Goal: Task Accomplishment & Management: Use online tool/utility

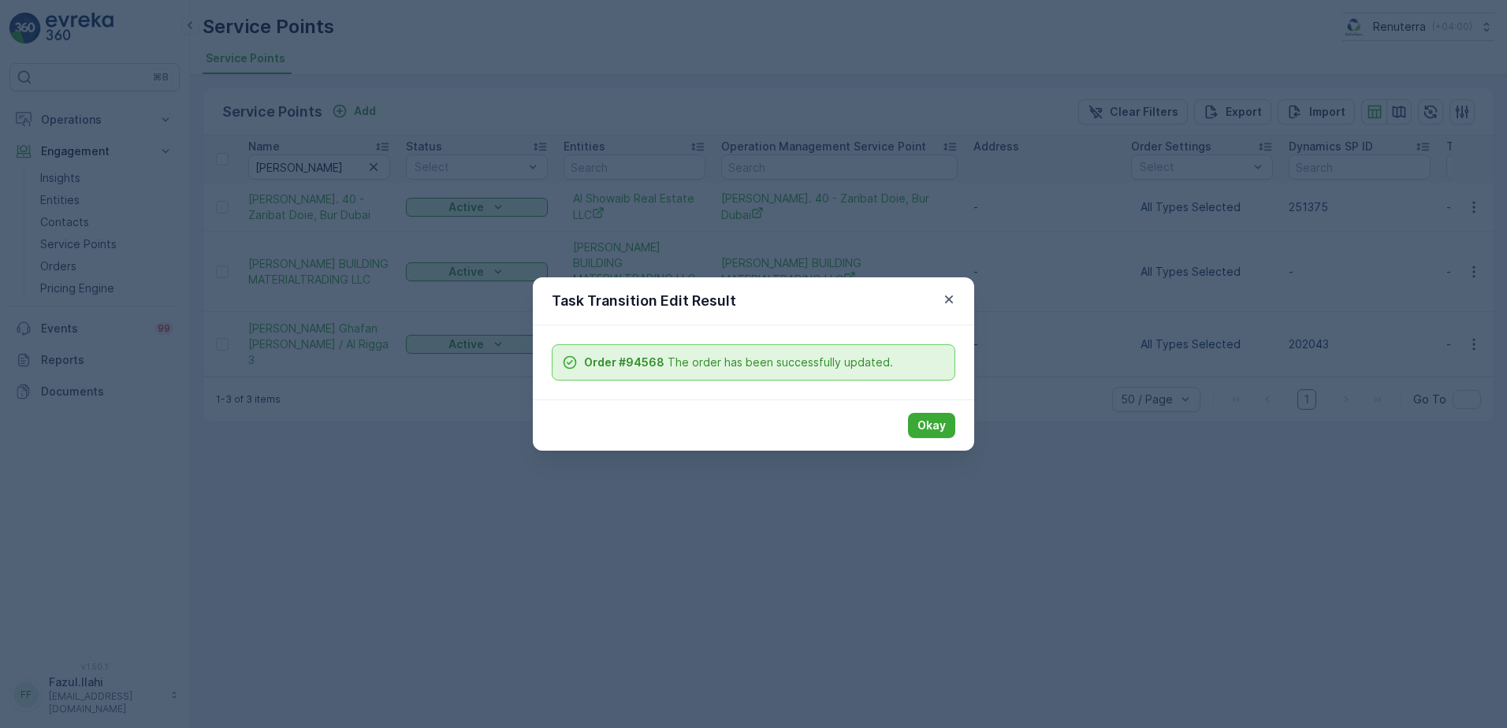
drag, startPoint x: 932, startPoint y: 423, endPoint x: 677, endPoint y: 396, distance: 256.1
click at [932, 423] on p "Okay" at bounding box center [931, 426] width 28 height 16
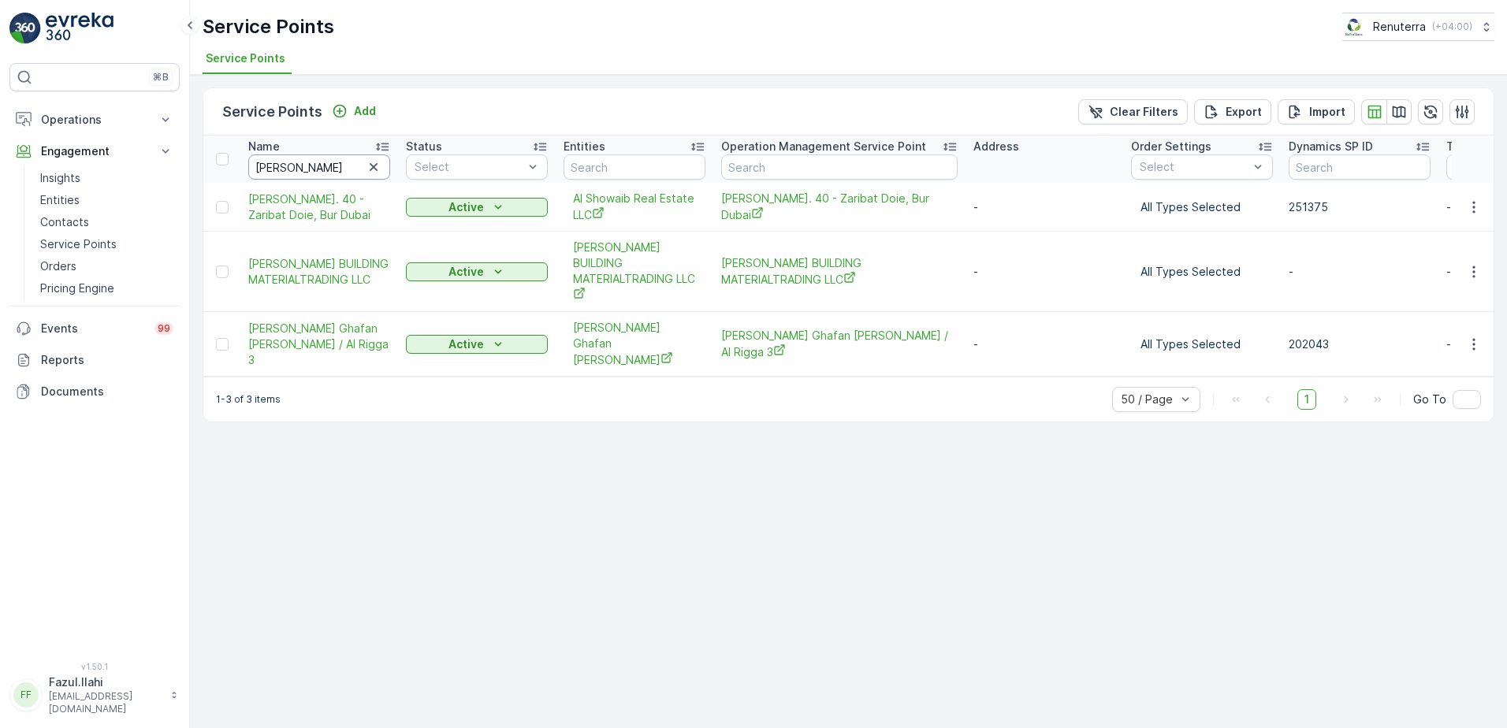
click at [340, 168] on input "[PERSON_NAME]" at bounding box center [319, 166] width 142 height 25
type input "Fo"
click at [340, 168] on input "Fo" at bounding box center [319, 166] width 142 height 25
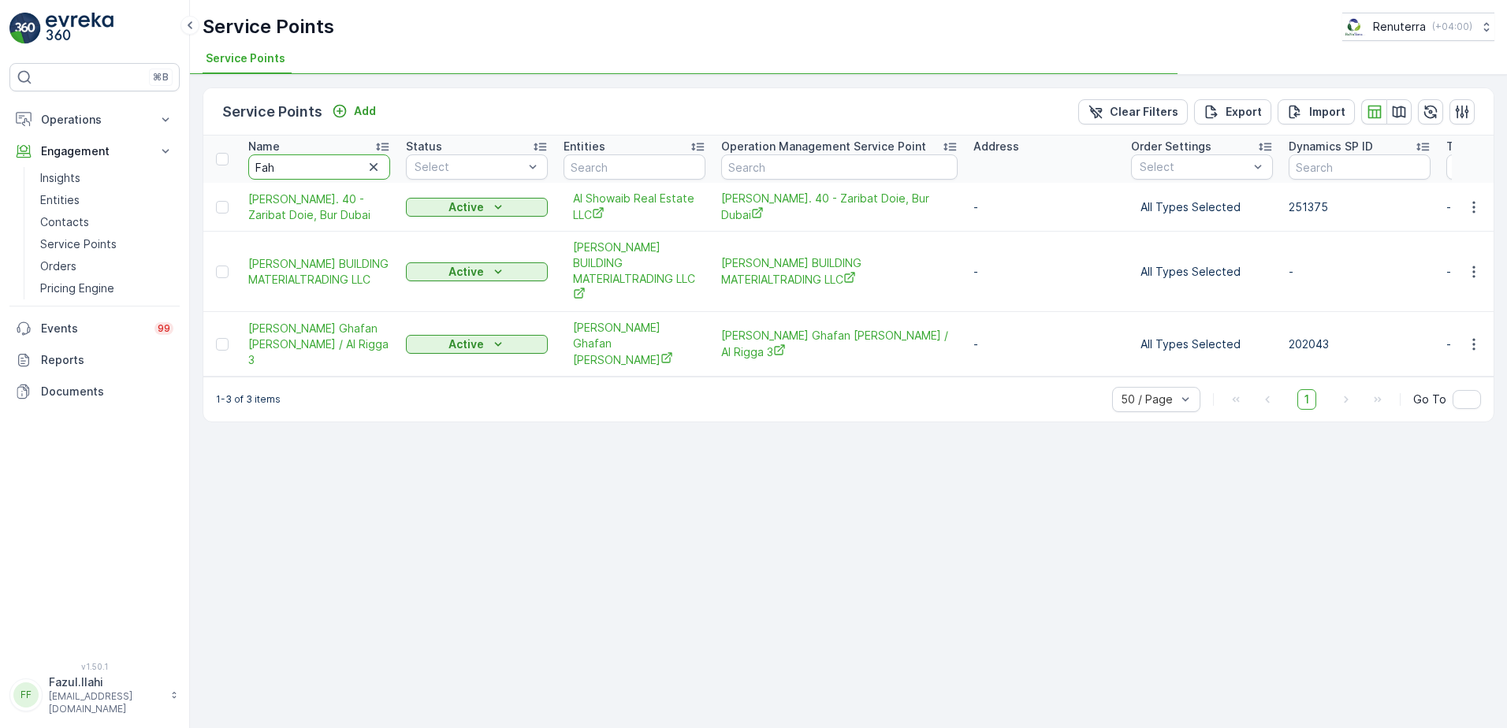
type input "Faha"
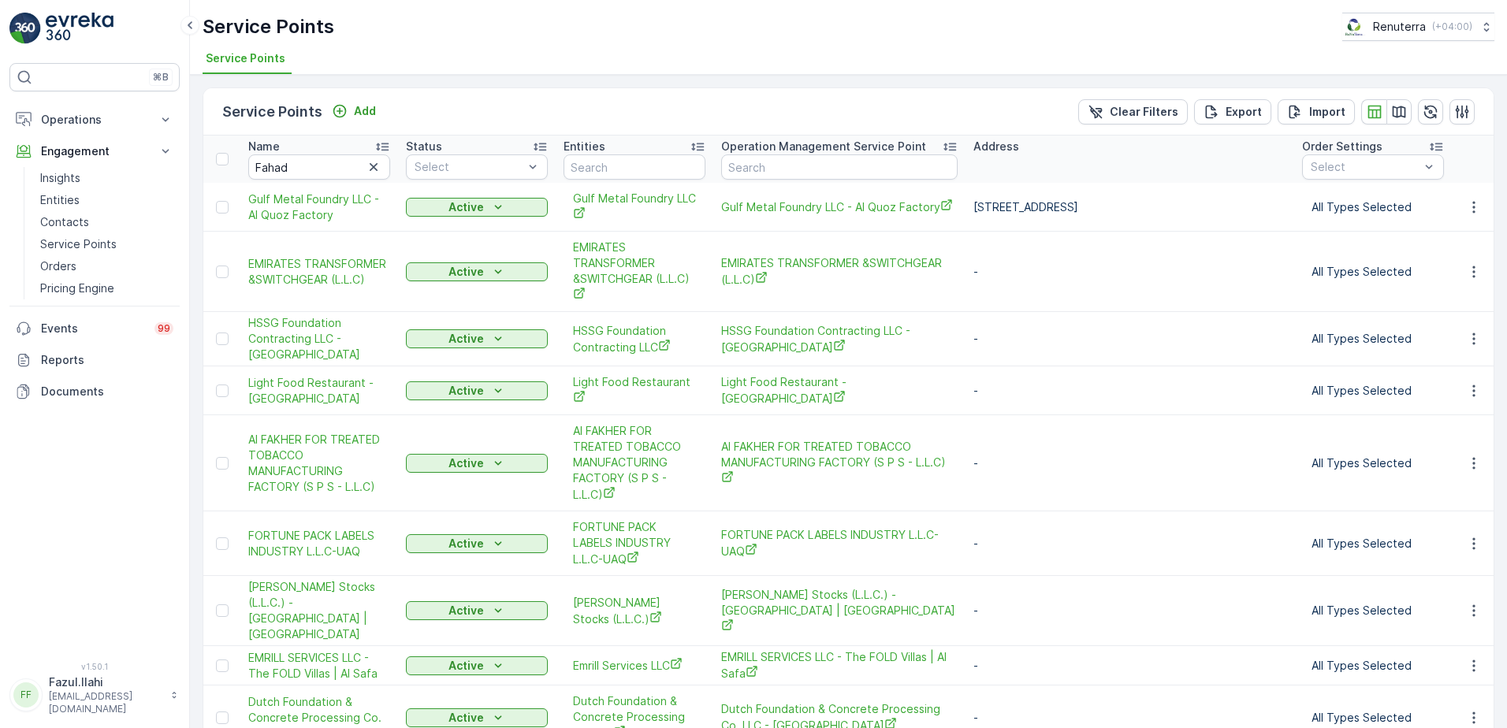
type input "Fo"
click at [340, 168] on input "Fahad" at bounding box center [319, 166] width 142 height 25
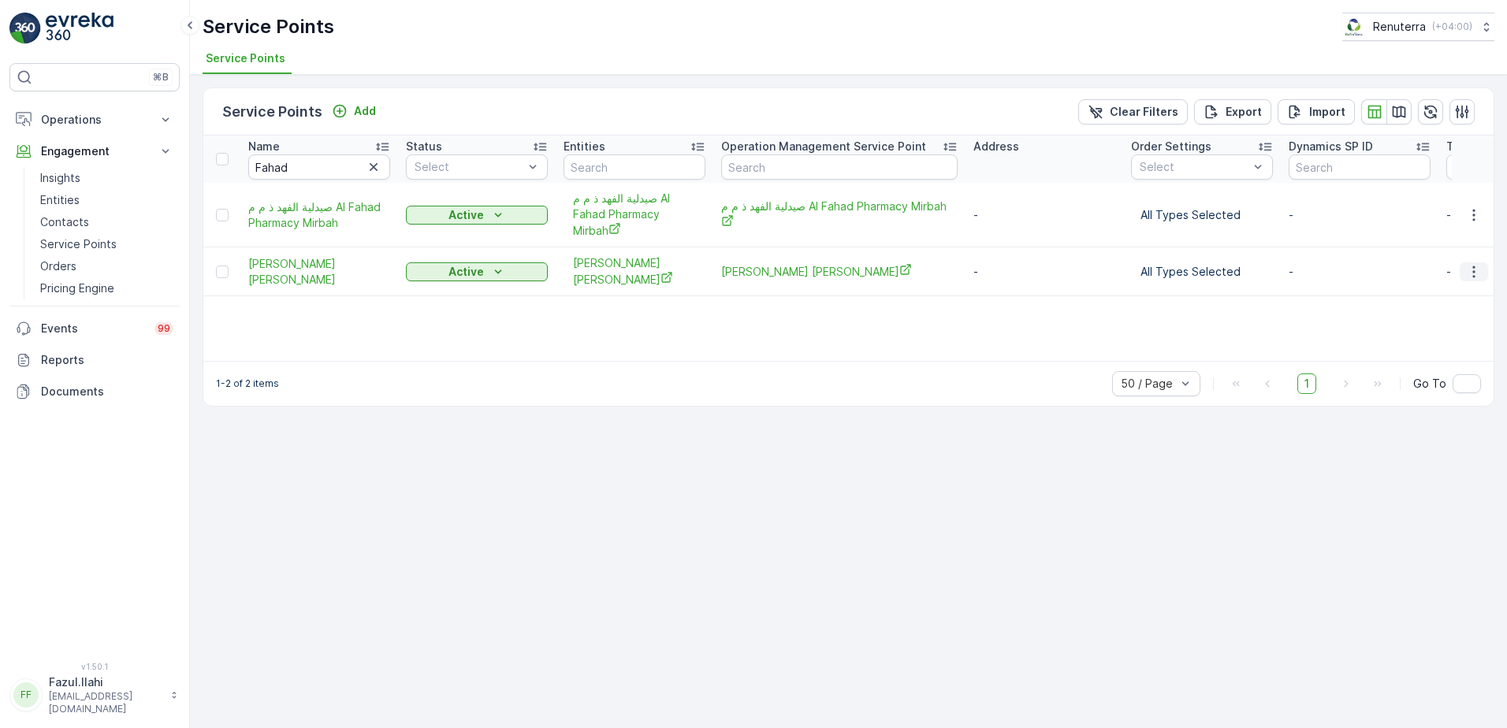
click at [1468, 264] on icon "button" at bounding box center [1474, 272] width 16 height 16
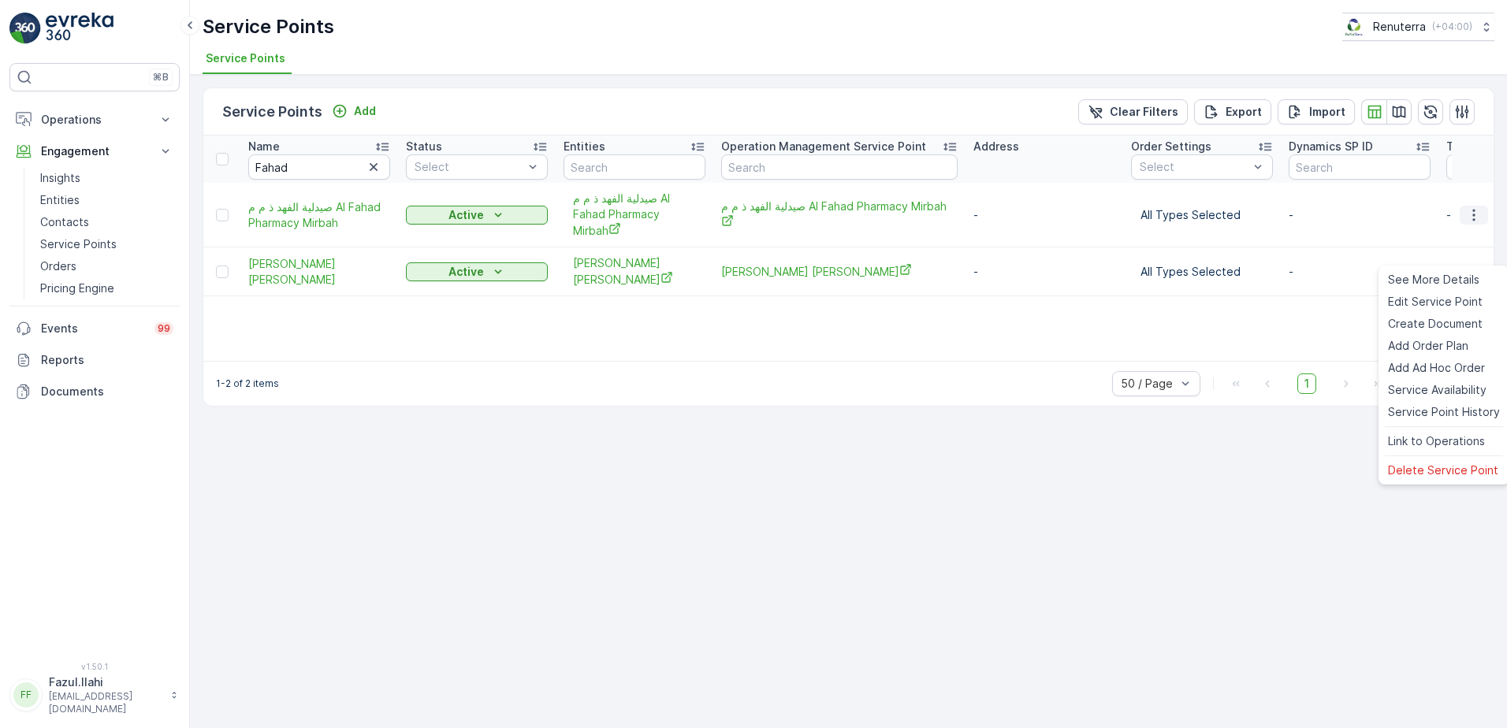
click at [1482, 206] on button "button" at bounding box center [1474, 215] width 28 height 19
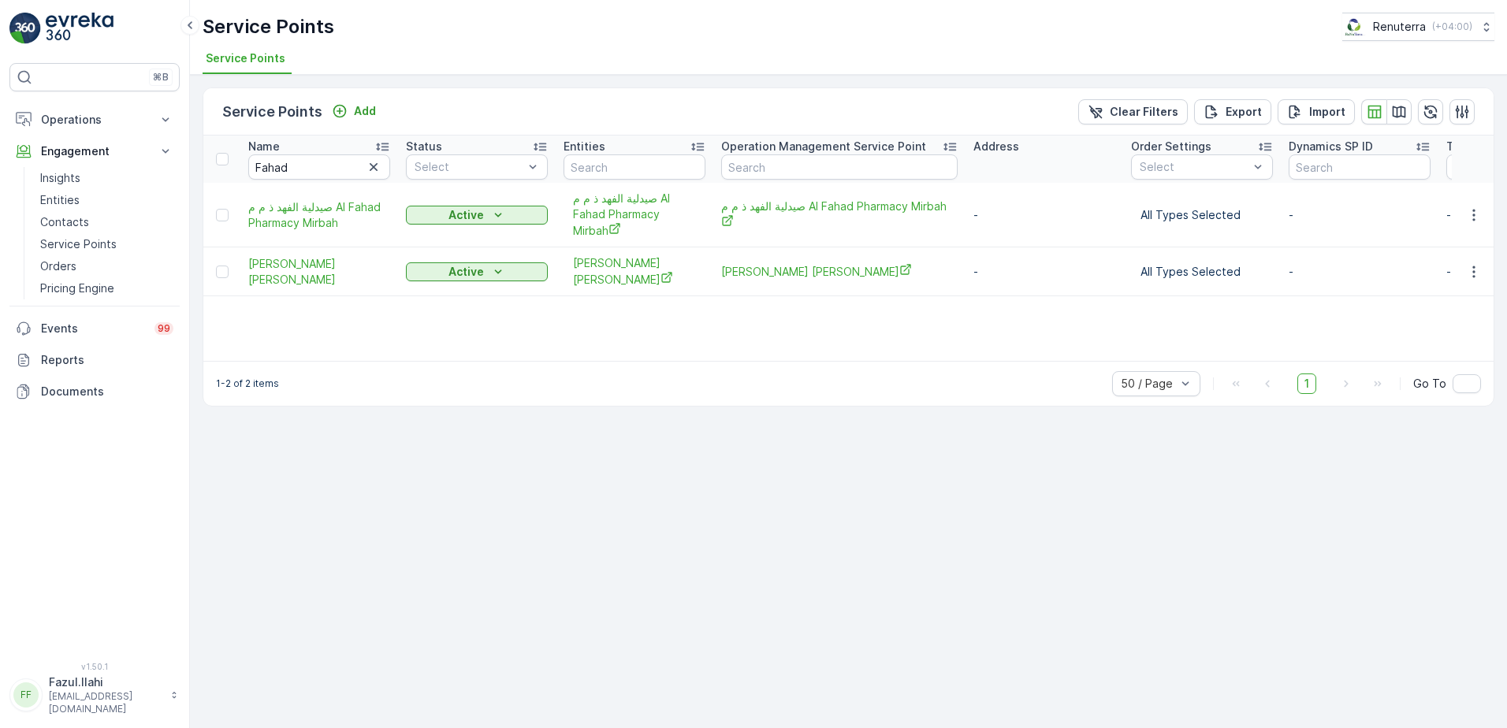
click at [1137, 247] on td "All Types Selected" at bounding box center [1202, 271] width 158 height 49
click at [1471, 264] on icon "button" at bounding box center [1474, 272] width 16 height 16
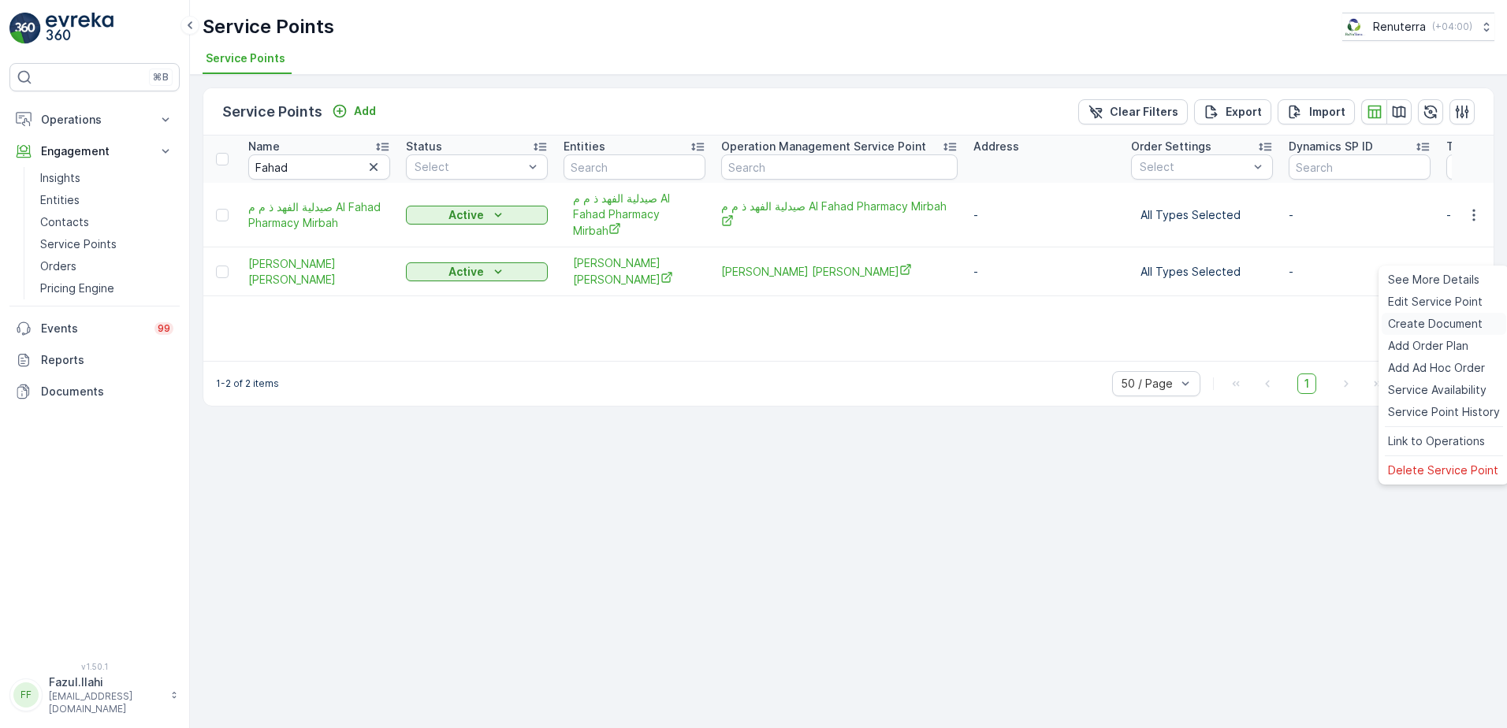
click at [1439, 325] on span "Create Document" at bounding box center [1435, 324] width 95 height 16
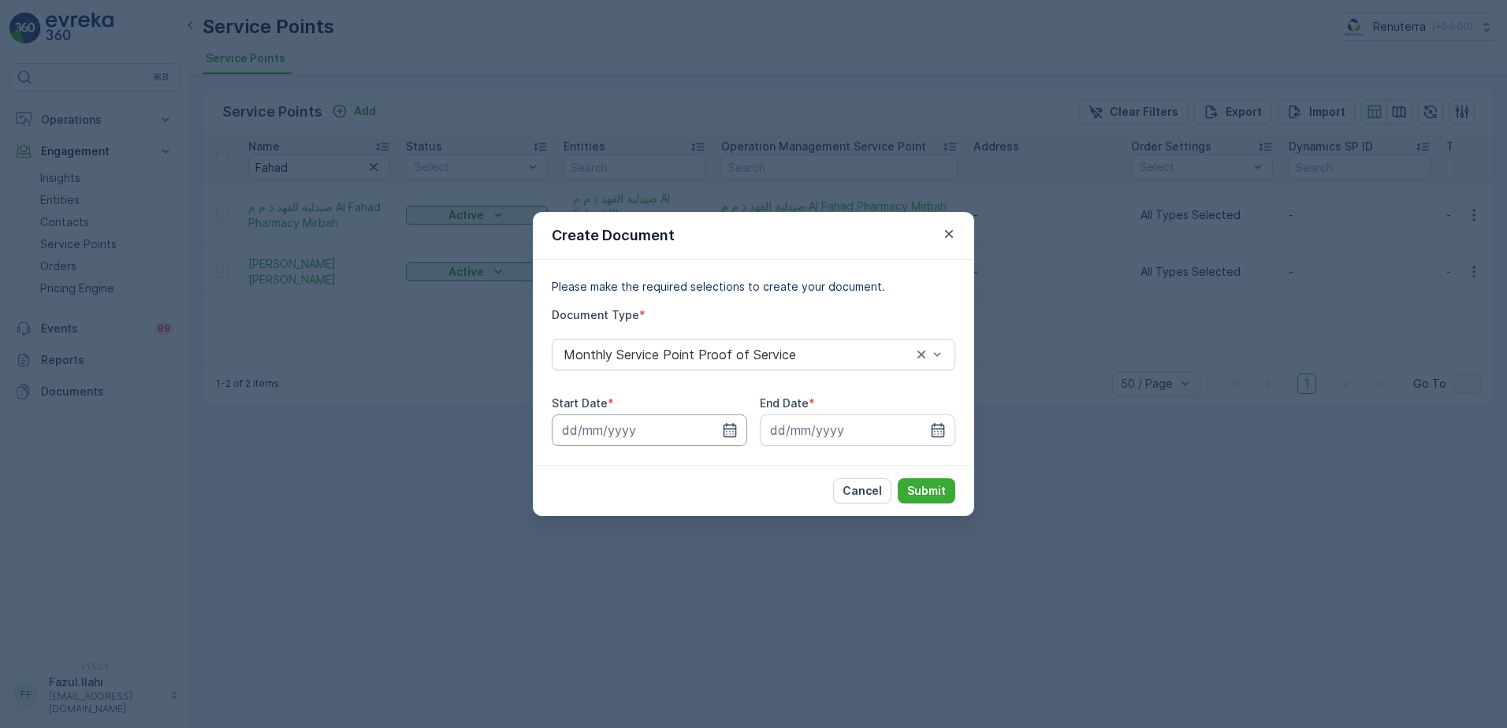
click at [738, 436] on input at bounding box center [649, 431] width 195 height 32
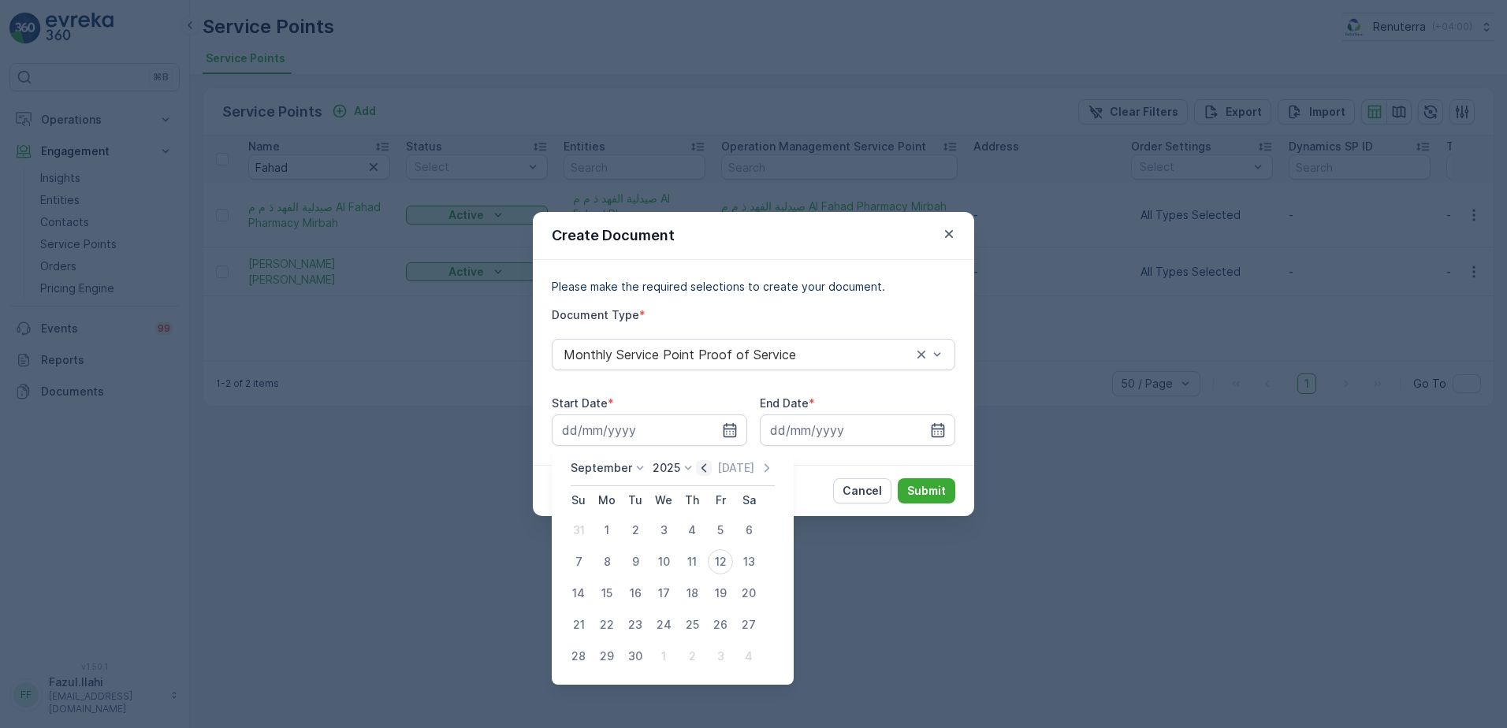
click at [701, 468] on icon "button" at bounding box center [704, 468] width 16 height 16
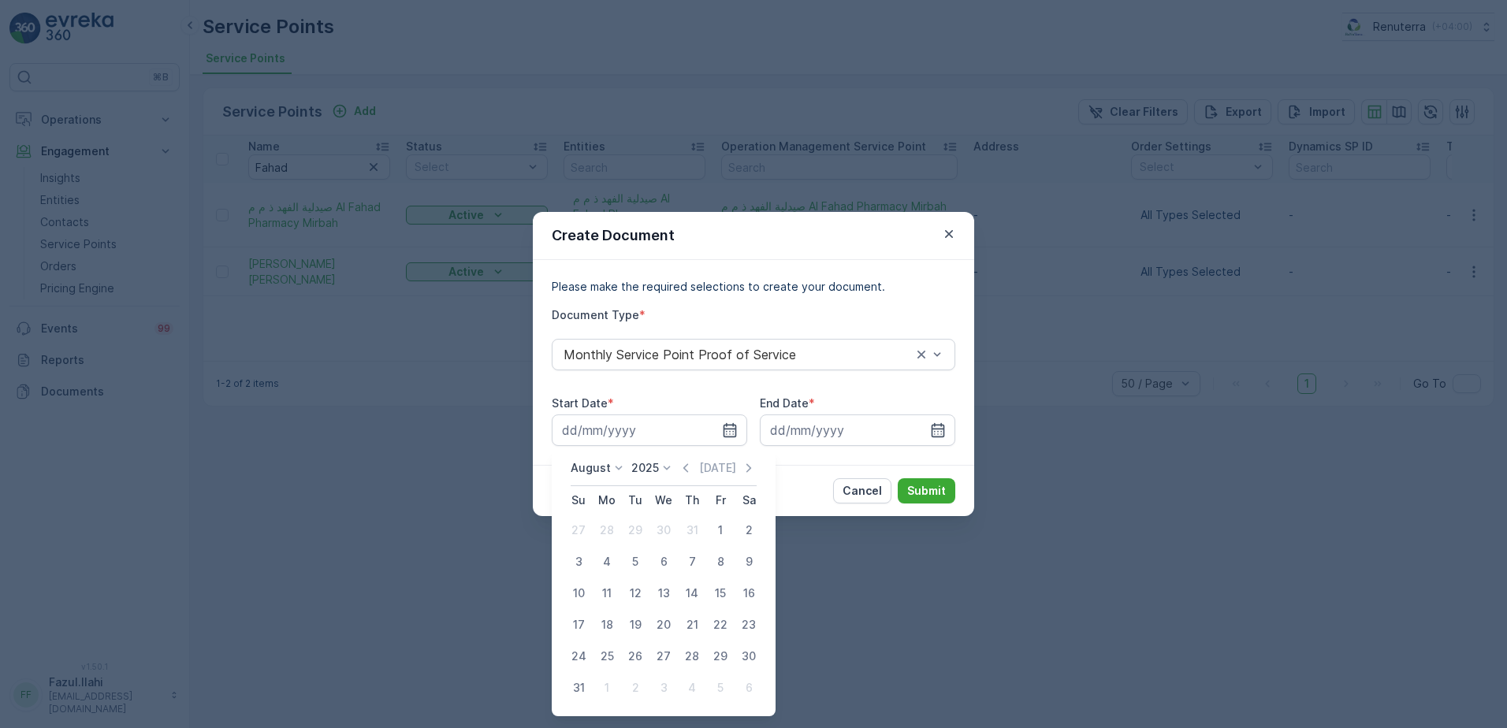
click at [721, 530] on div "1" at bounding box center [720, 530] width 25 height 25
type input "01.08.2025"
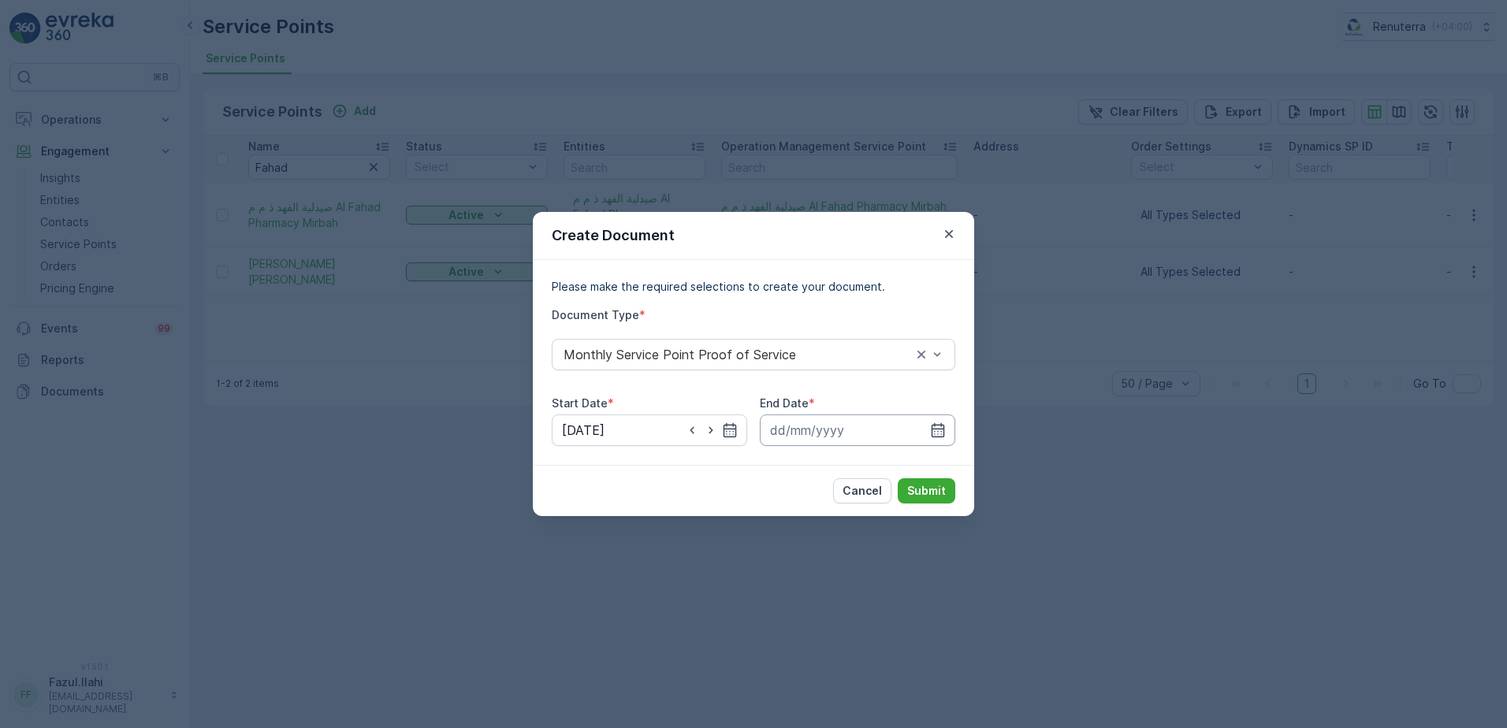
click at [928, 429] on input at bounding box center [857, 431] width 195 height 32
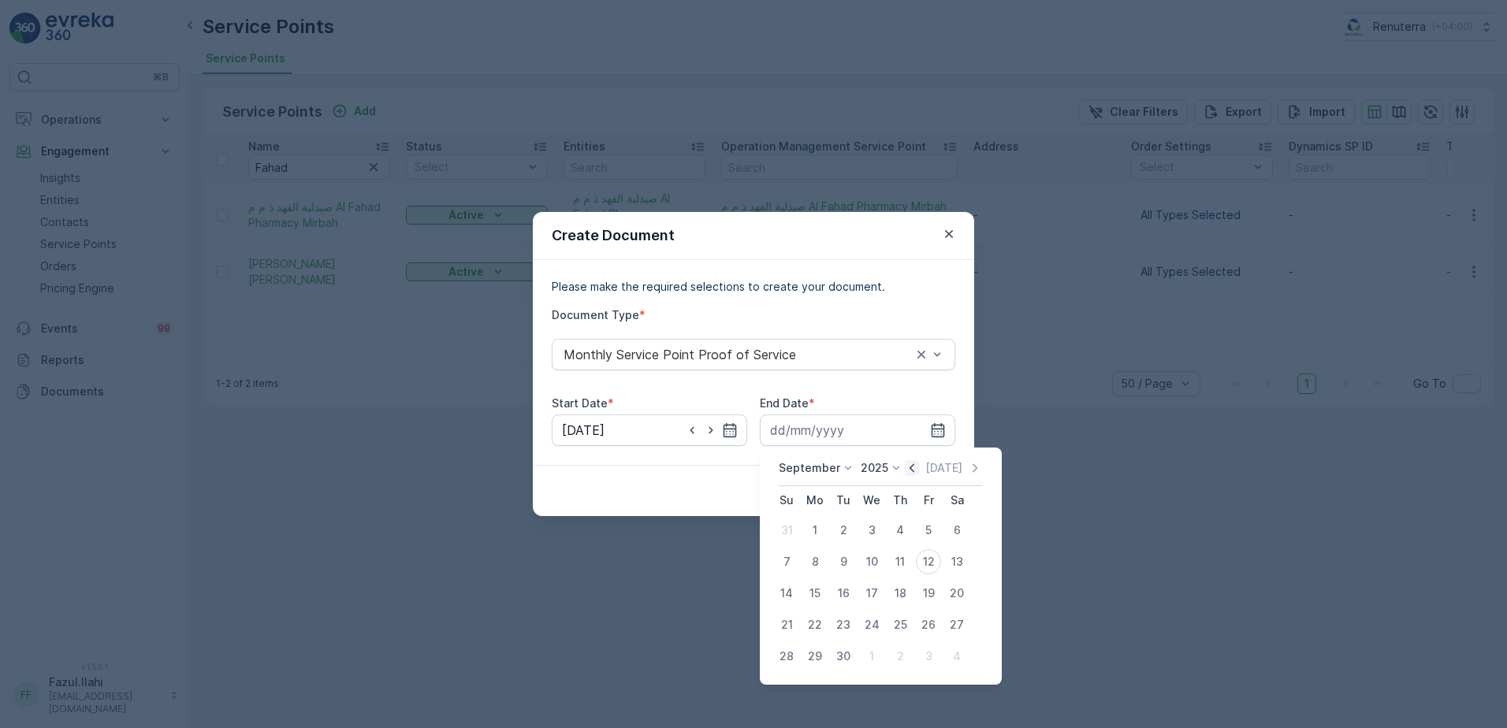
click at [906, 463] on icon "button" at bounding box center [912, 468] width 16 height 16
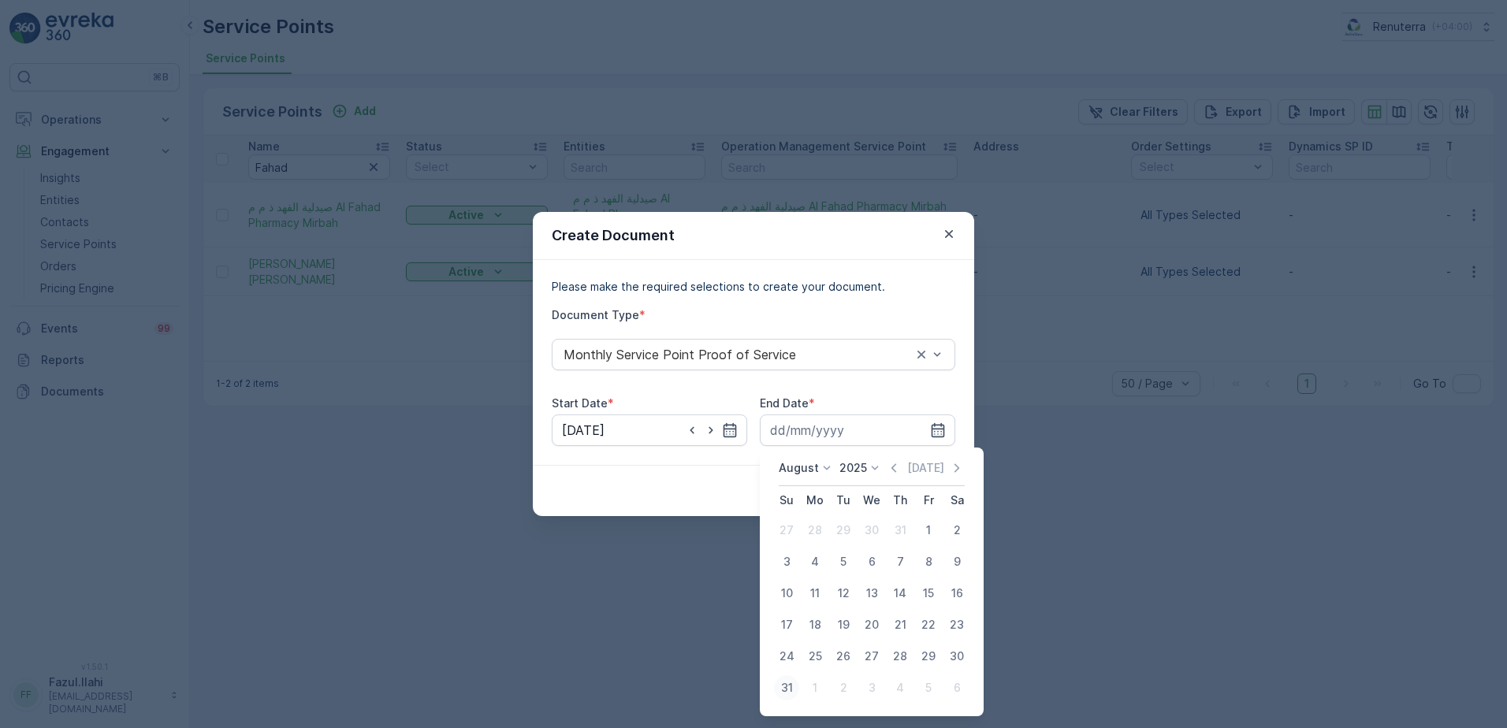
click at [786, 684] on div "31" at bounding box center [786, 687] width 25 height 25
type input "[DATE]"
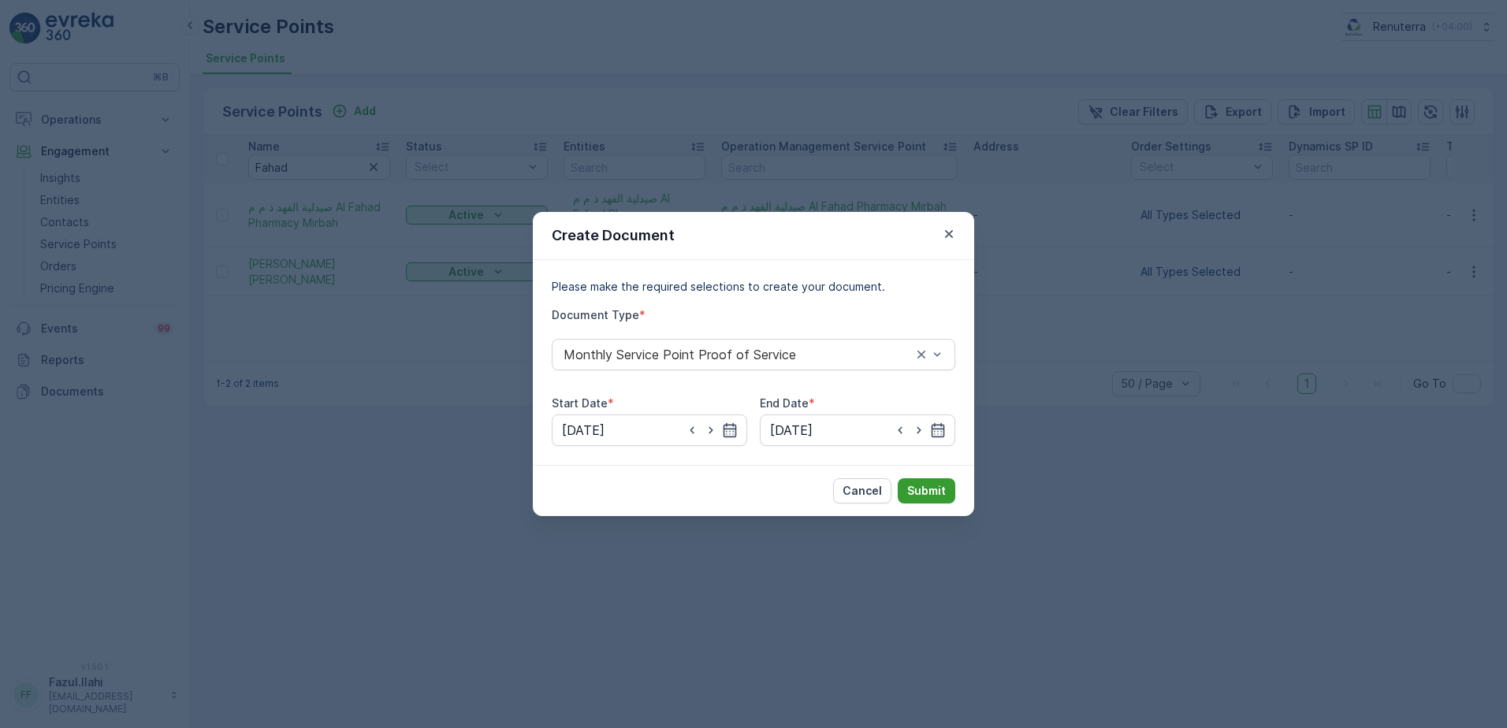
click at [917, 493] on p "Submit" at bounding box center [926, 491] width 39 height 16
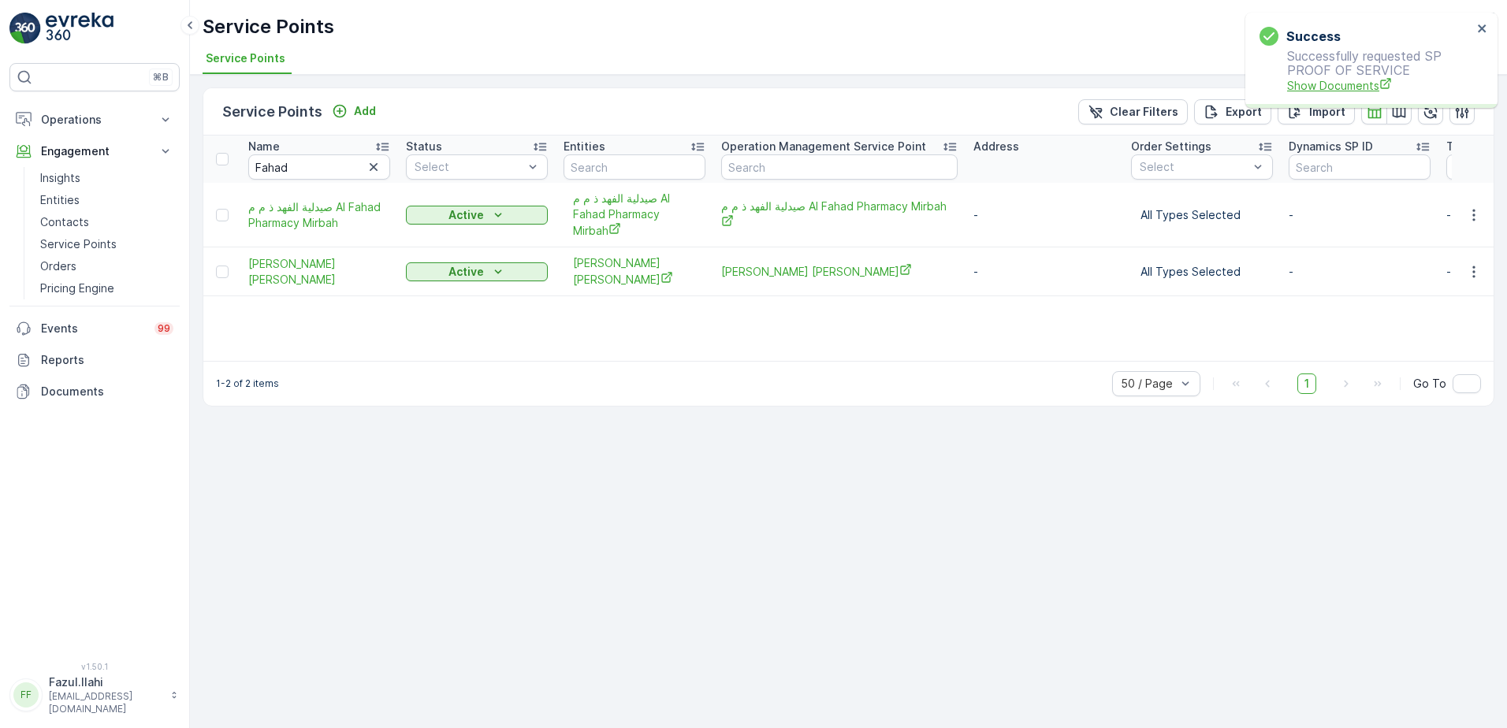
click at [1338, 80] on span "Show Documents" at bounding box center [1379, 85] width 185 height 17
click at [318, 174] on input "Fahad" at bounding box center [319, 166] width 142 height 25
type input "Gulf"
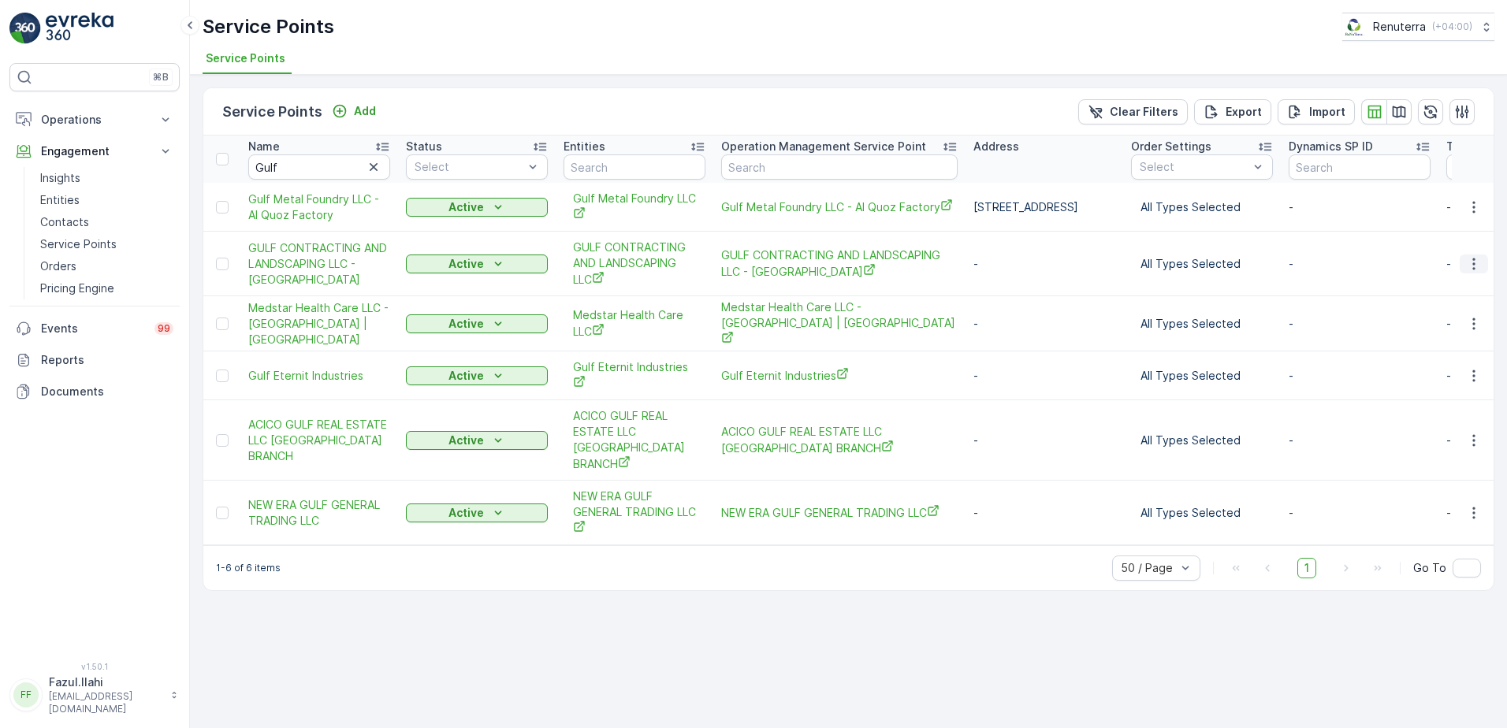
click at [1472, 264] on icon "button" at bounding box center [1474, 264] width 16 height 16
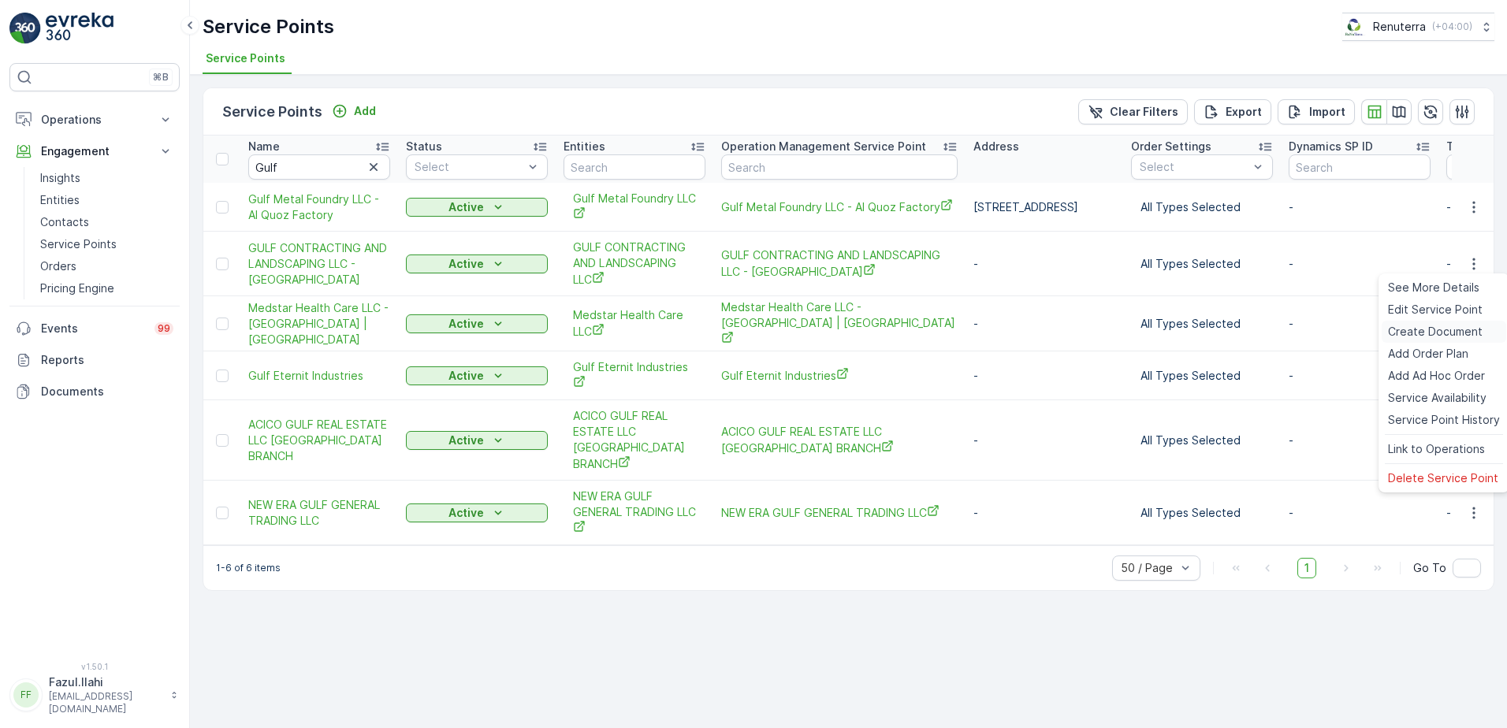
click at [1431, 333] on span "Create Document" at bounding box center [1435, 332] width 95 height 16
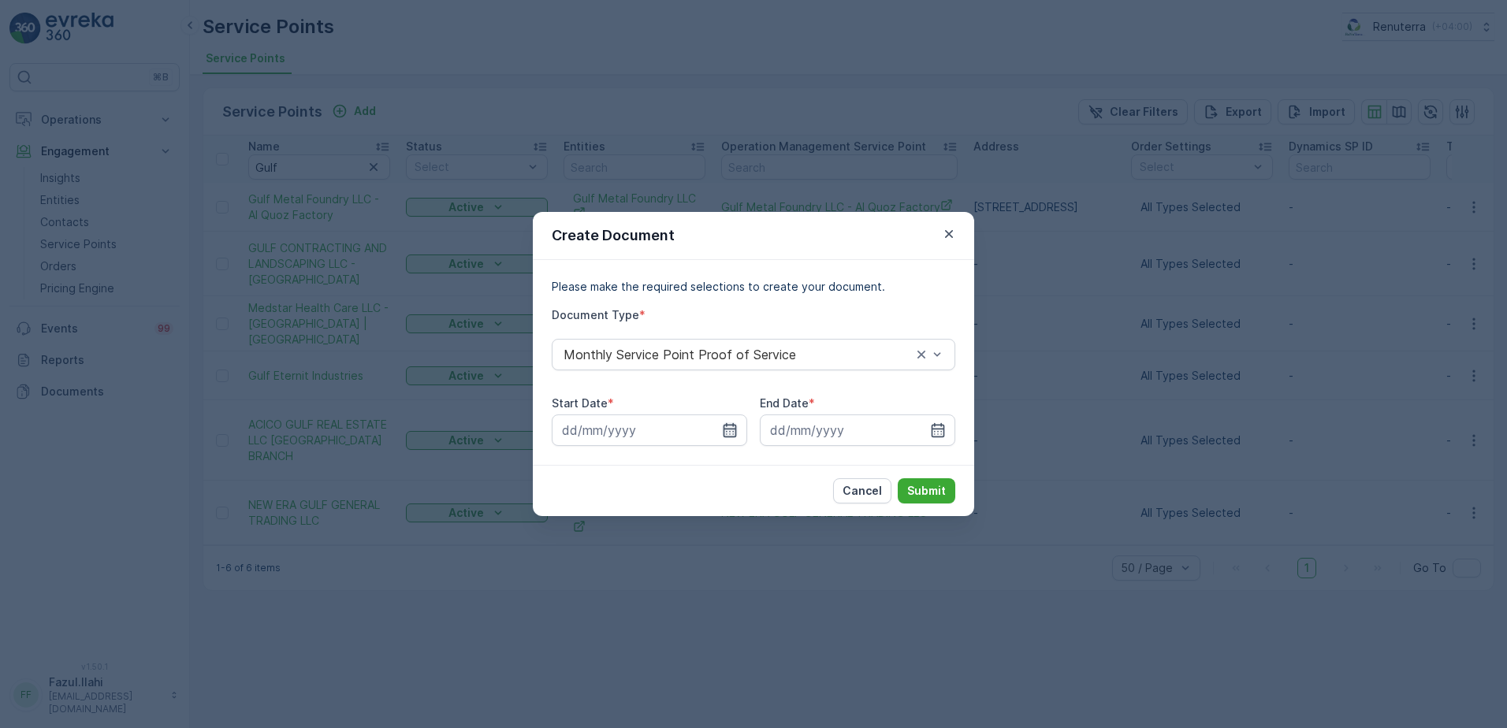
click at [722, 424] on icon "button" at bounding box center [730, 430] width 16 height 16
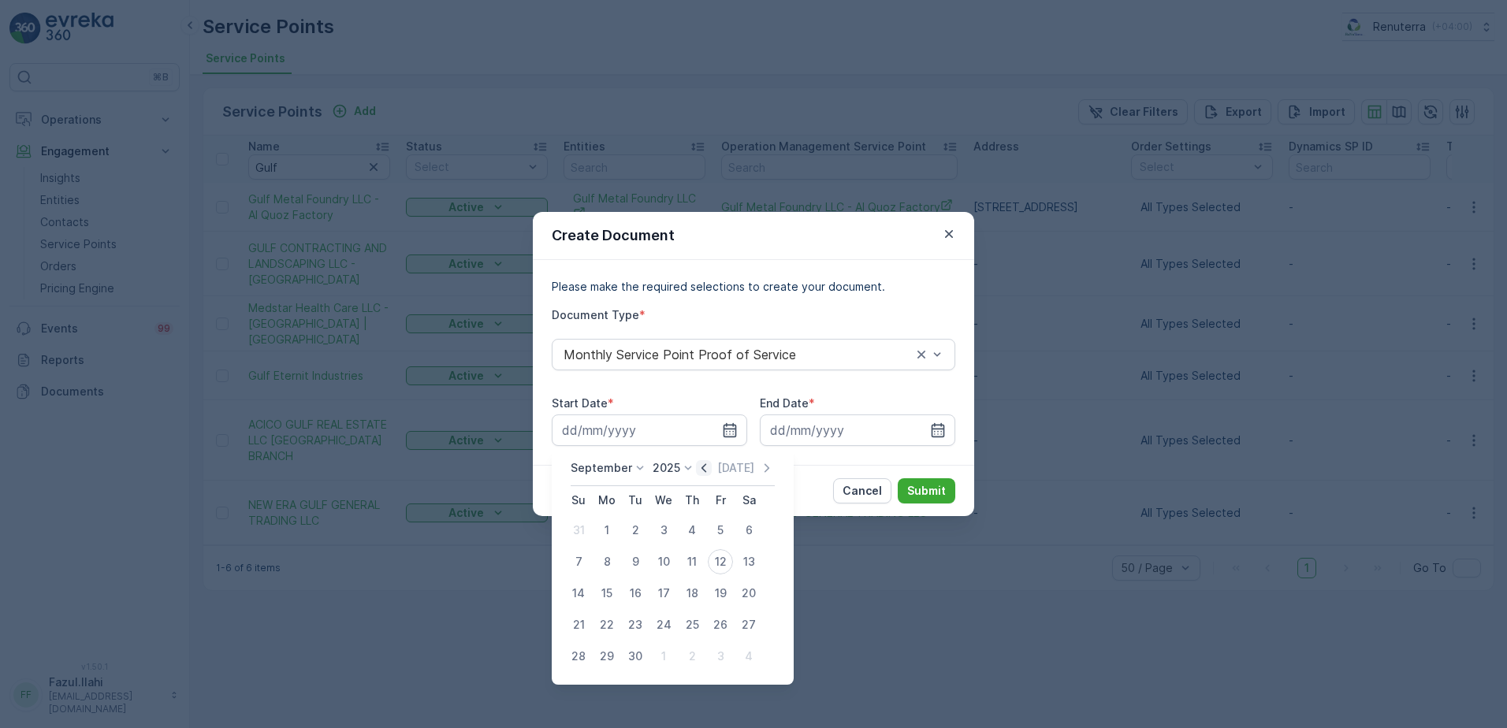
click at [696, 464] on icon "button" at bounding box center [704, 468] width 16 height 16
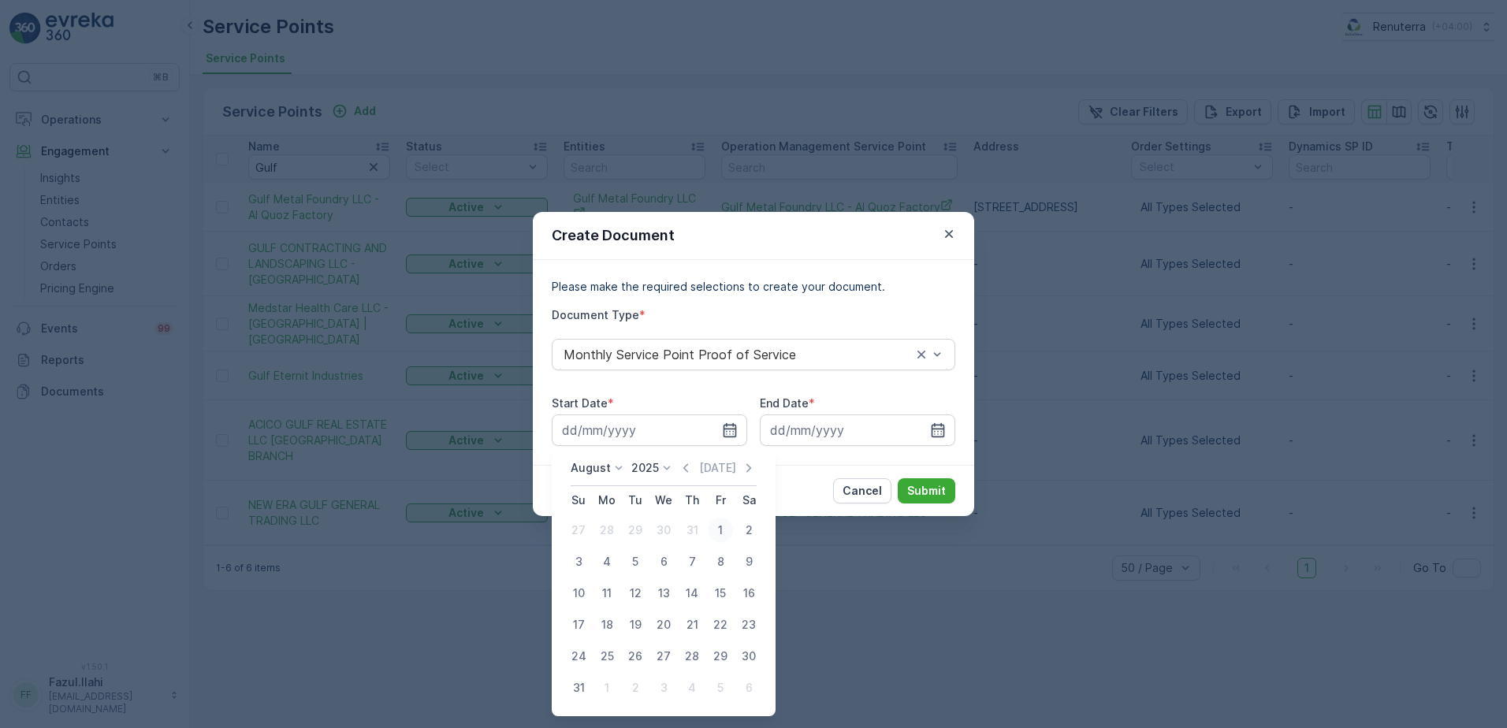
click at [709, 527] on div "1" at bounding box center [720, 530] width 25 height 25
type input "01.08.2025"
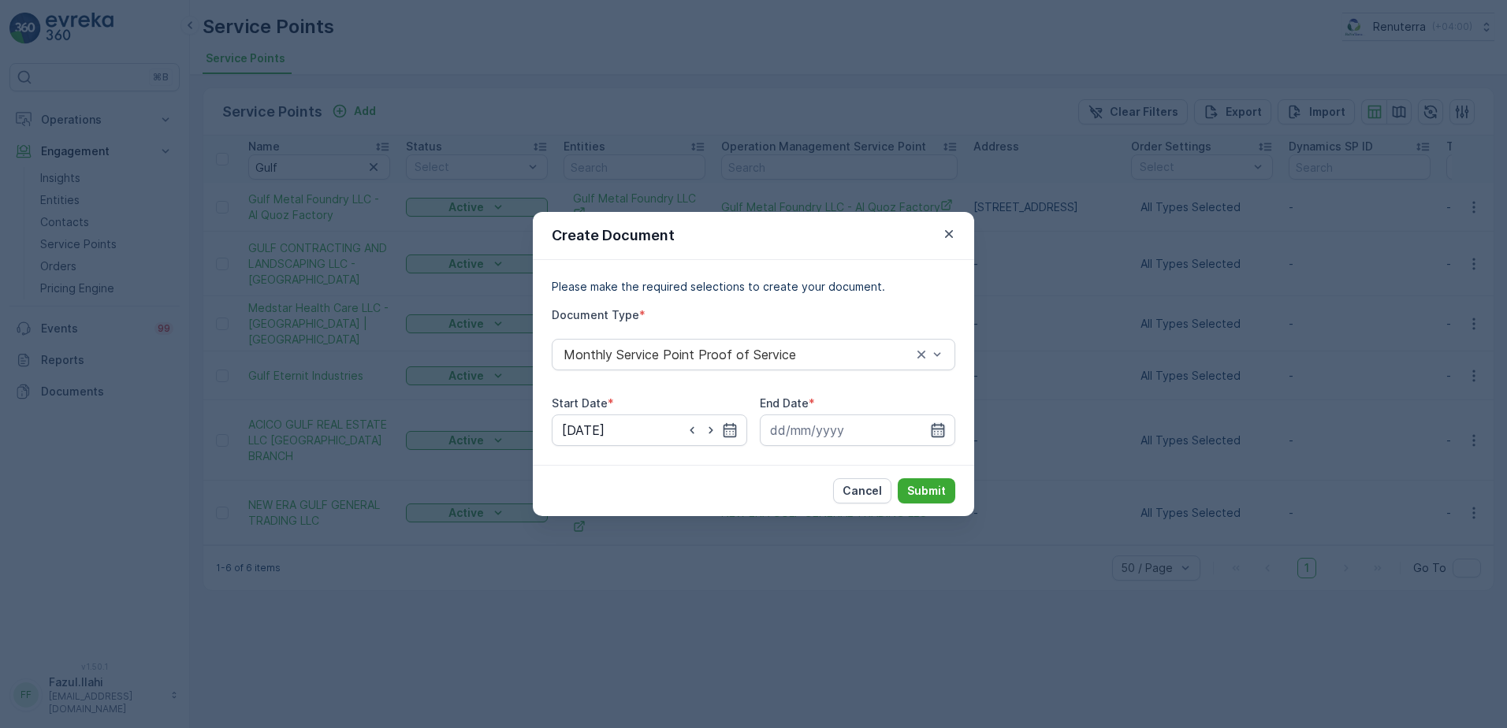
click at [933, 426] on icon "button" at bounding box center [938, 430] width 16 height 16
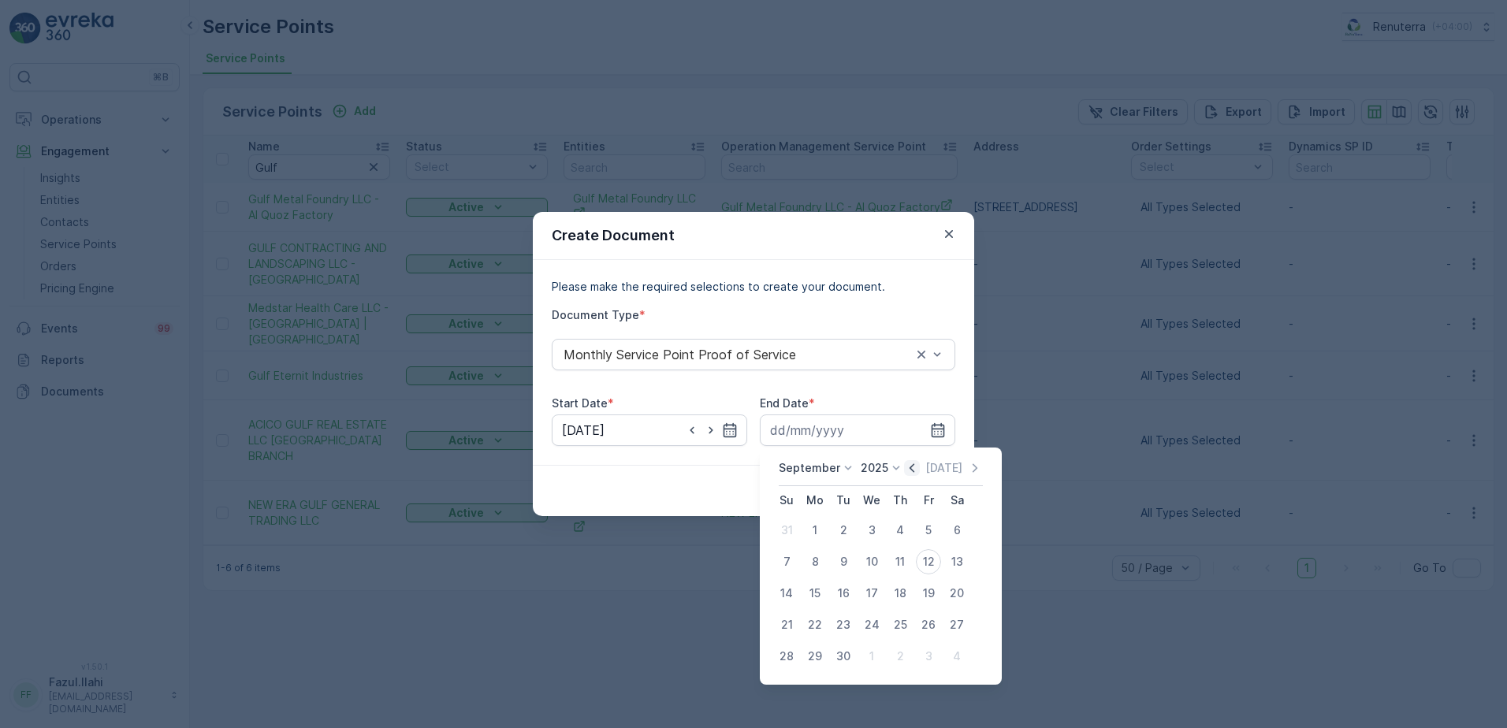
click at [911, 474] on icon "button" at bounding box center [912, 468] width 16 height 16
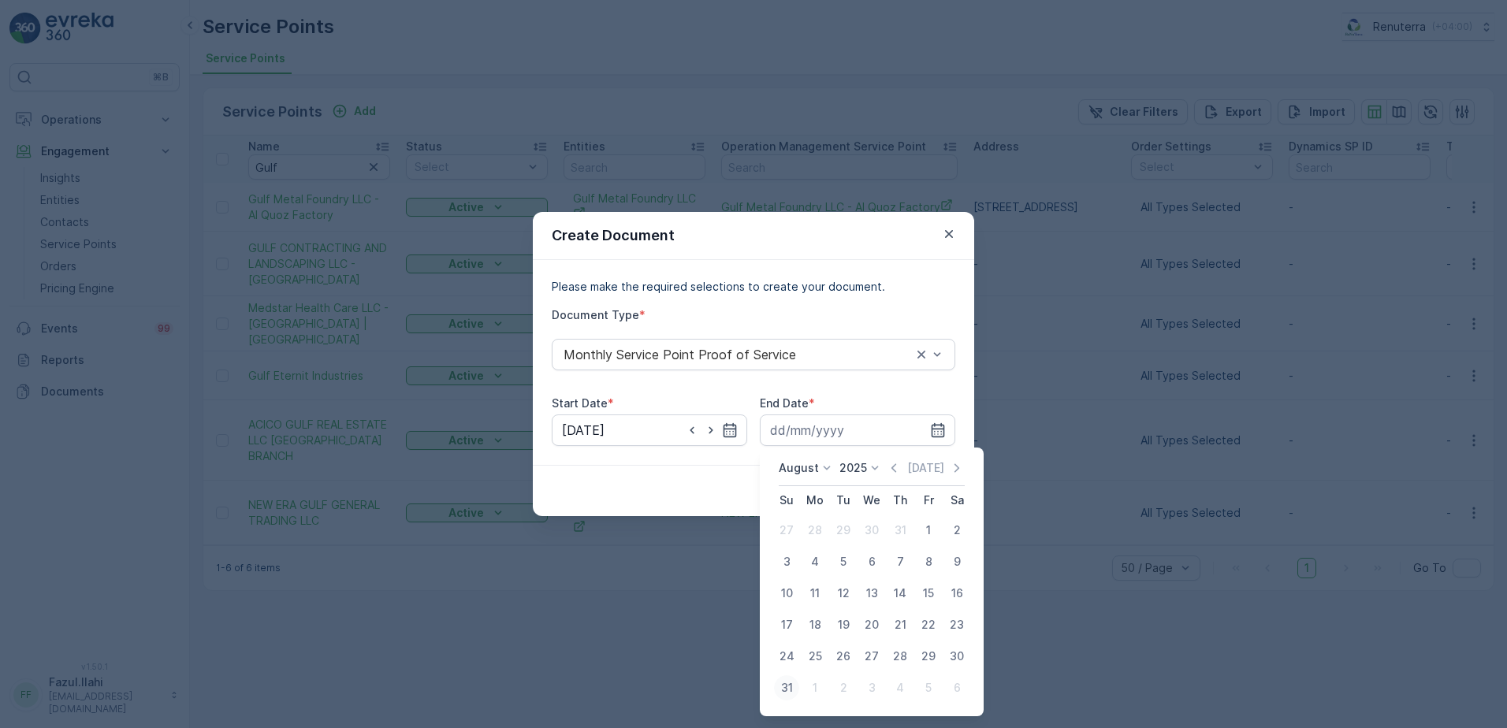
click at [784, 695] on div "31" at bounding box center [786, 687] width 25 height 25
type input "31.08.2025"
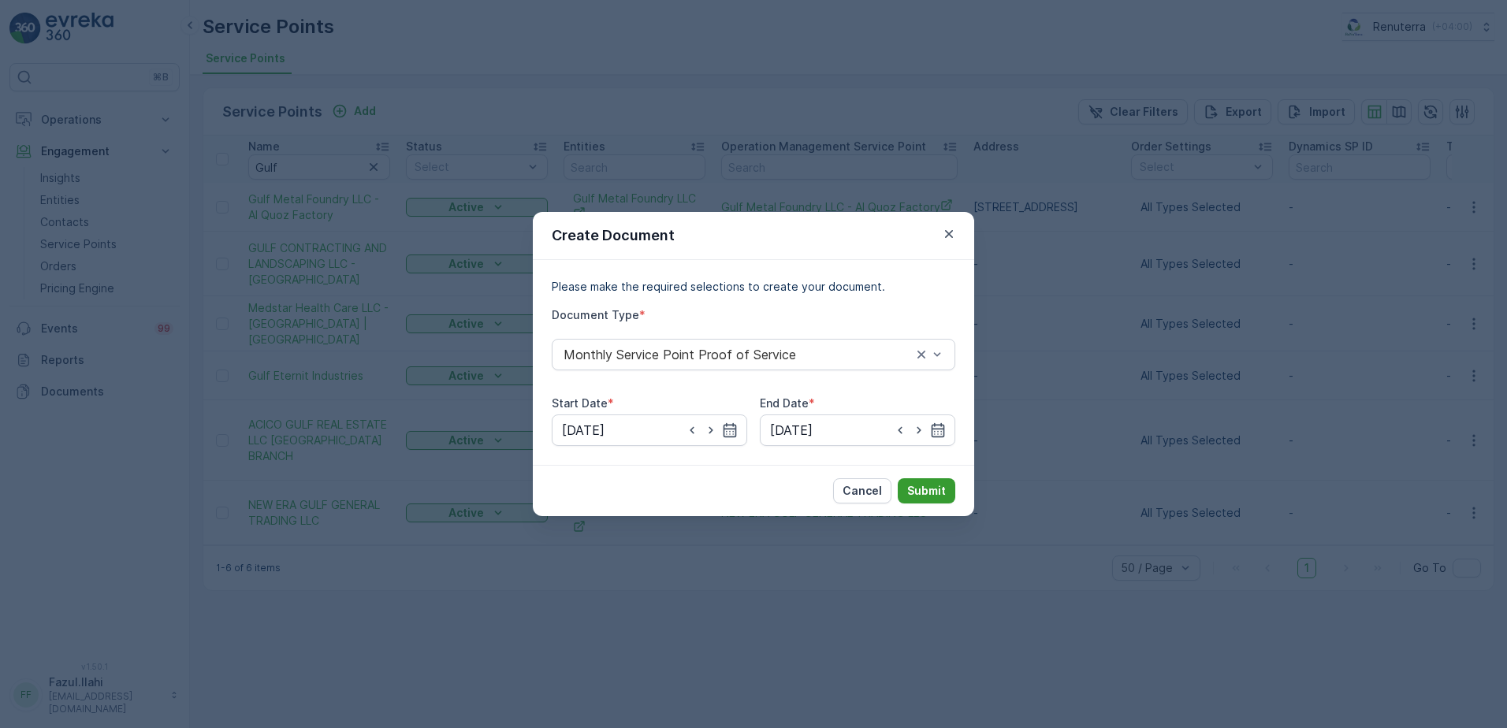
click at [938, 492] on p "Submit" at bounding box center [926, 491] width 39 height 16
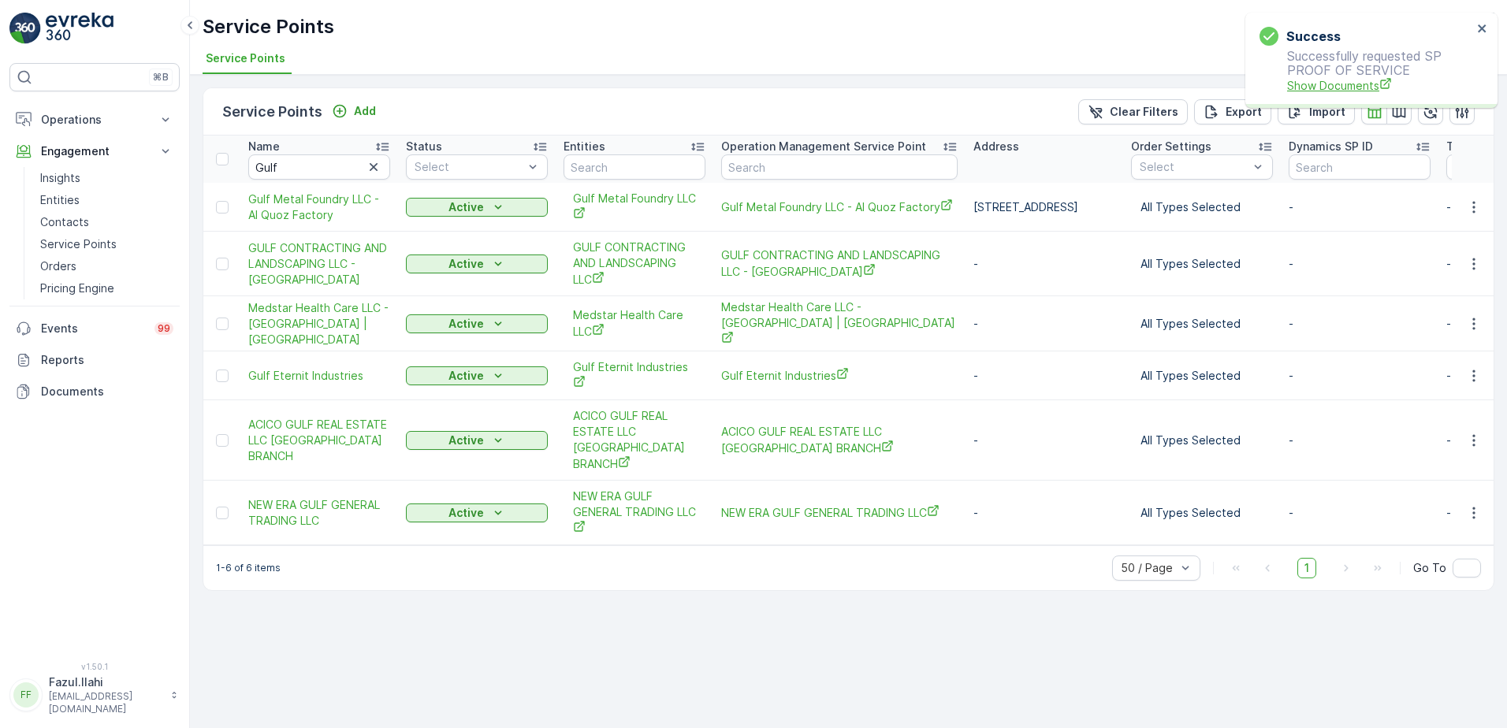
drag, startPoint x: 1348, startPoint y: 71, endPoint x: 1348, endPoint y: 80, distance: 9.5
click at [1348, 75] on p "Successfully requested SP PROOF OF SERVICE Show Documents" at bounding box center [1365, 71] width 213 height 45
click at [1348, 84] on span "Show Documents" at bounding box center [1379, 85] width 185 height 17
click at [328, 154] on div "Name" at bounding box center [319, 147] width 142 height 16
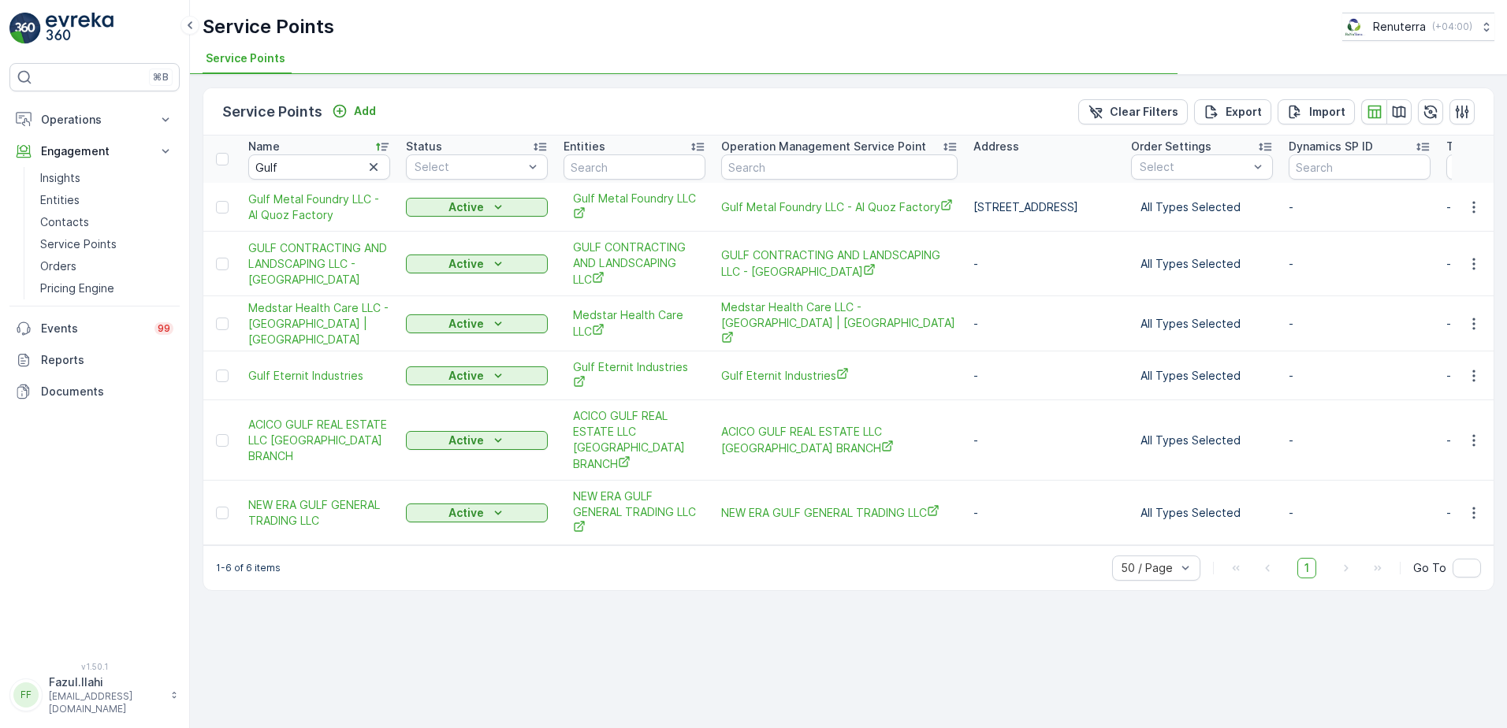
click at [328, 154] on div "Name" at bounding box center [319, 147] width 142 height 16
click at [329, 165] on input "Gulf" at bounding box center [319, 166] width 142 height 25
type input "H w"
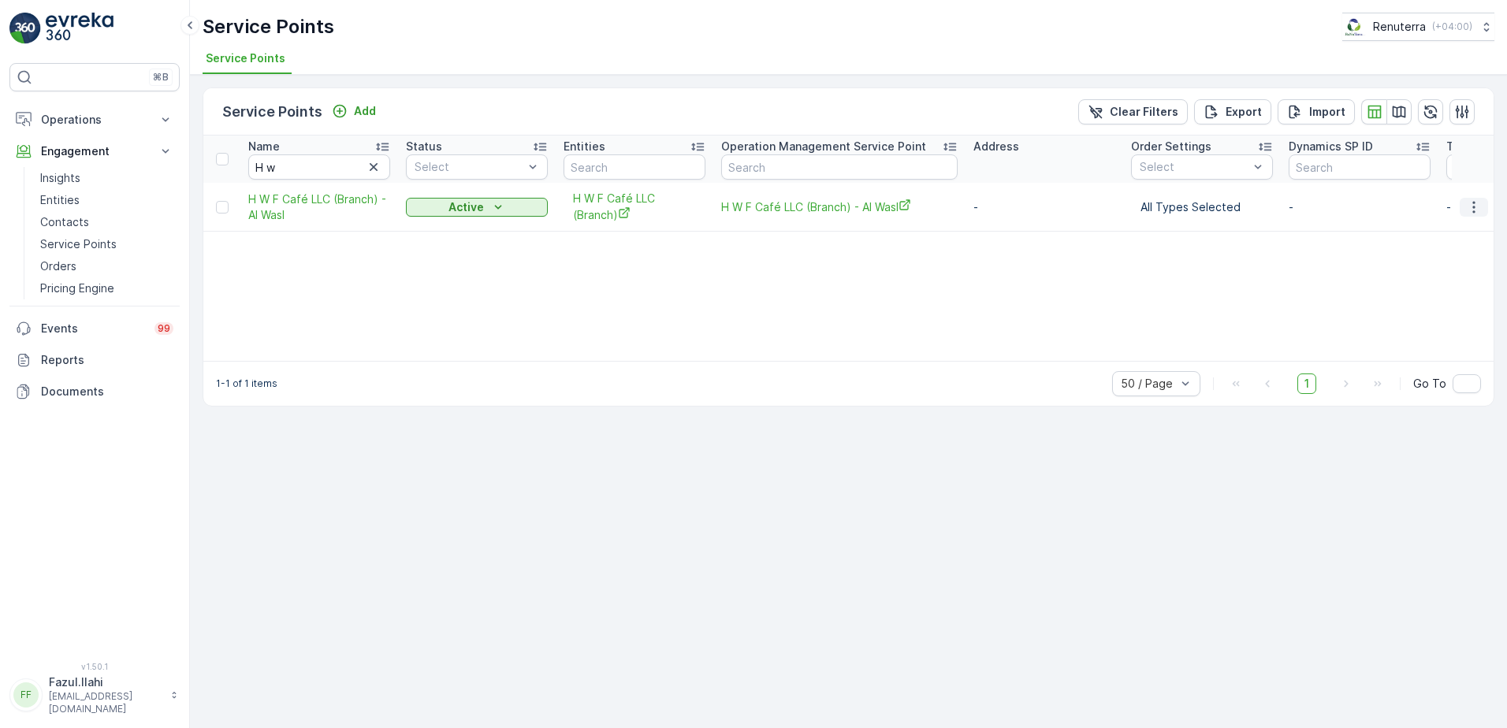
click at [1477, 200] on icon "button" at bounding box center [1474, 207] width 16 height 16
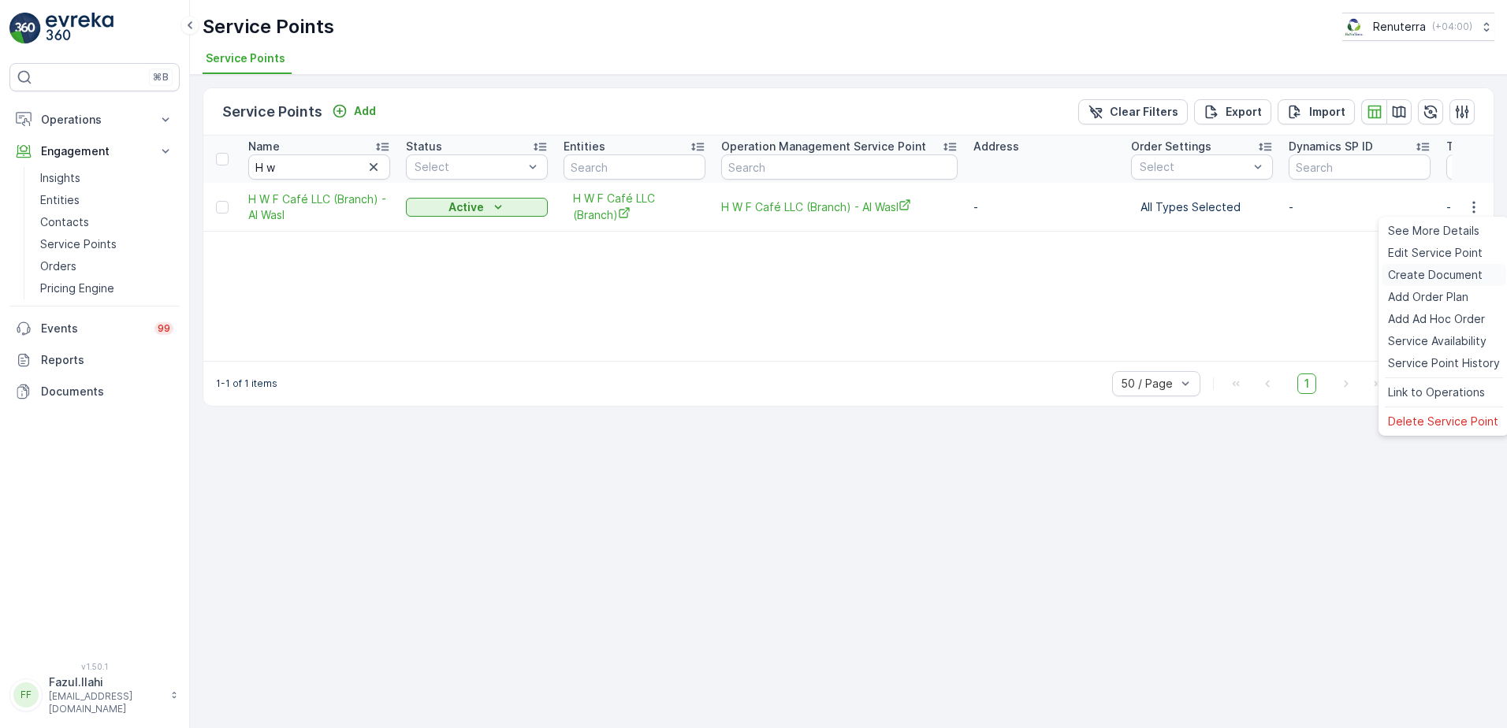
click at [1440, 280] on span "Create Document" at bounding box center [1435, 275] width 95 height 16
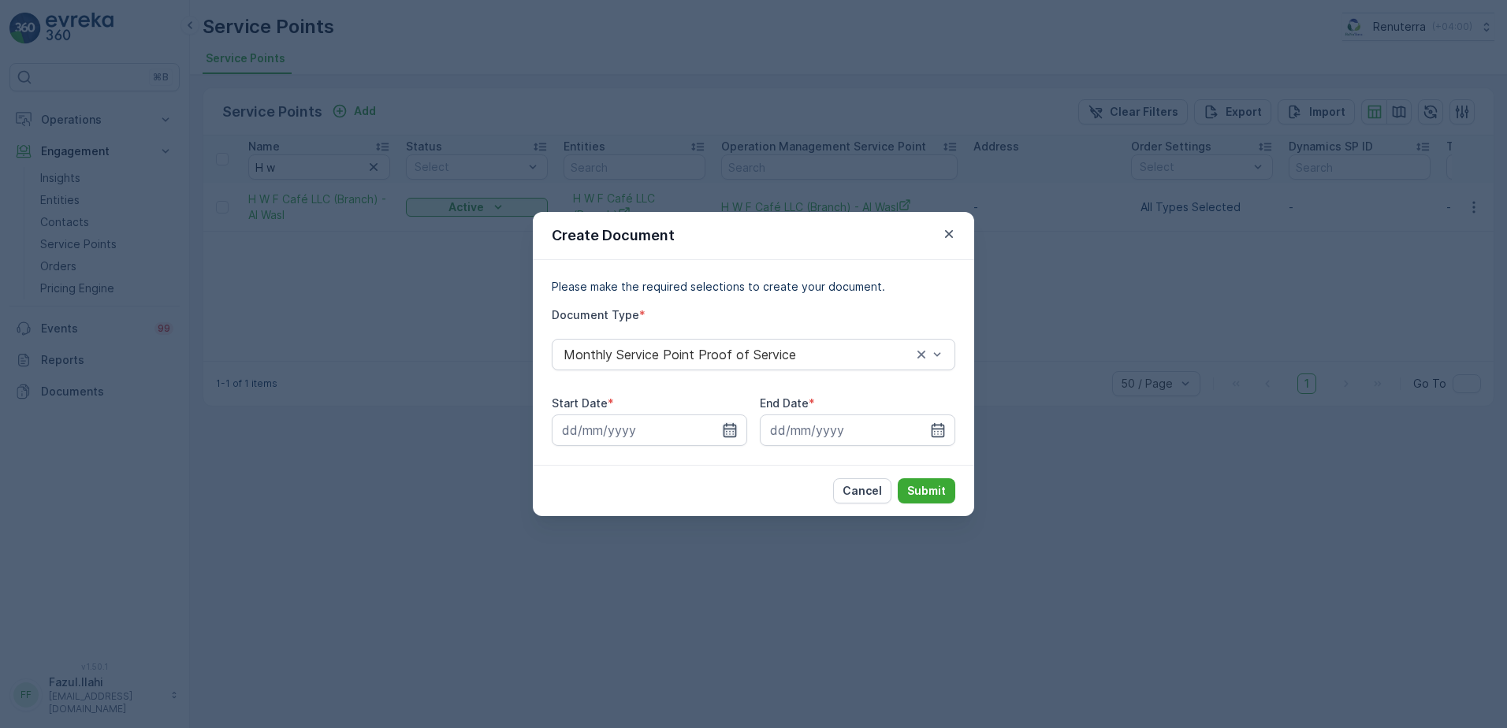
click at [737, 429] on icon "button" at bounding box center [730, 430] width 16 height 16
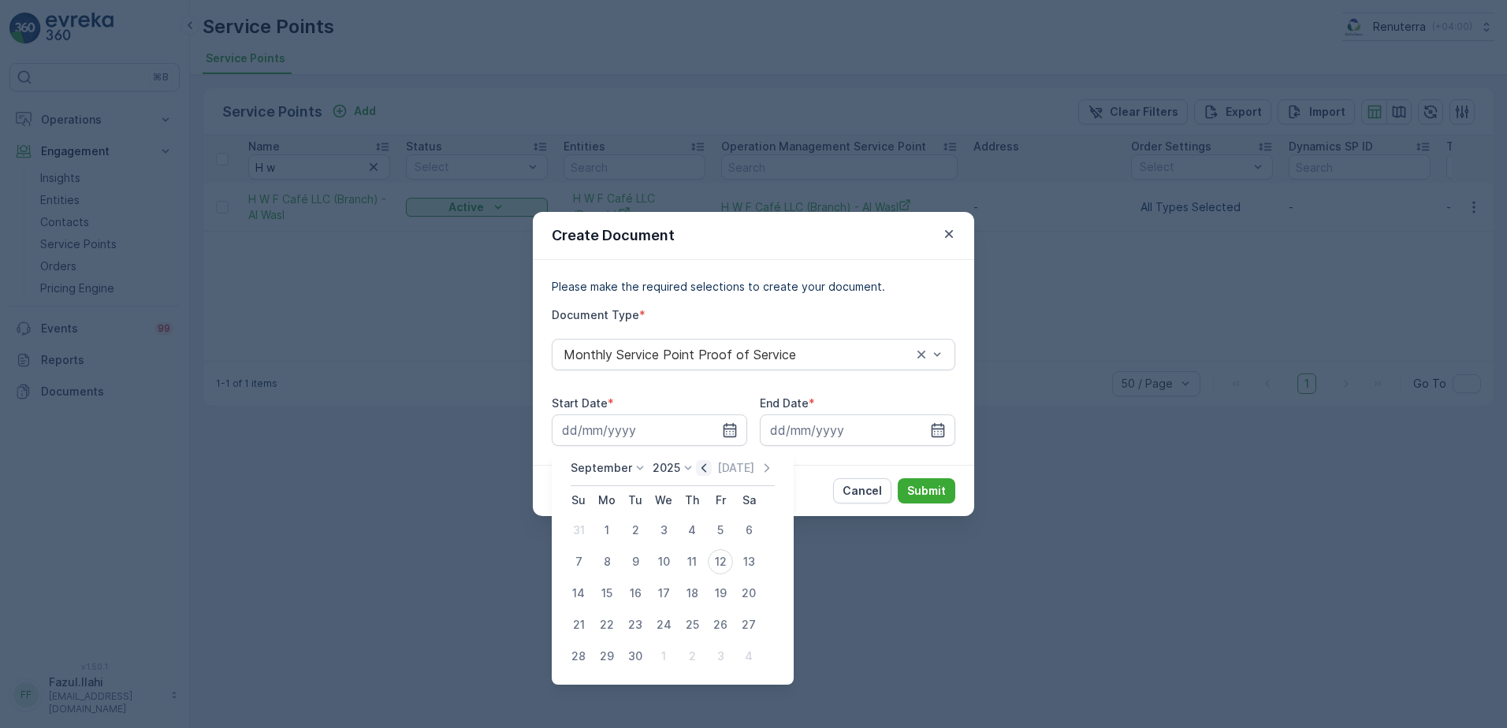
click at [705, 467] on icon "button" at bounding box center [704, 468] width 16 height 16
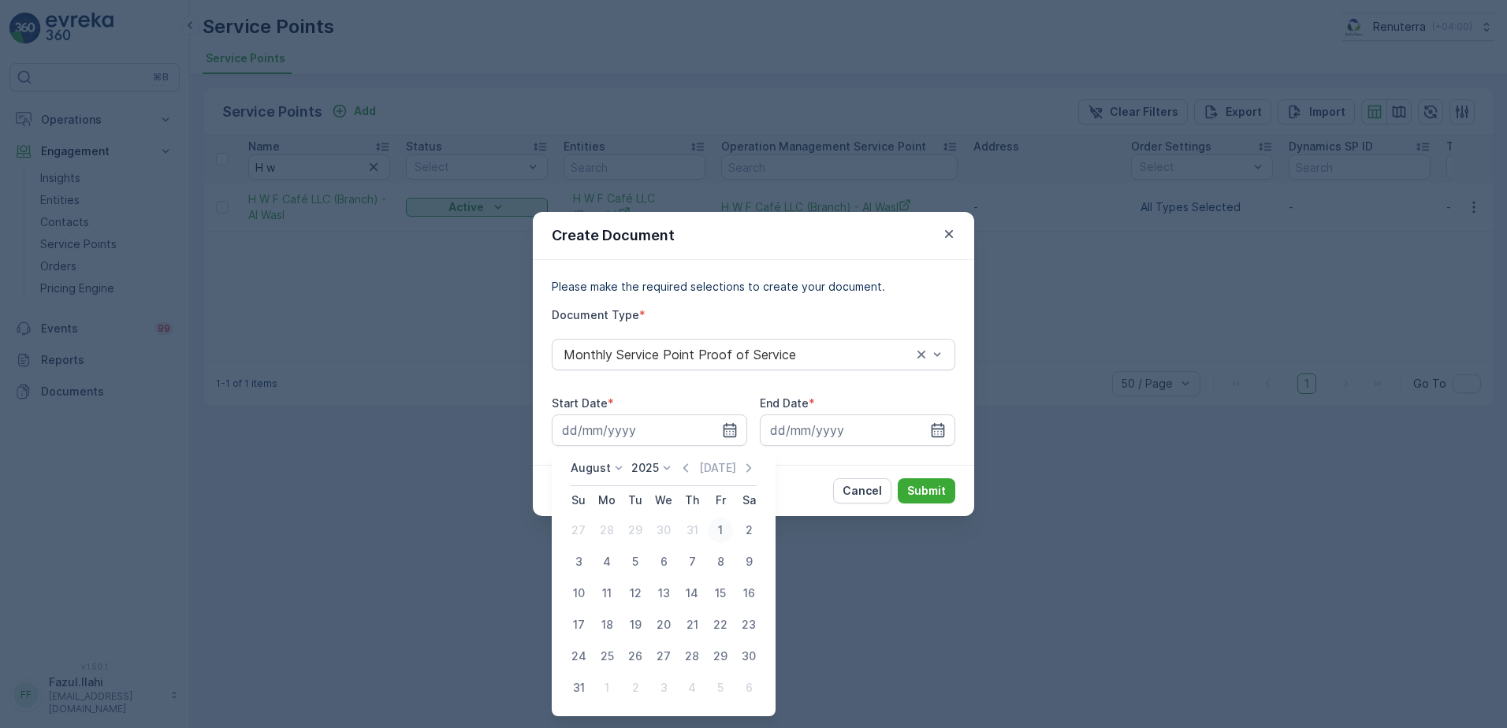
click at [724, 529] on div "1" at bounding box center [720, 530] width 25 height 25
type input "01.08.2025"
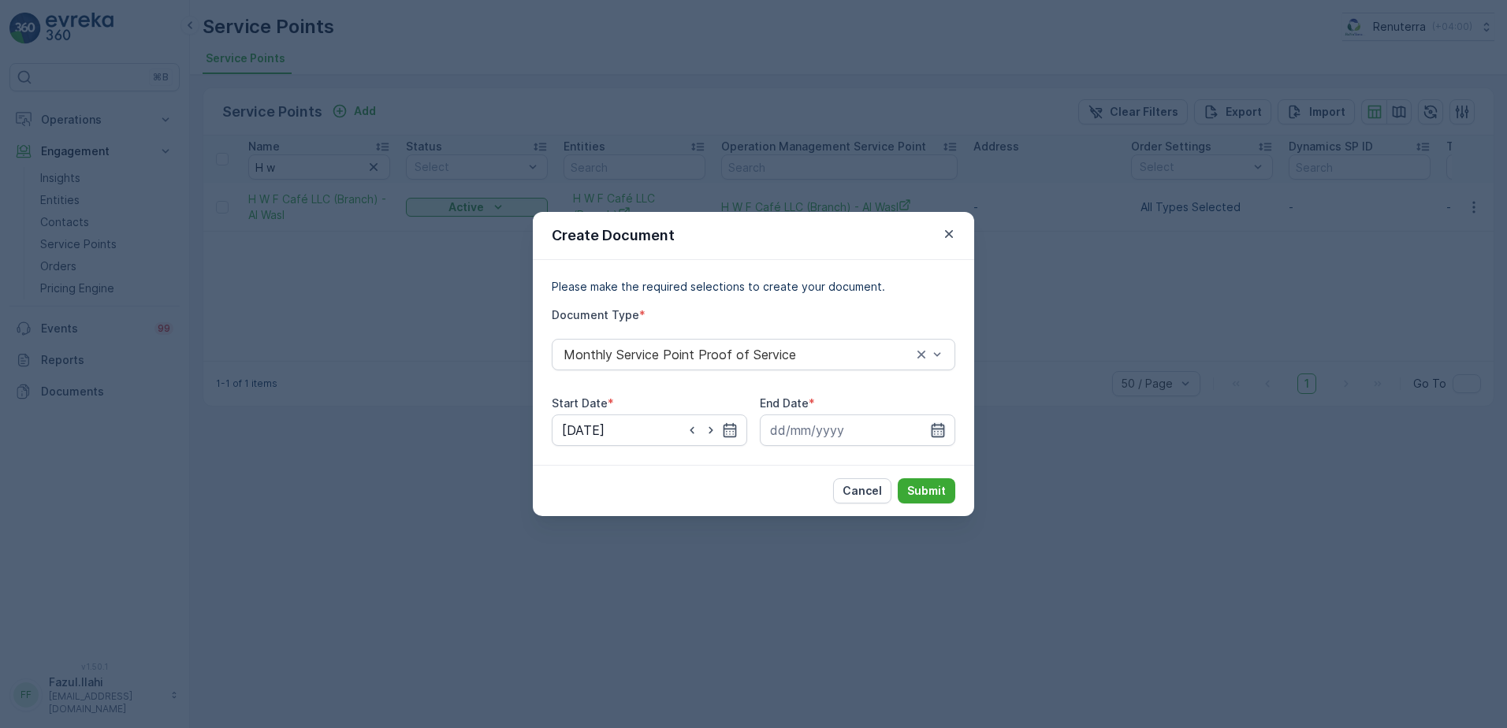
click at [938, 422] on icon "button" at bounding box center [938, 430] width 16 height 16
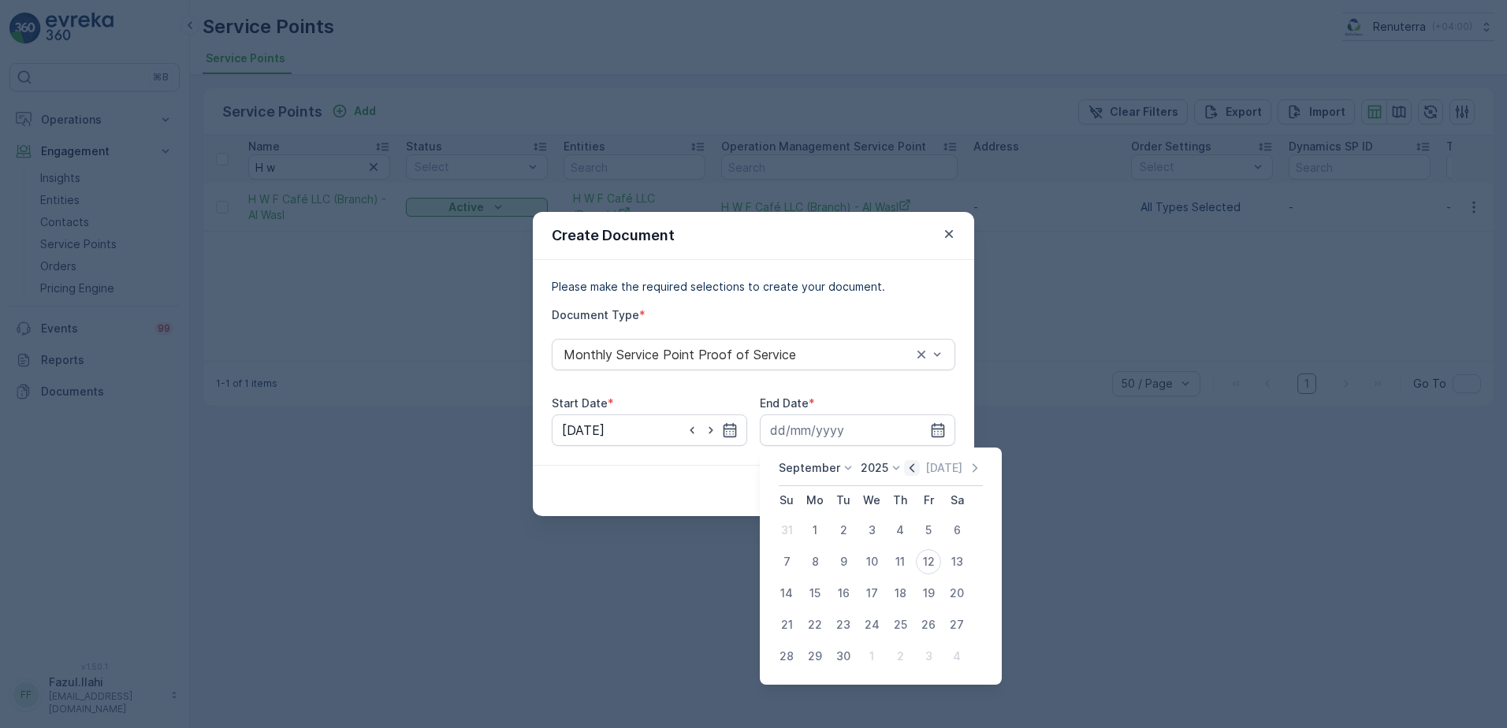
click at [910, 468] on icon "button" at bounding box center [912, 467] width 5 height 9
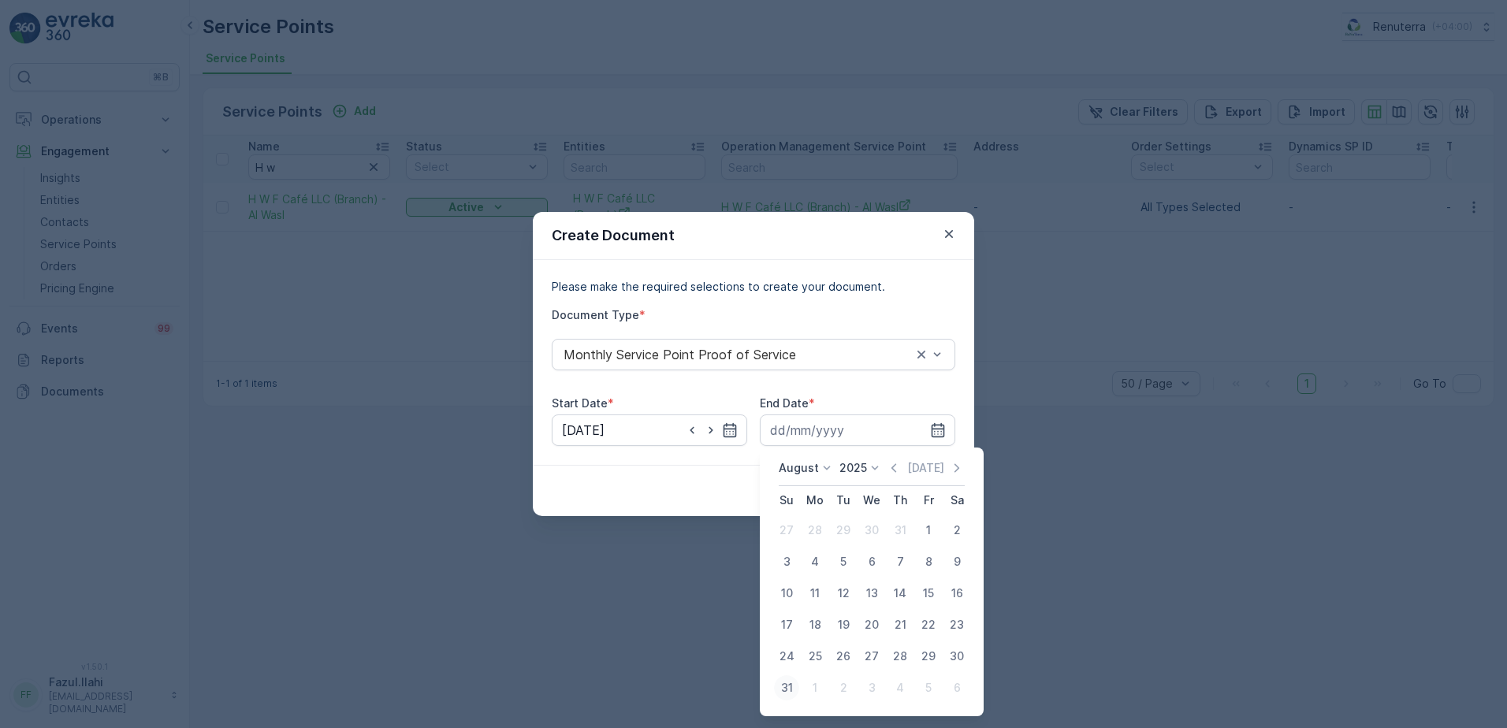
click at [780, 693] on div "31" at bounding box center [786, 687] width 25 height 25
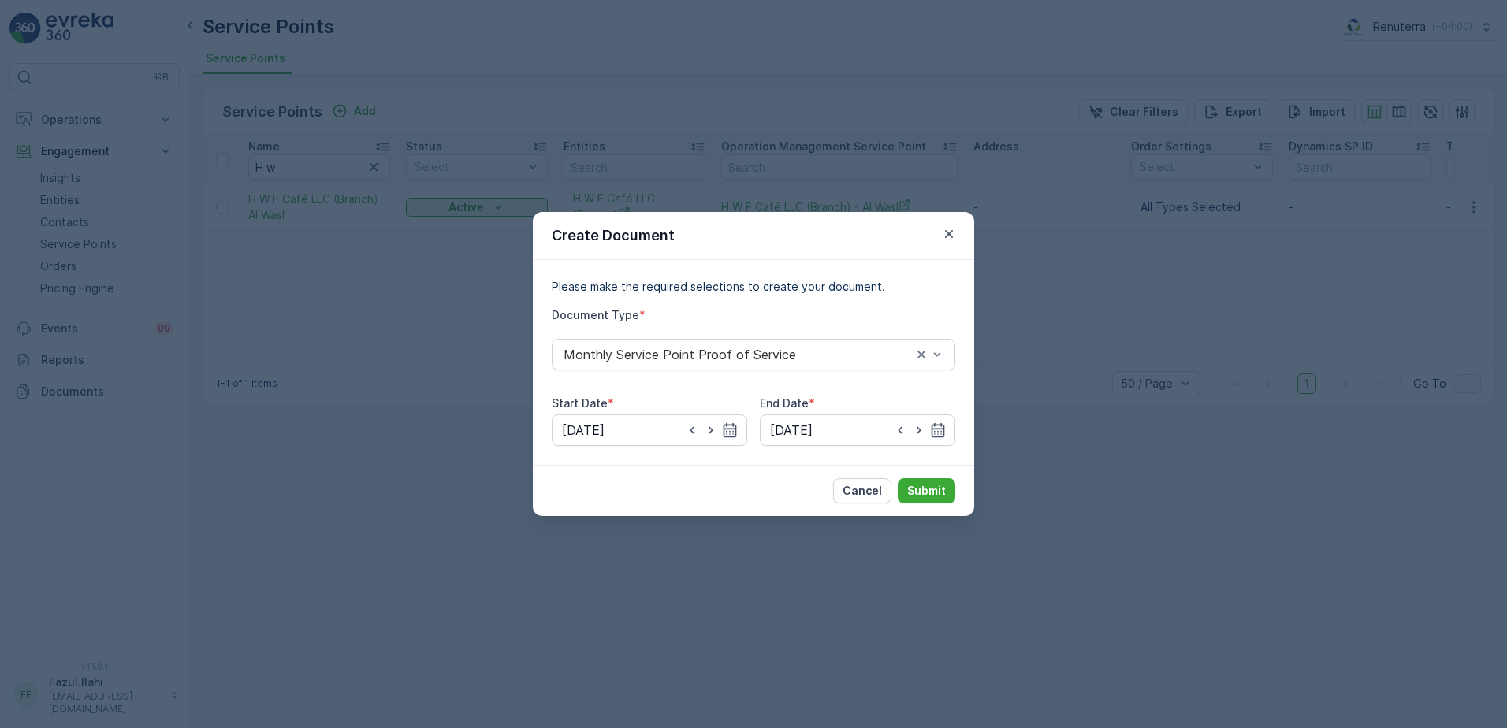
type input "31.08.2025"
click at [928, 486] on p "Submit" at bounding box center [926, 491] width 39 height 16
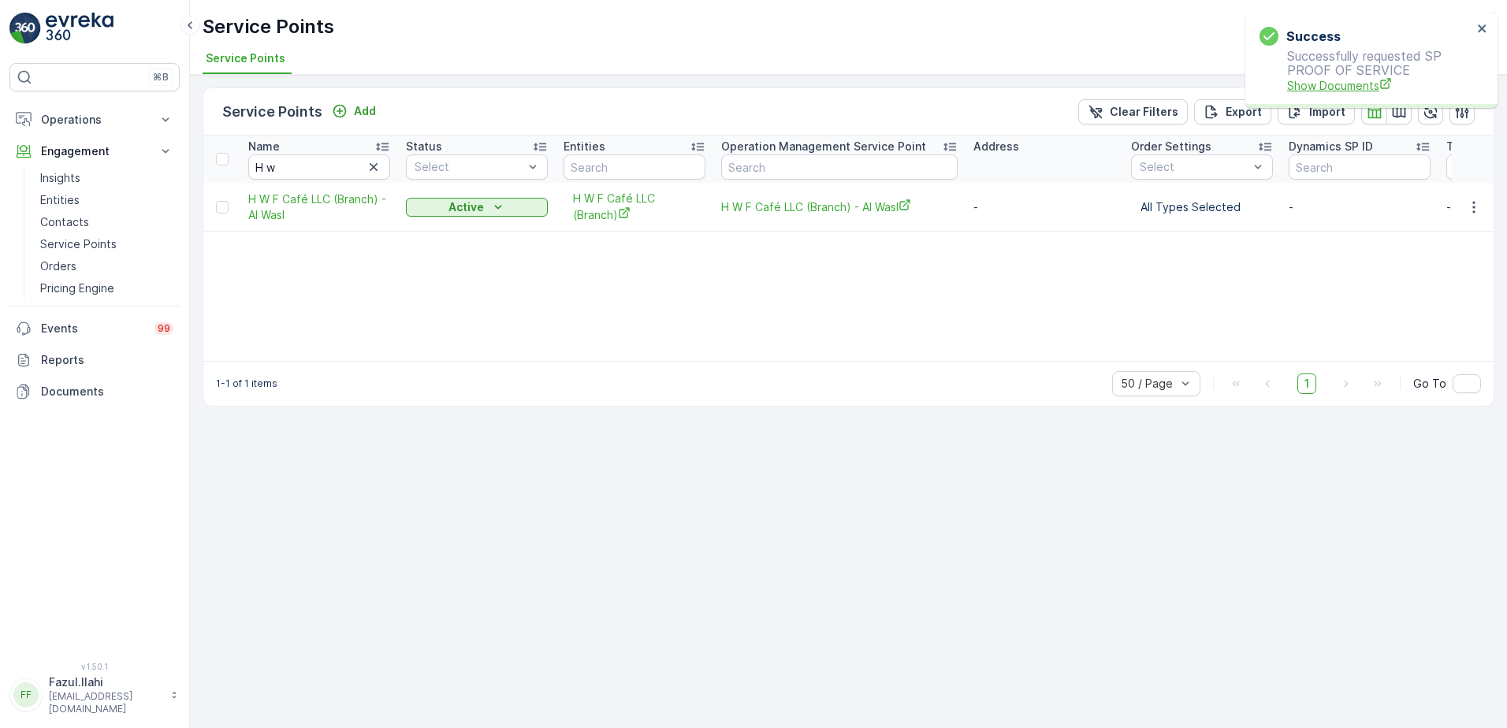
click at [1325, 88] on span "Show Documents" at bounding box center [1379, 85] width 185 height 17
click at [304, 173] on input "H w" at bounding box center [319, 166] width 142 height 25
type input "HUssa"
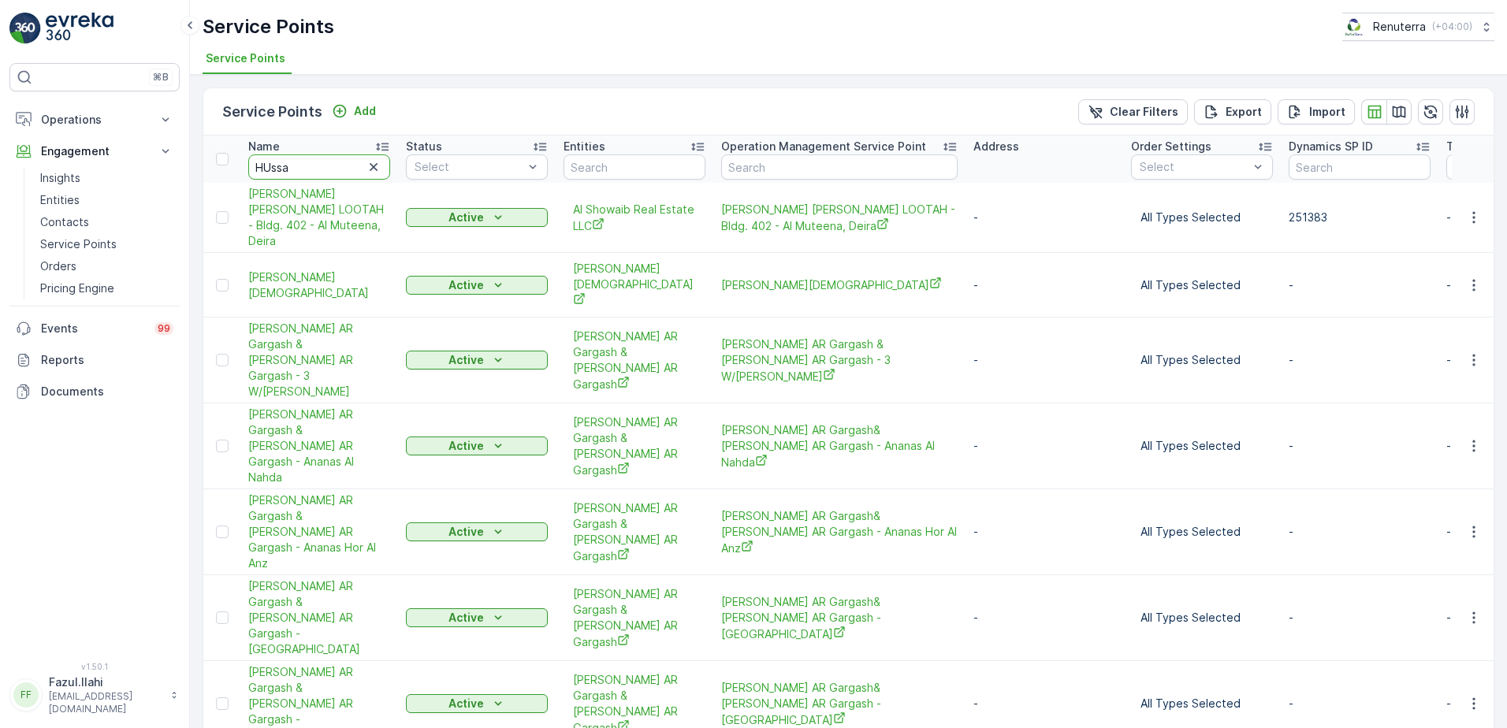
click at [314, 174] on input "HUssa" at bounding box center [319, 166] width 142 height 25
type input "HUssain gar"
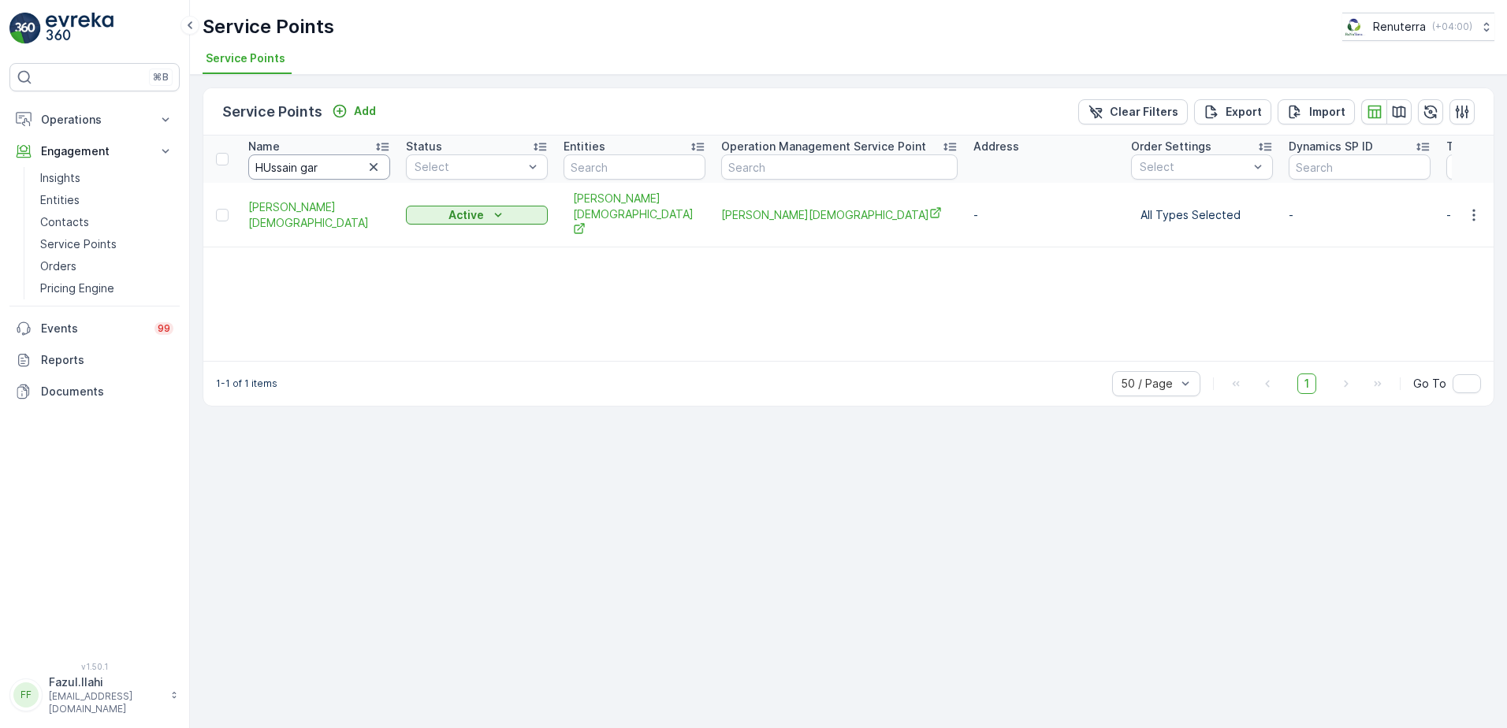
click at [334, 169] on input "HUssain gar" at bounding box center [319, 166] width 142 height 25
click at [326, 166] on input "HUssain gar" at bounding box center [319, 166] width 142 height 25
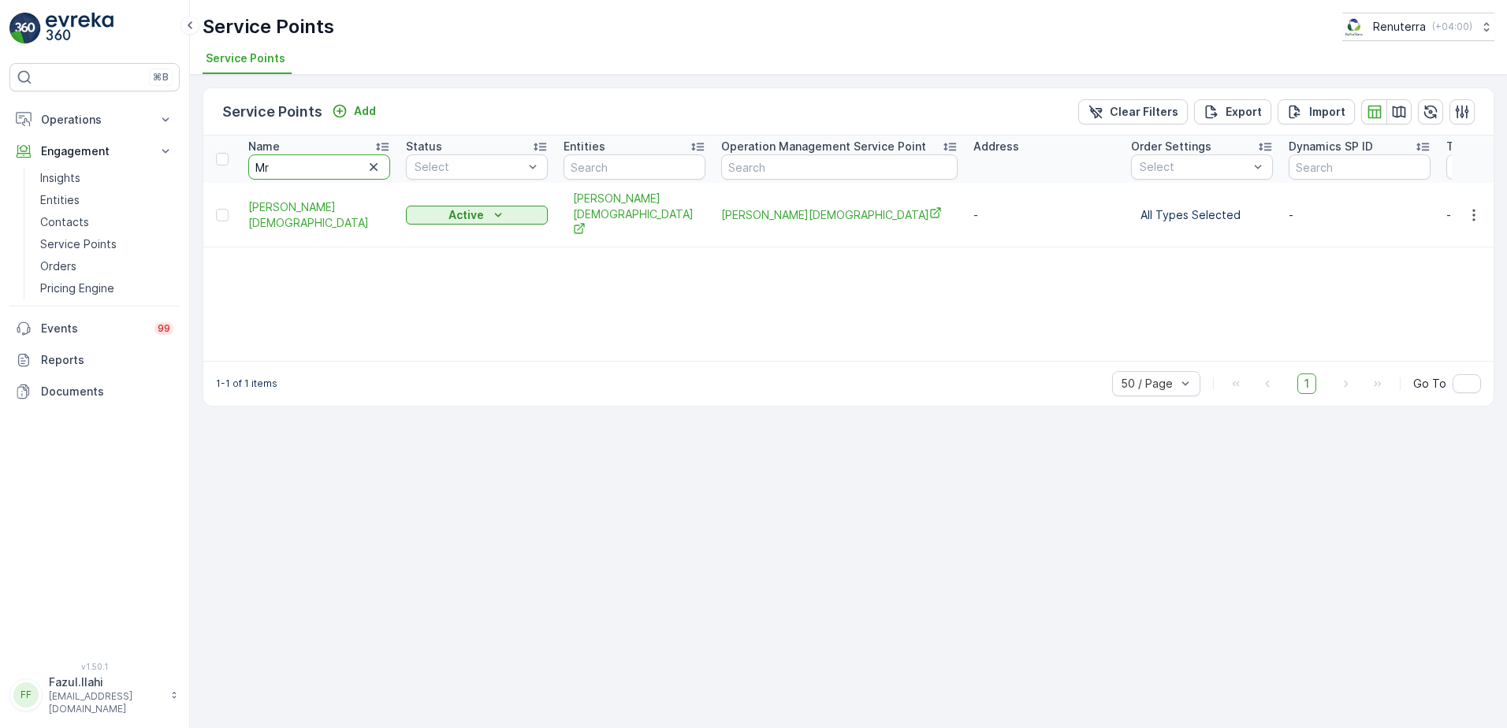
type input "Mr."
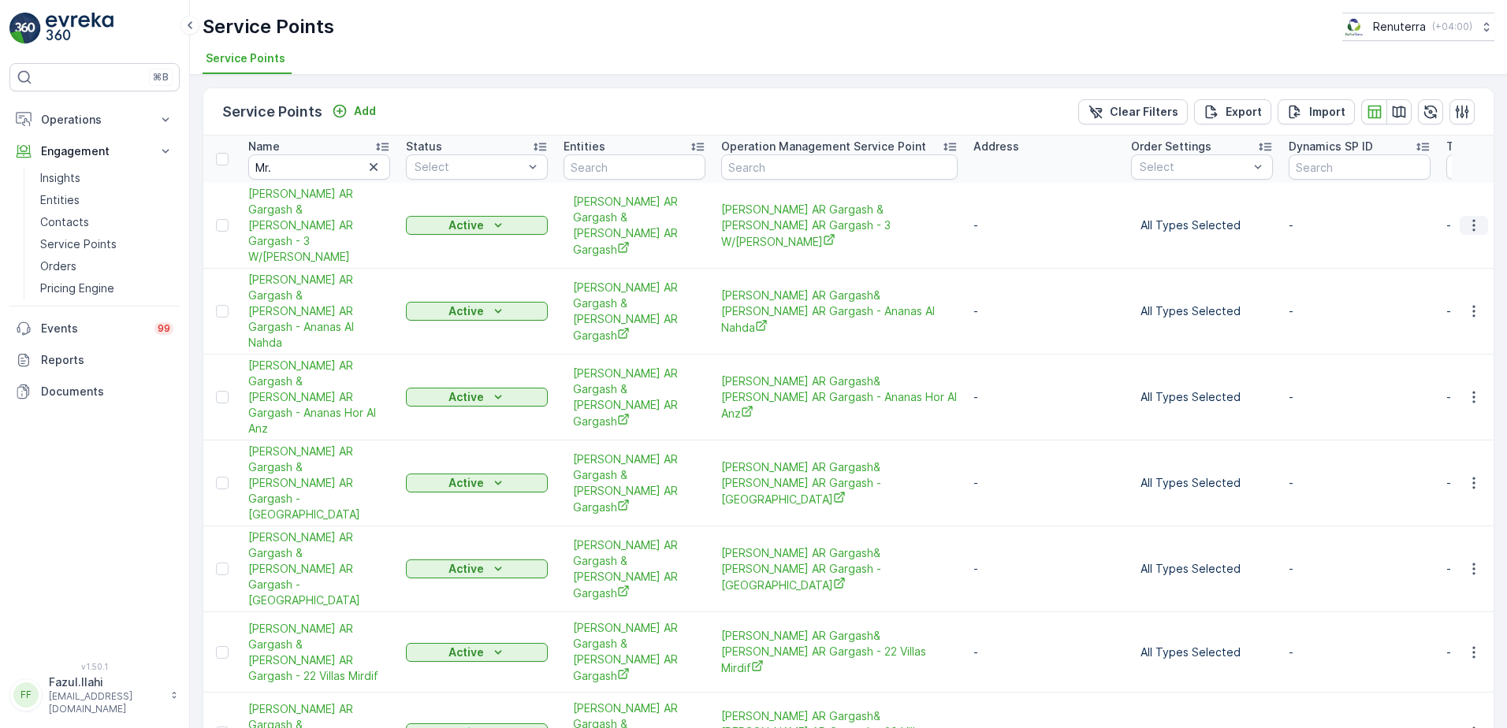
click at [1474, 218] on icon "button" at bounding box center [1474, 226] width 16 height 16
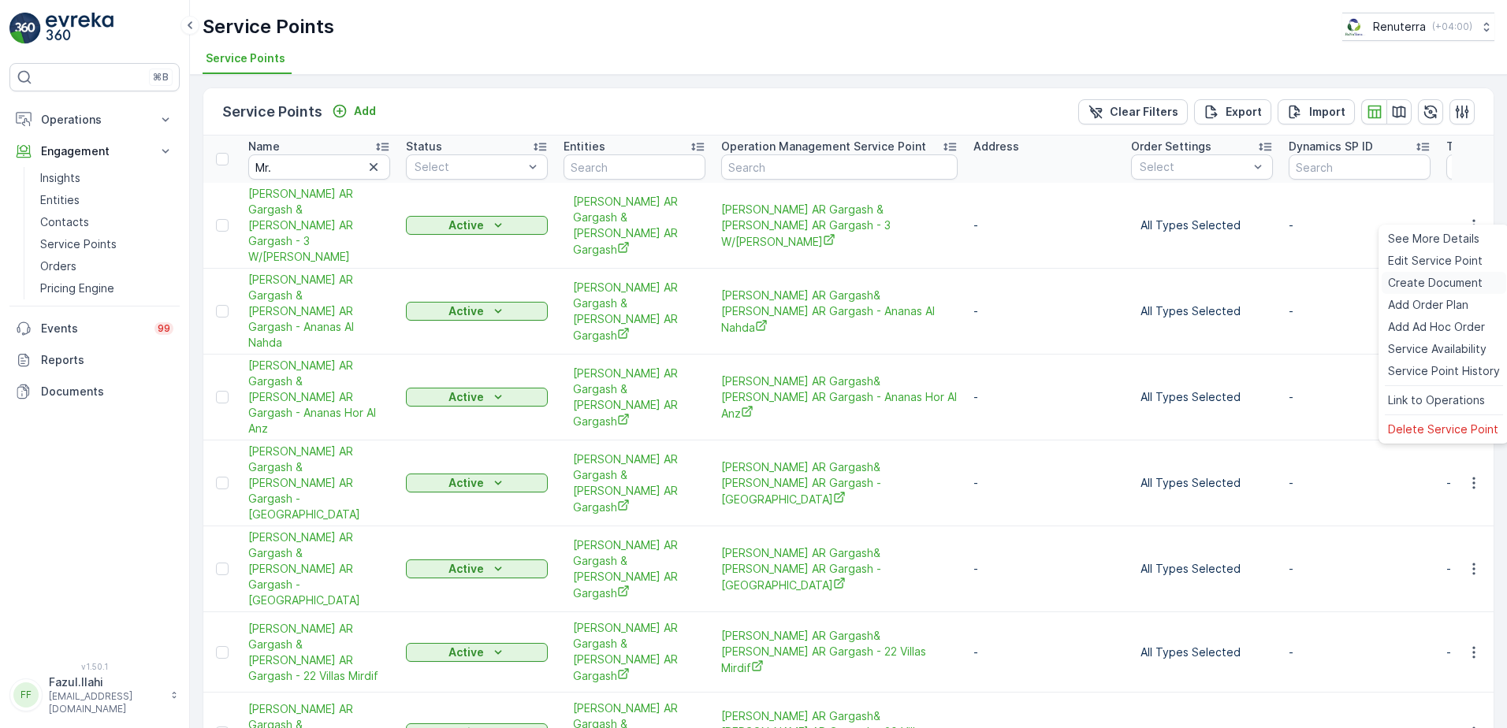
click at [1419, 283] on span "Create Document" at bounding box center [1435, 283] width 95 height 16
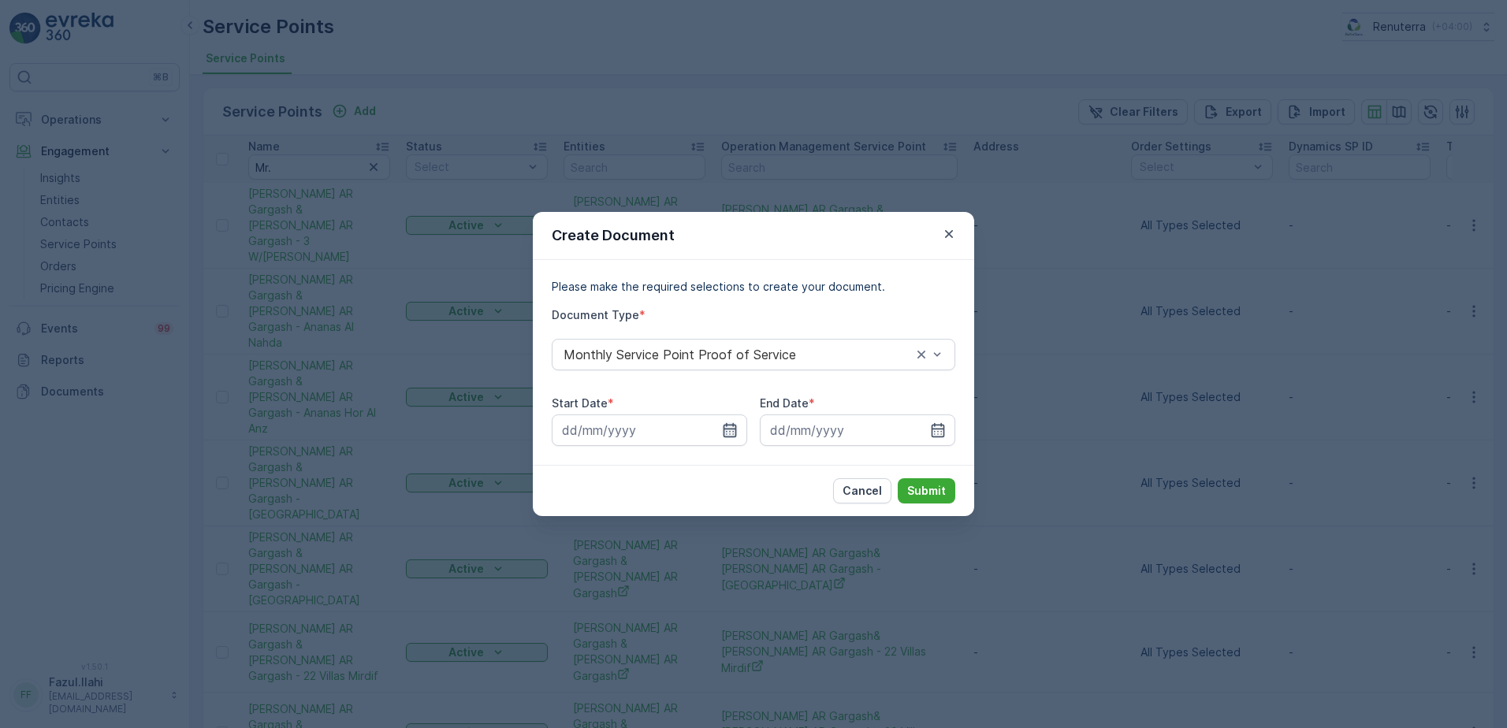
click at [736, 426] on icon "button" at bounding box center [730, 430] width 13 height 14
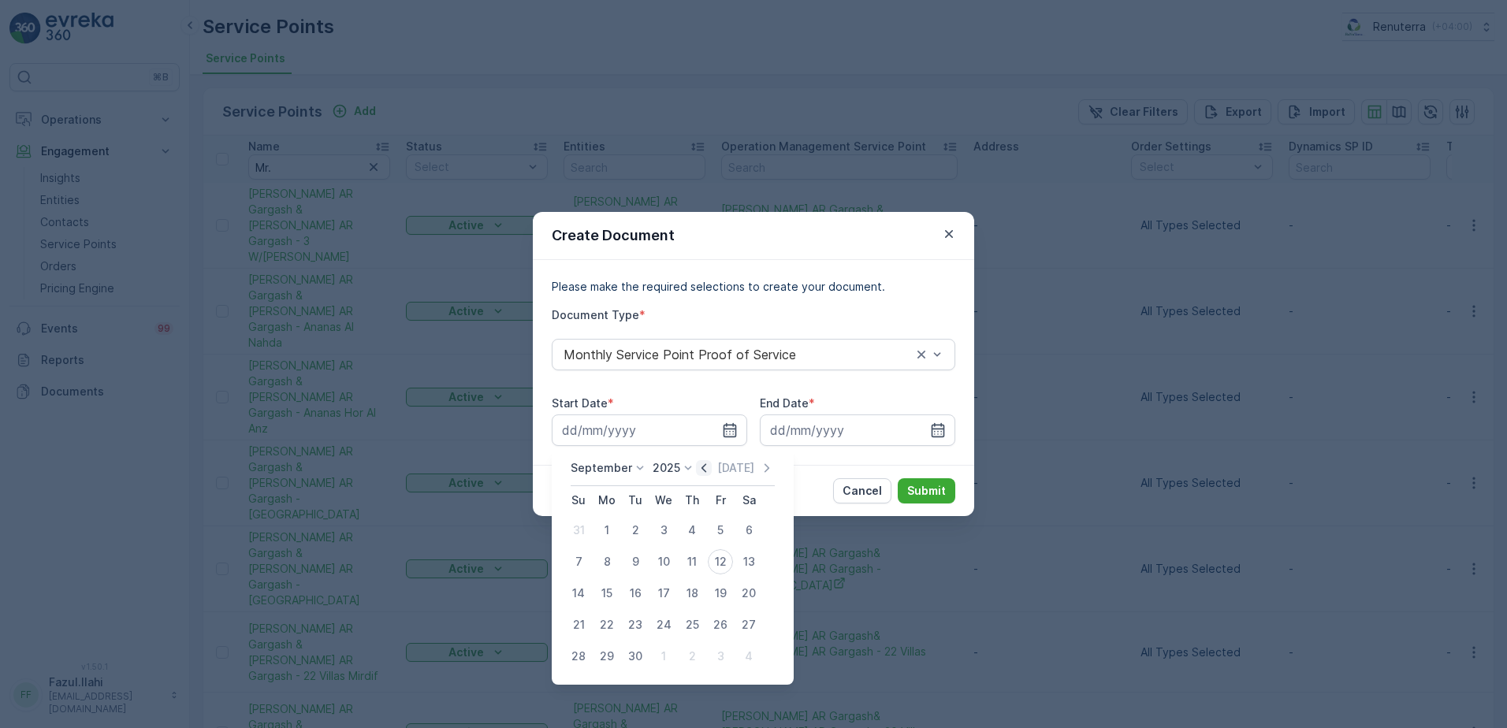
click at [701, 472] on icon "button" at bounding box center [704, 468] width 16 height 16
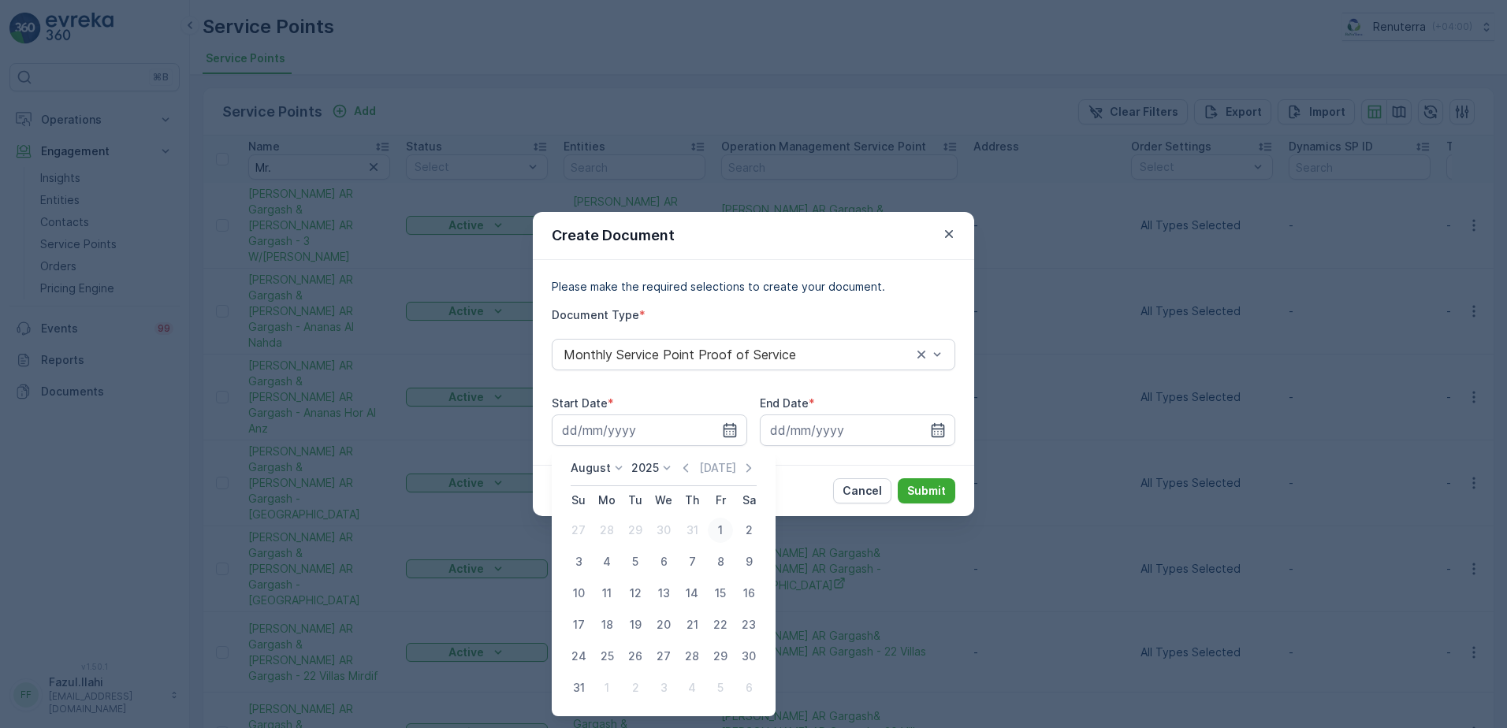
click at [725, 530] on div "1" at bounding box center [720, 530] width 25 height 25
type input "01.08.2025"
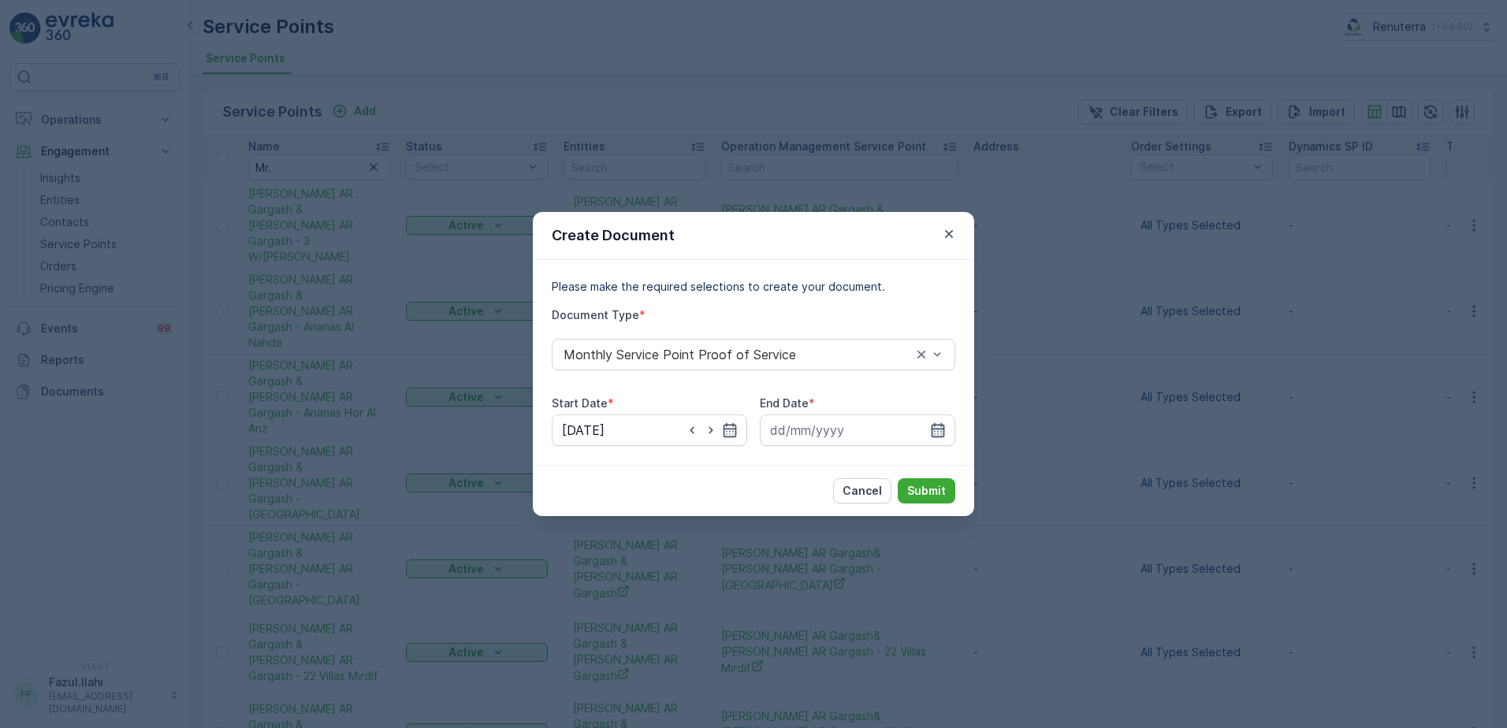
click at [935, 426] on icon "button" at bounding box center [938, 430] width 13 height 14
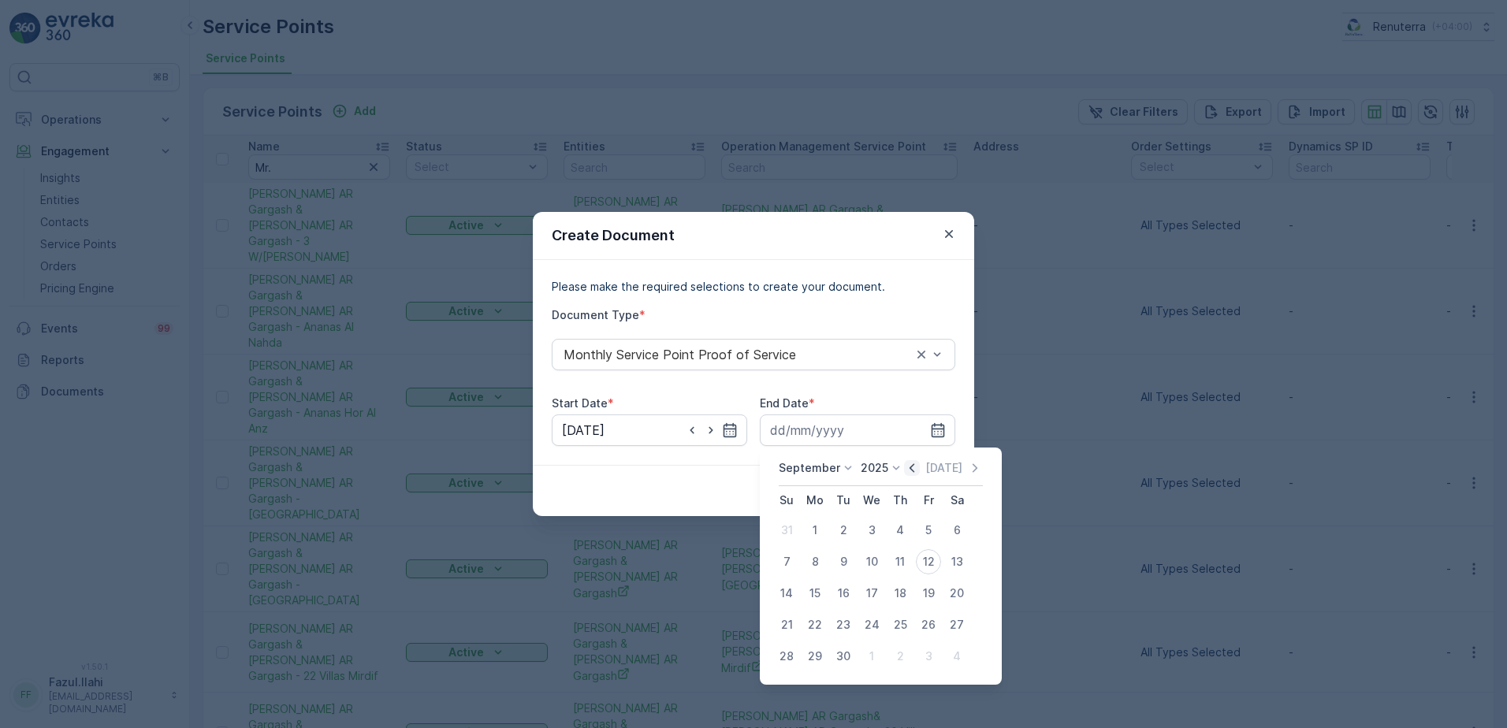
click at [905, 468] on icon "button" at bounding box center [912, 468] width 16 height 16
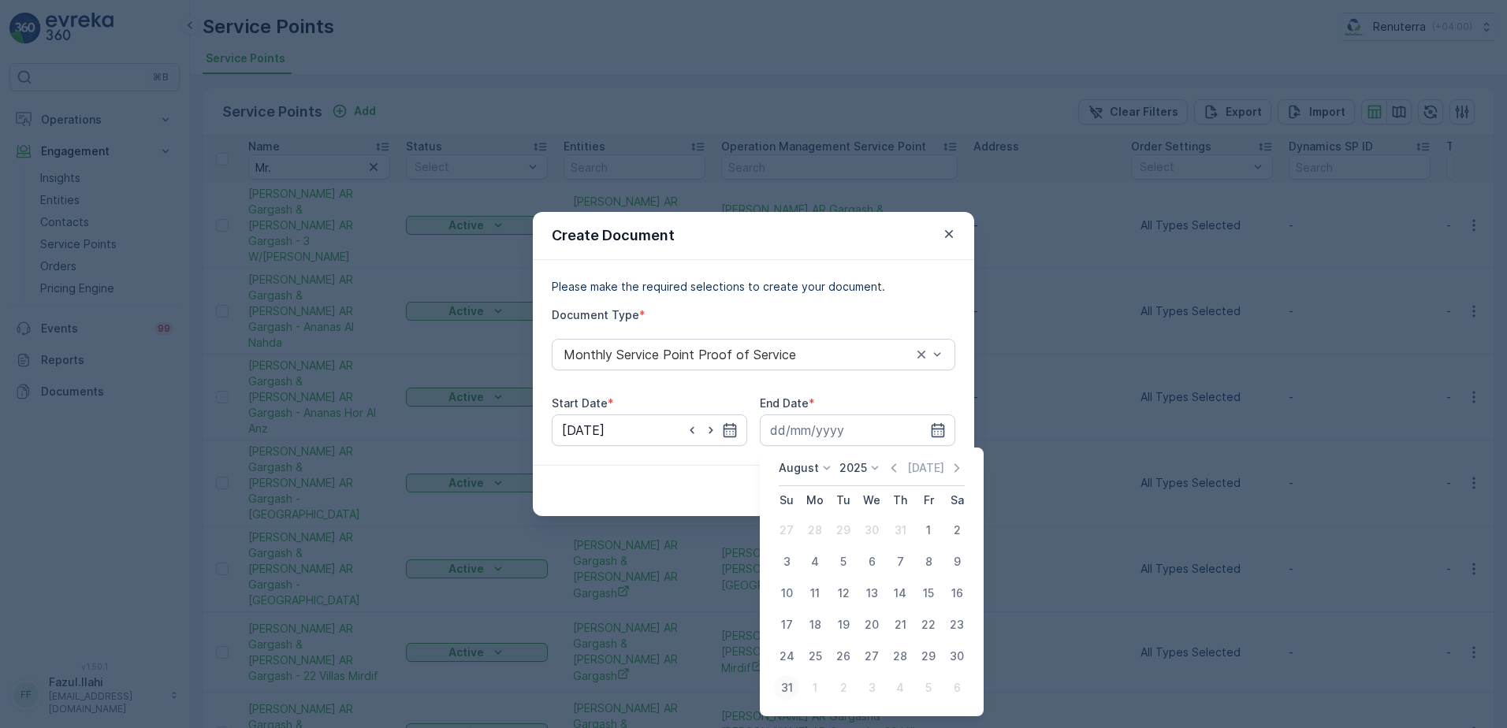
click at [778, 681] on div "31" at bounding box center [786, 687] width 25 height 25
type input "31.08.2025"
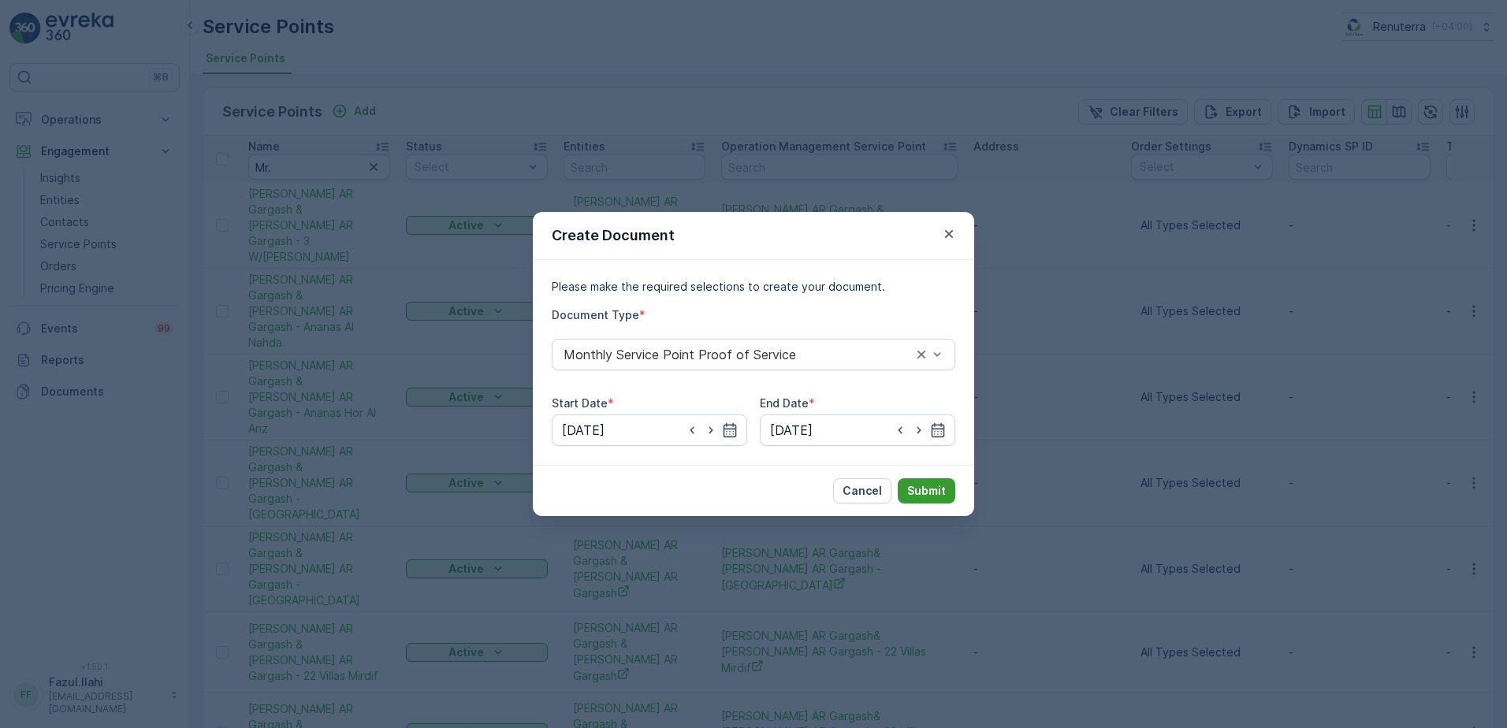
click at [921, 489] on p "Submit" at bounding box center [926, 491] width 39 height 16
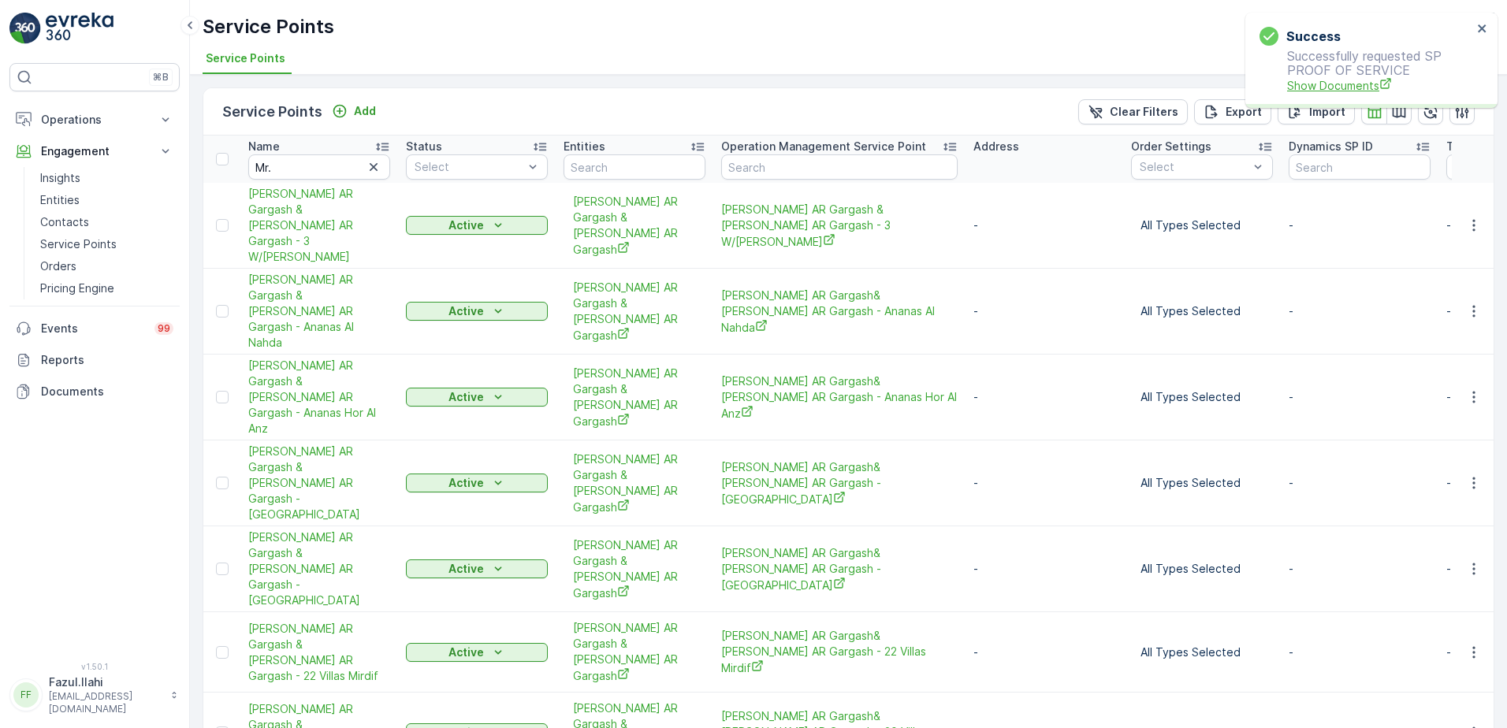
click at [1341, 84] on span "Show Documents" at bounding box center [1379, 85] width 185 height 17
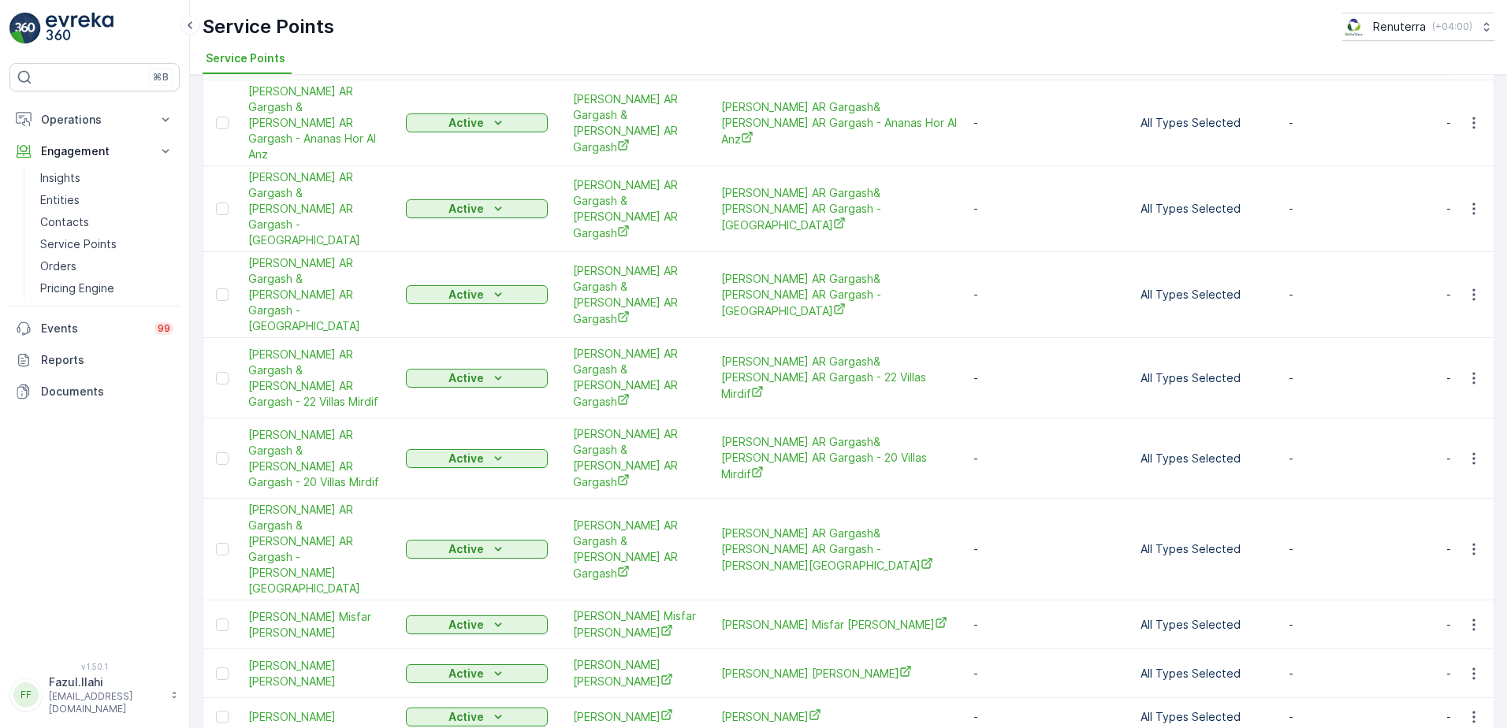
scroll to position [292, 0]
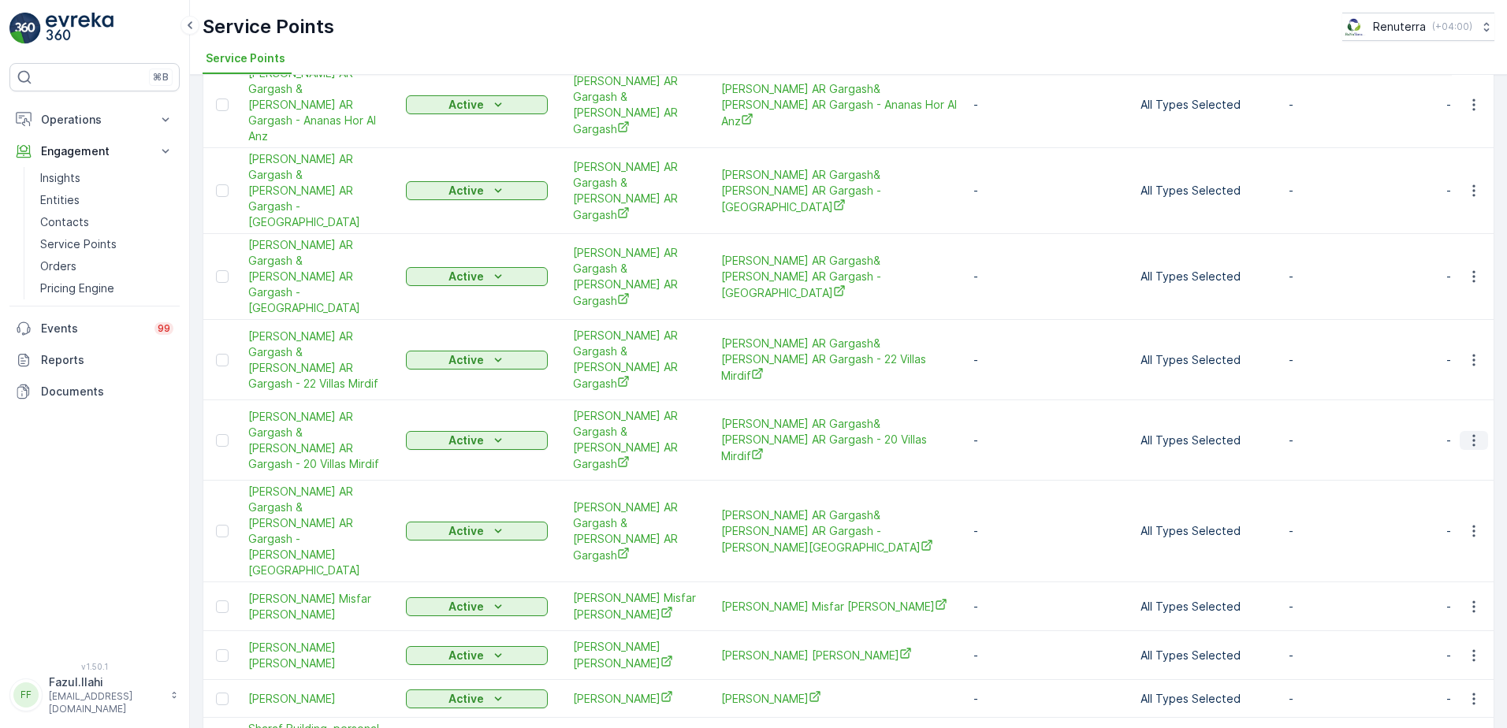
click at [1467, 433] on icon "button" at bounding box center [1474, 441] width 16 height 16
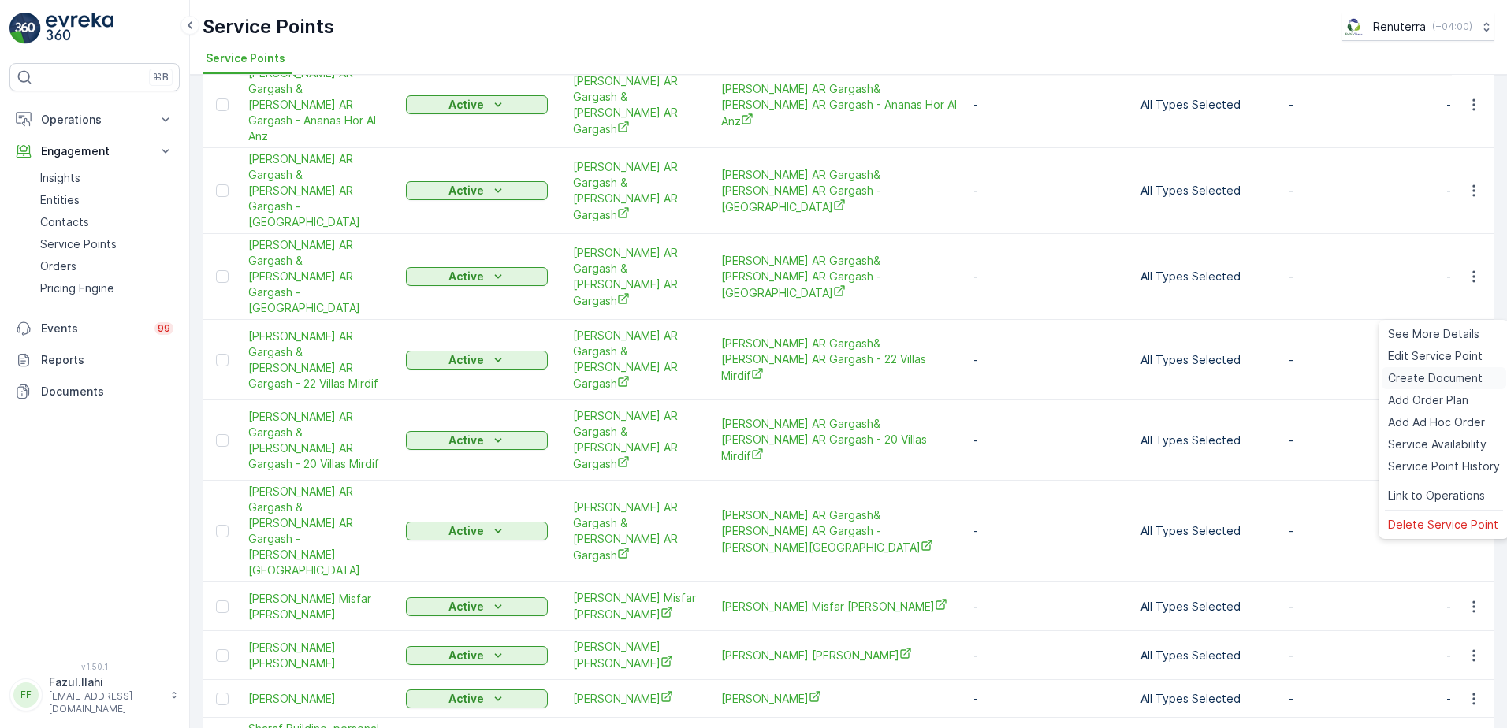
click at [1426, 378] on span "Create Document" at bounding box center [1435, 378] width 95 height 16
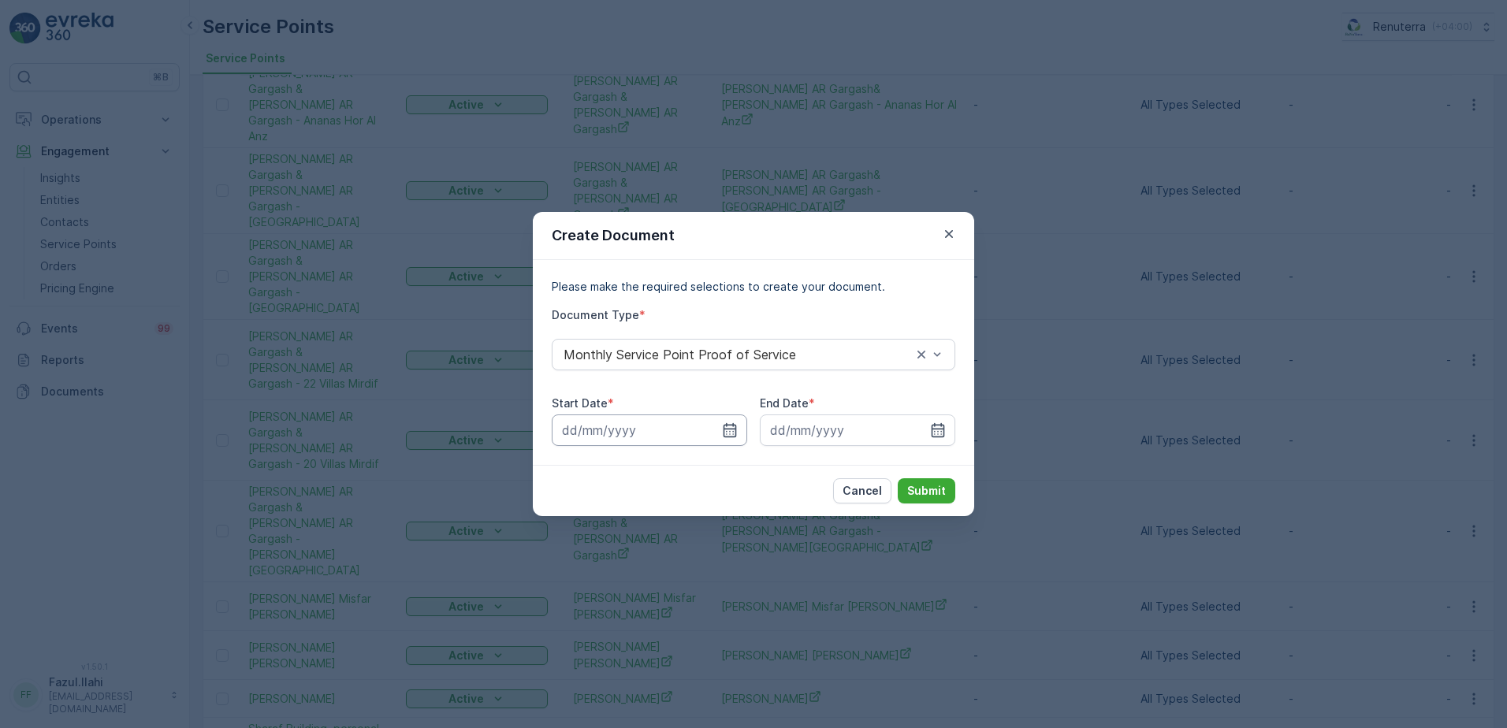
click at [744, 418] on input at bounding box center [649, 431] width 195 height 32
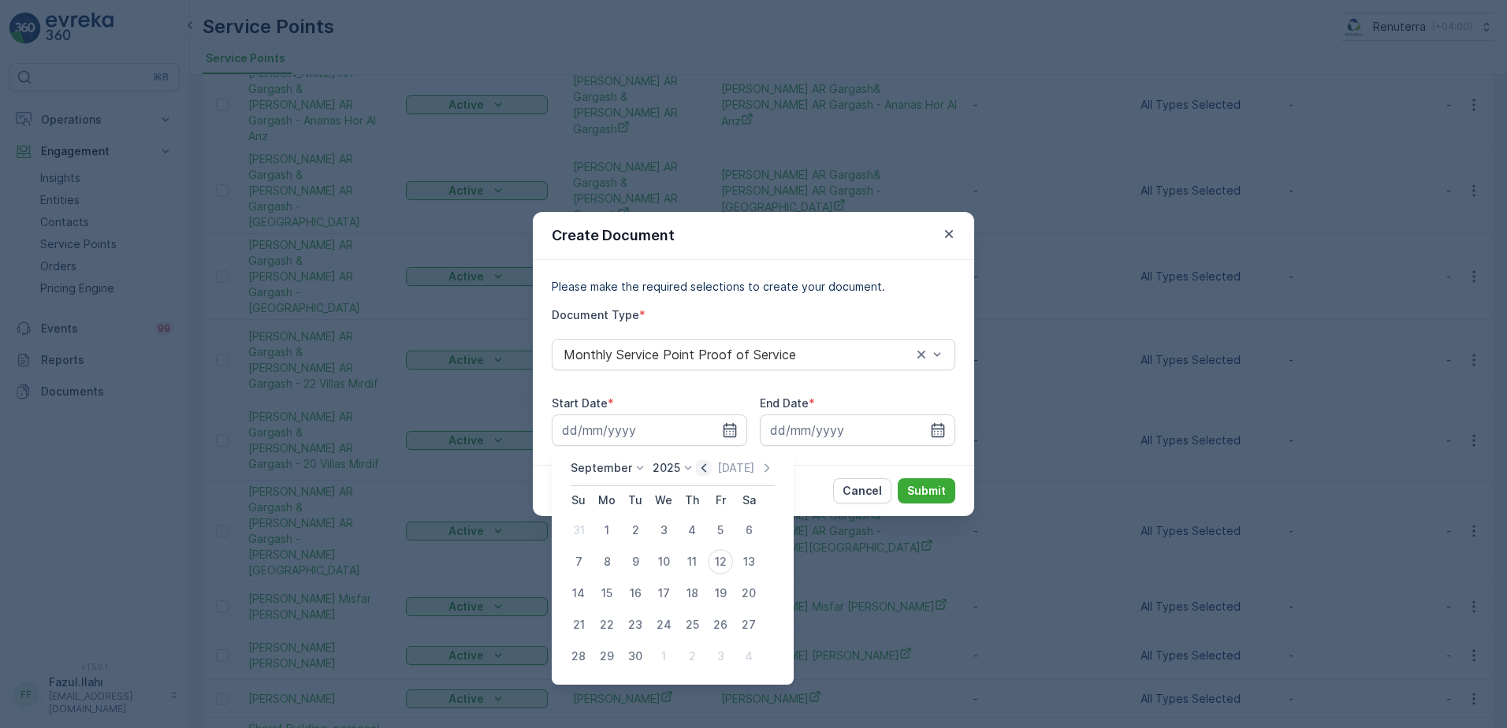
click at [702, 472] on icon "button" at bounding box center [703, 467] width 5 height 9
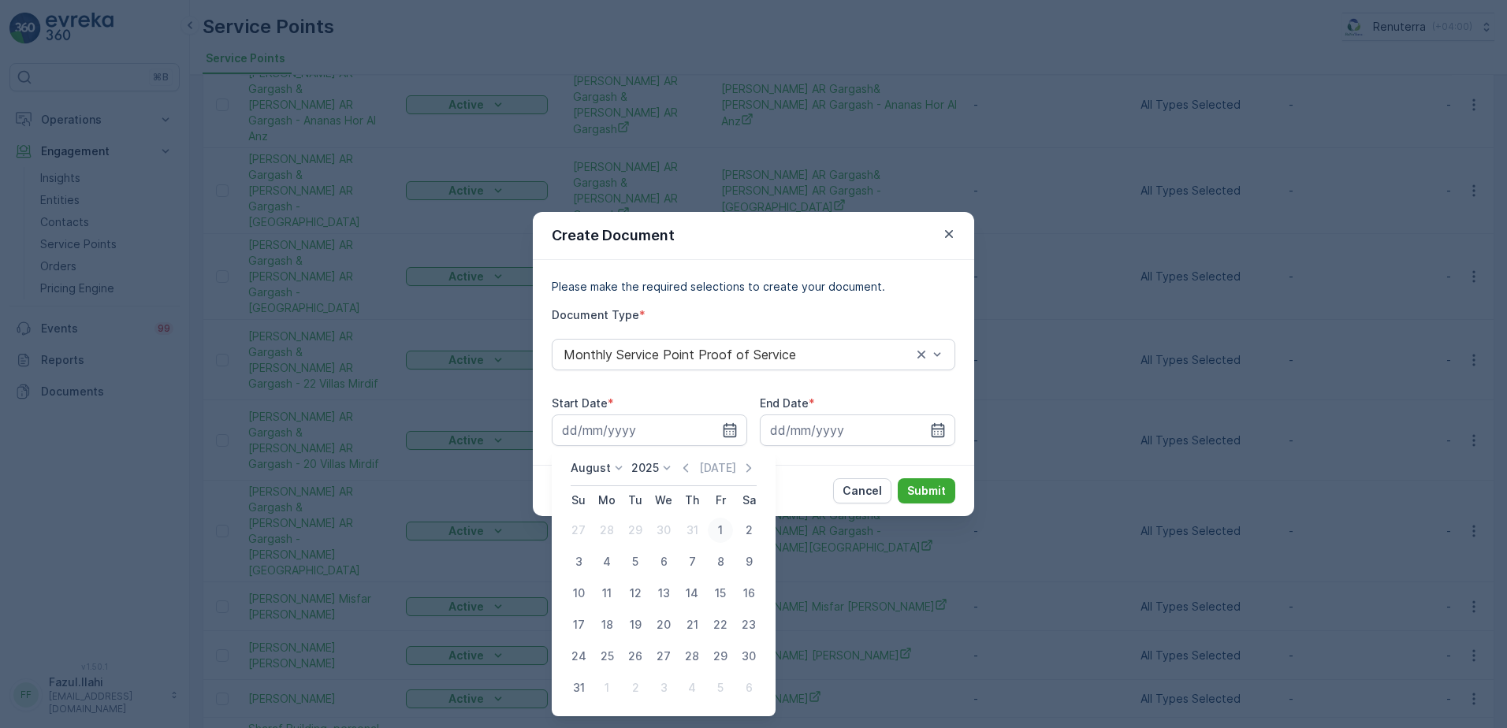
click at [719, 530] on div "1" at bounding box center [720, 530] width 25 height 25
type input "01.08.2025"
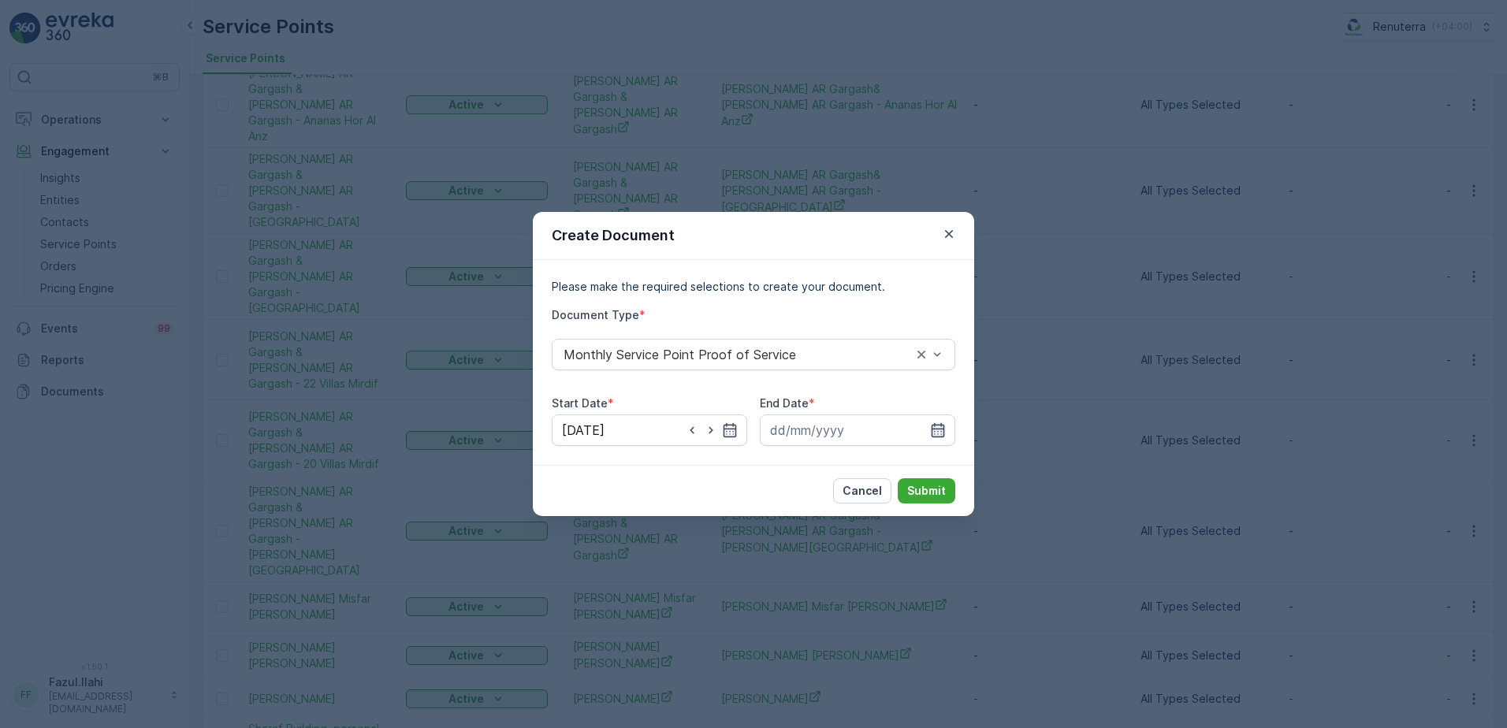
click at [936, 426] on icon "button" at bounding box center [938, 430] width 13 height 14
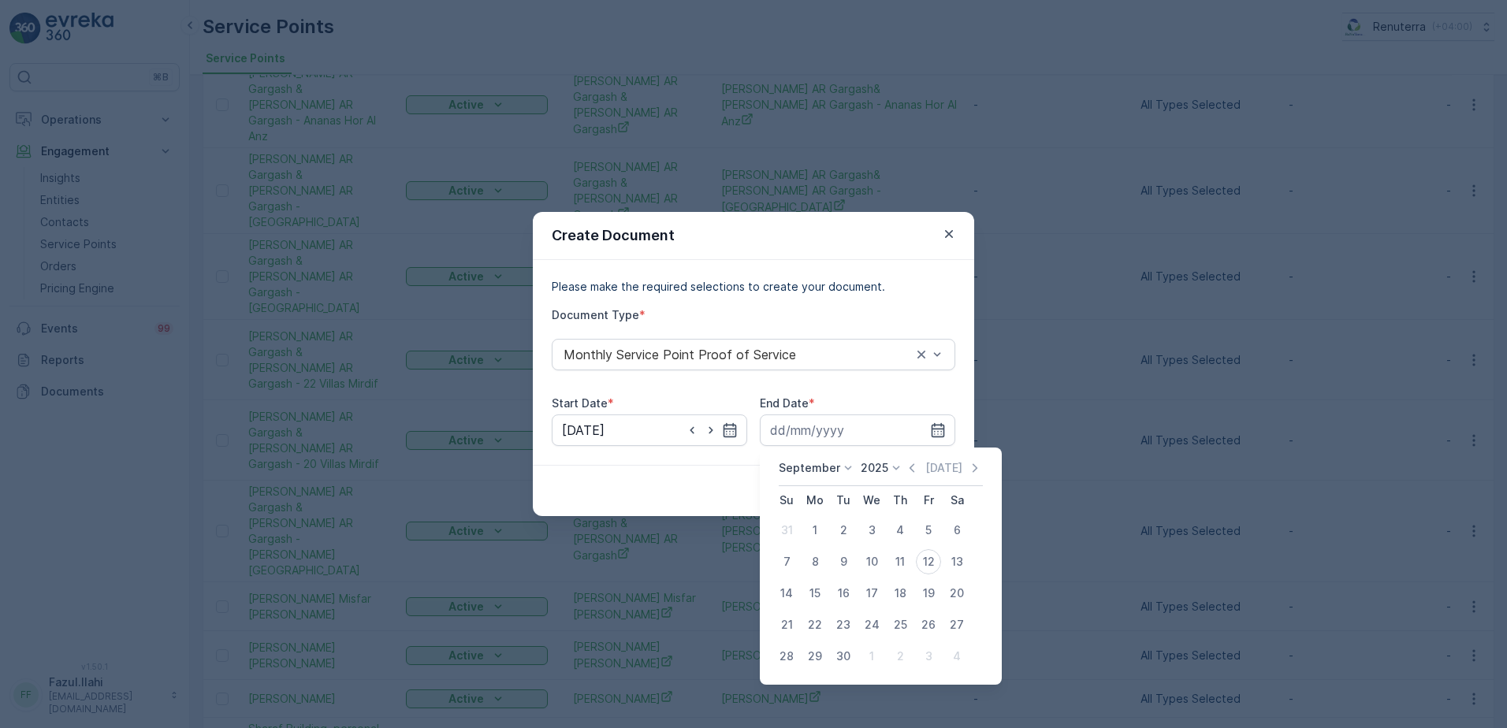
drag, startPoint x: 912, startPoint y: 471, endPoint x: 910, endPoint y: 484, distance: 12.8
click at [912, 470] on icon "button" at bounding box center [912, 468] width 16 height 16
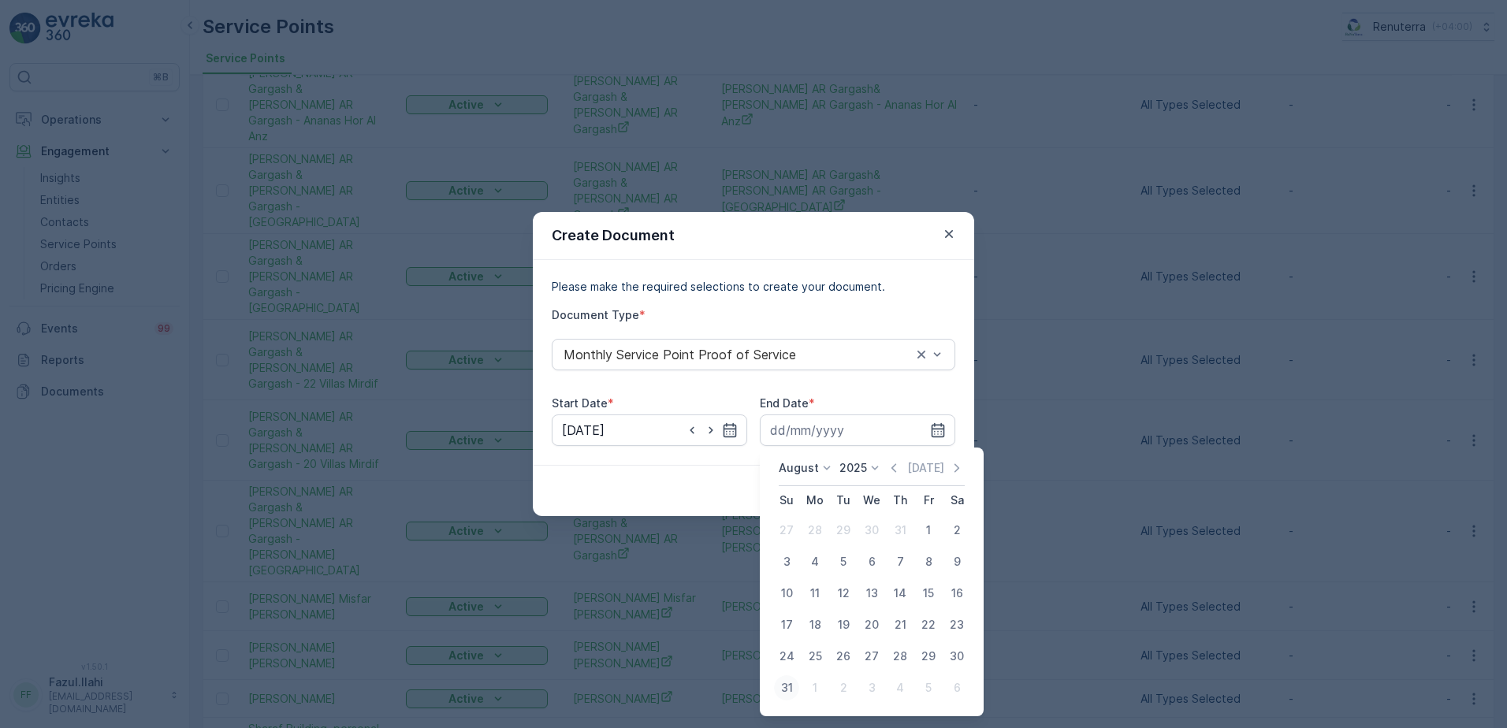
click at [789, 695] on div "31" at bounding box center [786, 687] width 25 height 25
type input "31.08.2025"
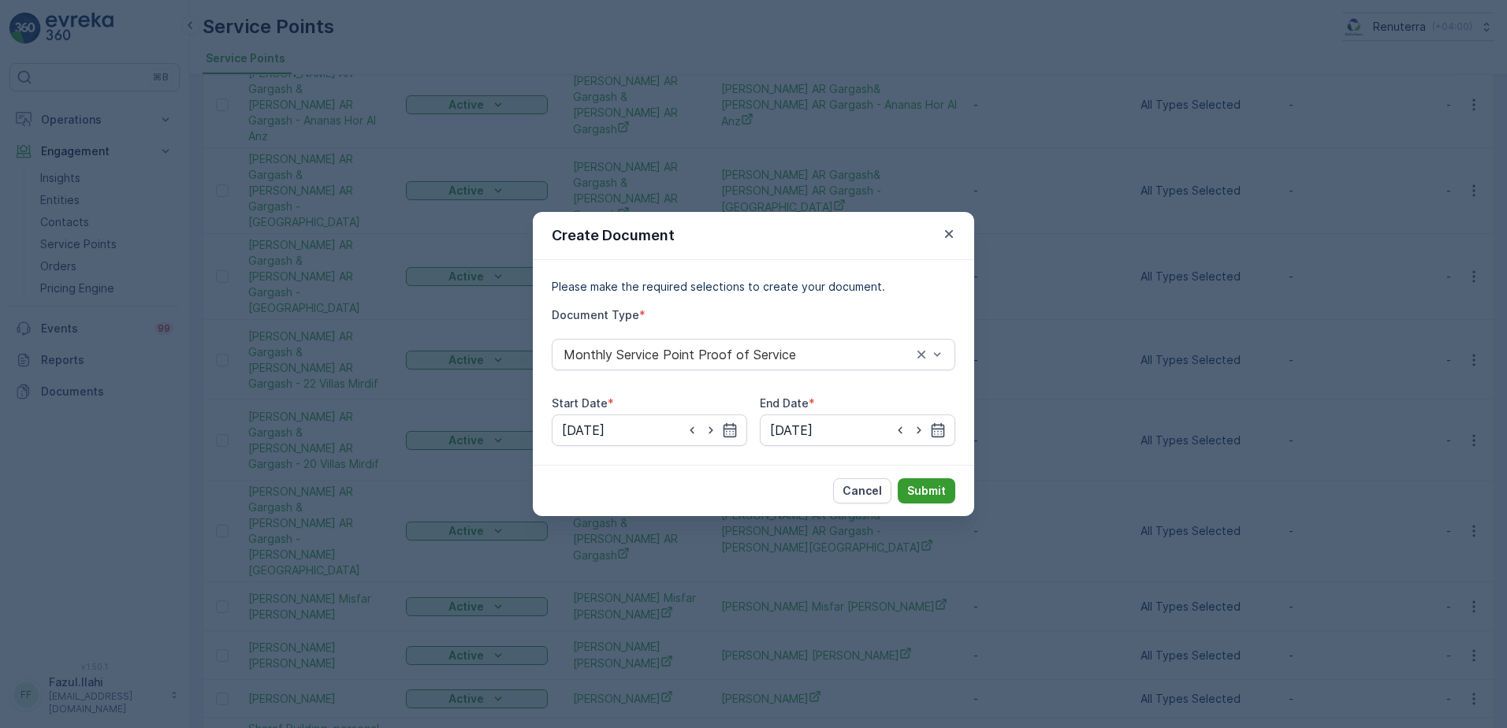
click at [939, 494] on p "Submit" at bounding box center [926, 491] width 39 height 16
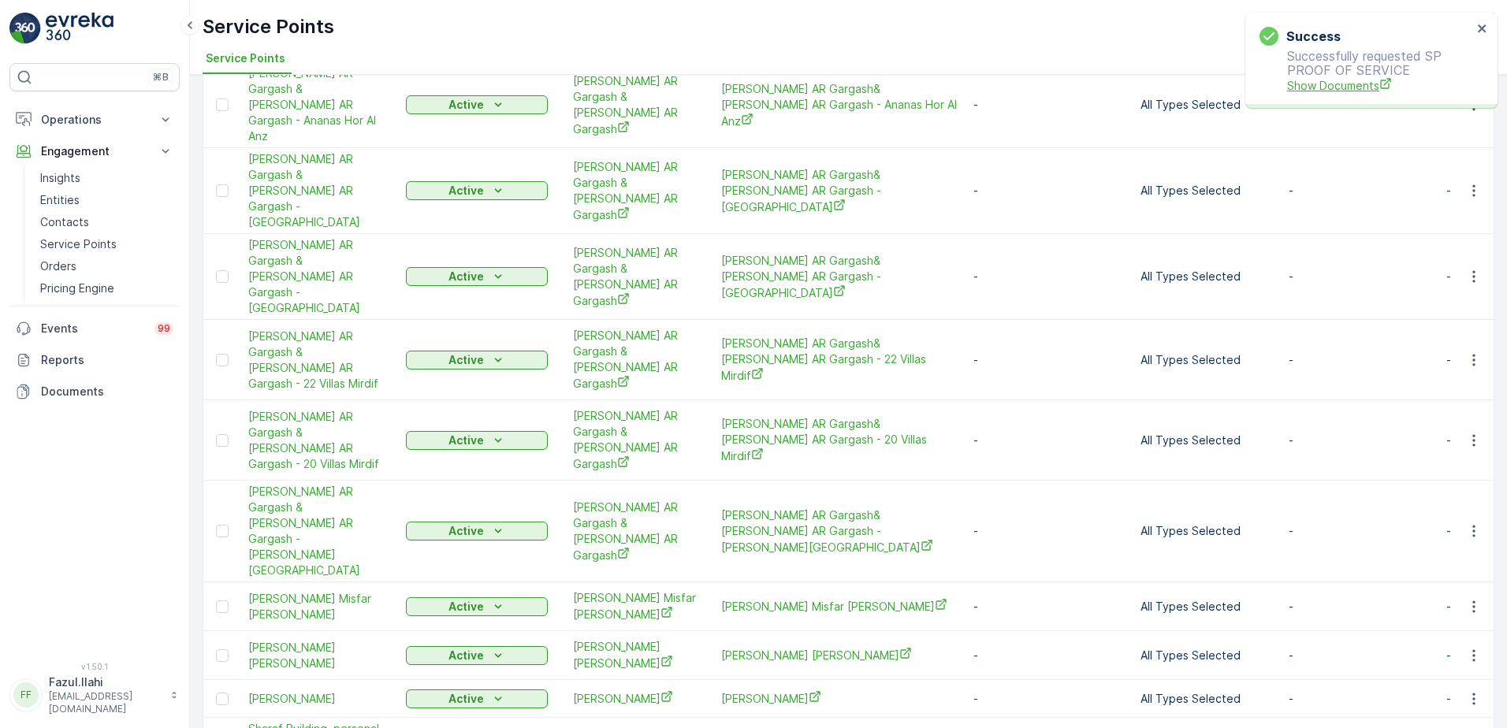
click at [1319, 93] on span "Show Documents" at bounding box center [1379, 85] width 185 height 17
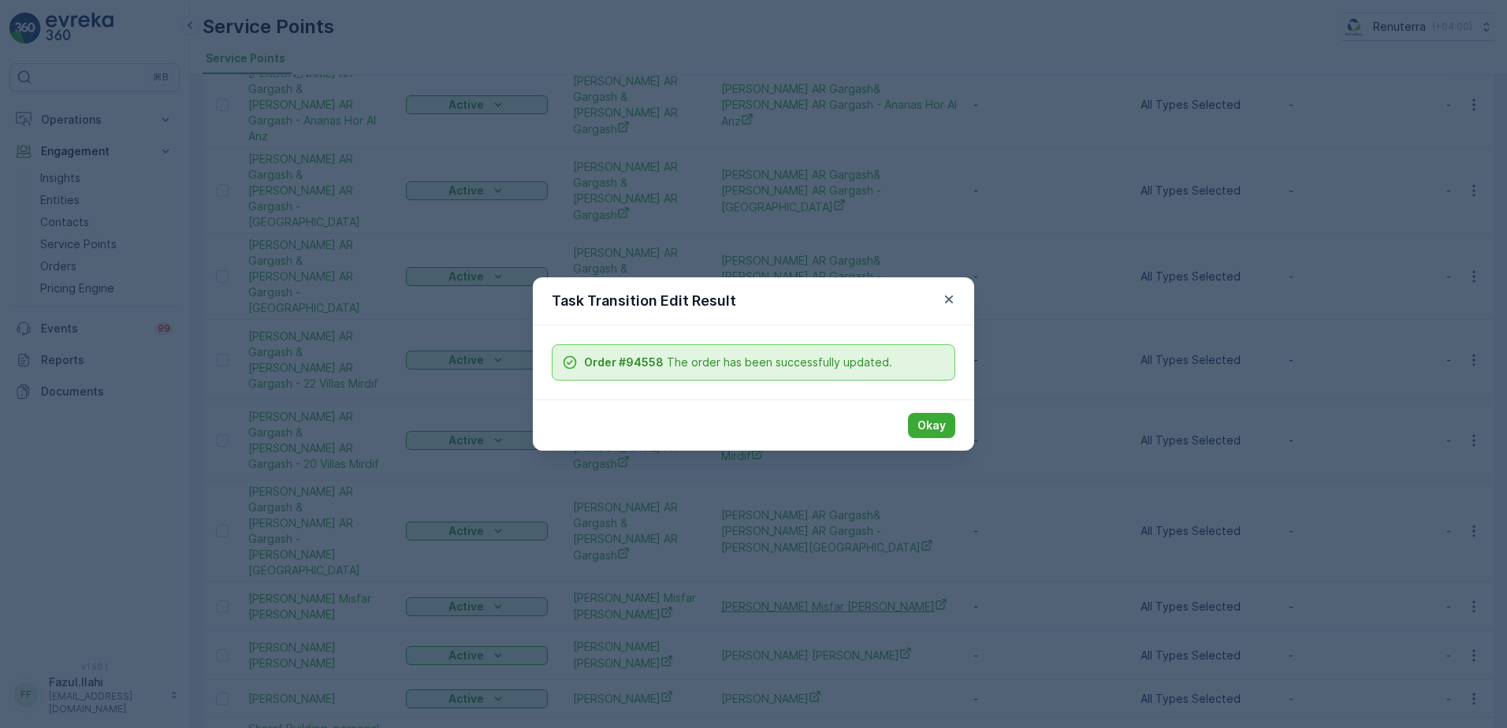
click at [939, 427] on p "Okay" at bounding box center [931, 426] width 28 height 16
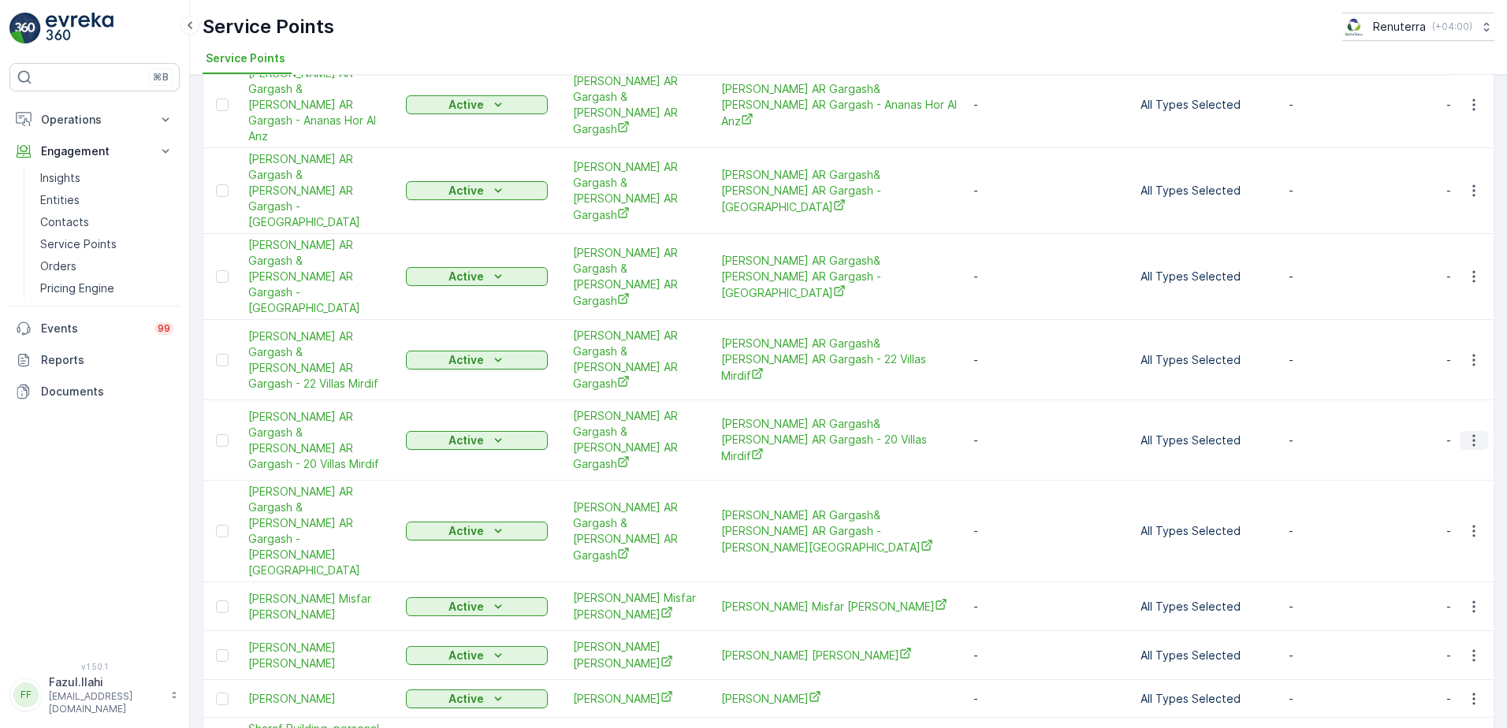
click at [1475, 433] on icon "button" at bounding box center [1474, 441] width 16 height 16
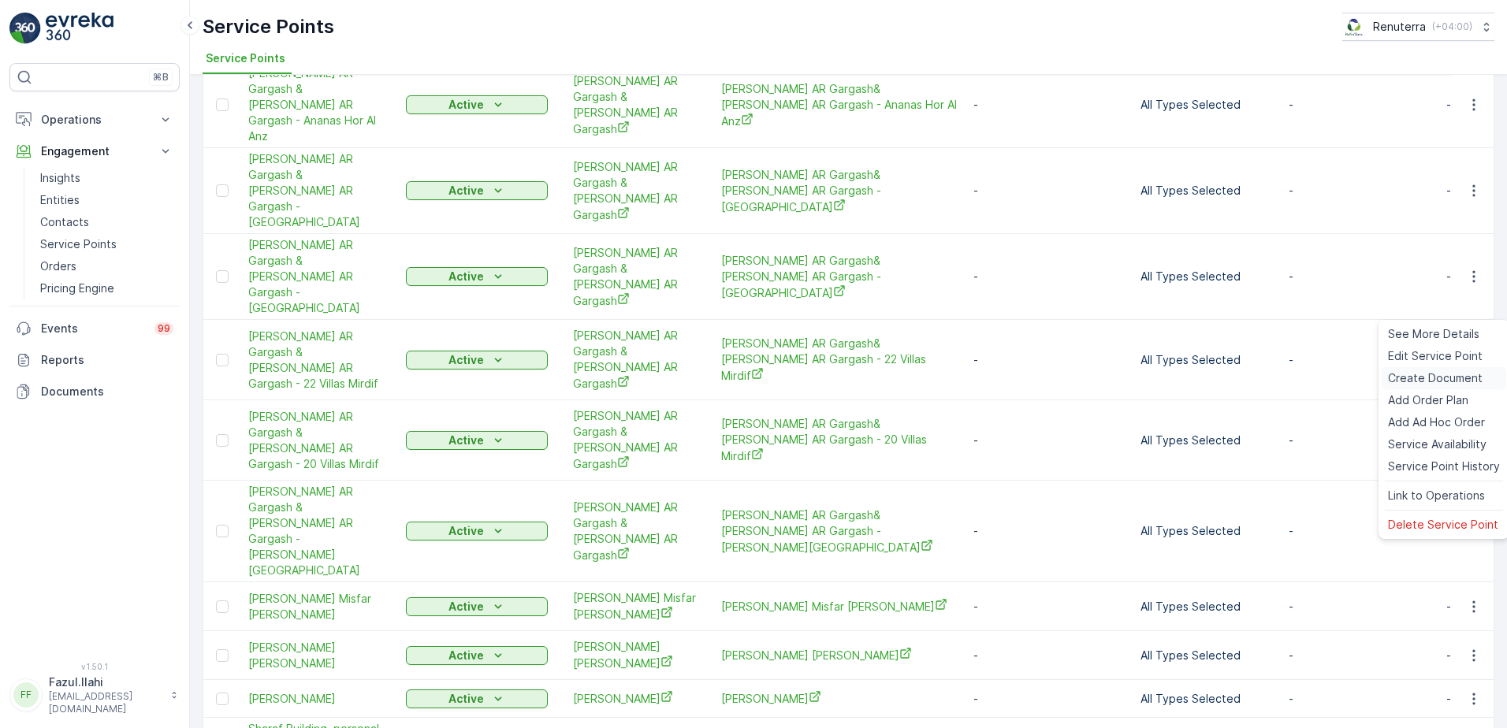
click at [1434, 374] on span "Create Document" at bounding box center [1435, 378] width 95 height 16
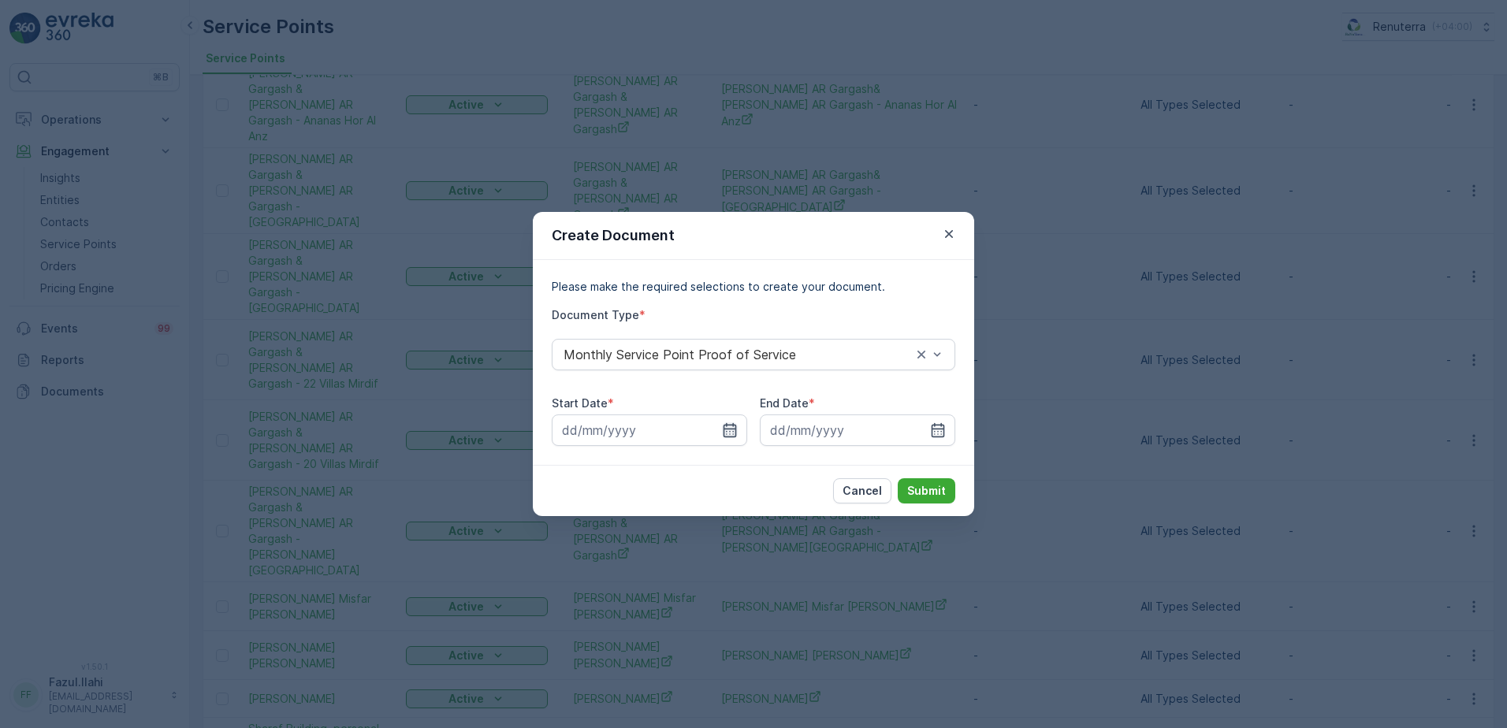
click at [731, 434] on icon "button" at bounding box center [730, 430] width 16 height 16
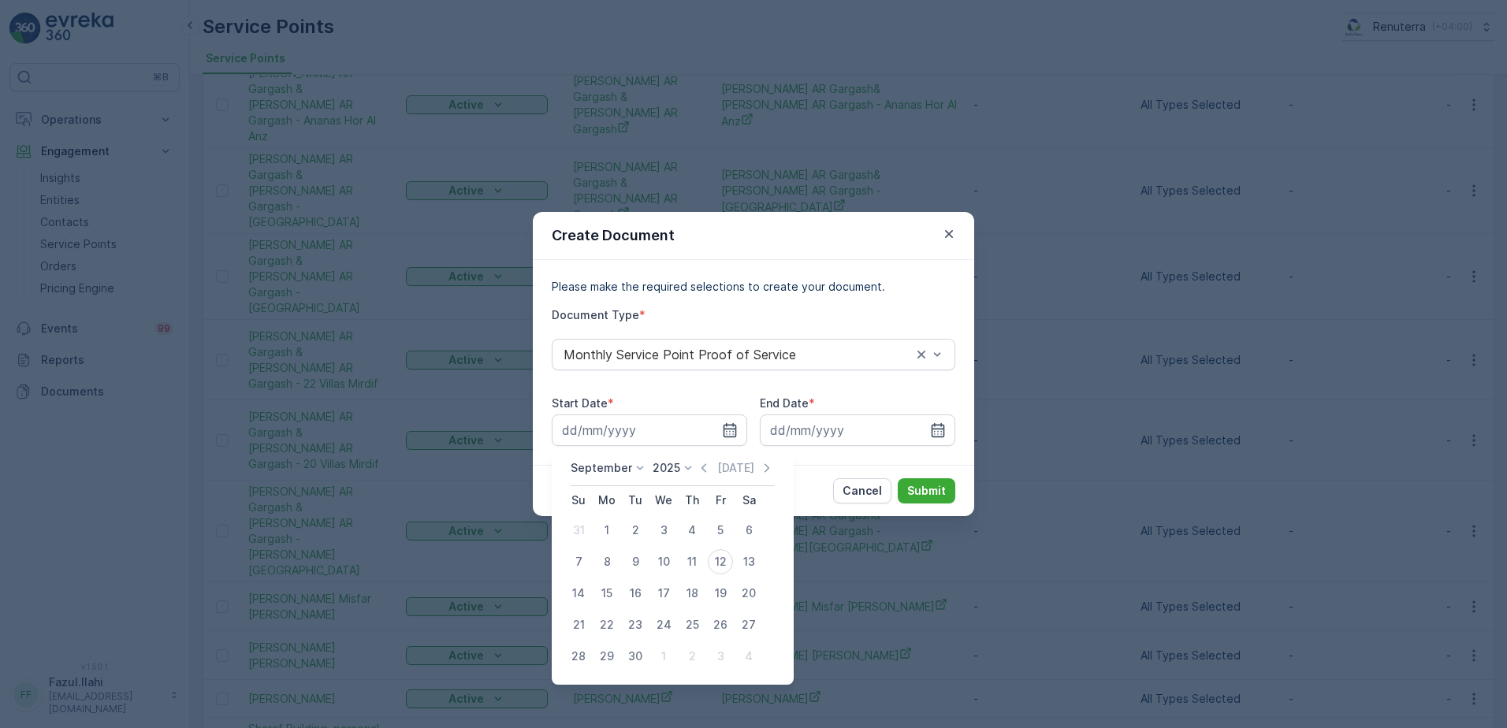
click at [702, 478] on div "September 2025 Today" at bounding box center [673, 473] width 204 height 26
click at [697, 474] on icon "button" at bounding box center [704, 468] width 16 height 16
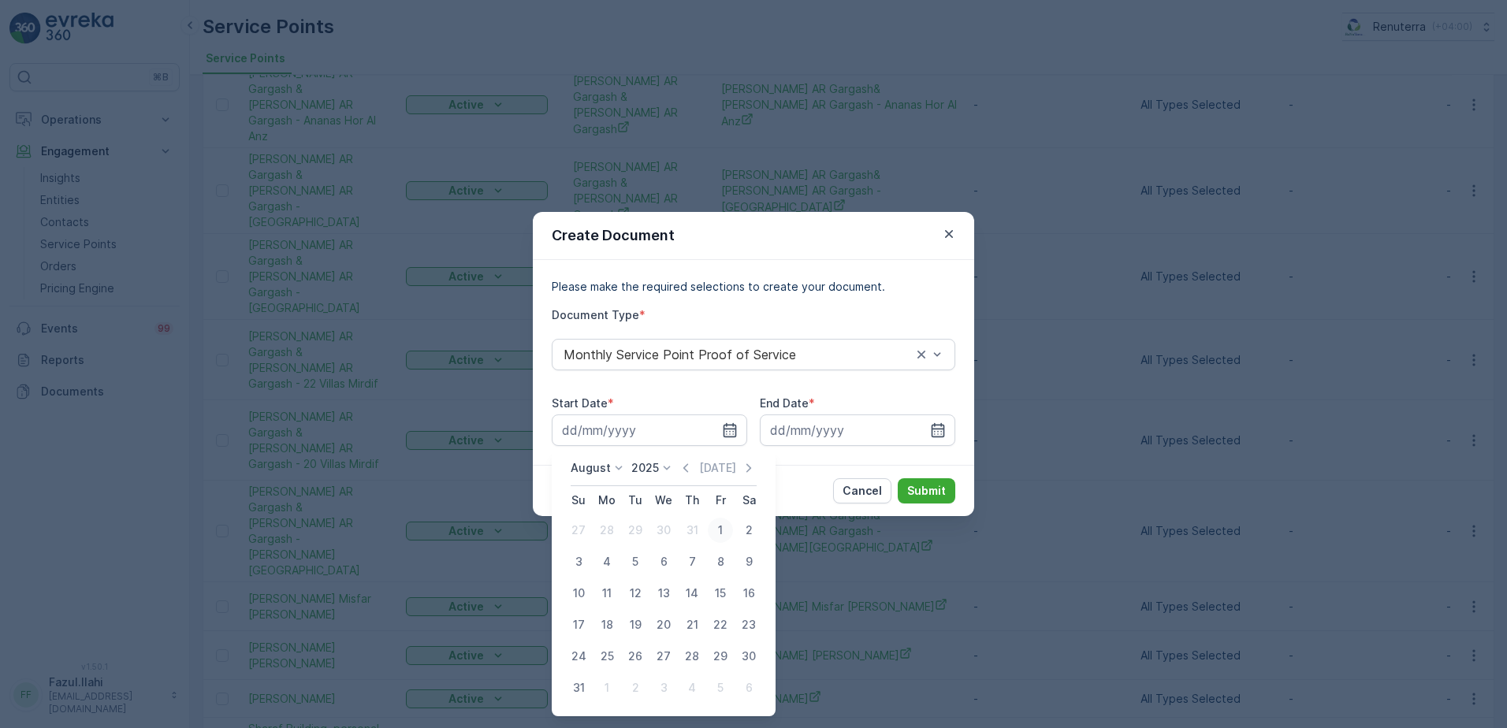
click at [722, 520] on div "1" at bounding box center [720, 530] width 25 height 25
type input "01.08.2025"
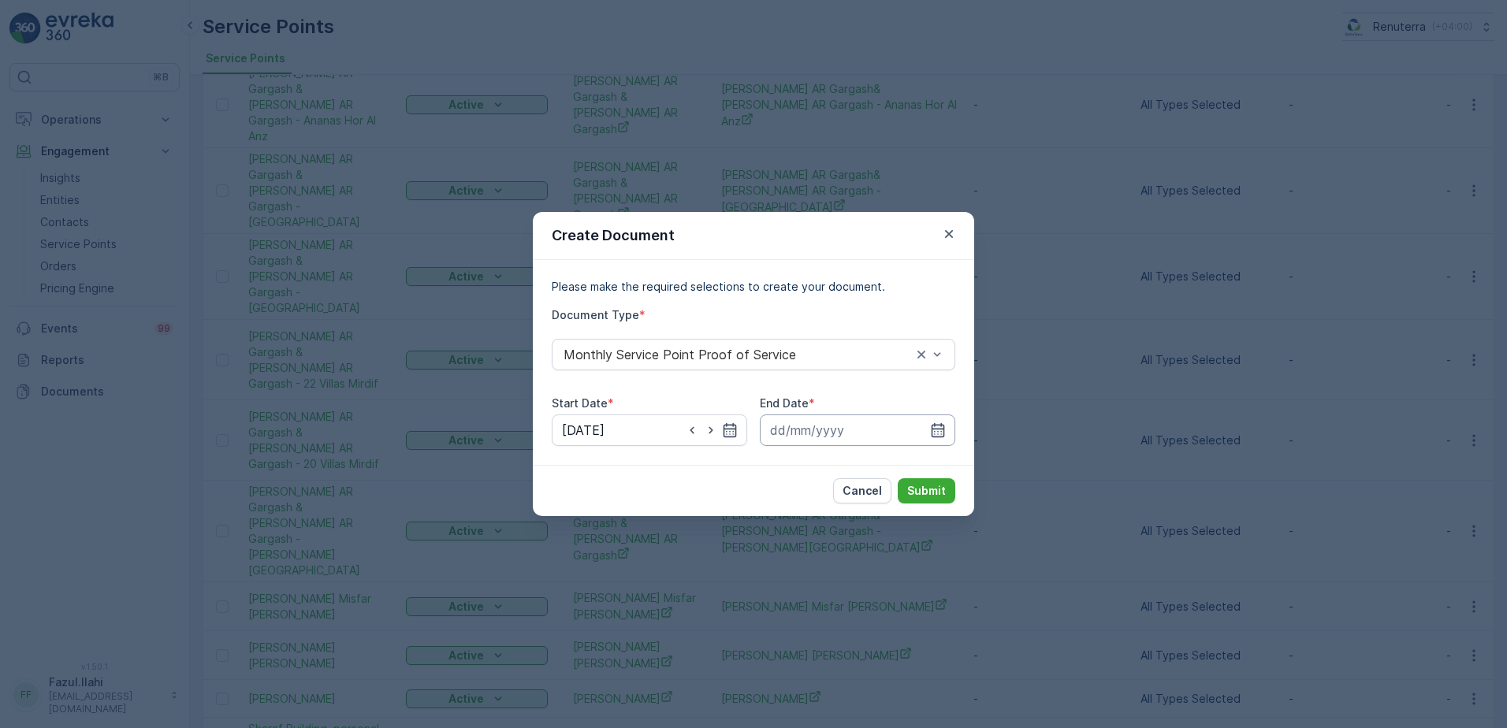
click at [947, 426] on input at bounding box center [857, 431] width 195 height 32
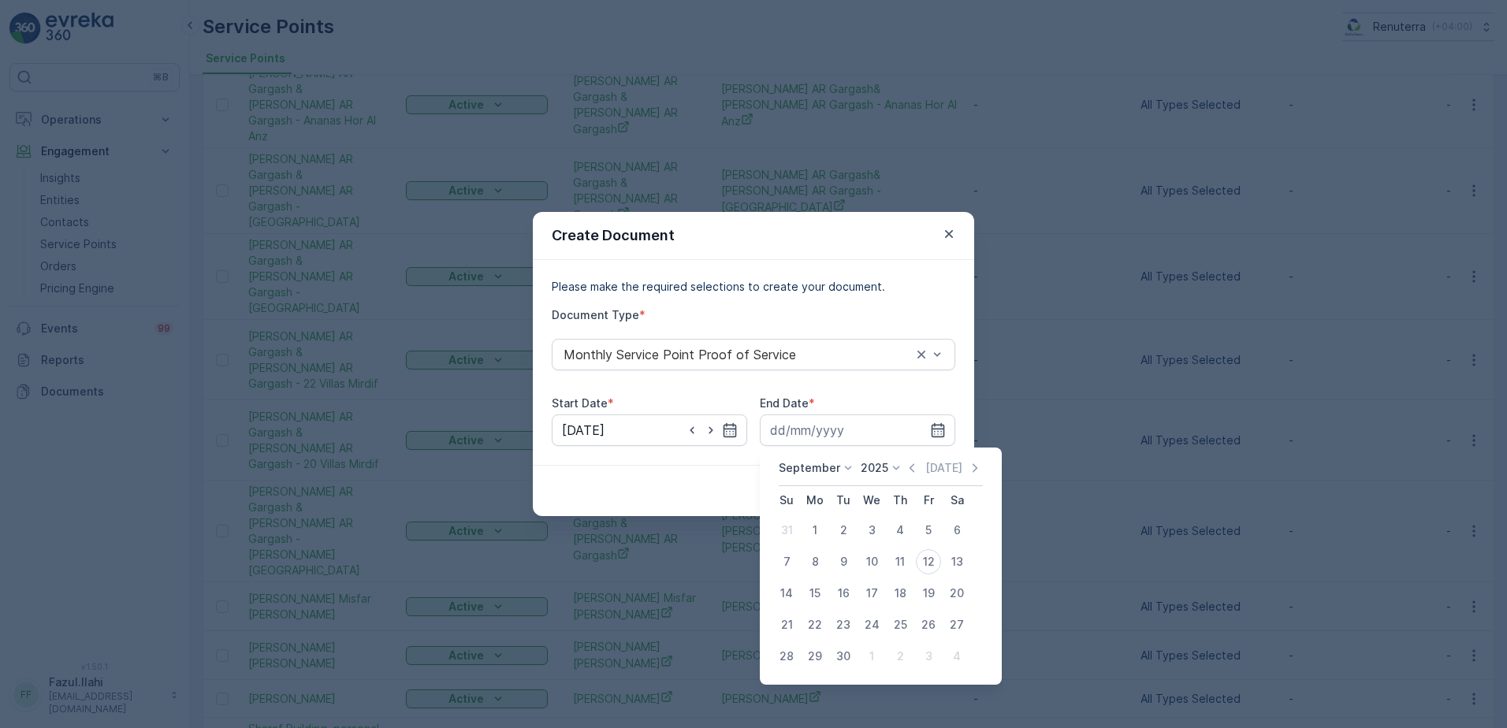
click at [910, 460] on icon "button" at bounding box center [912, 468] width 16 height 16
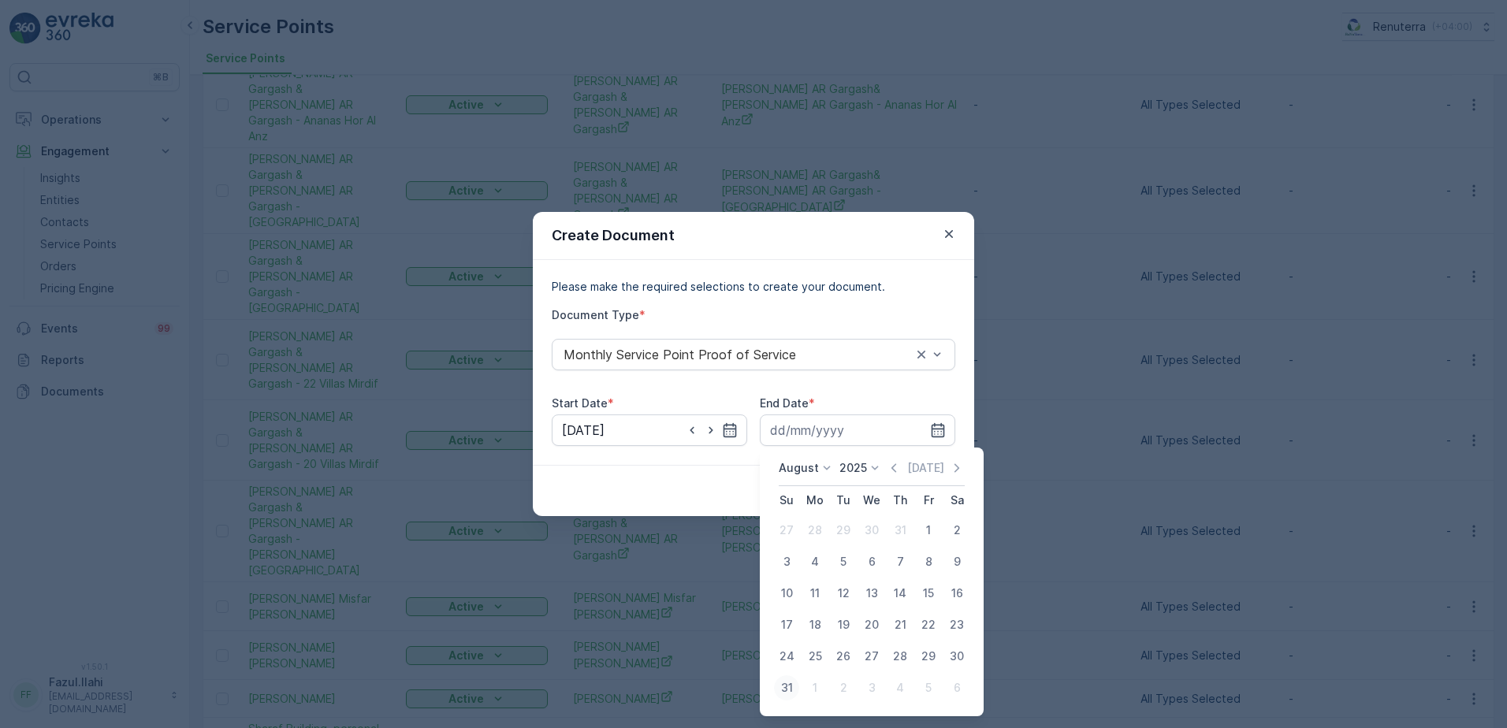
click at [785, 681] on div "31" at bounding box center [786, 687] width 25 height 25
type input "31.08.2025"
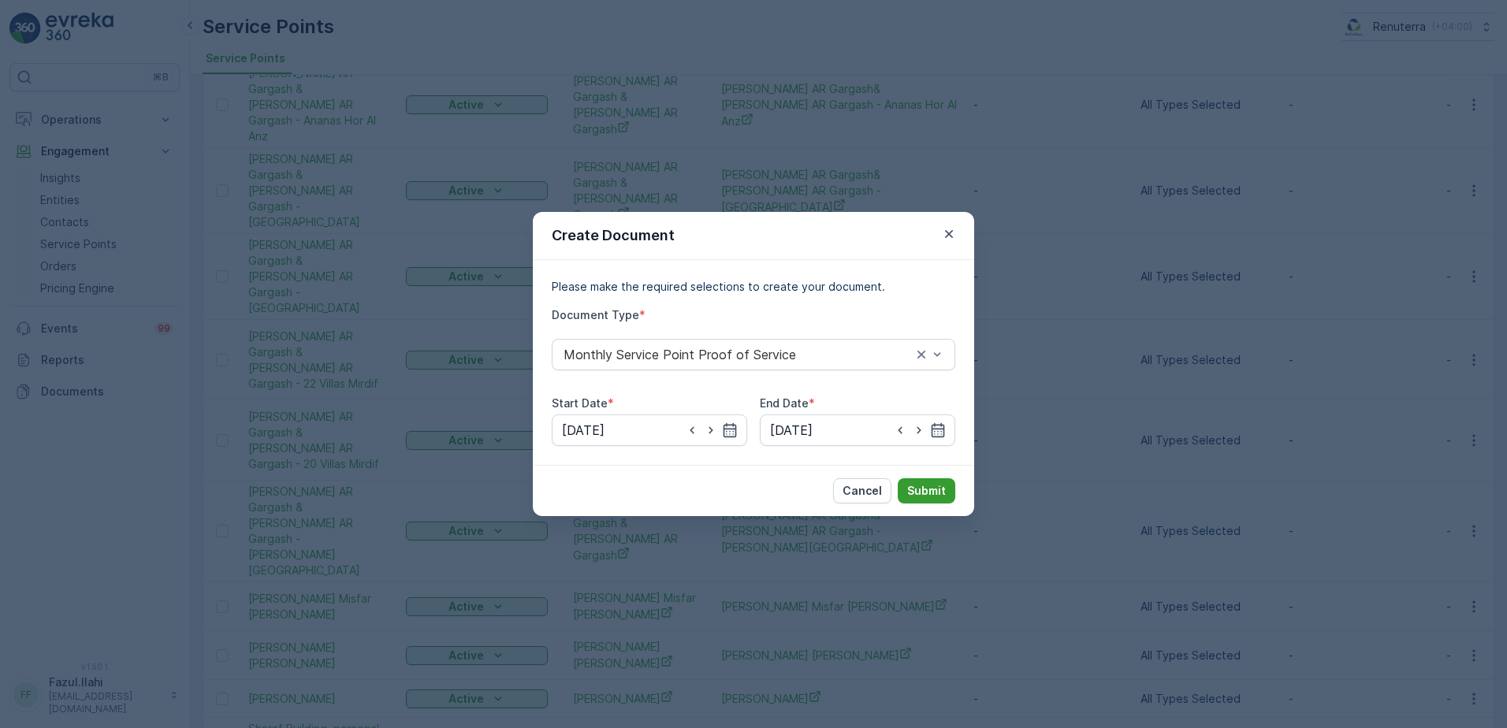
click at [927, 489] on p "Submit" at bounding box center [926, 491] width 39 height 16
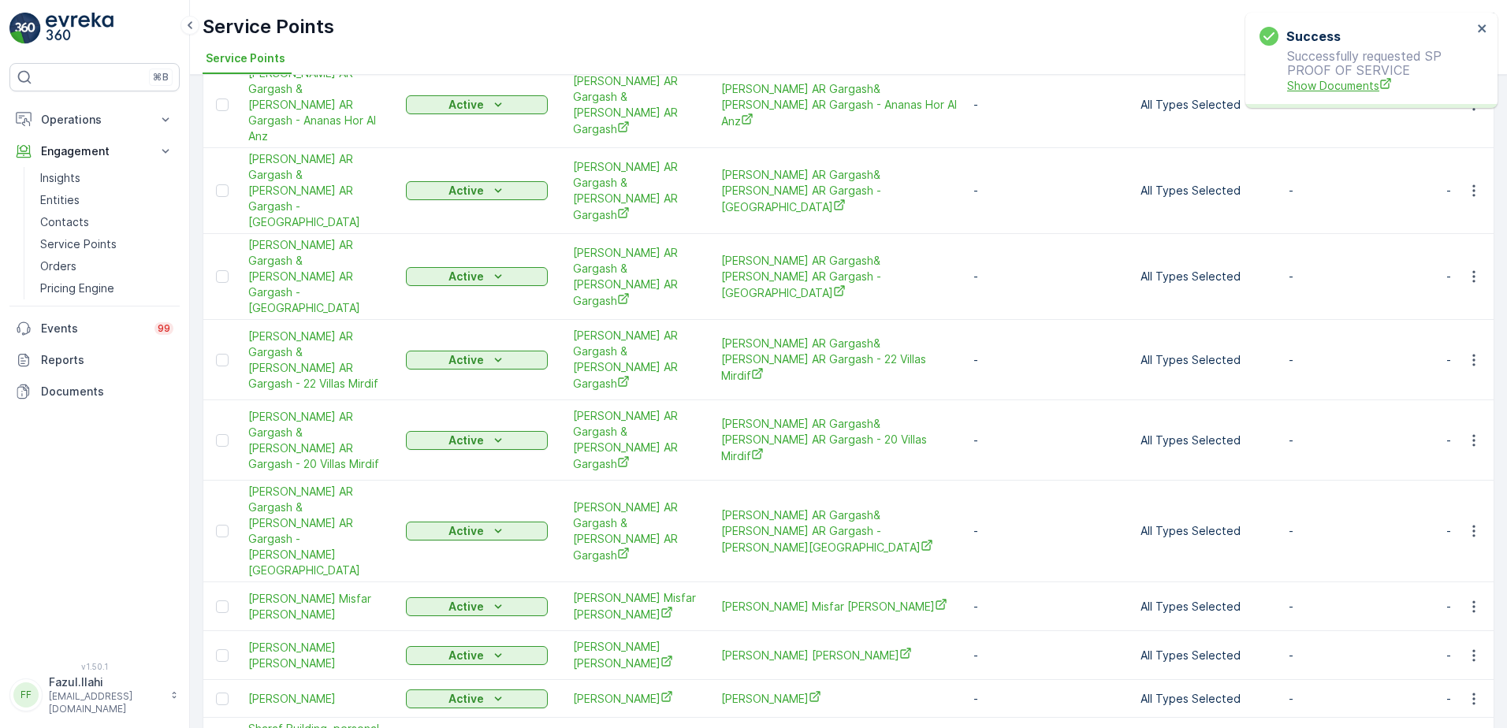
click at [1339, 90] on span "Show Documents" at bounding box center [1379, 85] width 185 height 17
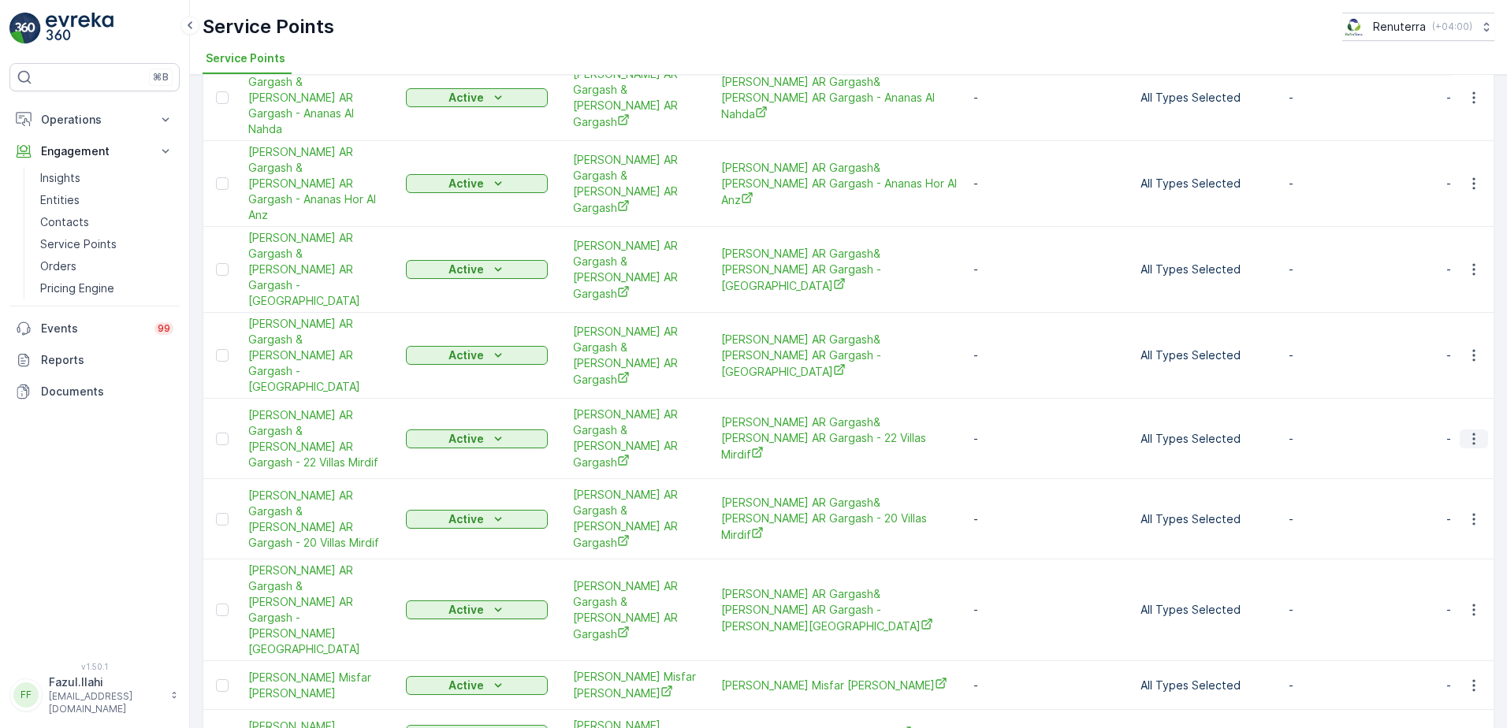
click at [1468, 431] on icon "button" at bounding box center [1474, 439] width 16 height 16
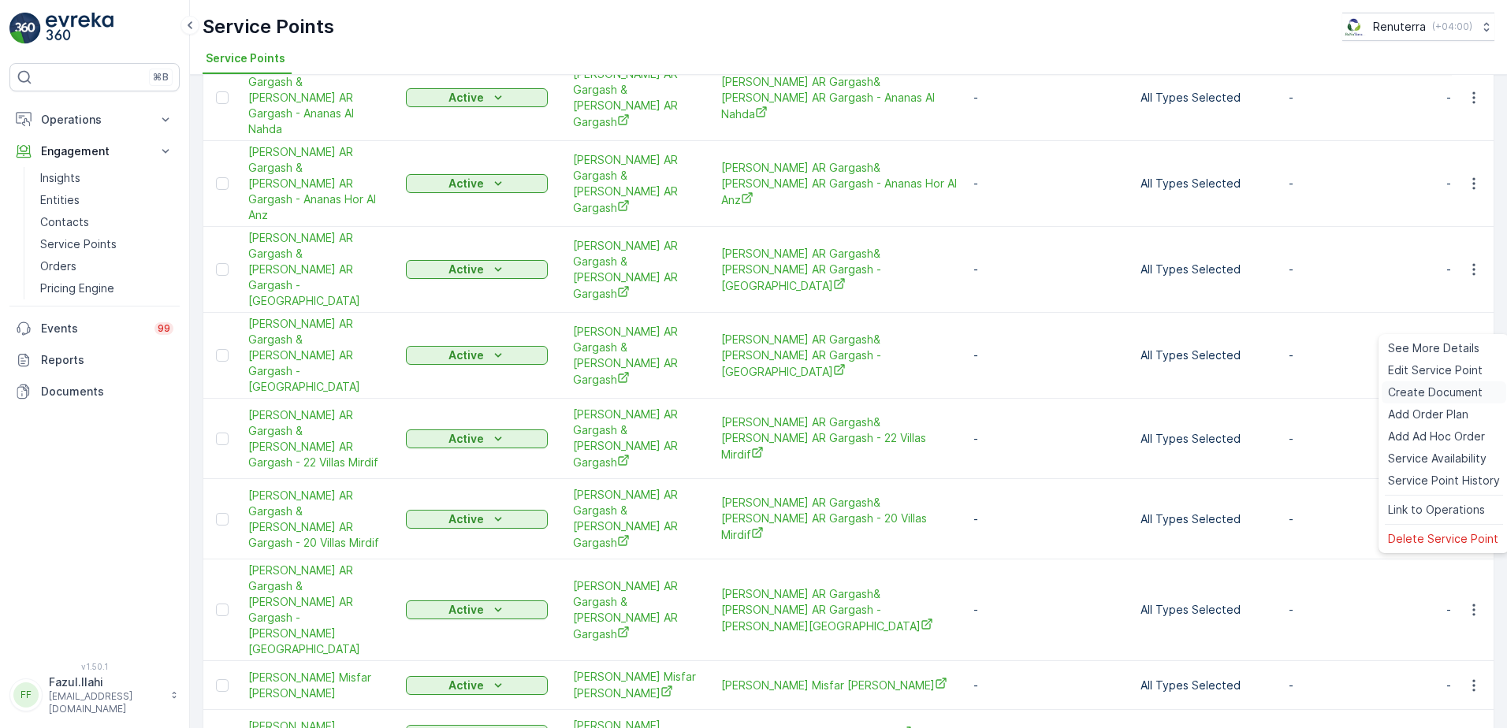
click at [1409, 385] on span "Create Document" at bounding box center [1435, 393] width 95 height 16
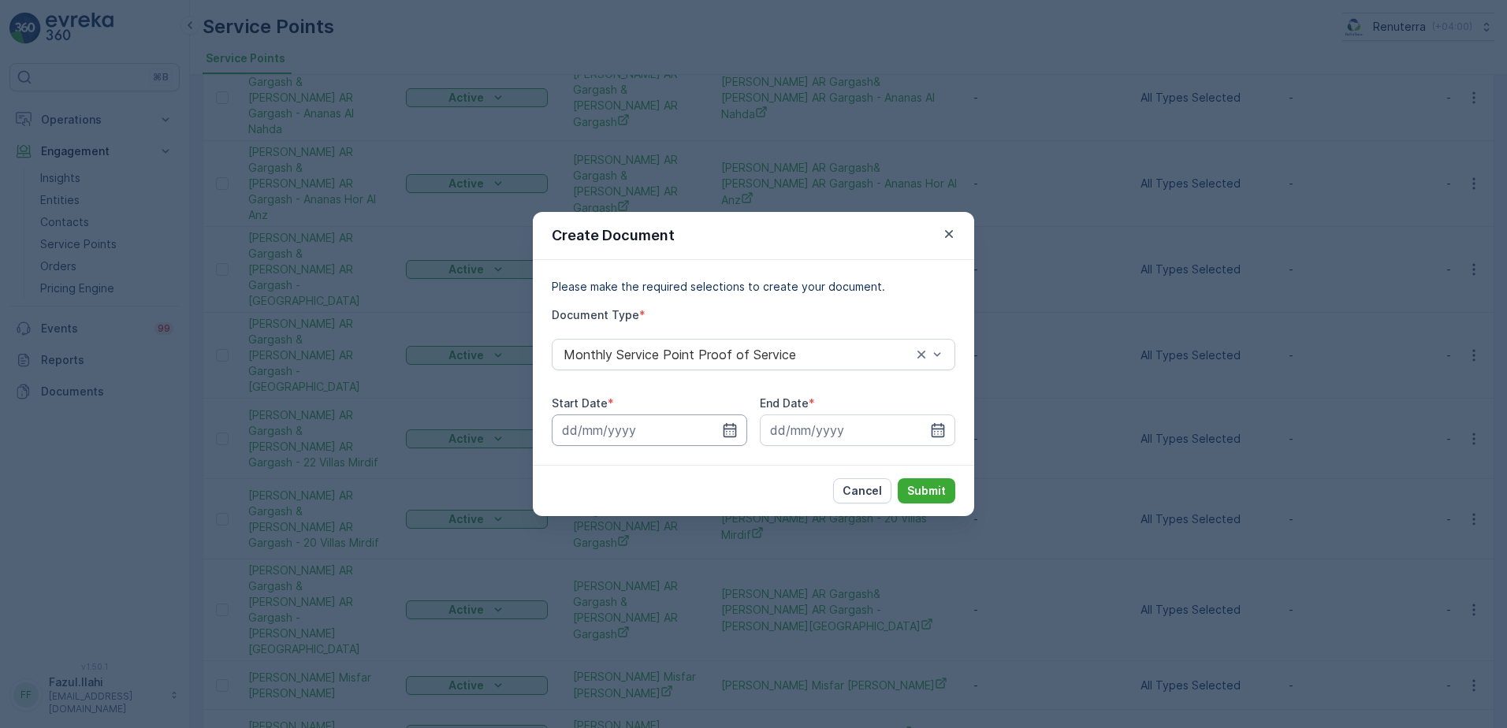
click at [741, 422] on input at bounding box center [649, 431] width 195 height 32
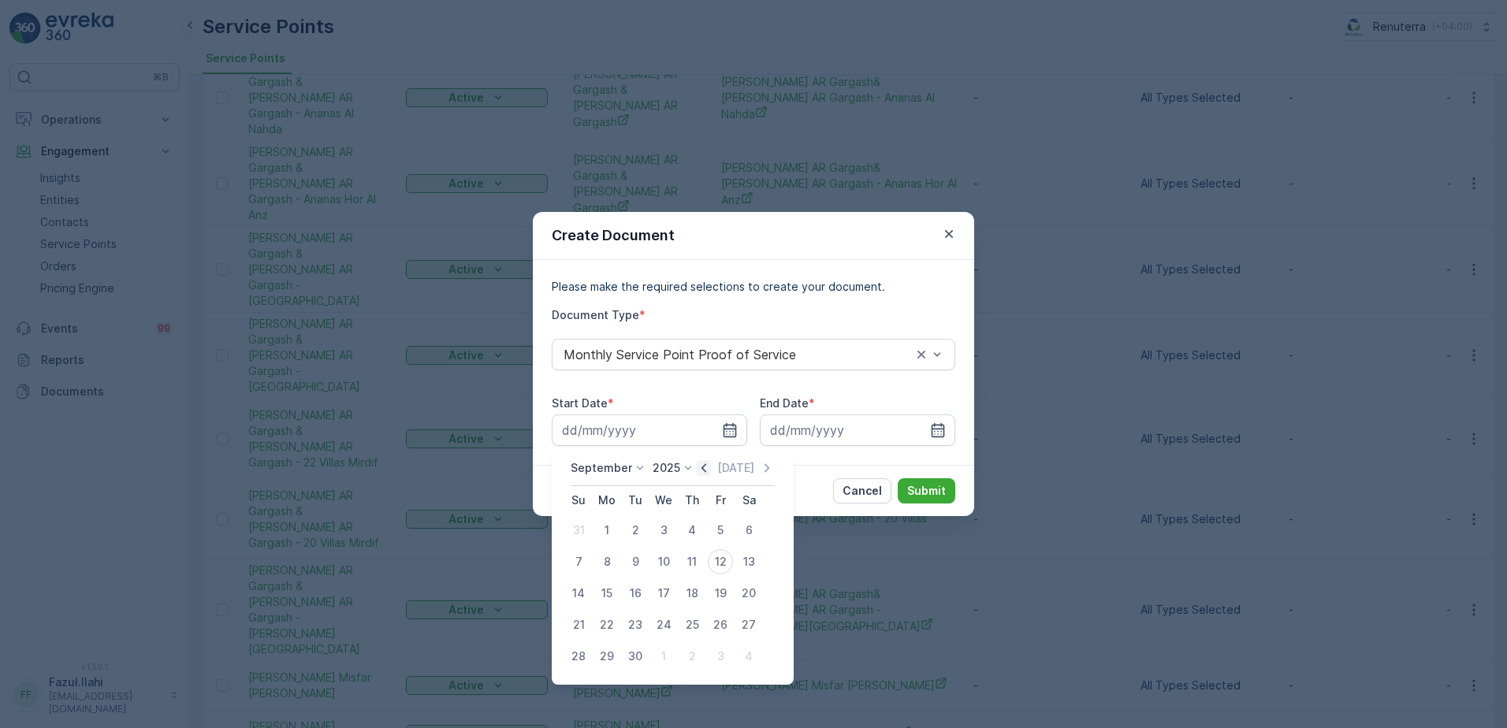
click at [701, 467] on icon "button" at bounding box center [704, 468] width 16 height 16
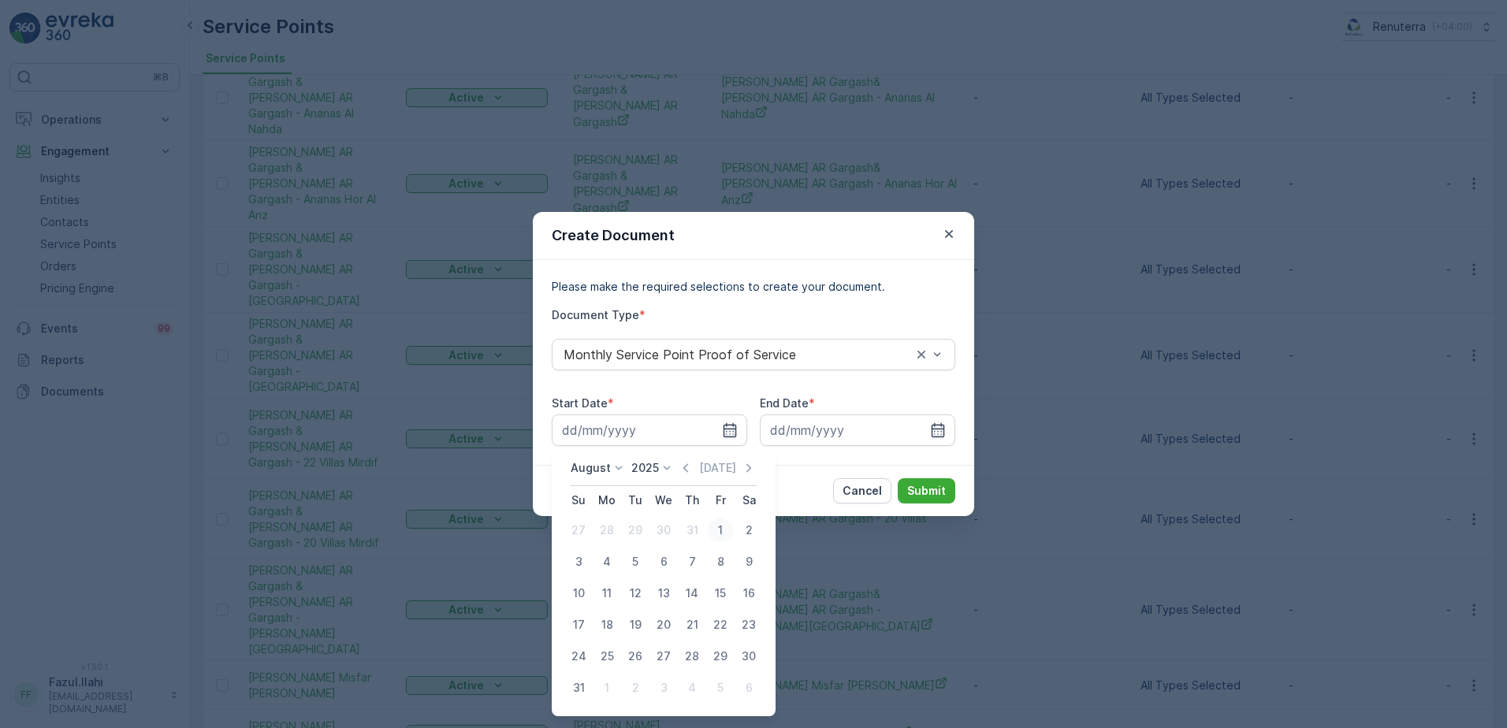
click at [721, 524] on div "1" at bounding box center [720, 530] width 25 height 25
type input "01.08.2025"
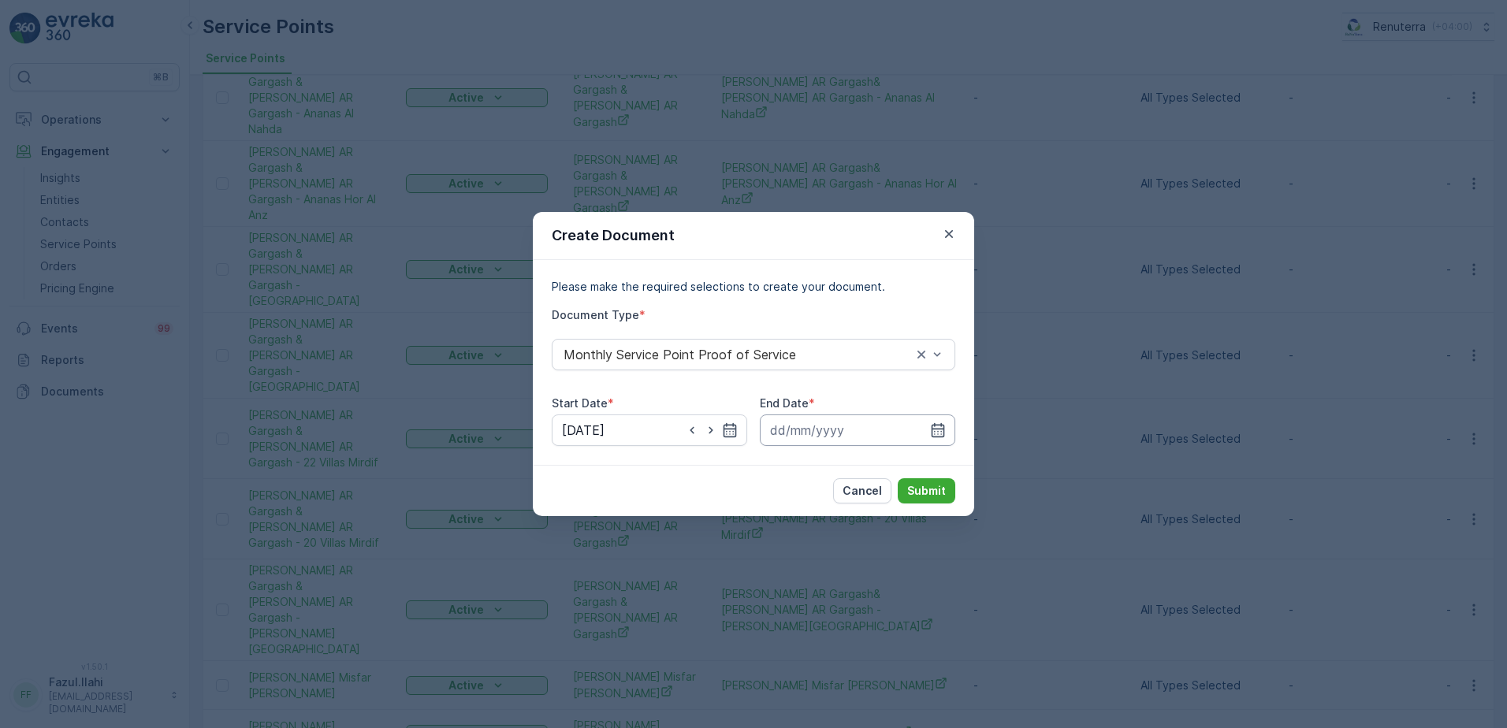
click at [943, 438] on input at bounding box center [857, 431] width 195 height 32
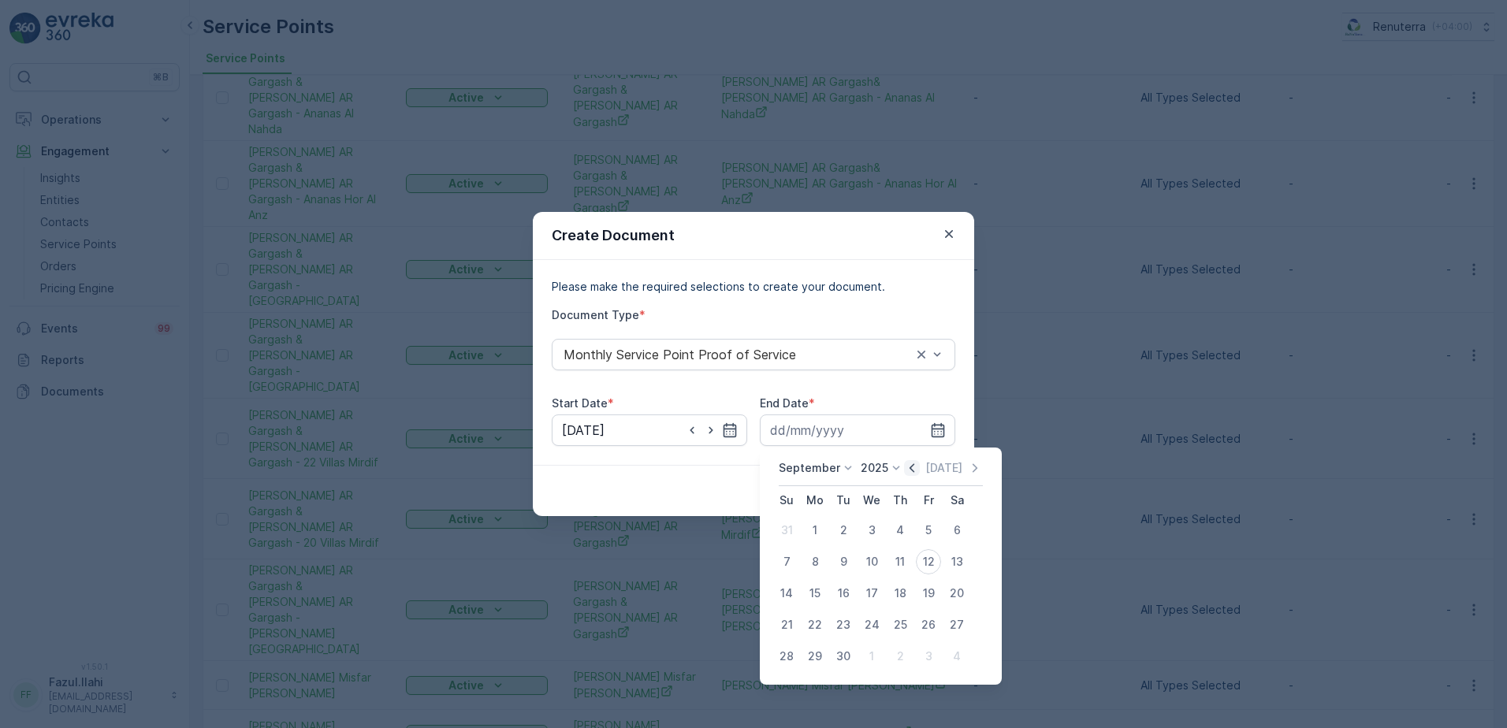
click at [904, 474] on icon "button" at bounding box center [912, 468] width 16 height 16
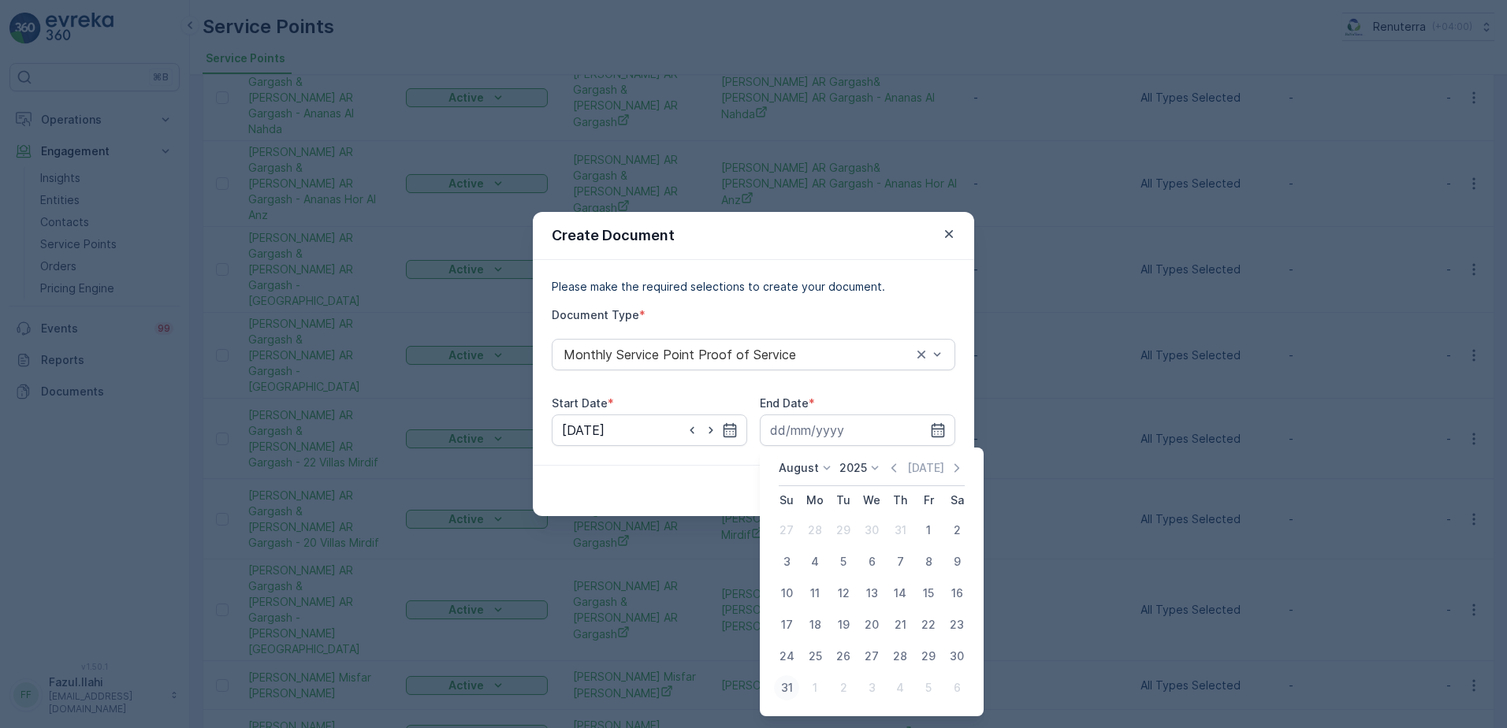
click at [786, 686] on div "31" at bounding box center [786, 687] width 25 height 25
type input "31.08.2025"
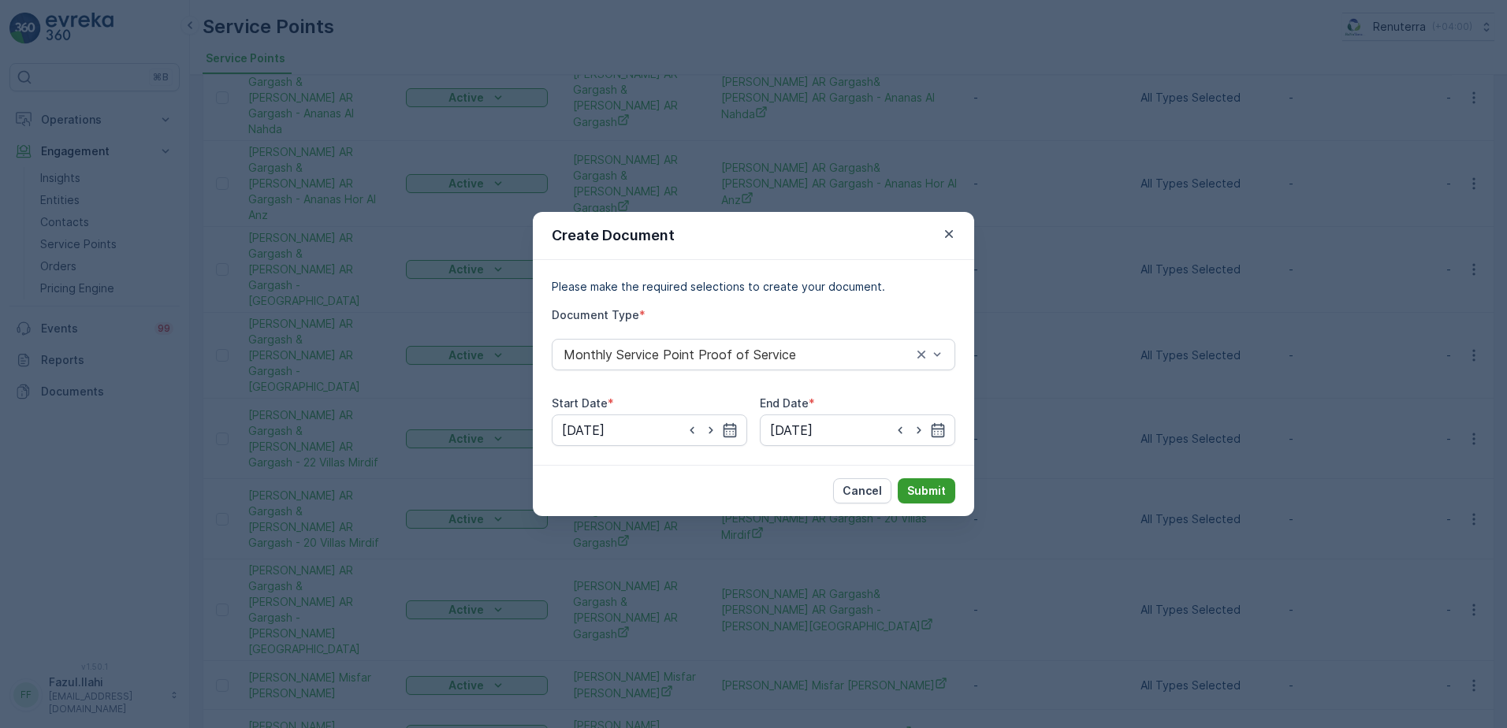
click at [932, 488] on p "Submit" at bounding box center [926, 491] width 39 height 16
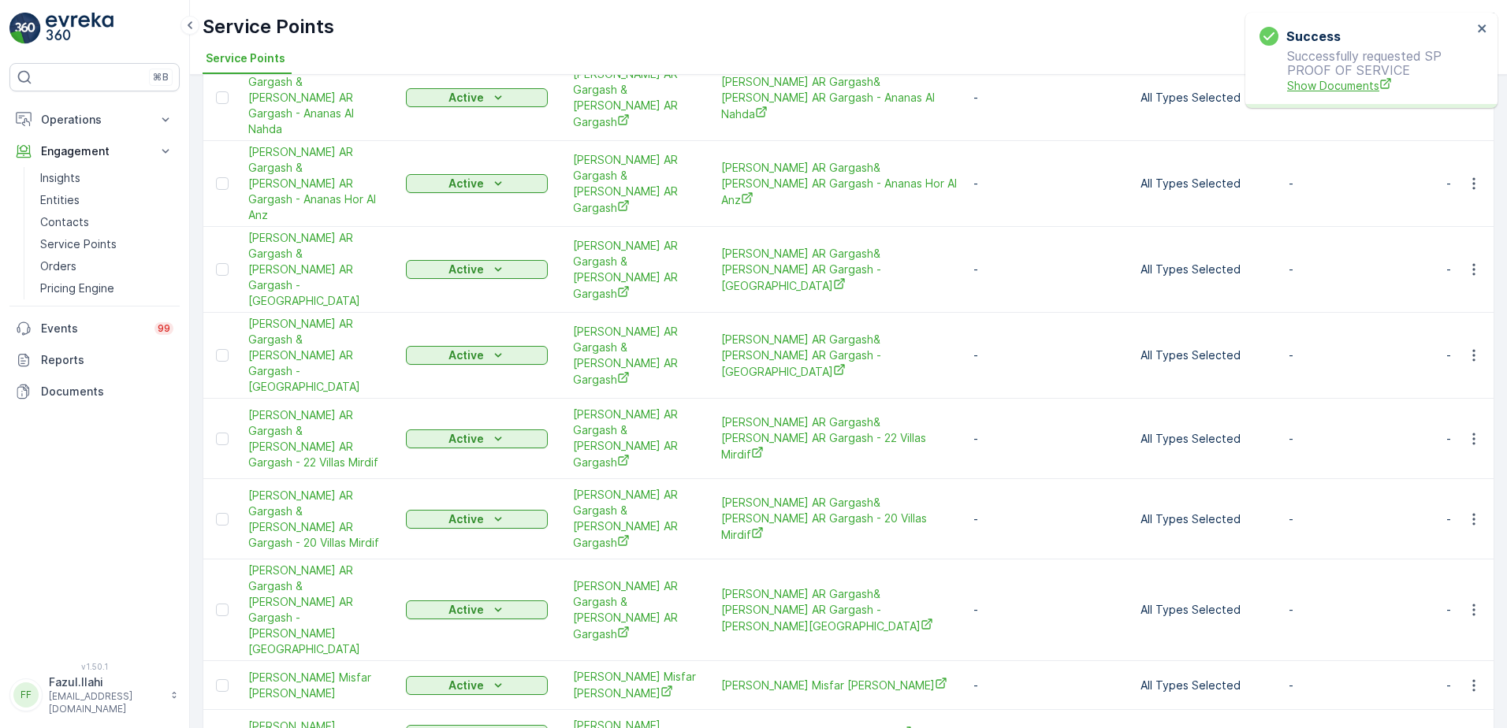
click at [1353, 79] on span "Show Documents" at bounding box center [1379, 85] width 185 height 17
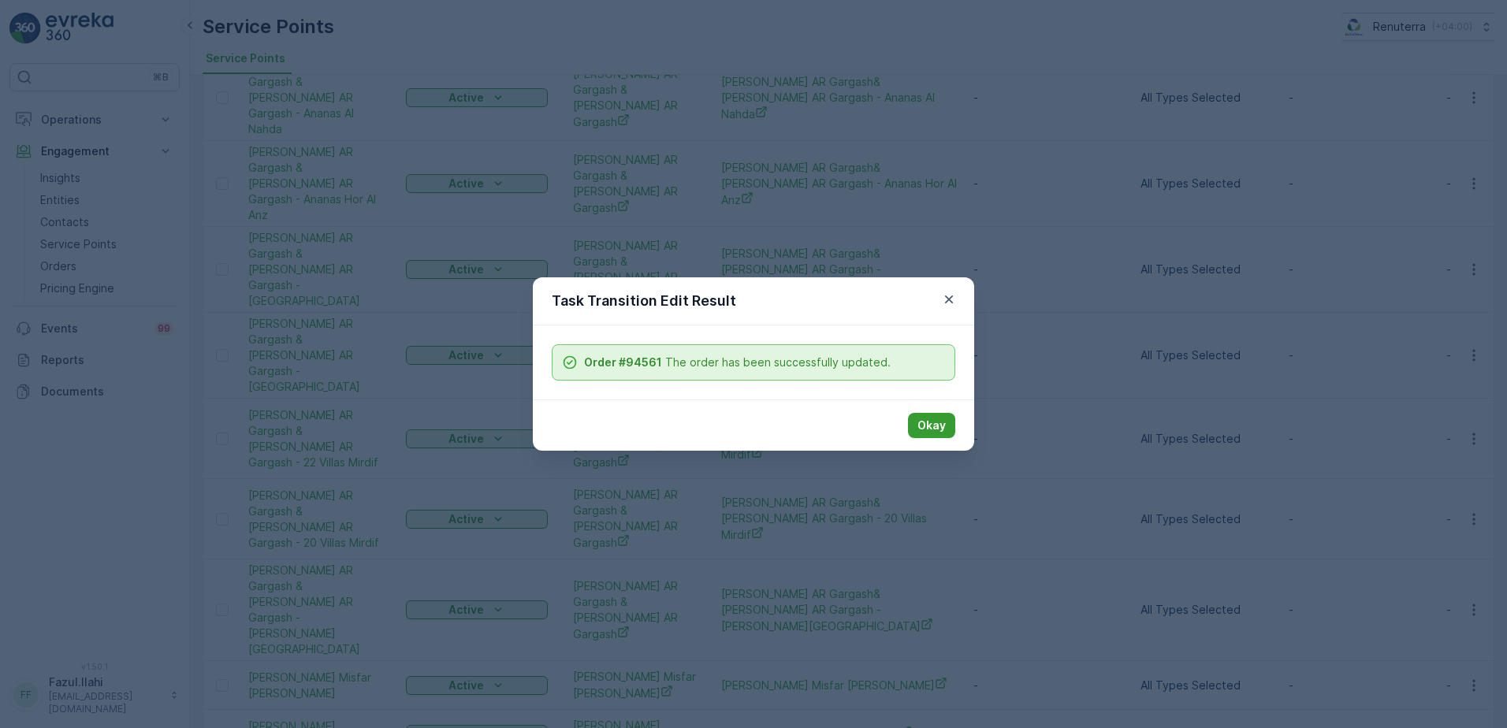
click at [936, 424] on p "Okay" at bounding box center [931, 426] width 28 height 16
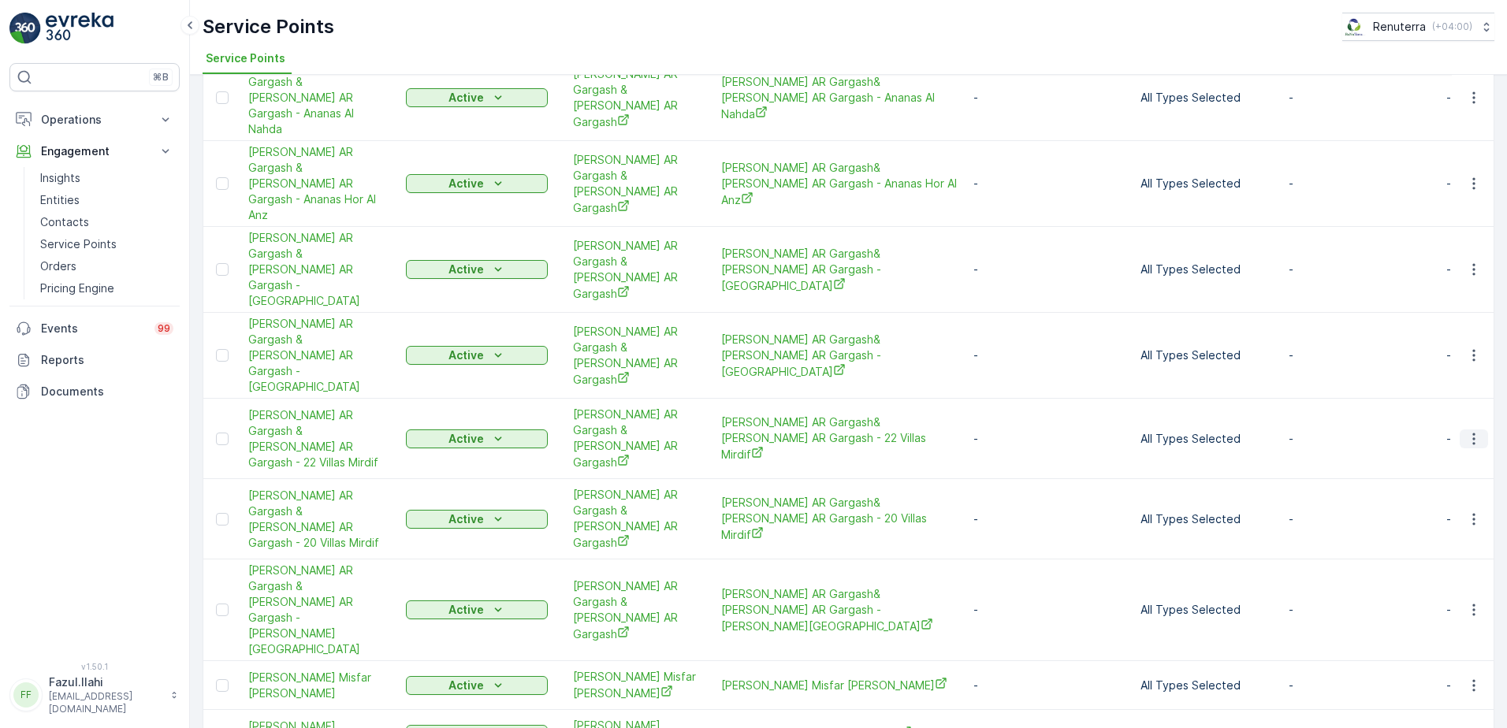
click at [1472, 433] on icon "button" at bounding box center [1473, 439] width 2 height 12
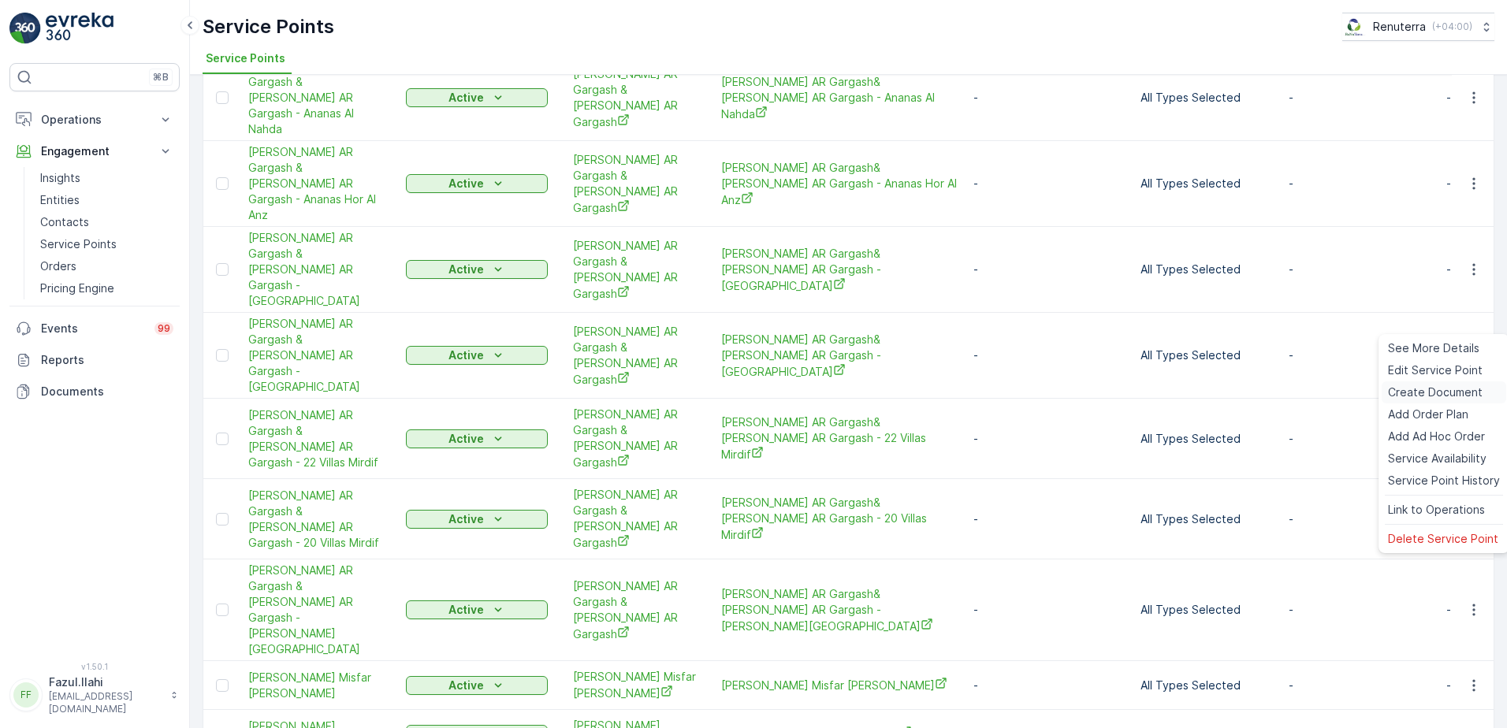
click at [1431, 383] on div "Create Document" at bounding box center [1444, 392] width 125 height 22
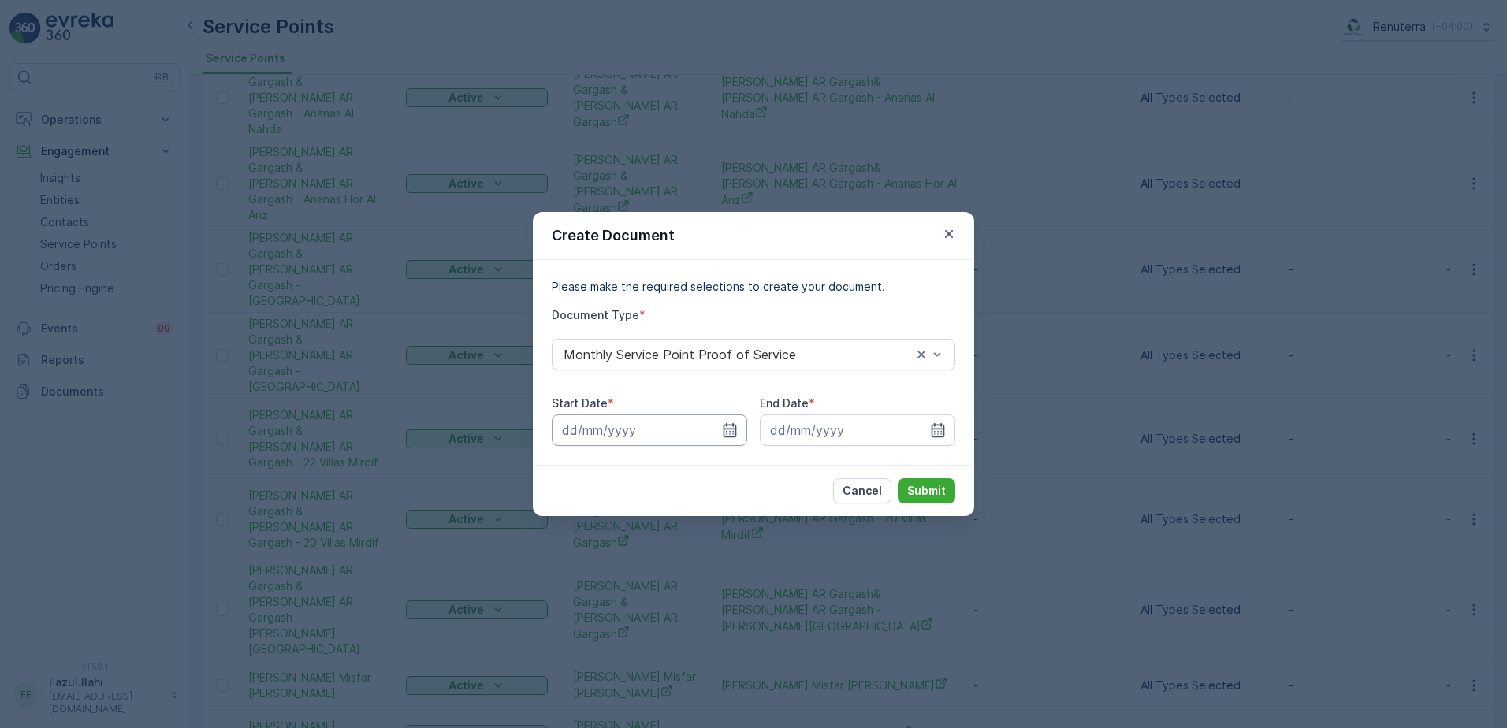
click at [721, 433] on input at bounding box center [649, 431] width 195 height 32
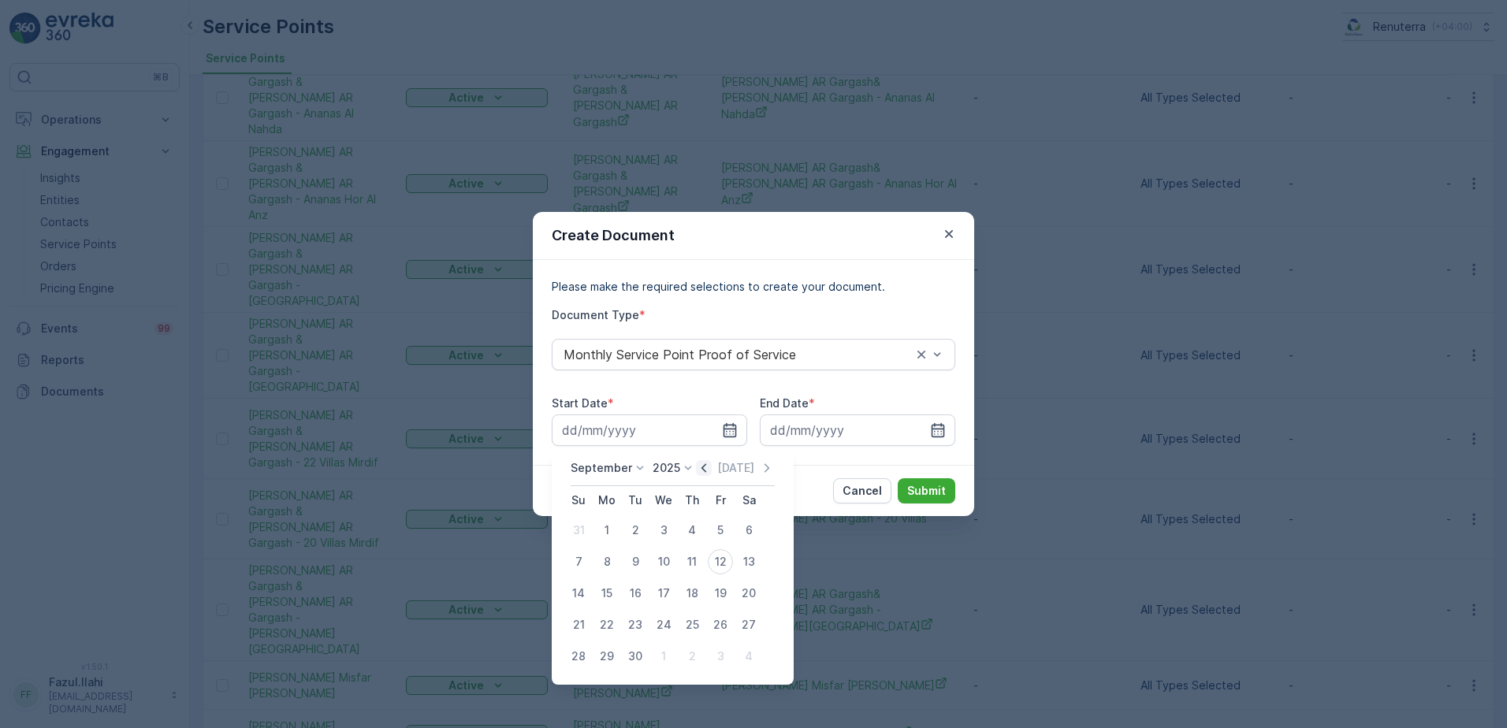
click at [697, 472] on icon "button" at bounding box center [704, 468] width 16 height 16
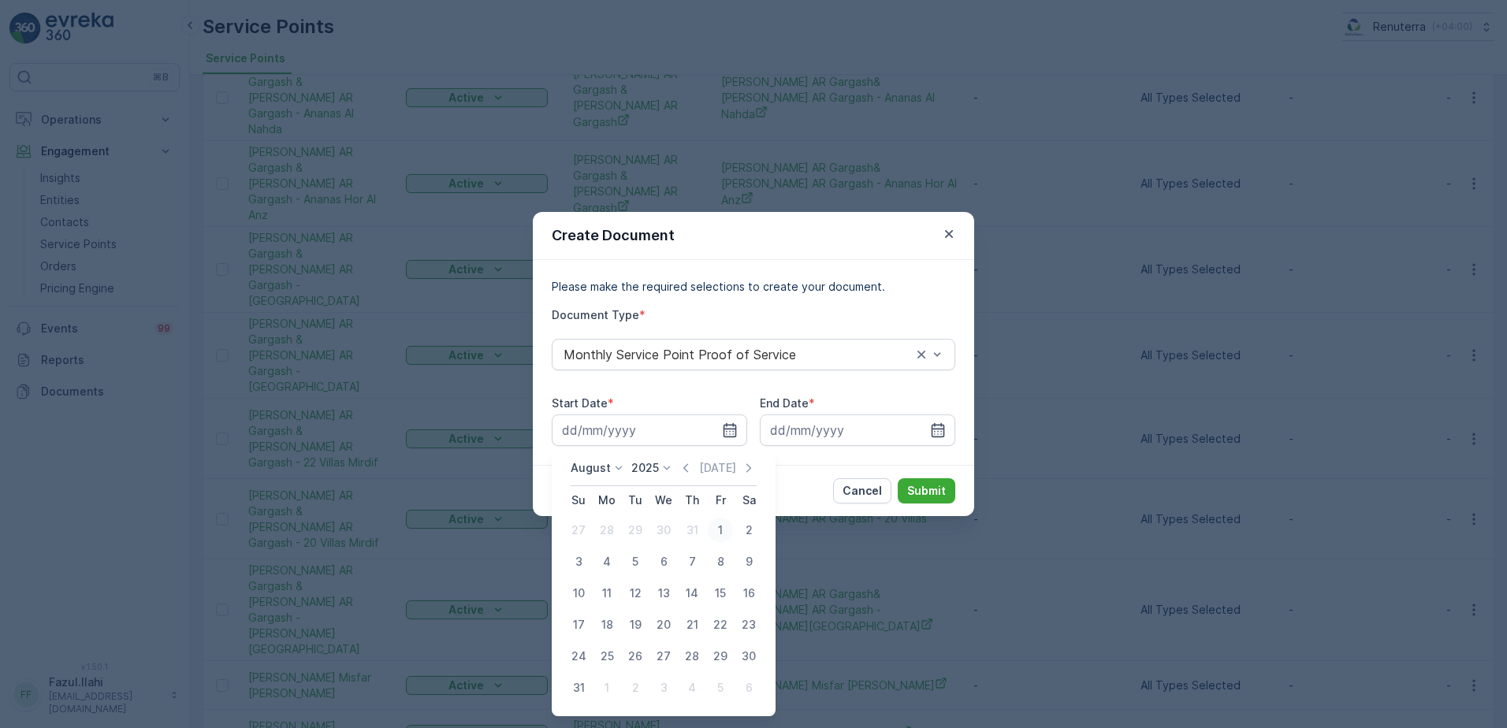
click at [723, 525] on div "1" at bounding box center [720, 530] width 25 height 25
type input "01.08.2025"
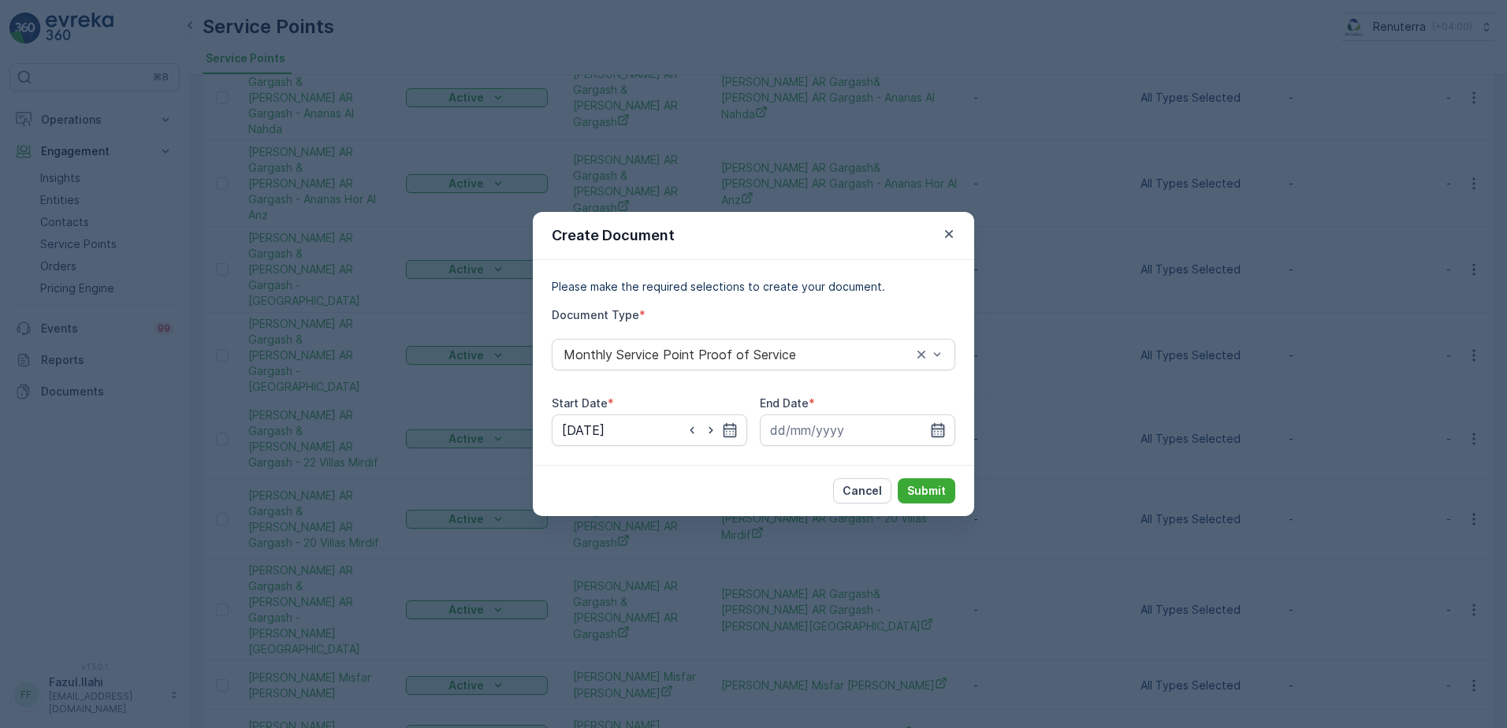
click at [941, 422] on icon "button" at bounding box center [938, 430] width 16 height 16
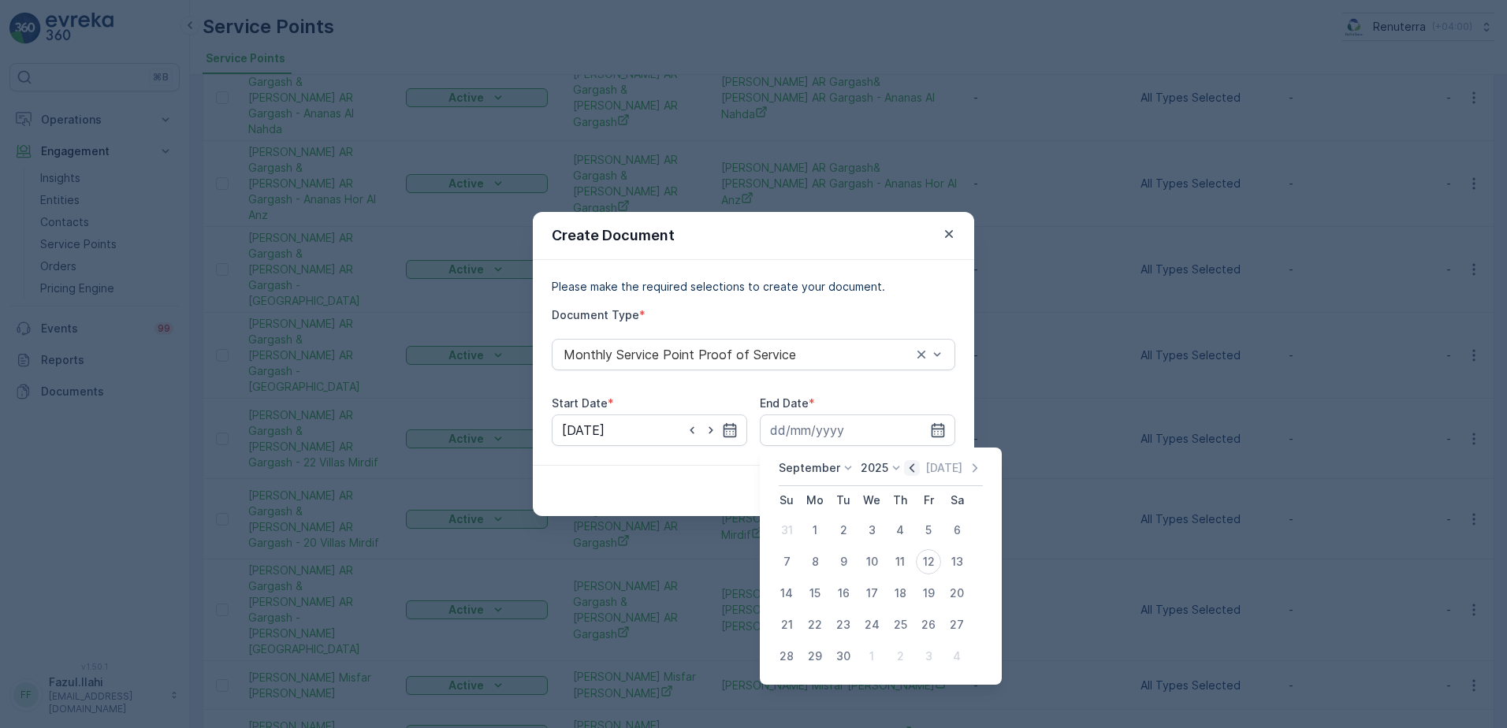
click at [913, 467] on icon "button" at bounding box center [912, 468] width 16 height 16
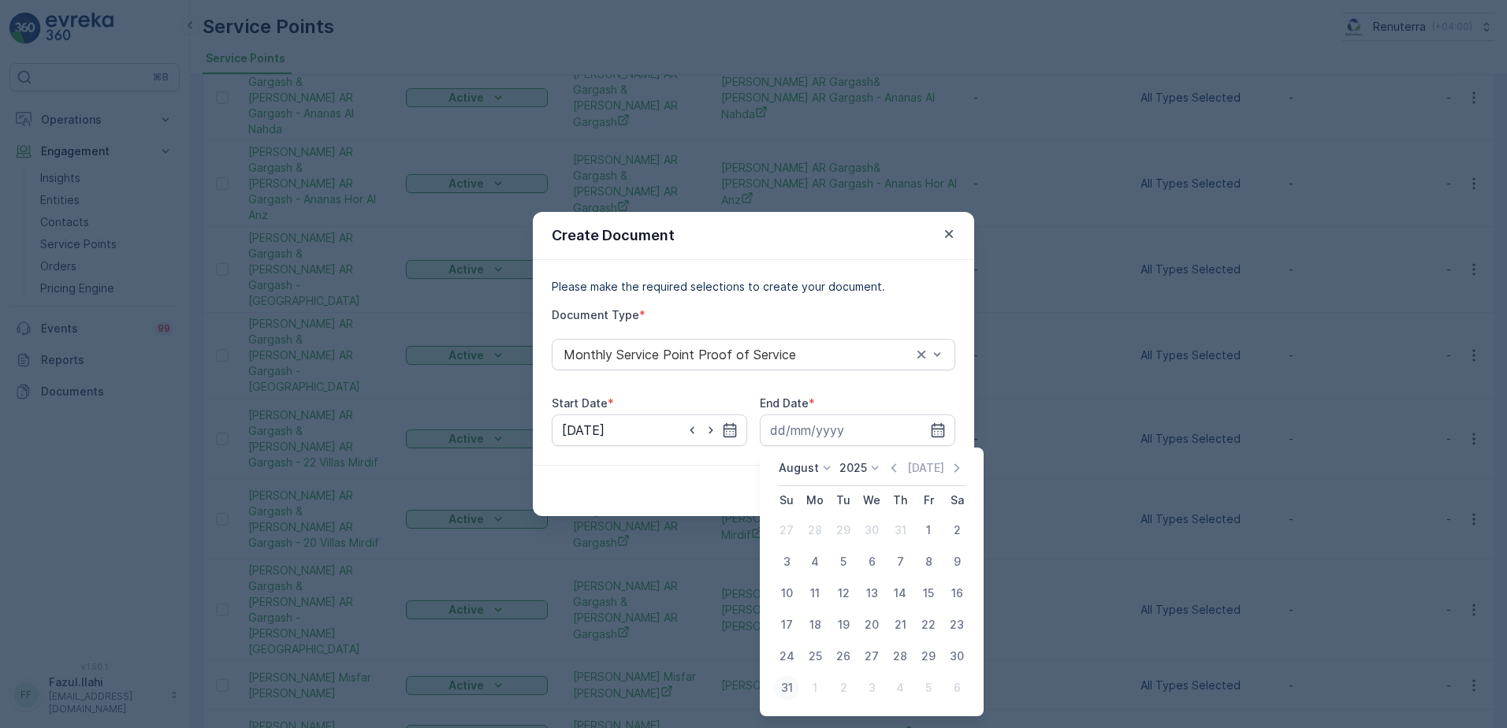
click at [783, 685] on div "31" at bounding box center [786, 687] width 25 height 25
type input "31.08.2025"
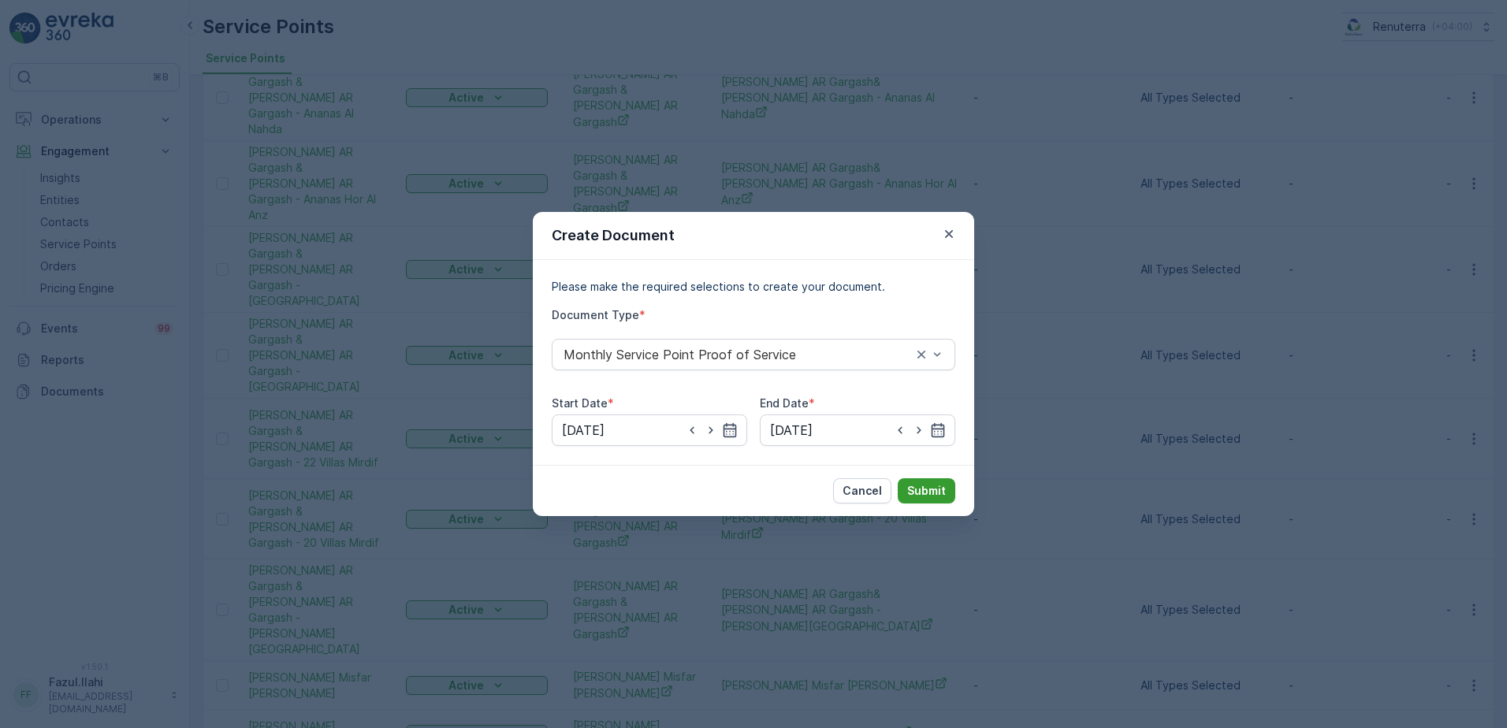
click at [920, 491] on p "Submit" at bounding box center [926, 491] width 39 height 16
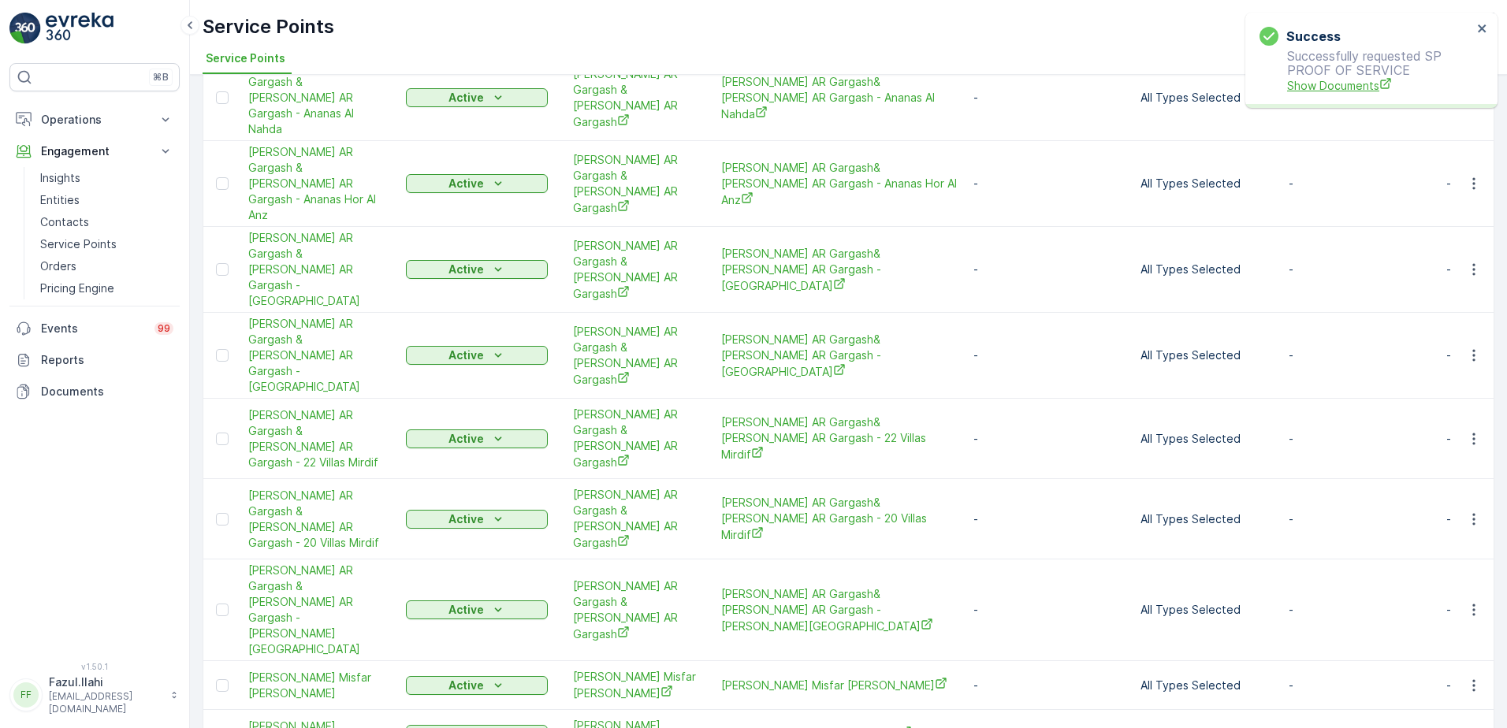
click at [1367, 82] on span "Show Documents" at bounding box center [1379, 85] width 185 height 17
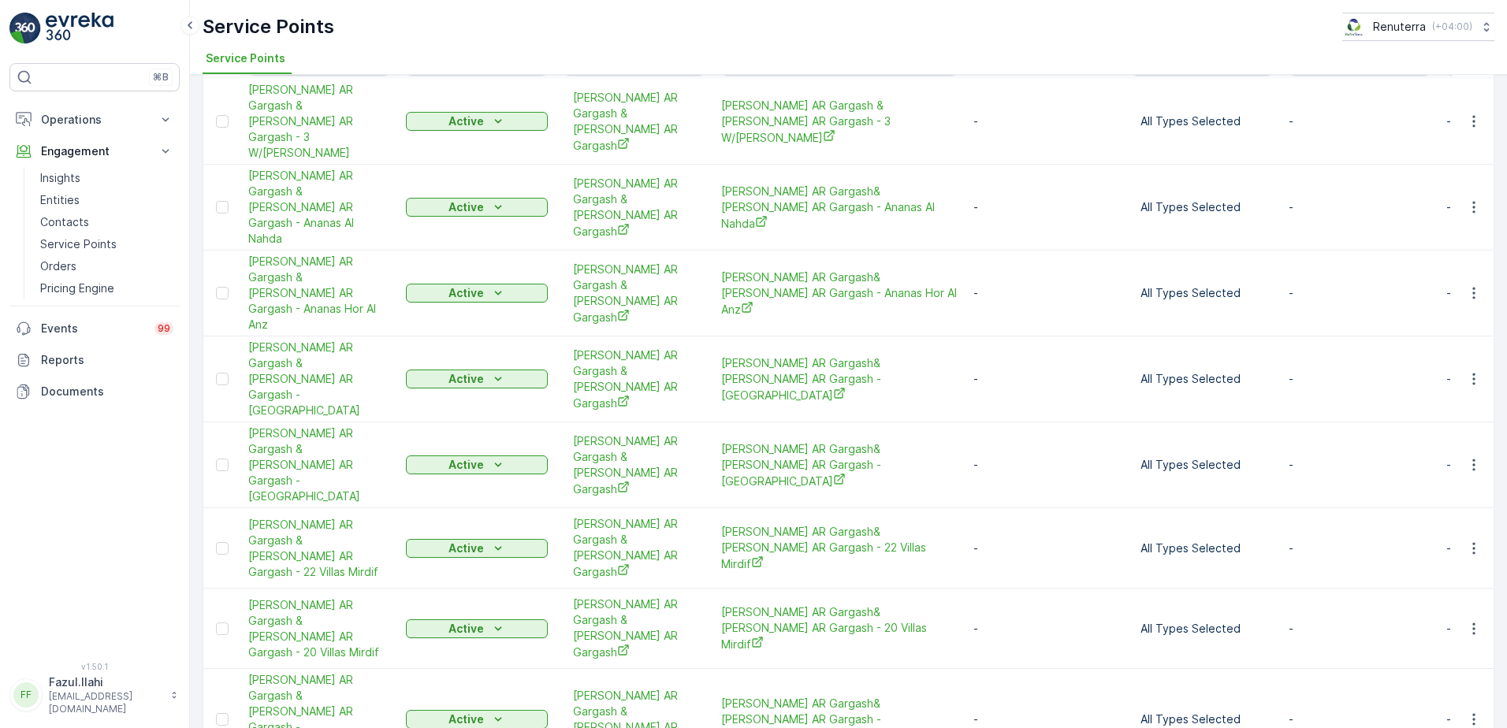
scroll to position [56, 0]
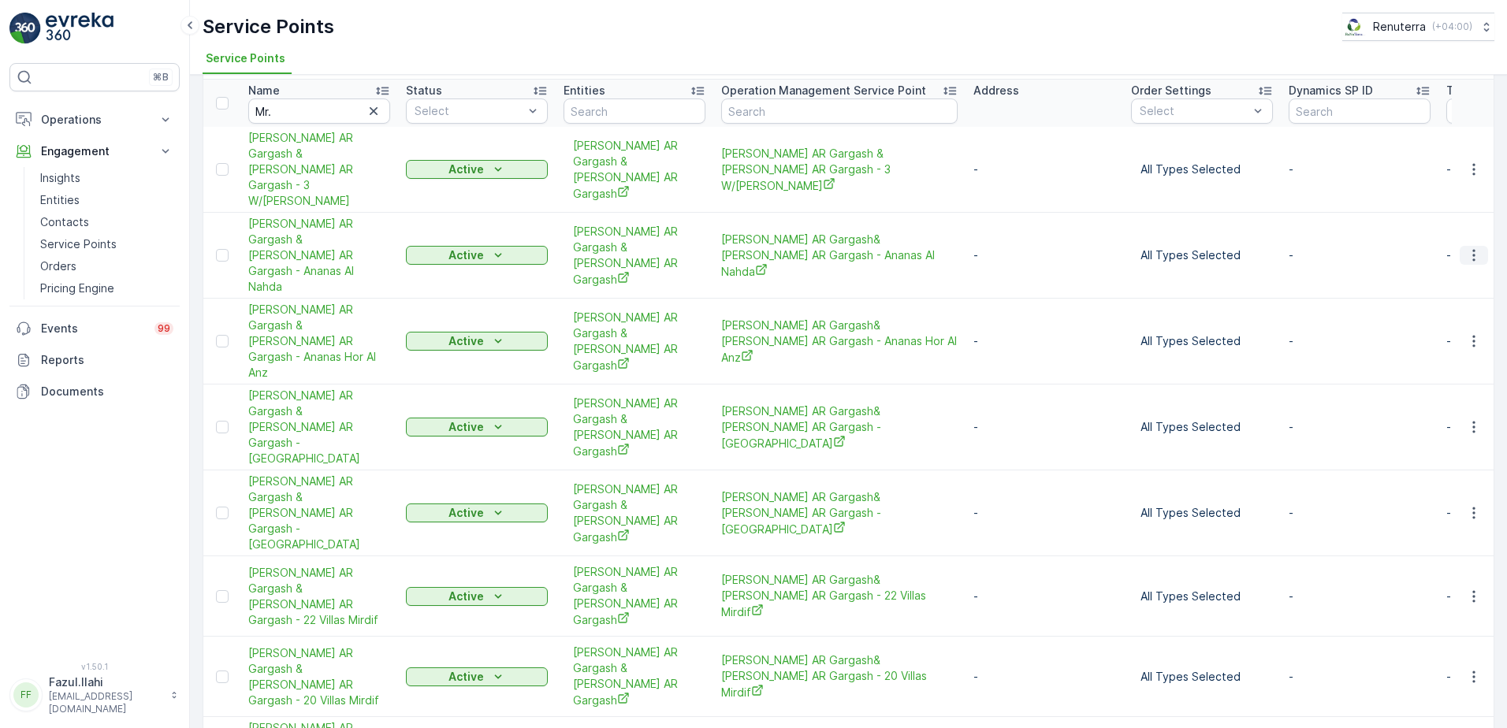
click at [1474, 247] on icon "button" at bounding box center [1474, 255] width 16 height 16
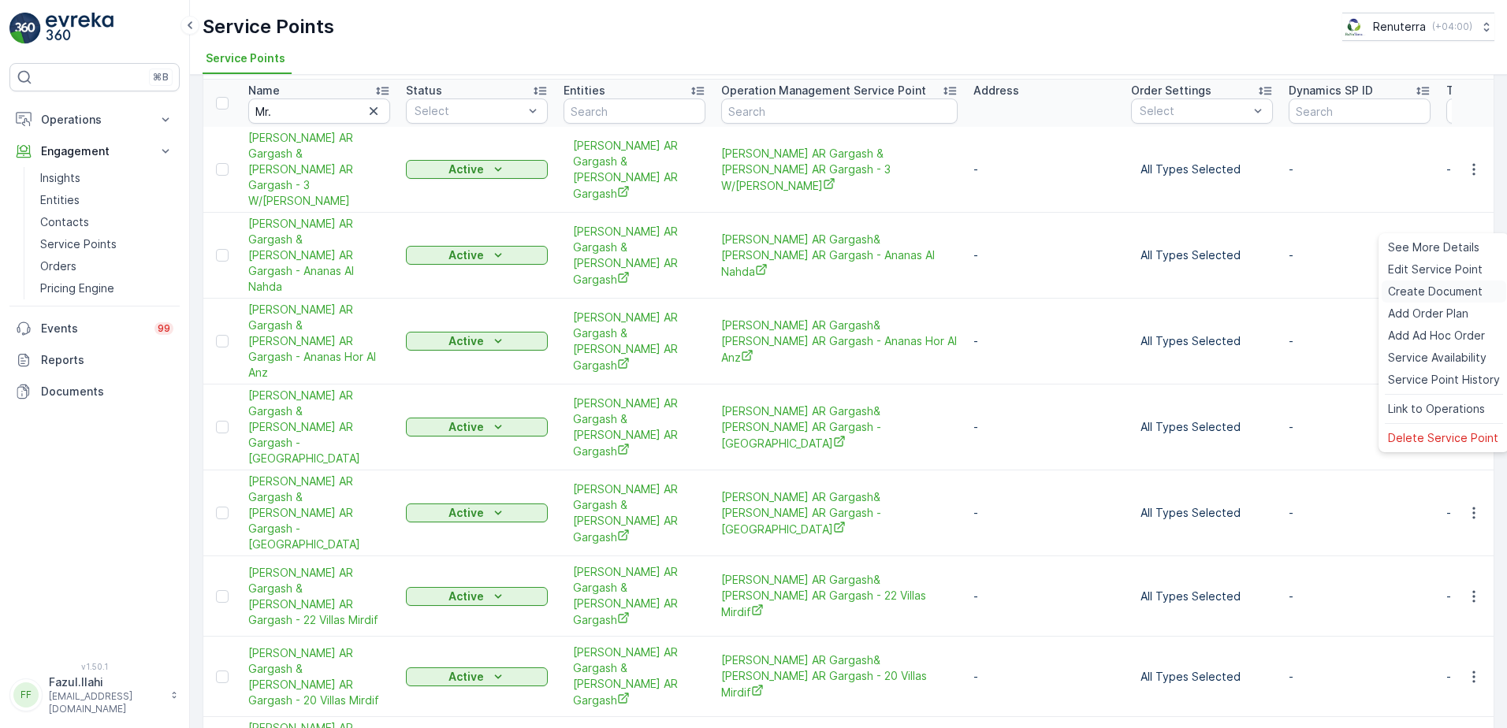
click at [1436, 292] on span "Create Document" at bounding box center [1435, 292] width 95 height 16
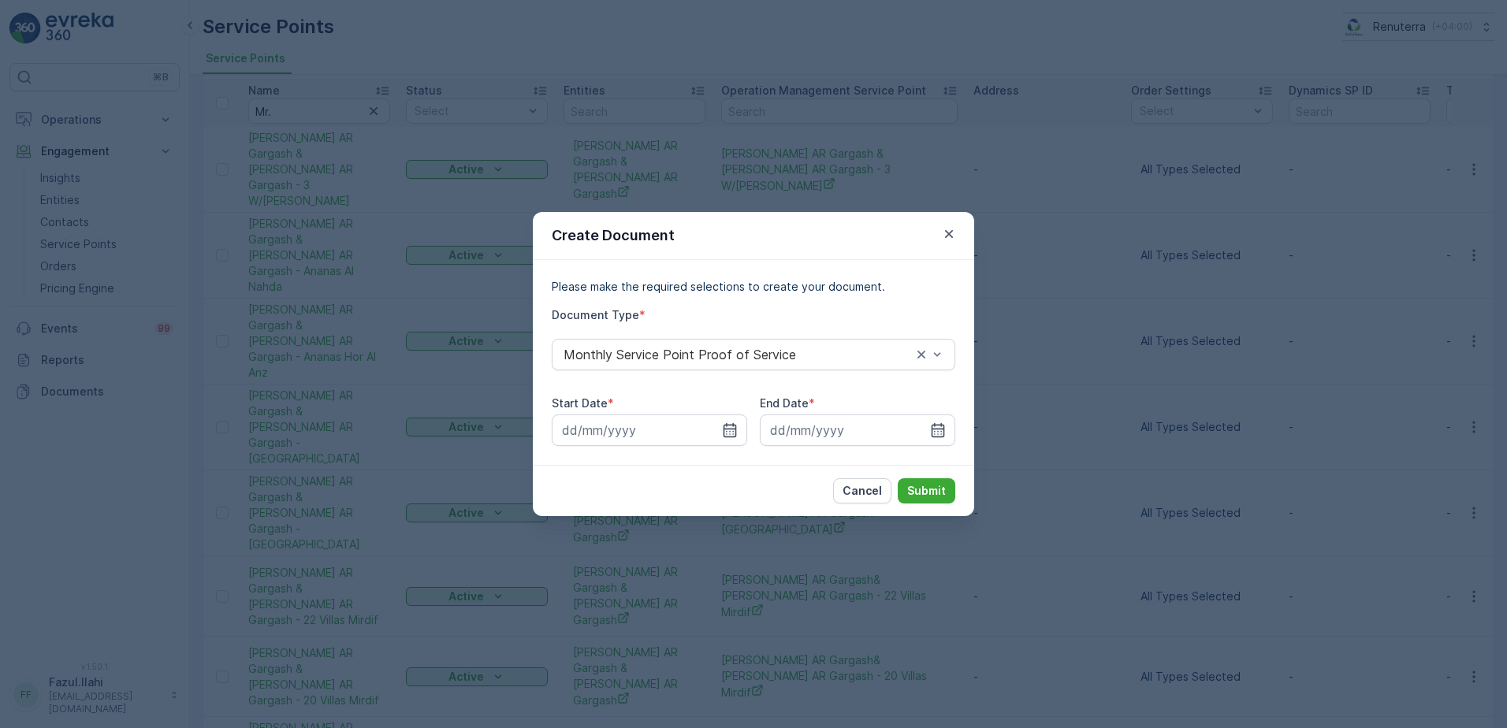
drag, startPoint x: 735, startPoint y: 426, endPoint x: 734, endPoint y: 446, distance: 19.7
click at [734, 424] on icon "button" at bounding box center [730, 430] width 16 height 16
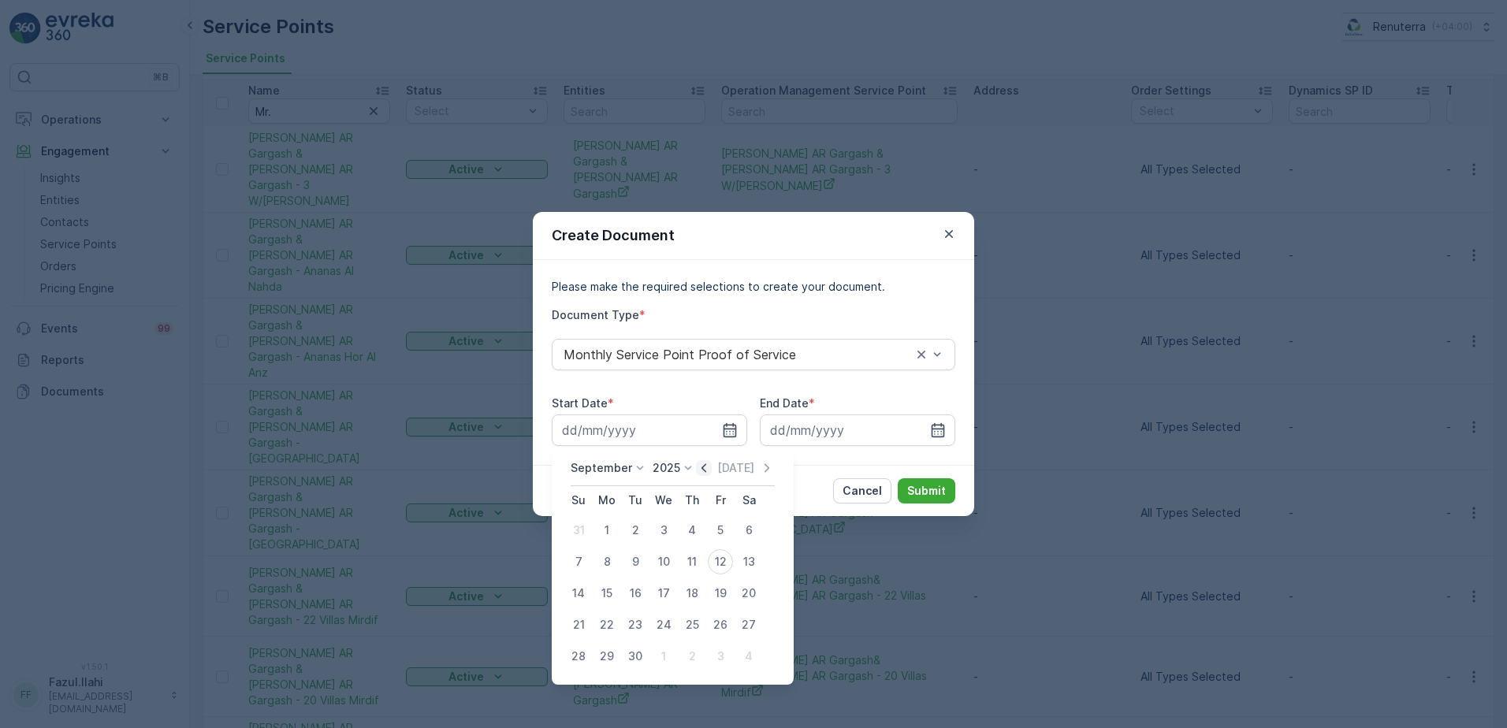
click at [698, 471] on icon "button" at bounding box center [704, 468] width 16 height 16
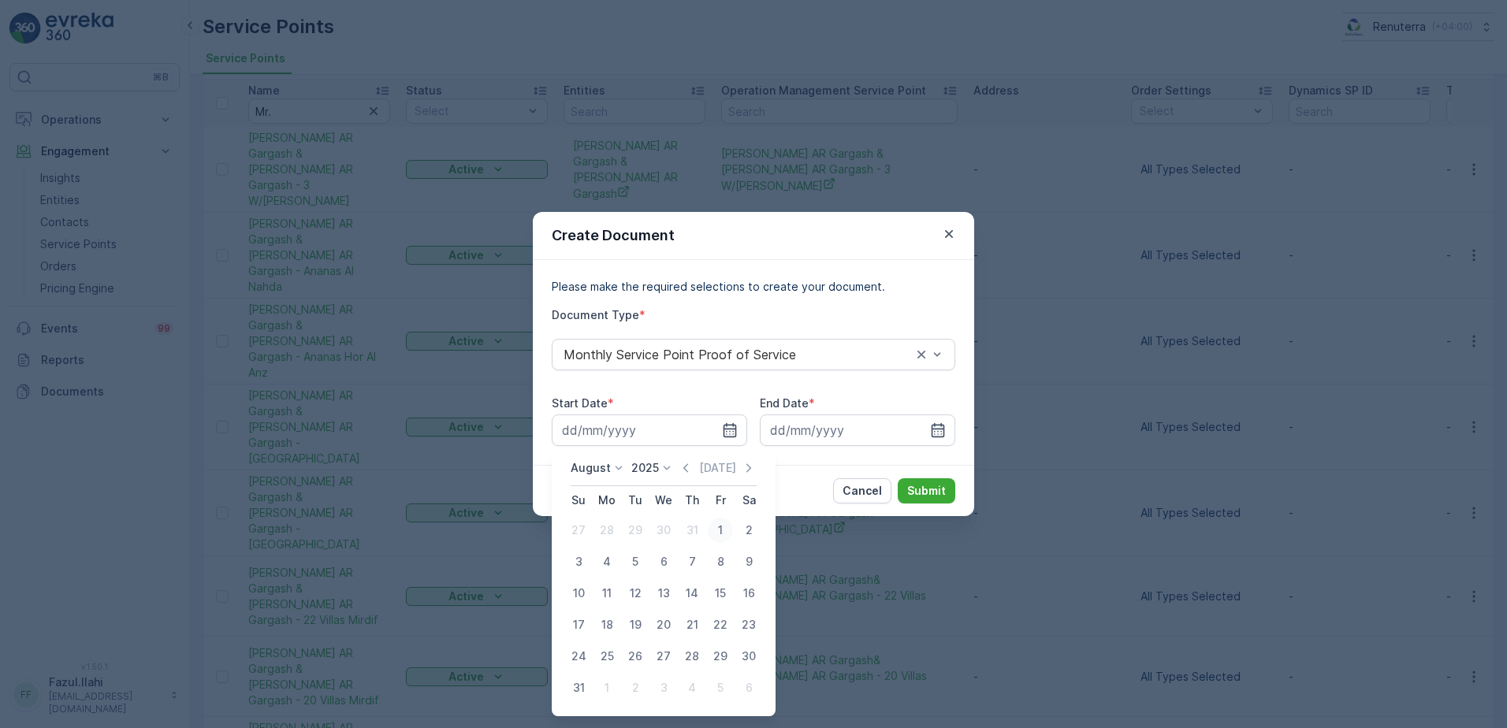
click at [721, 526] on div "1" at bounding box center [720, 530] width 25 height 25
type input "01.08.2025"
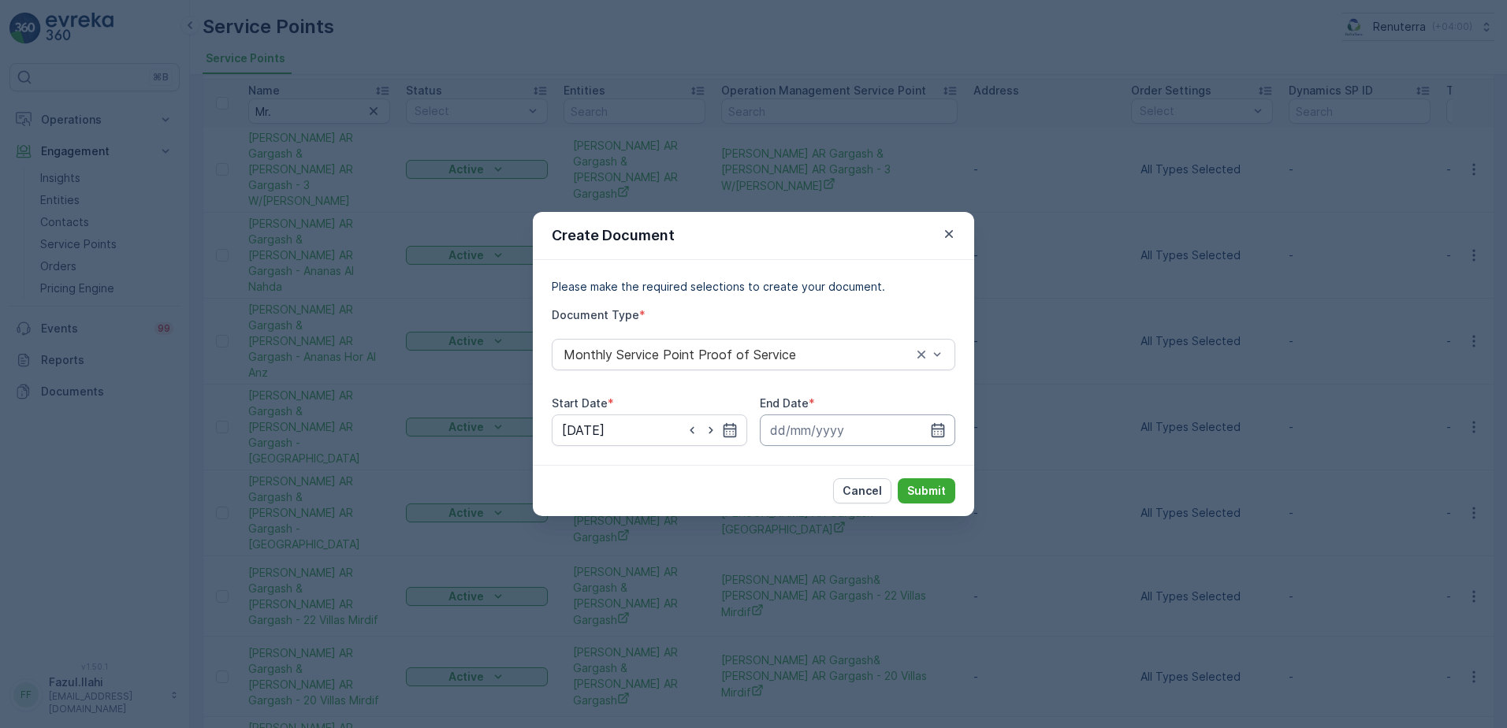
click at [947, 423] on input at bounding box center [857, 431] width 195 height 32
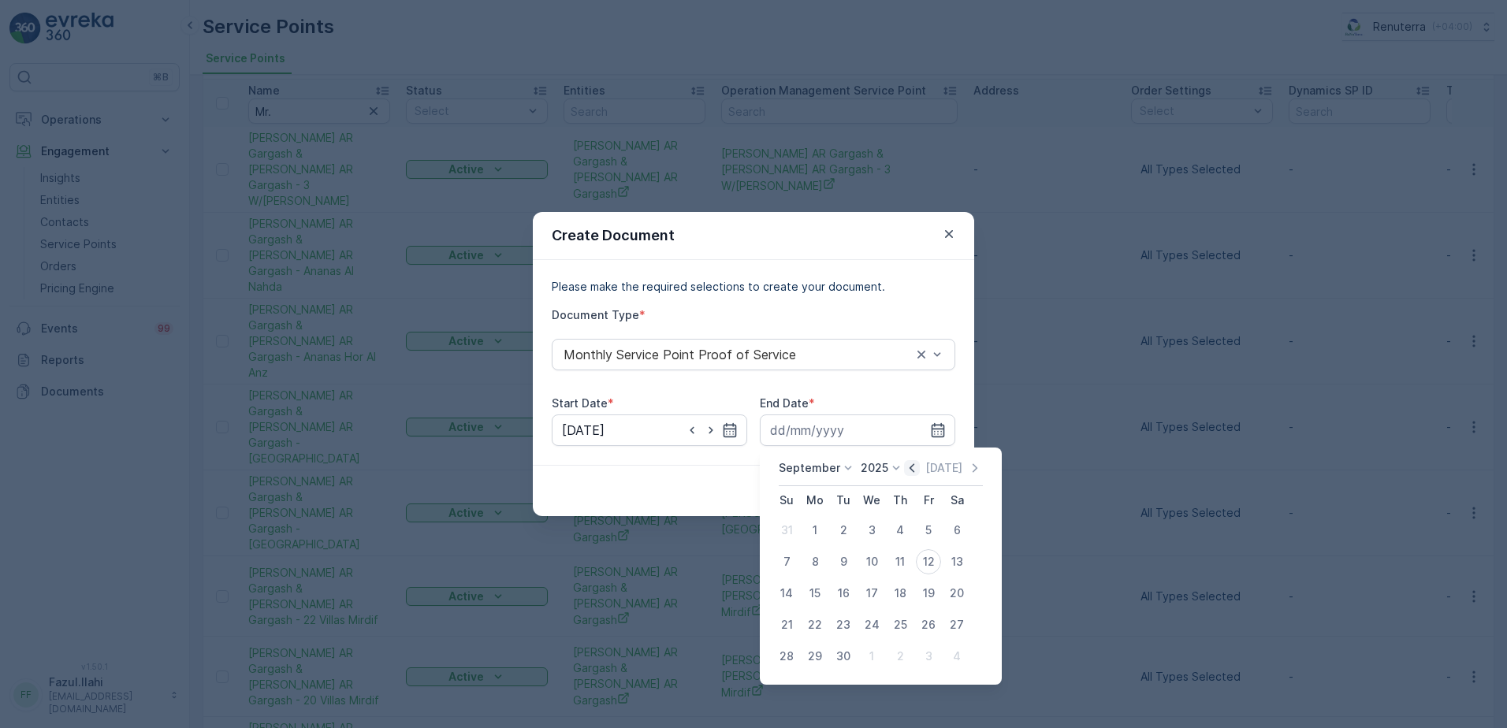
click at [904, 470] on icon "button" at bounding box center [912, 468] width 16 height 16
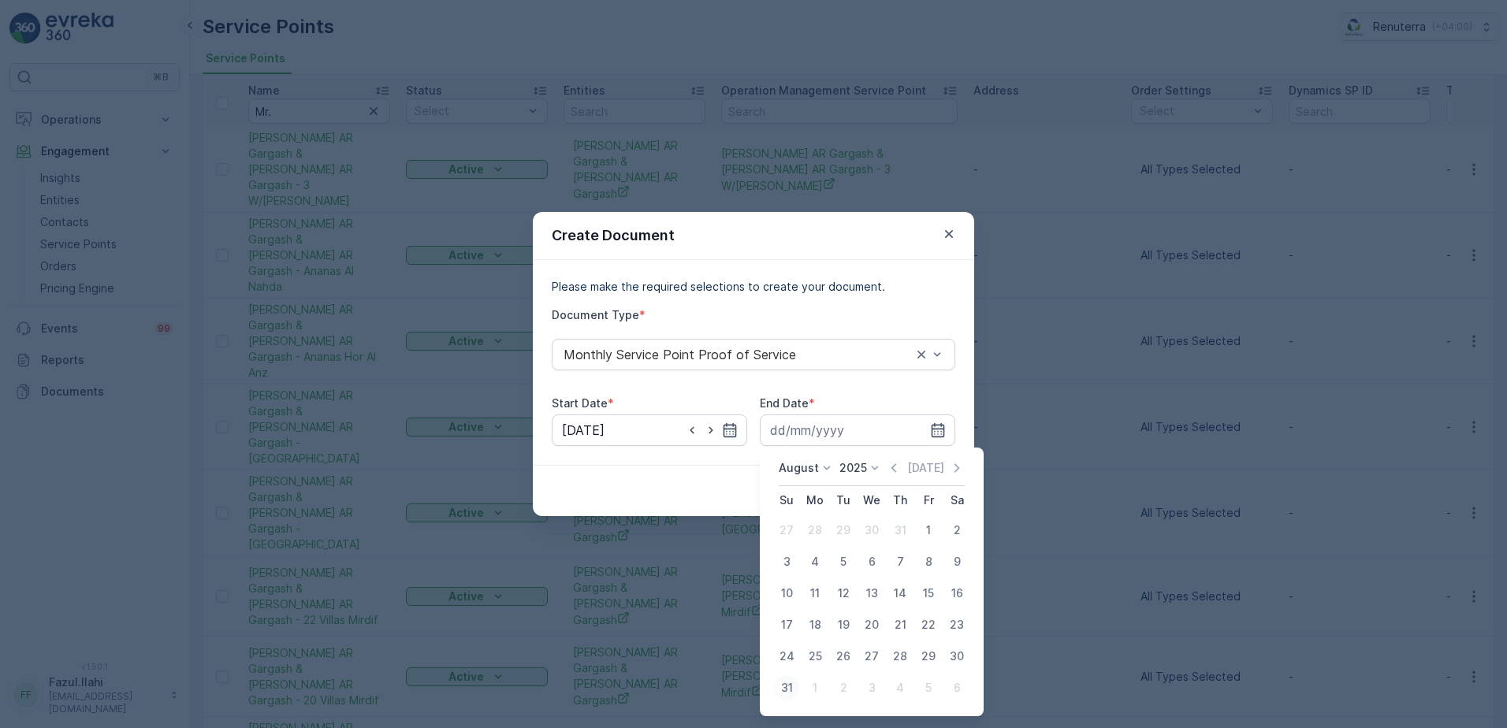
click at [792, 694] on div "31" at bounding box center [786, 687] width 25 height 25
type input "31.08.2025"
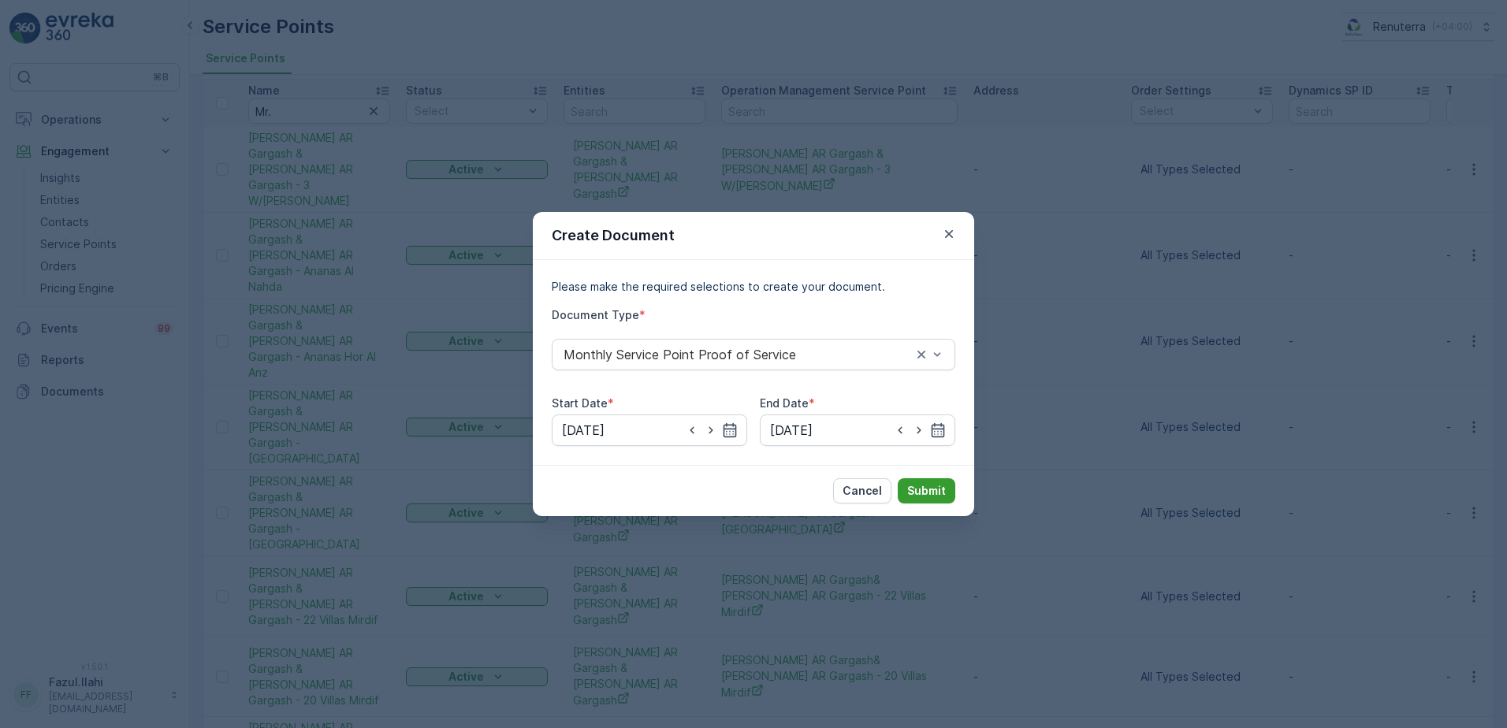
click at [914, 491] on p "Submit" at bounding box center [926, 491] width 39 height 16
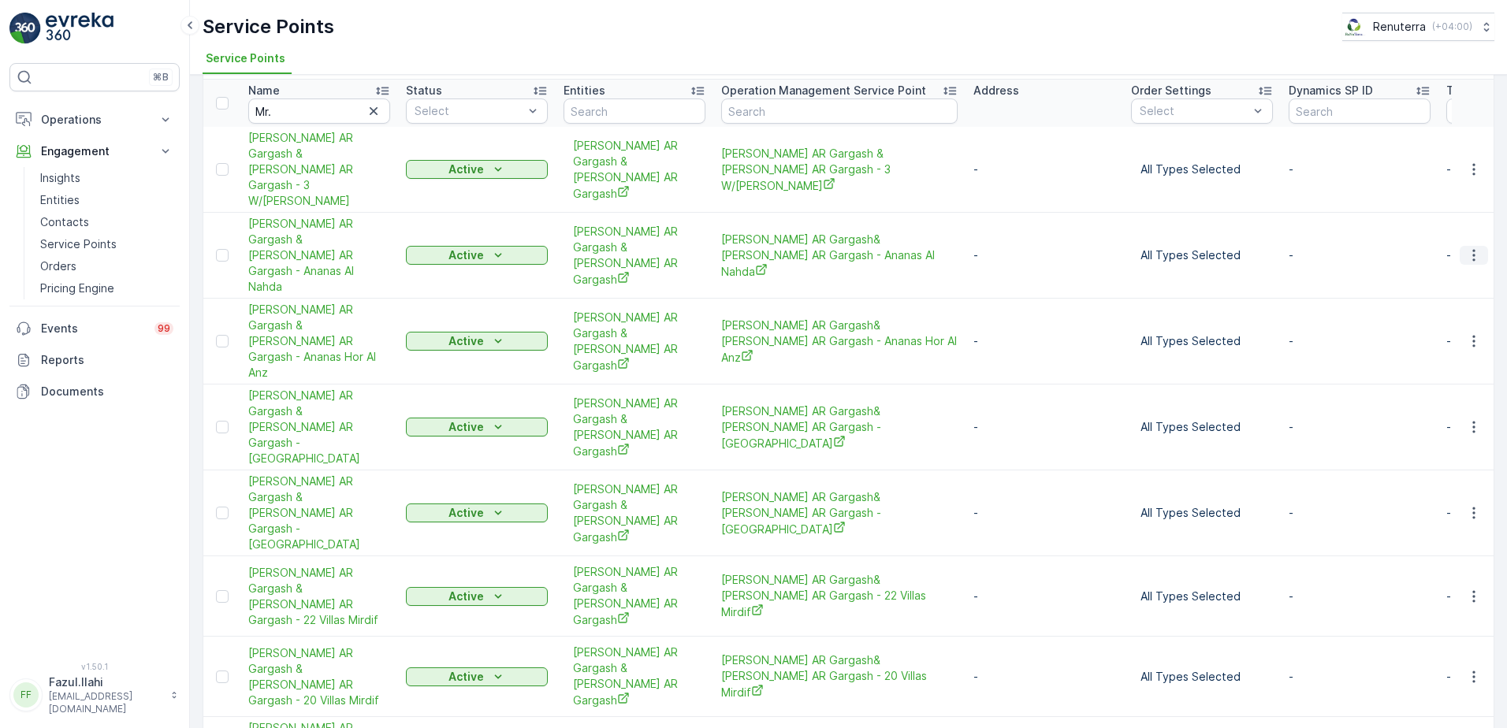
click at [1466, 247] on icon "button" at bounding box center [1474, 255] width 16 height 16
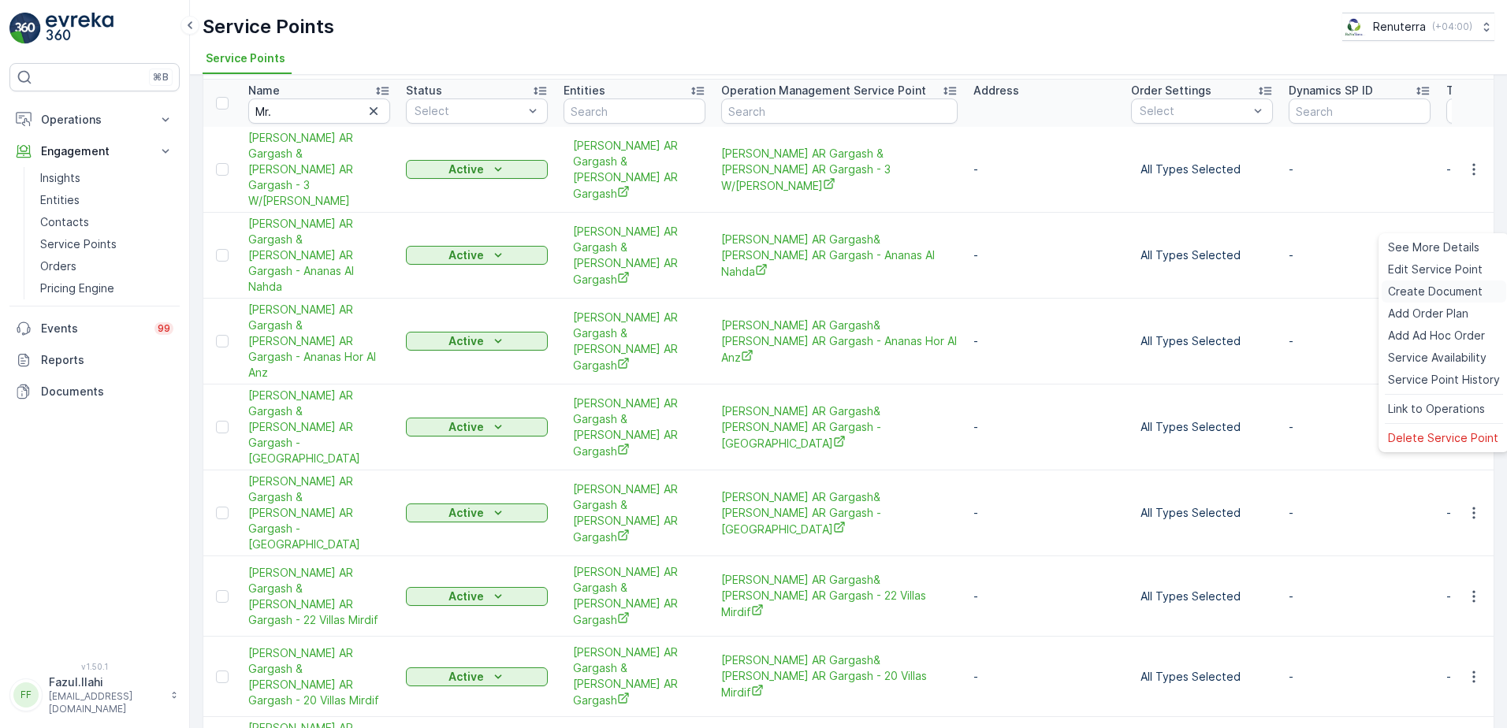
click at [1425, 285] on span "Create Document" at bounding box center [1435, 292] width 95 height 16
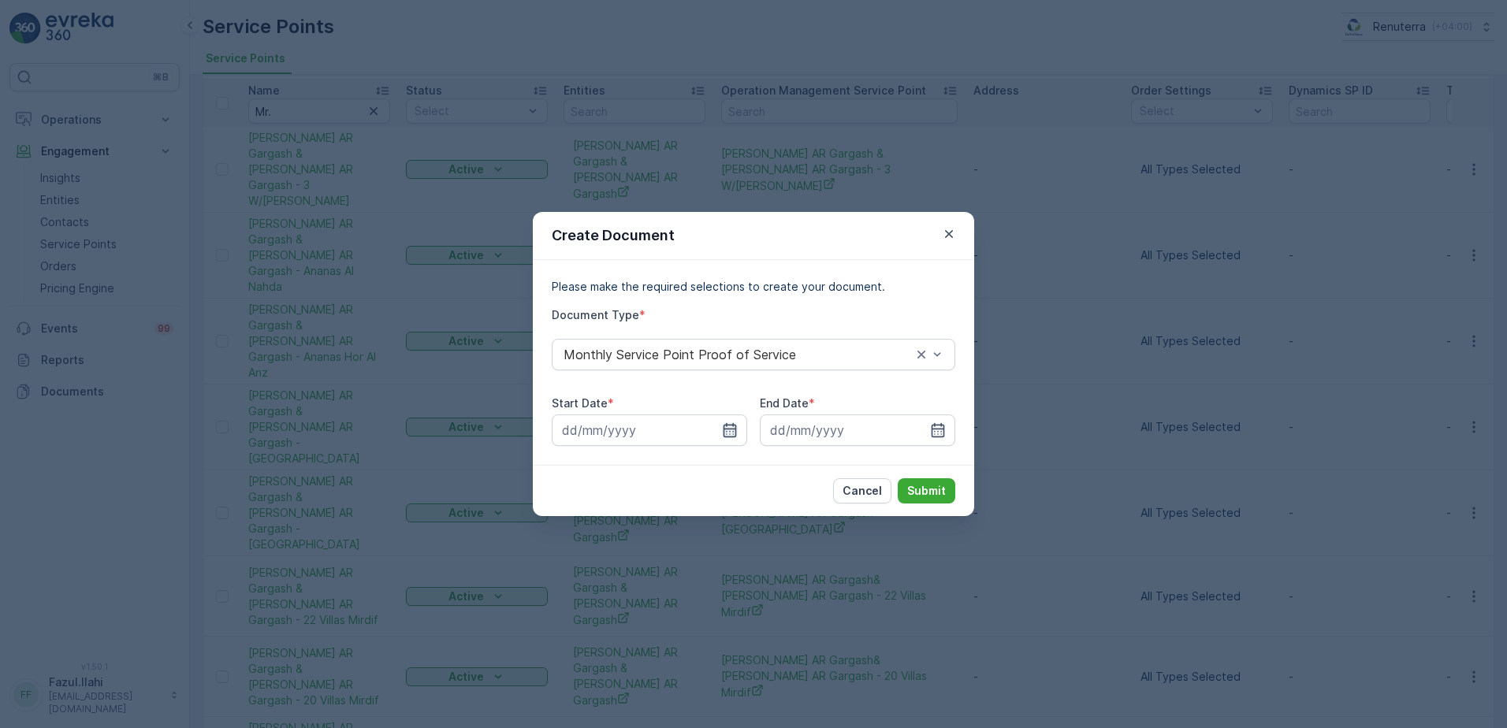
click at [729, 437] on icon "button" at bounding box center [730, 430] width 13 height 14
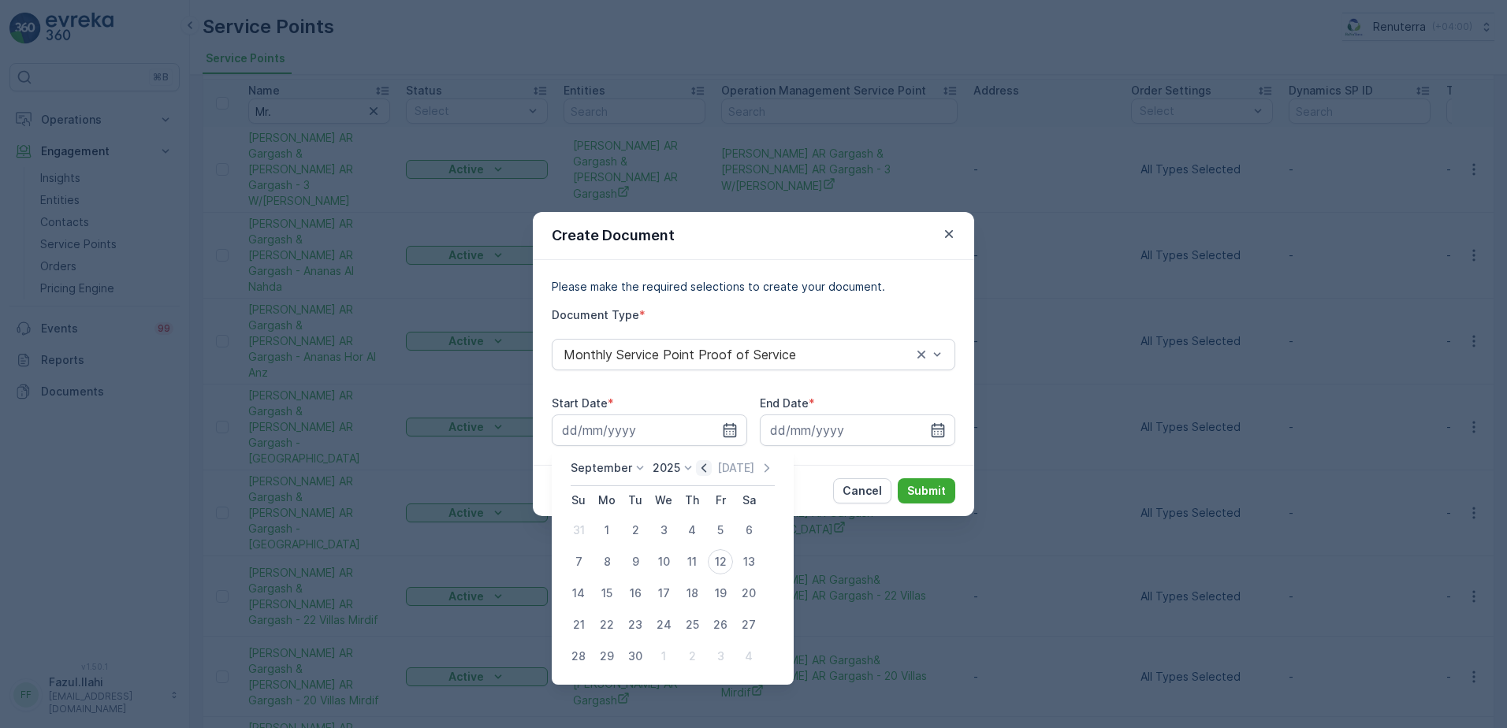
click at [701, 475] on icon "button" at bounding box center [704, 468] width 16 height 16
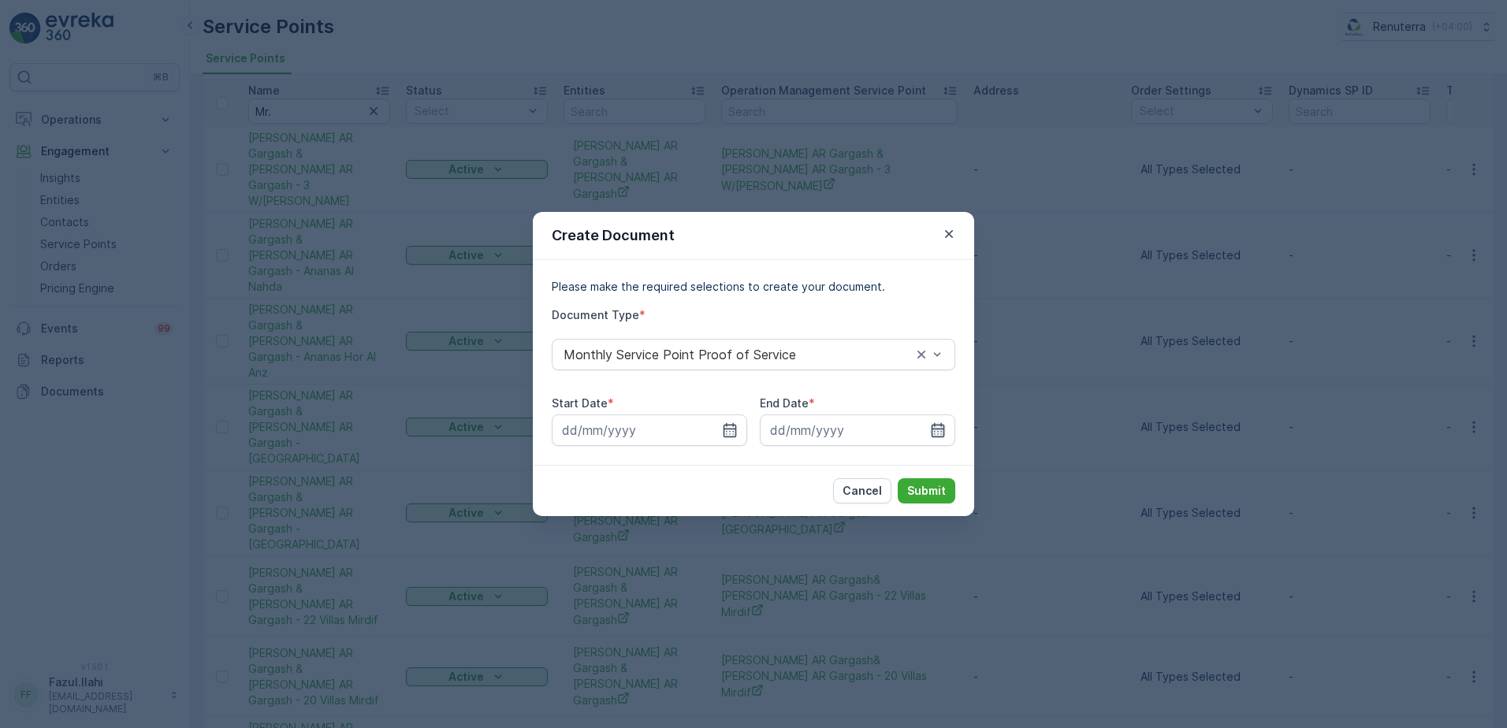
click at [935, 429] on icon "button" at bounding box center [938, 430] width 13 height 14
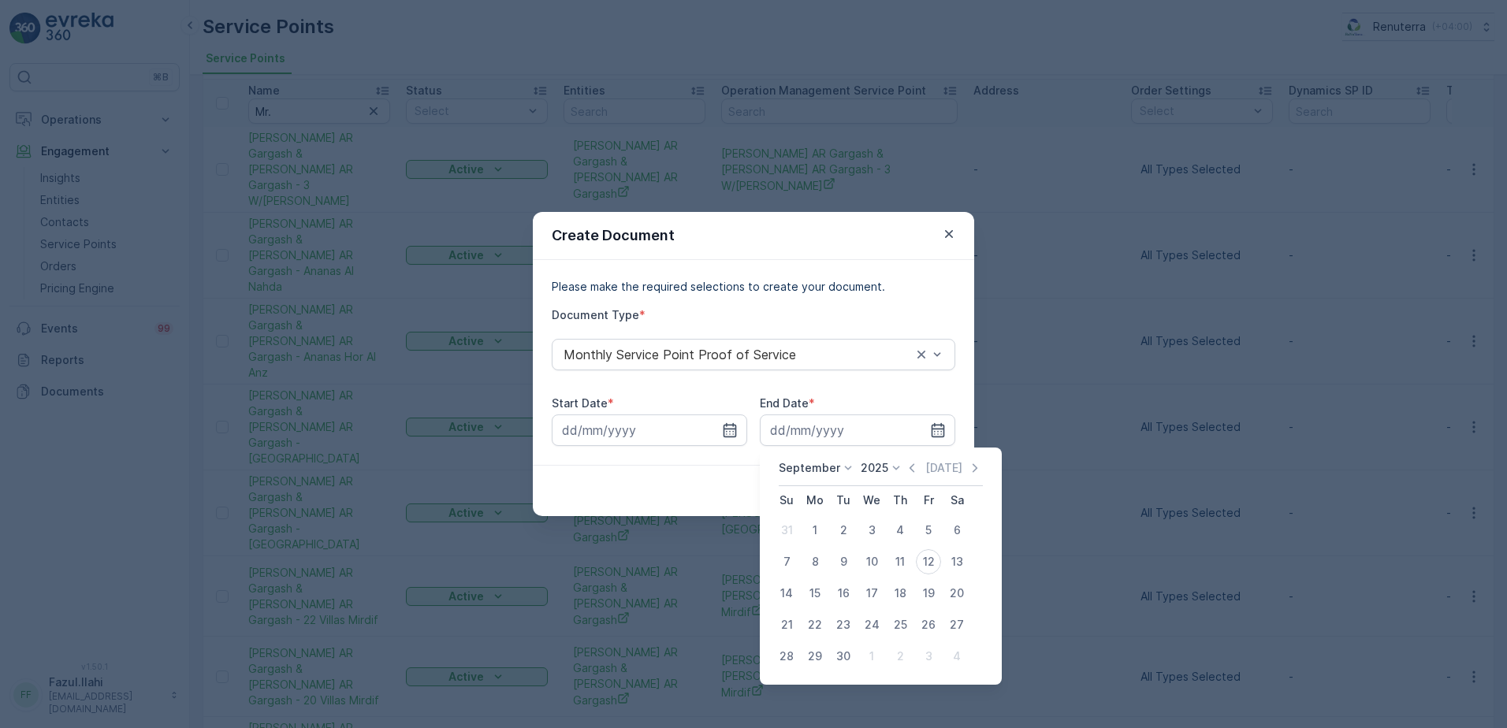
click at [909, 466] on icon "button" at bounding box center [912, 468] width 16 height 16
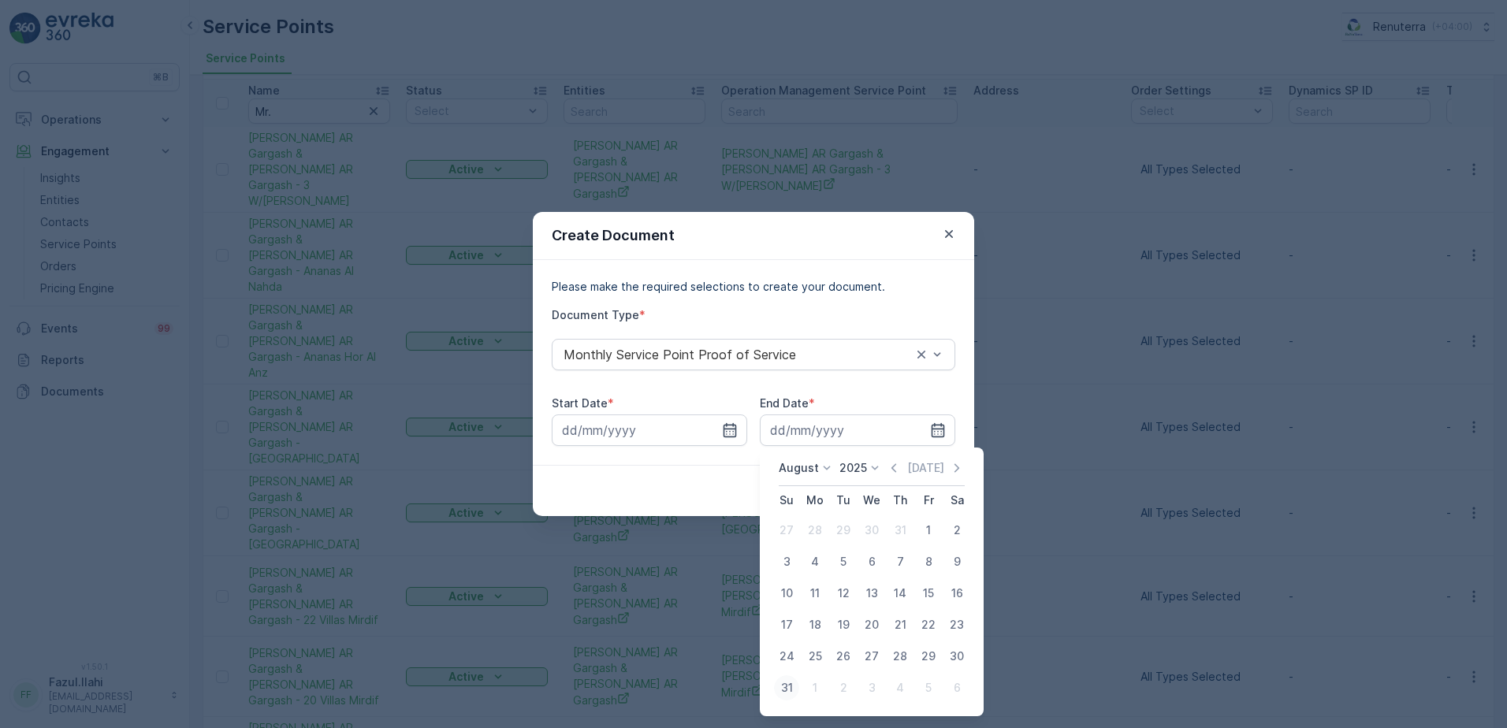
click at [789, 684] on div "31" at bounding box center [786, 687] width 25 height 25
type input "31.08.2025"
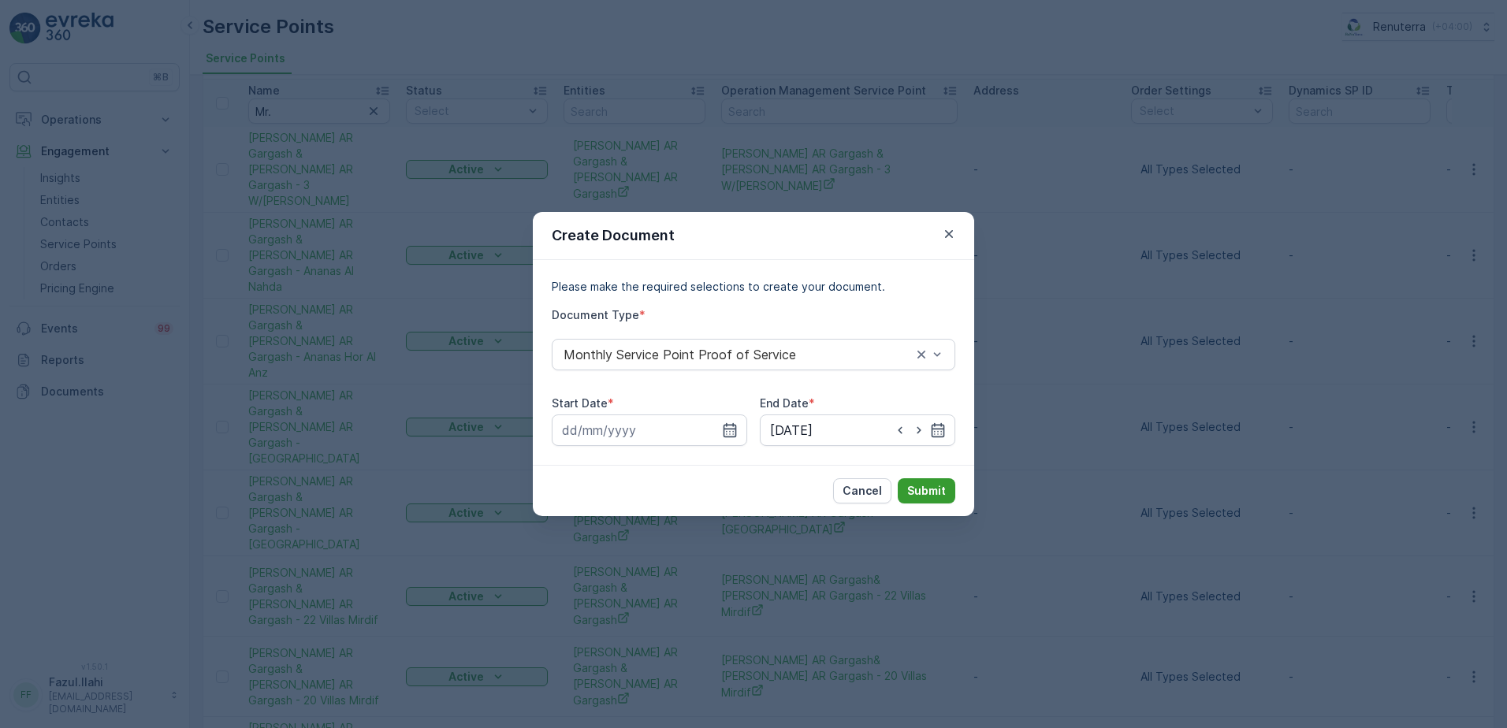
click at [947, 495] on button "Submit" at bounding box center [927, 490] width 58 height 25
click at [722, 430] on icon "button" at bounding box center [730, 430] width 16 height 16
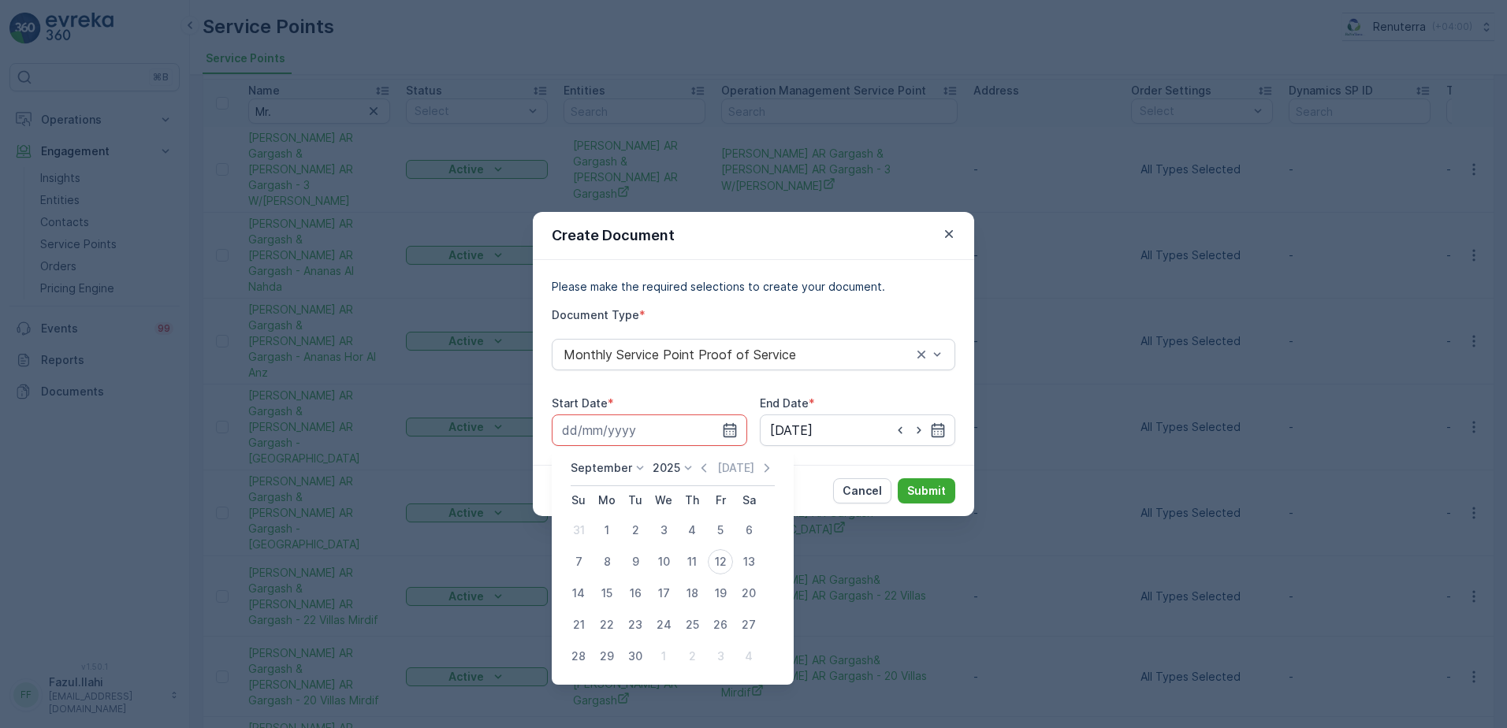
click at [701, 471] on icon "button" at bounding box center [703, 467] width 5 height 9
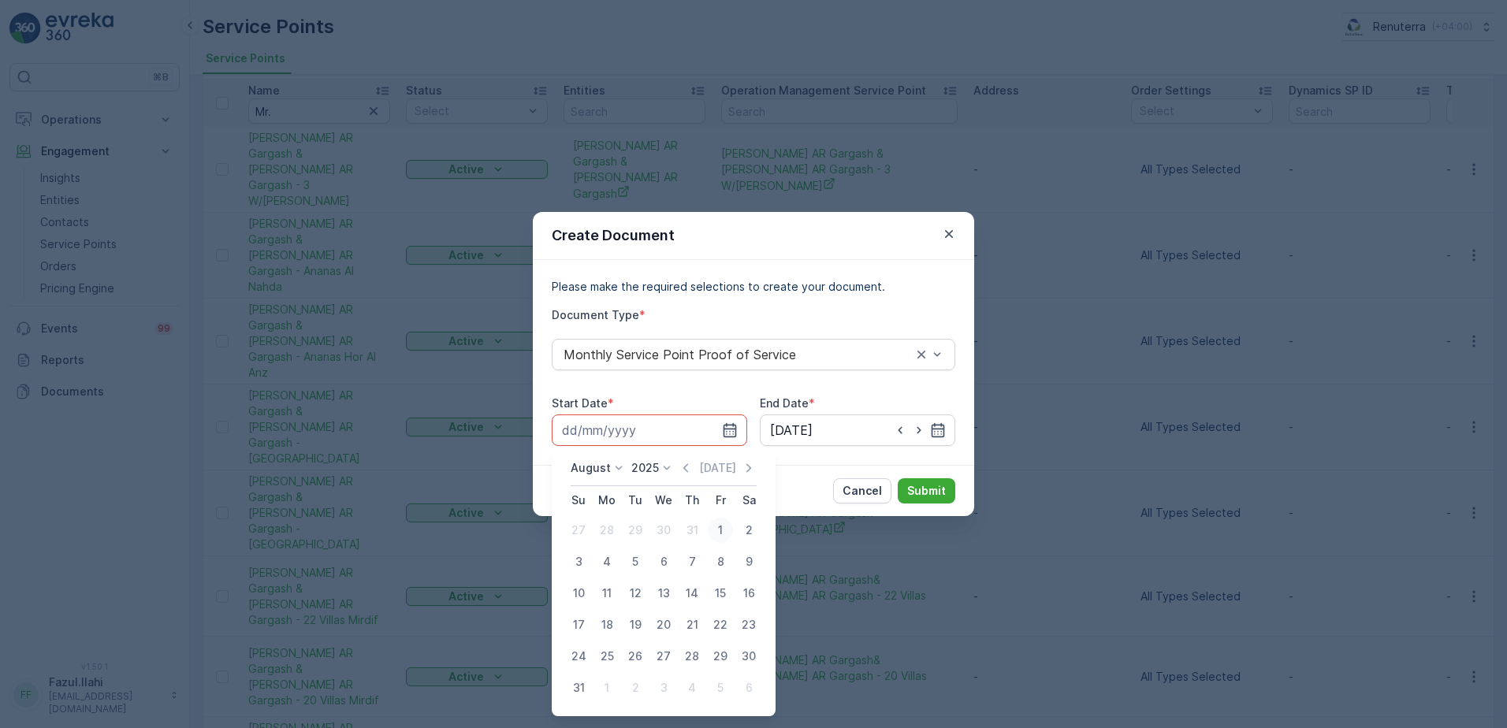
click at [712, 534] on div "1" at bounding box center [720, 530] width 25 height 25
type input "01.08.2025"
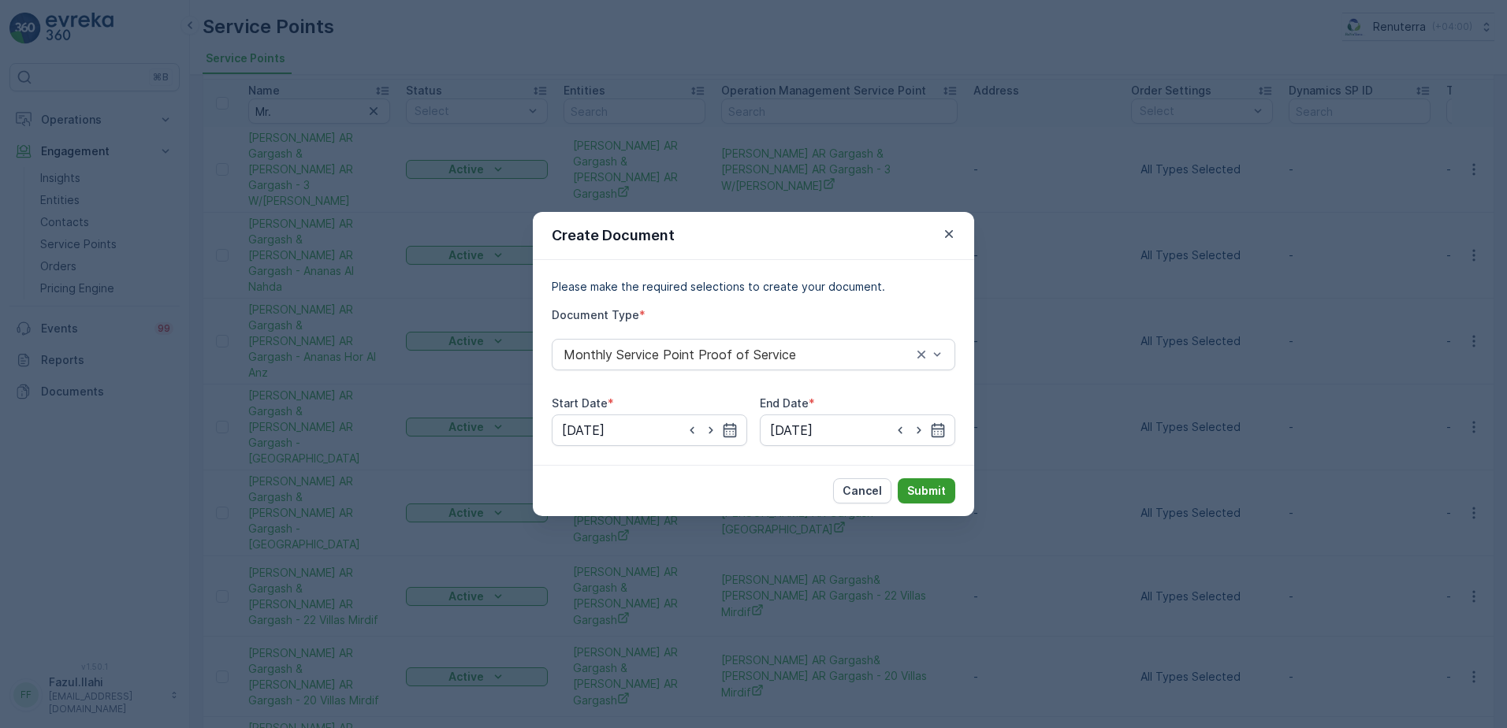
click at [922, 488] on p "Submit" at bounding box center [926, 491] width 39 height 16
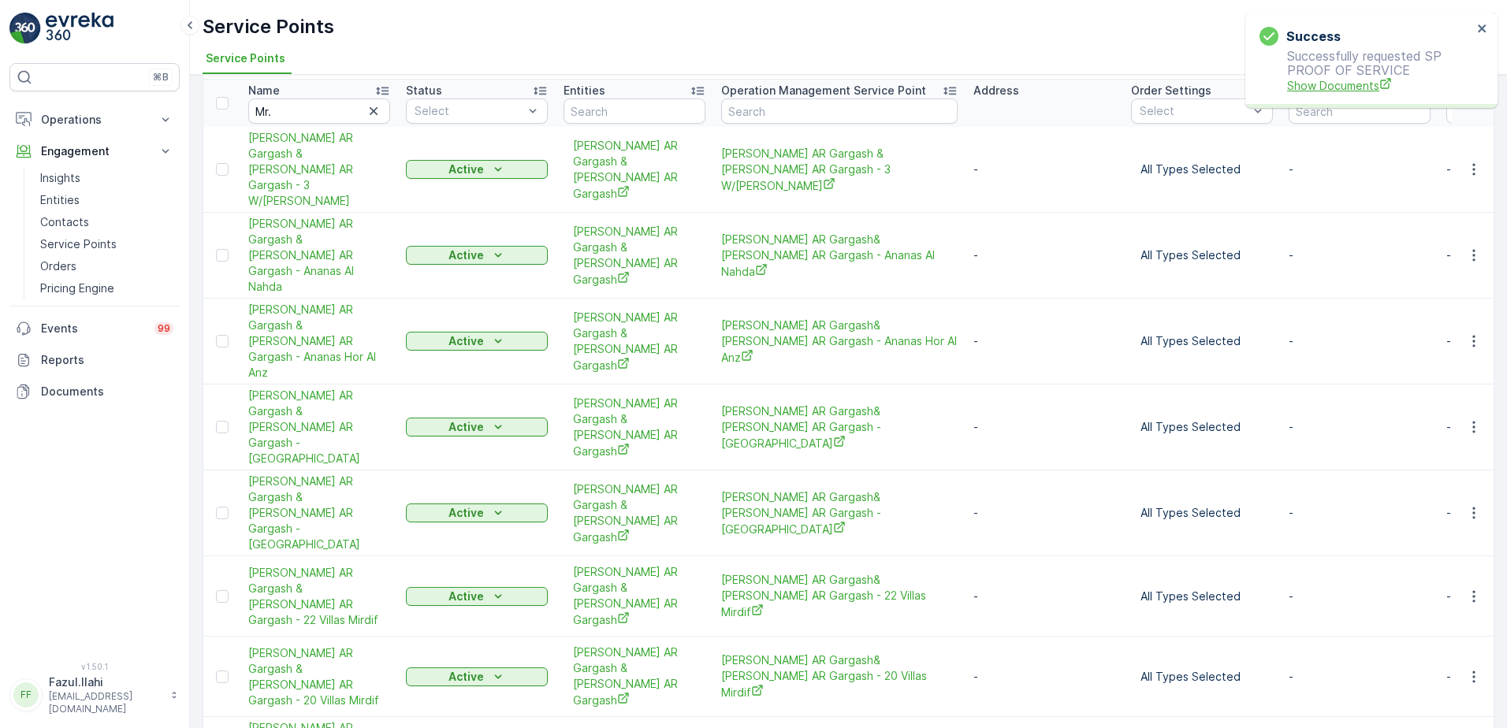
click at [1318, 84] on span "Show Documents" at bounding box center [1379, 85] width 185 height 17
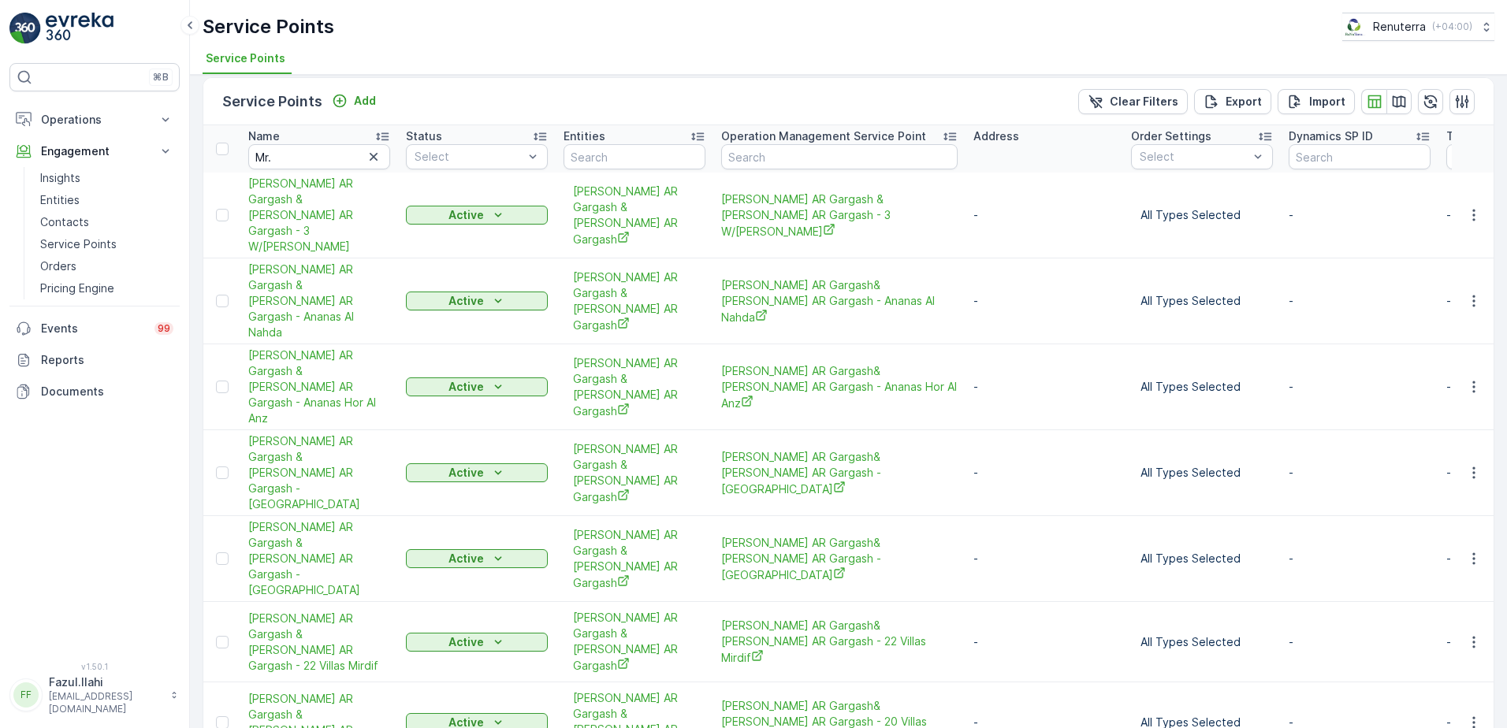
scroll to position [0, 0]
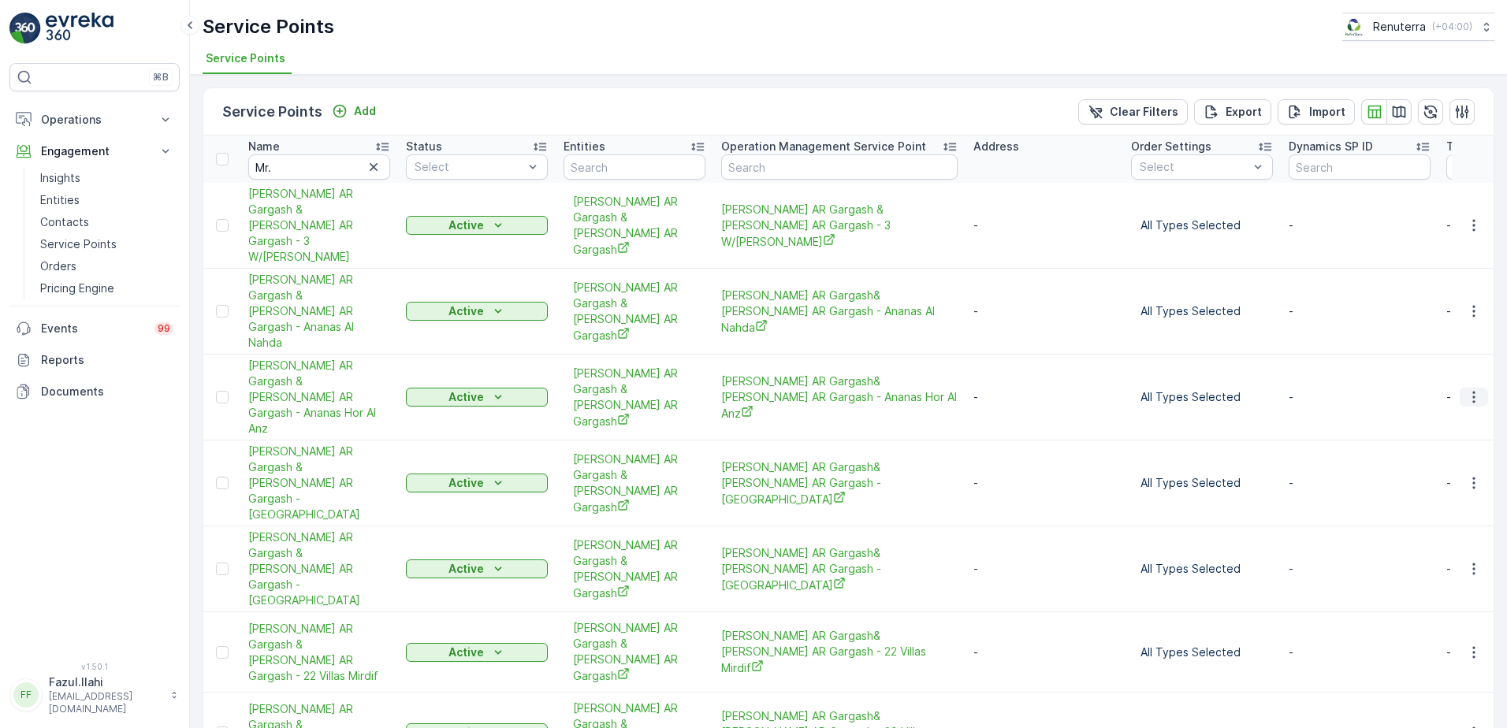
click at [1468, 389] on icon "button" at bounding box center [1474, 397] width 16 height 16
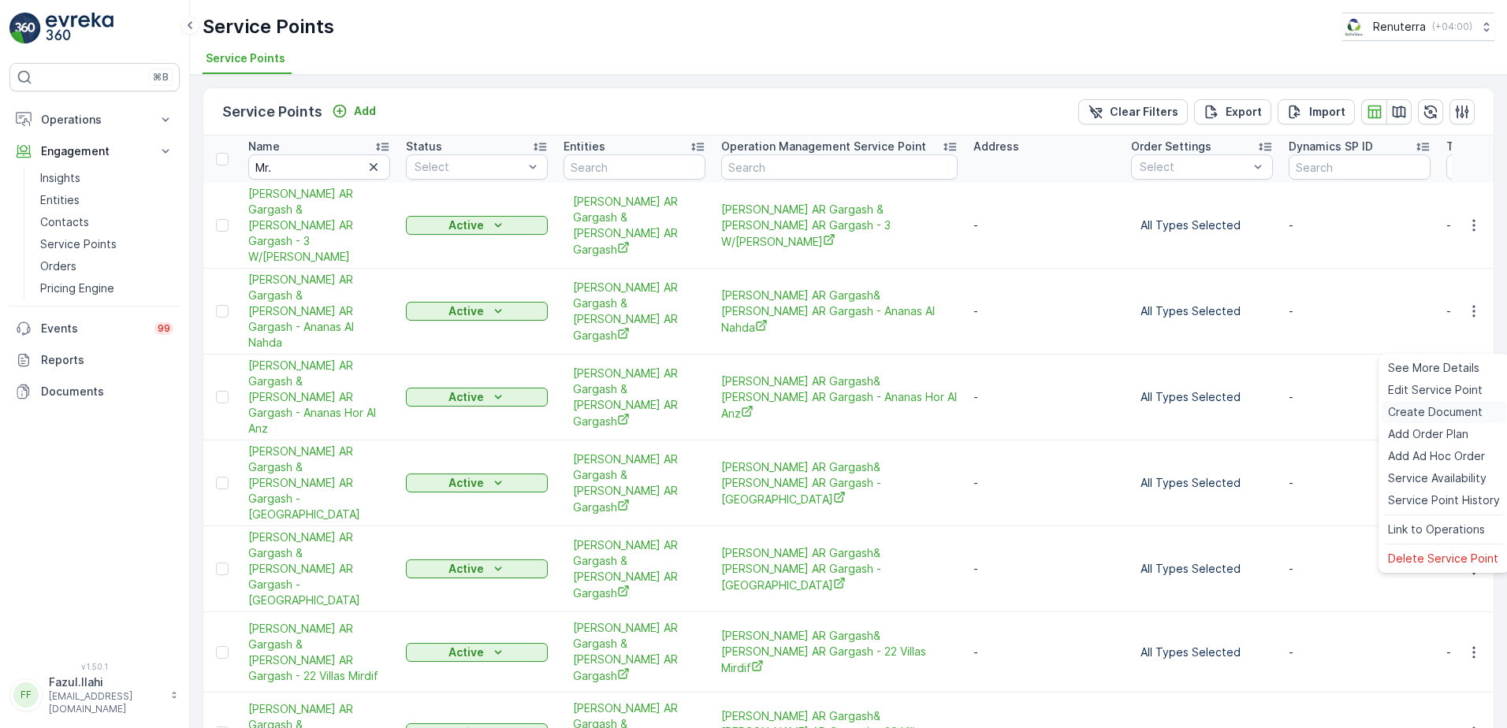
click at [1448, 409] on span "Create Document" at bounding box center [1435, 412] width 95 height 16
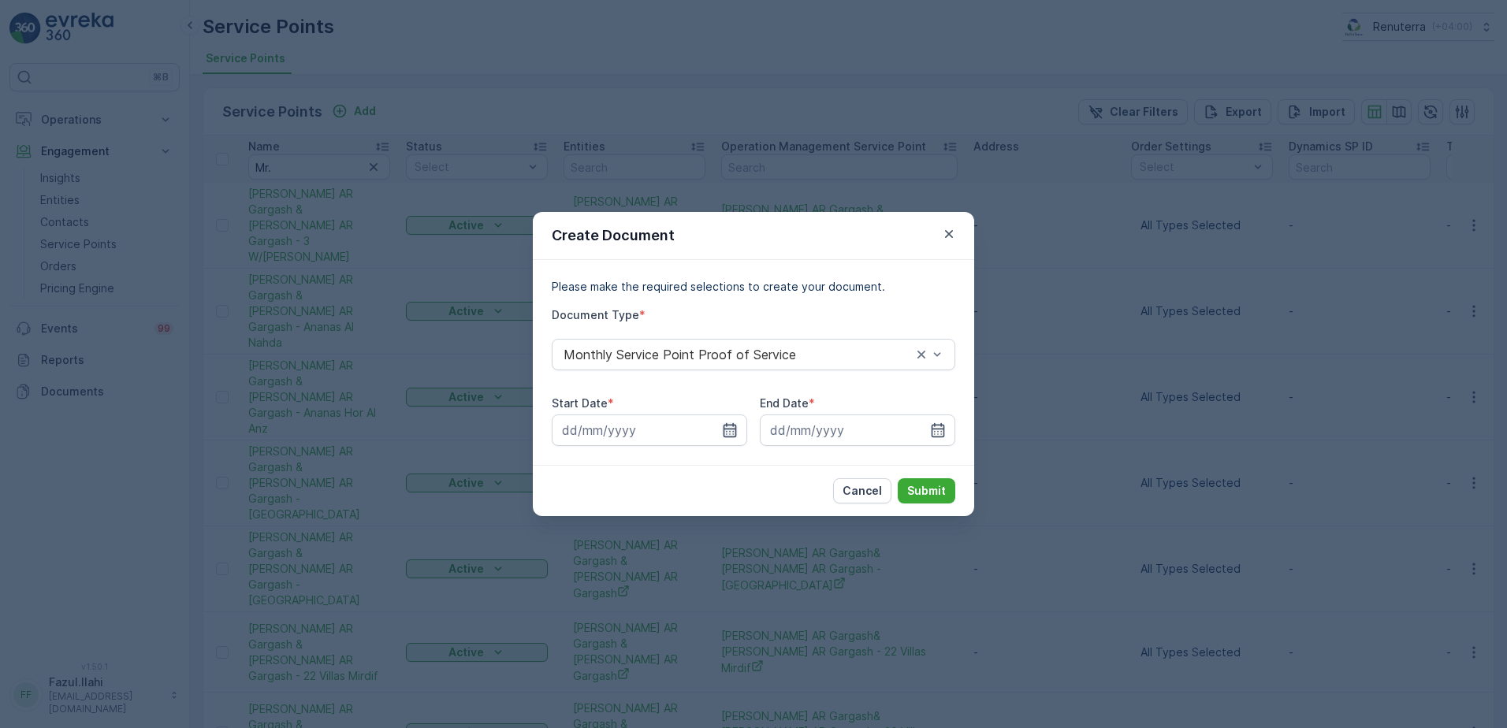
click at [727, 432] on icon "button" at bounding box center [730, 430] width 13 height 14
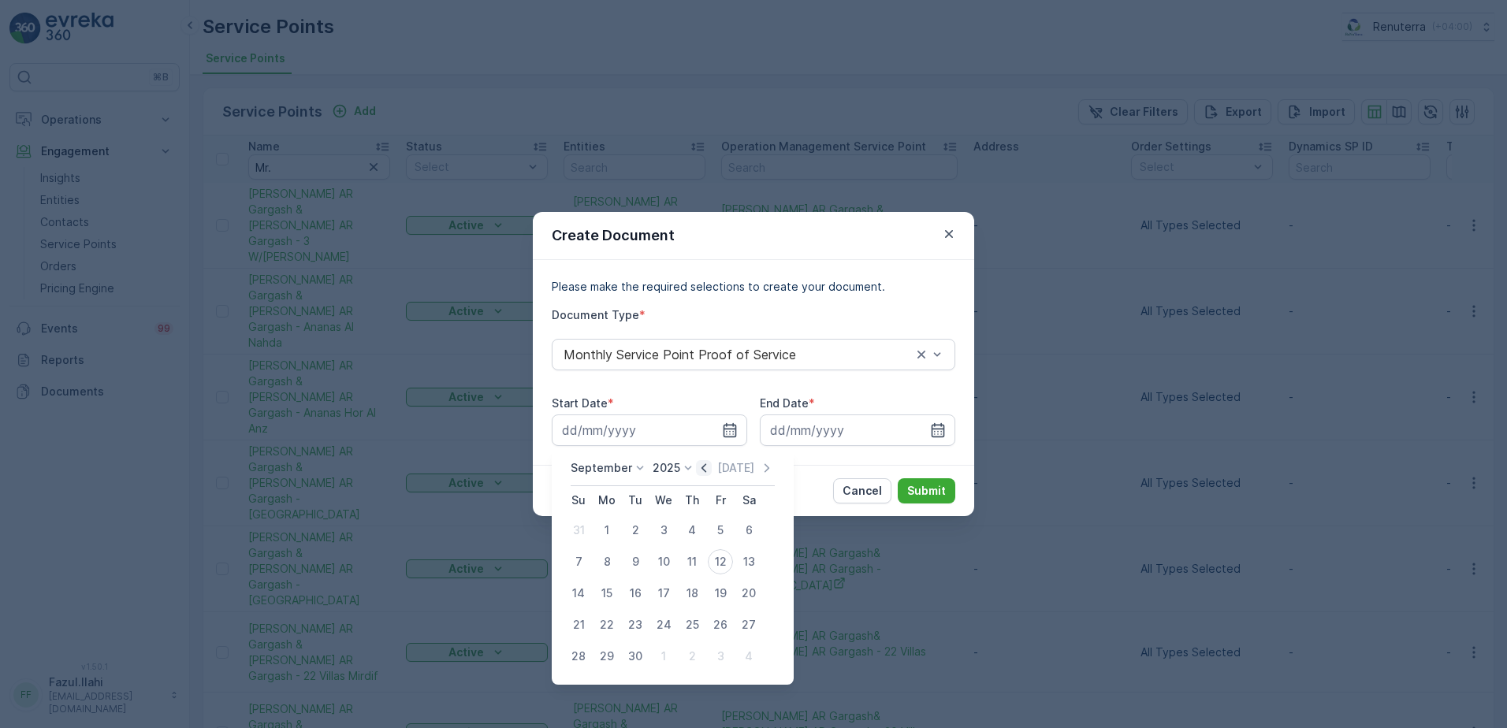
click at [699, 470] on icon "button" at bounding box center [704, 468] width 16 height 16
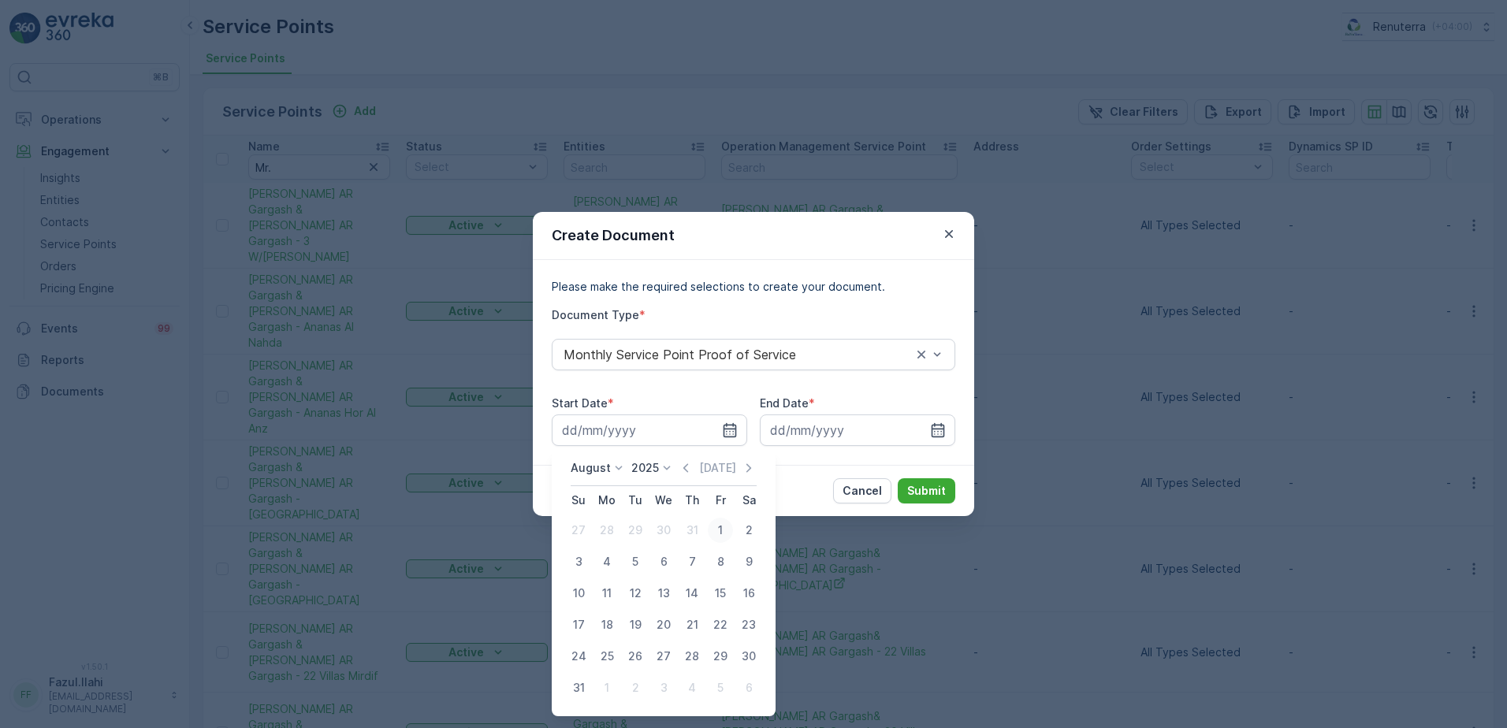
click at [713, 534] on div "1" at bounding box center [720, 530] width 25 height 25
type input "01.08.2025"
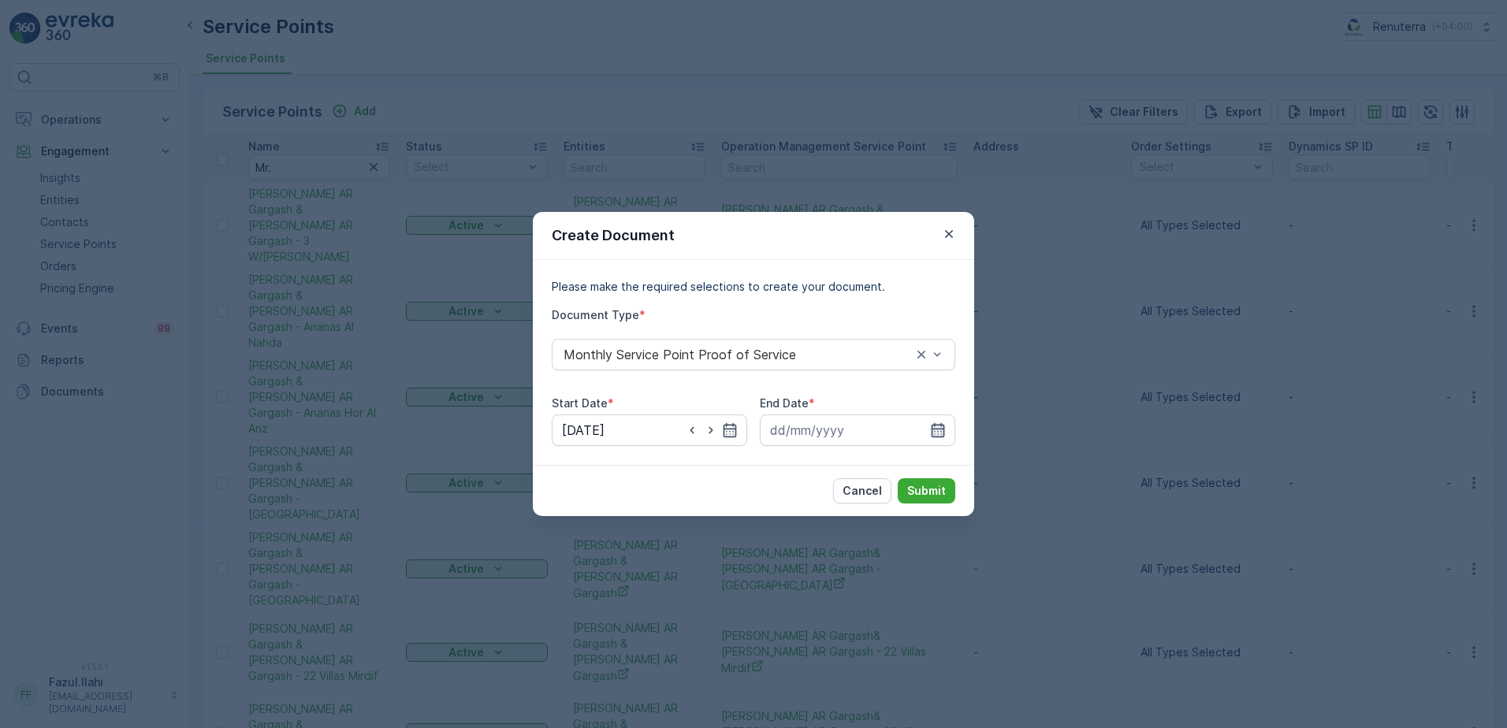
click at [938, 426] on icon "button" at bounding box center [938, 430] width 13 height 14
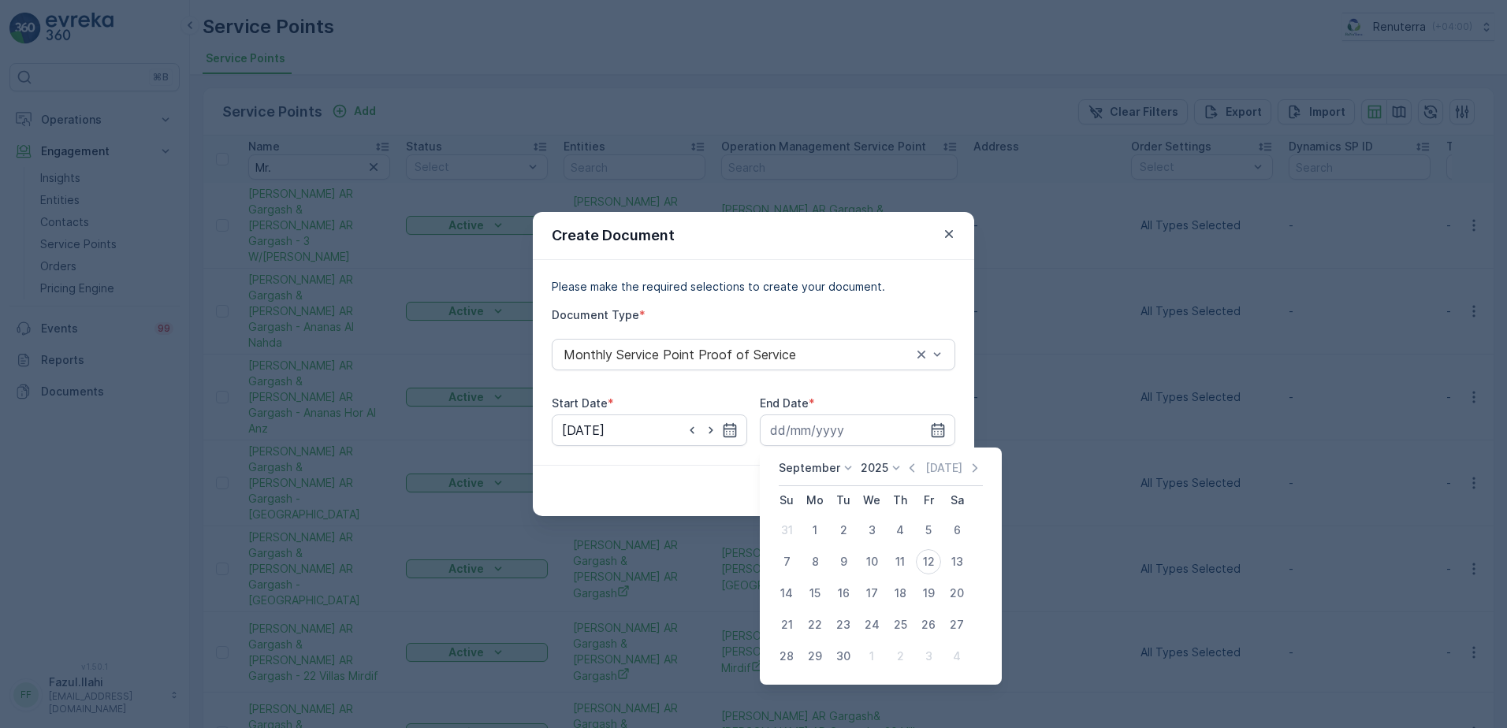
click at [908, 470] on icon "button" at bounding box center [912, 468] width 16 height 16
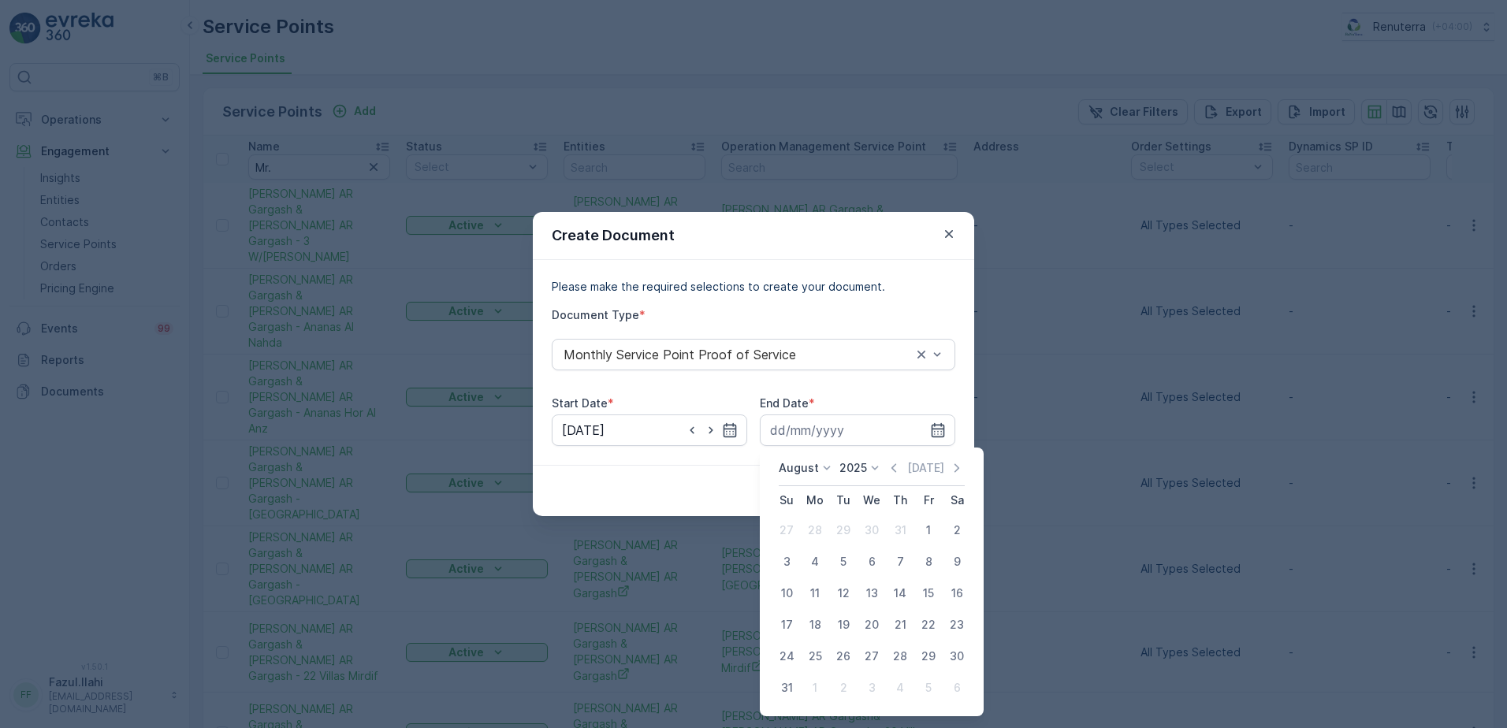
drag, startPoint x: 790, startPoint y: 693, endPoint x: 851, endPoint y: 576, distance: 131.9
click at [789, 691] on div "31" at bounding box center [786, 687] width 25 height 25
type input "31.08.2025"
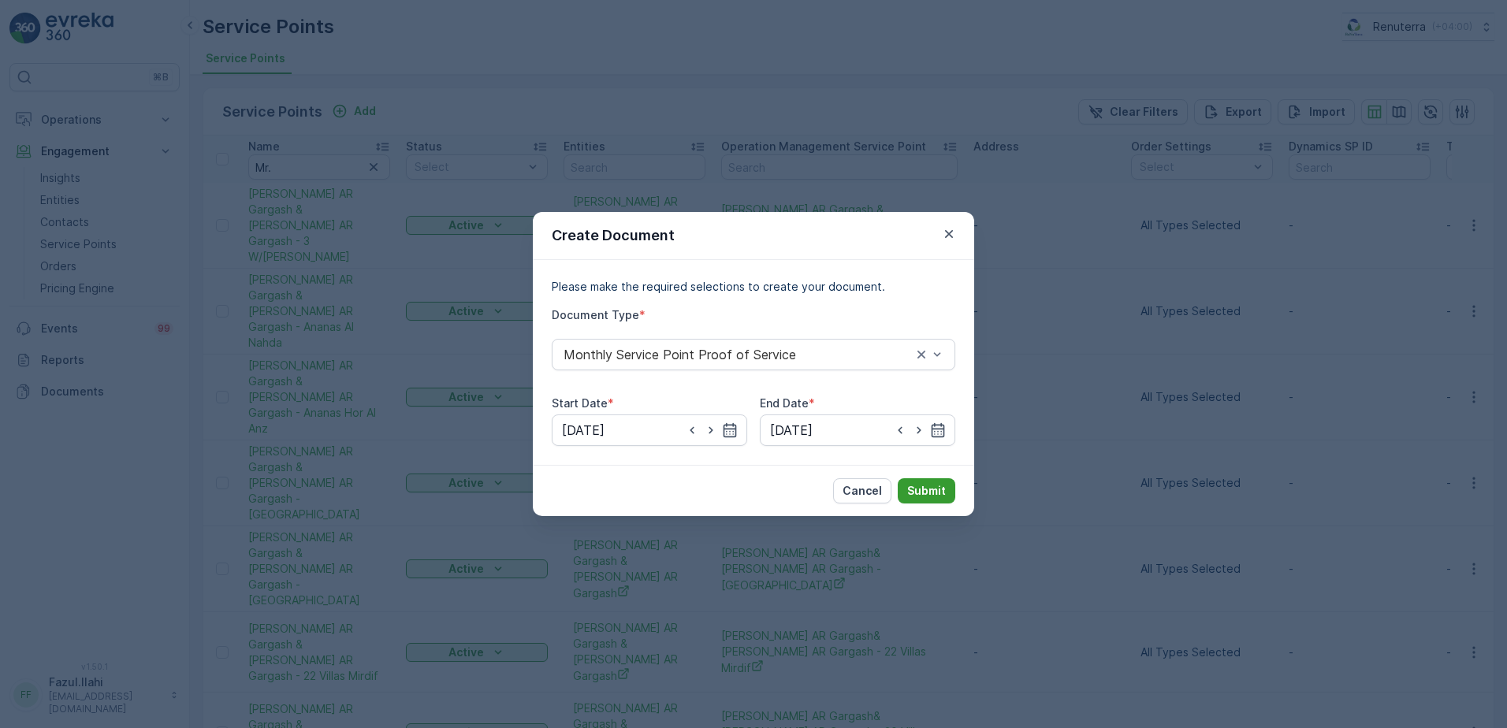
click at [936, 496] on p "Submit" at bounding box center [926, 491] width 39 height 16
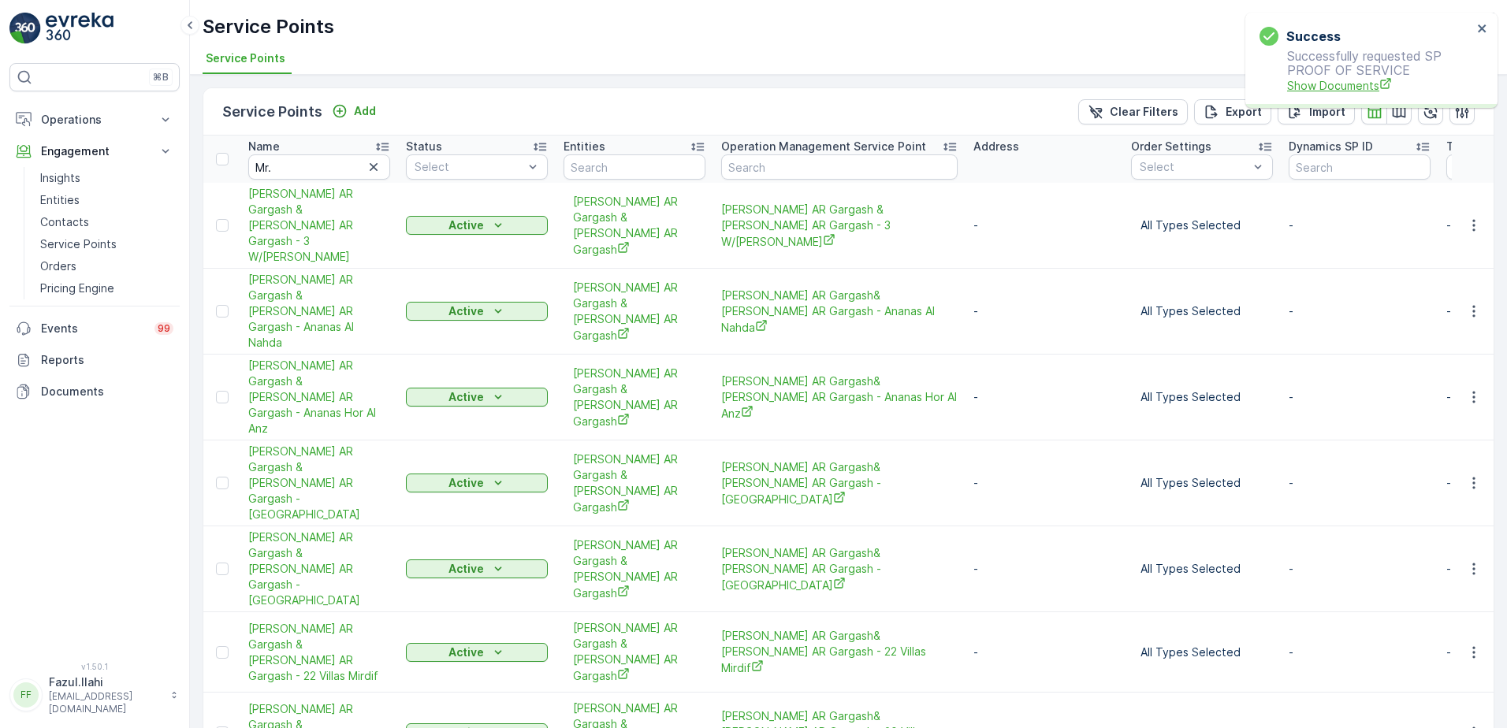
click at [1342, 82] on span "Show Documents" at bounding box center [1379, 85] width 185 height 17
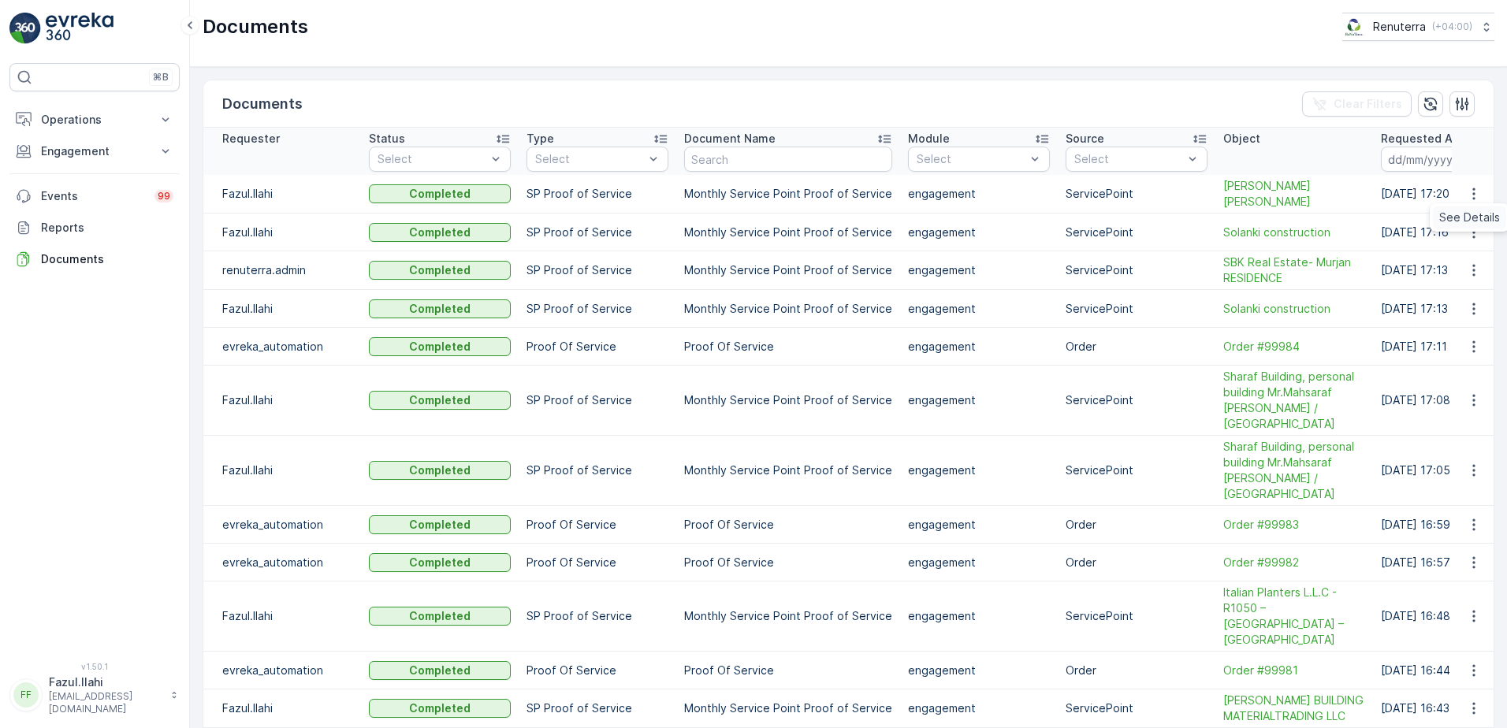
click at [1472, 214] on span "See Details" at bounding box center [1469, 218] width 61 height 16
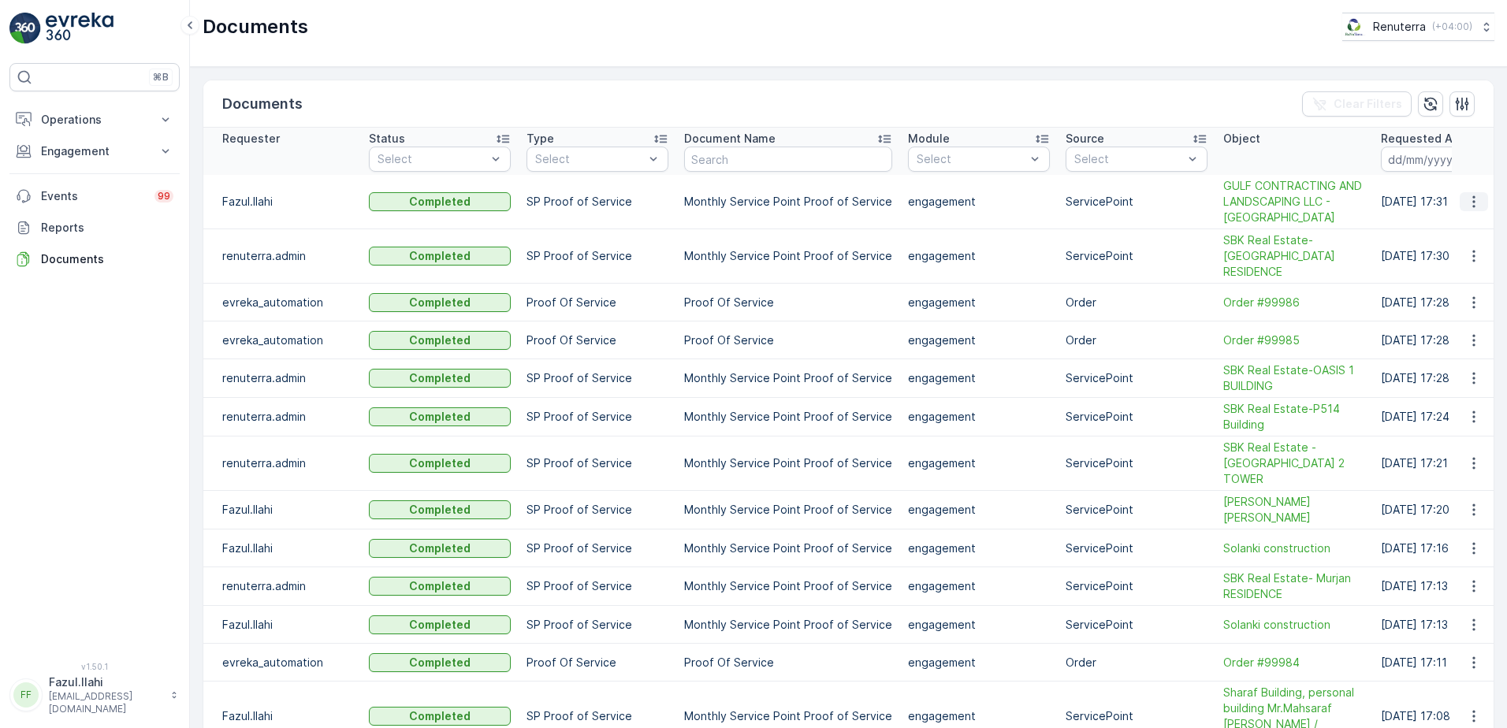
click at [1466, 202] on icon "button" at bounding box center [1474, 202] width 16 height 16
click at [1451, 228] on span "See Details" at bounding box center [1469, 226] width 61 height 16
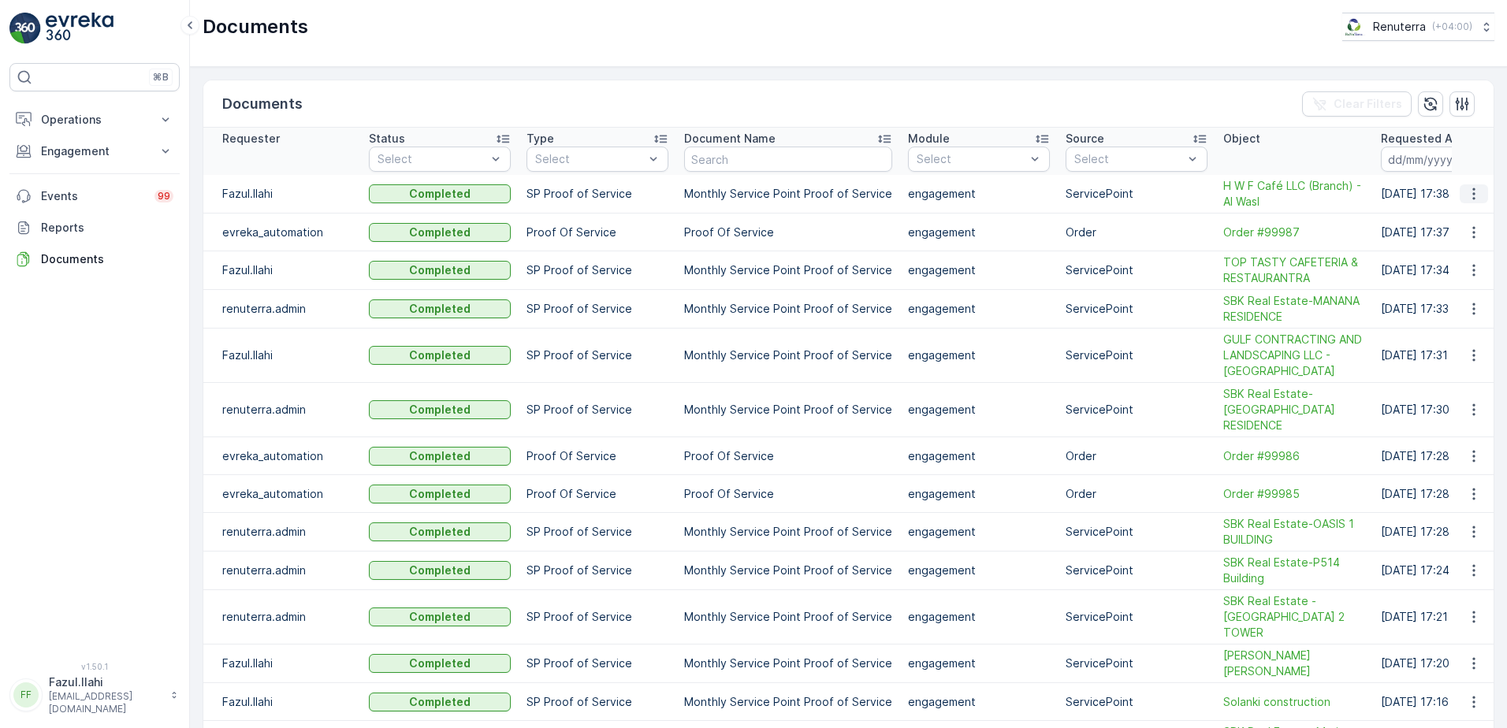
click at [1472, 194] on icon "button" at bounding box center [1473, 194] width 2 height 12
click at [1456, 210] on span "See Details" at bounding box center [1469, 218] width 61 height 16
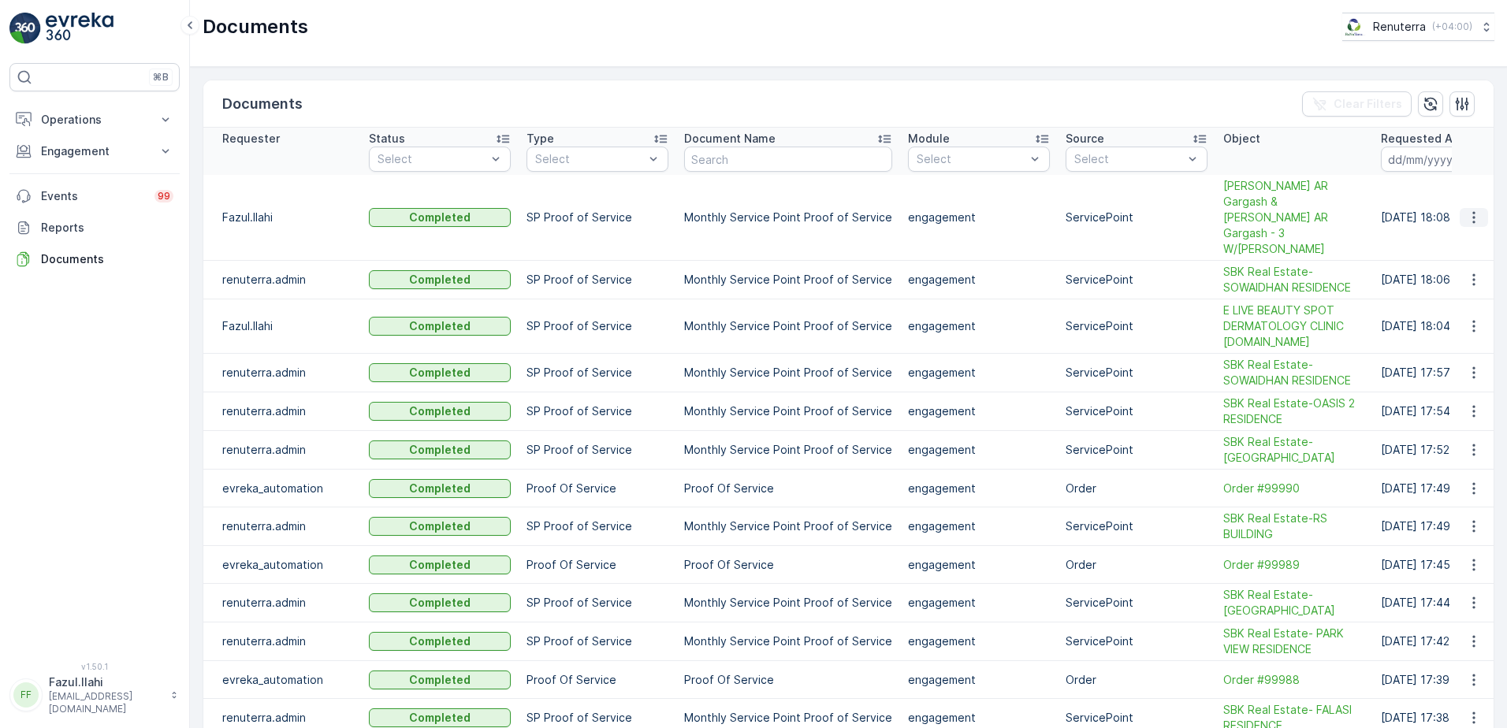
click at [1470, 210] on icon "button" at bounding box center [1474, 218] width 16 height 16
click at [1468, 219] on span "See Details" at bounding box center [1469, 226] width 61 height 16
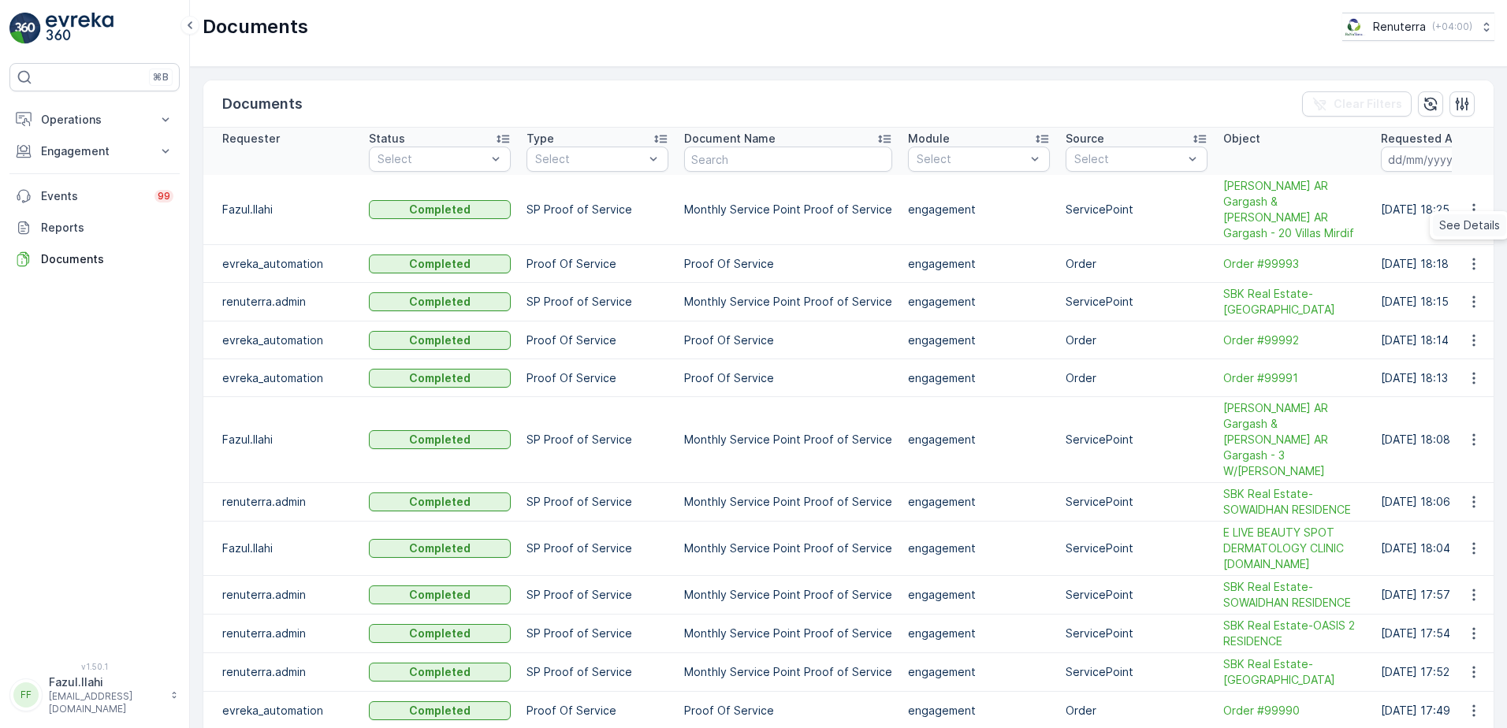
click at [1459, 231] on span "See Details" at bounding box center [1469, 226] width 61 height 16
click at [86, 118] on p "Operations" at bounding box center [94, 120] width 107 height 16
click at [90, 261] on p "Engagement" at bounding box center [94, 262] width 107 height 16
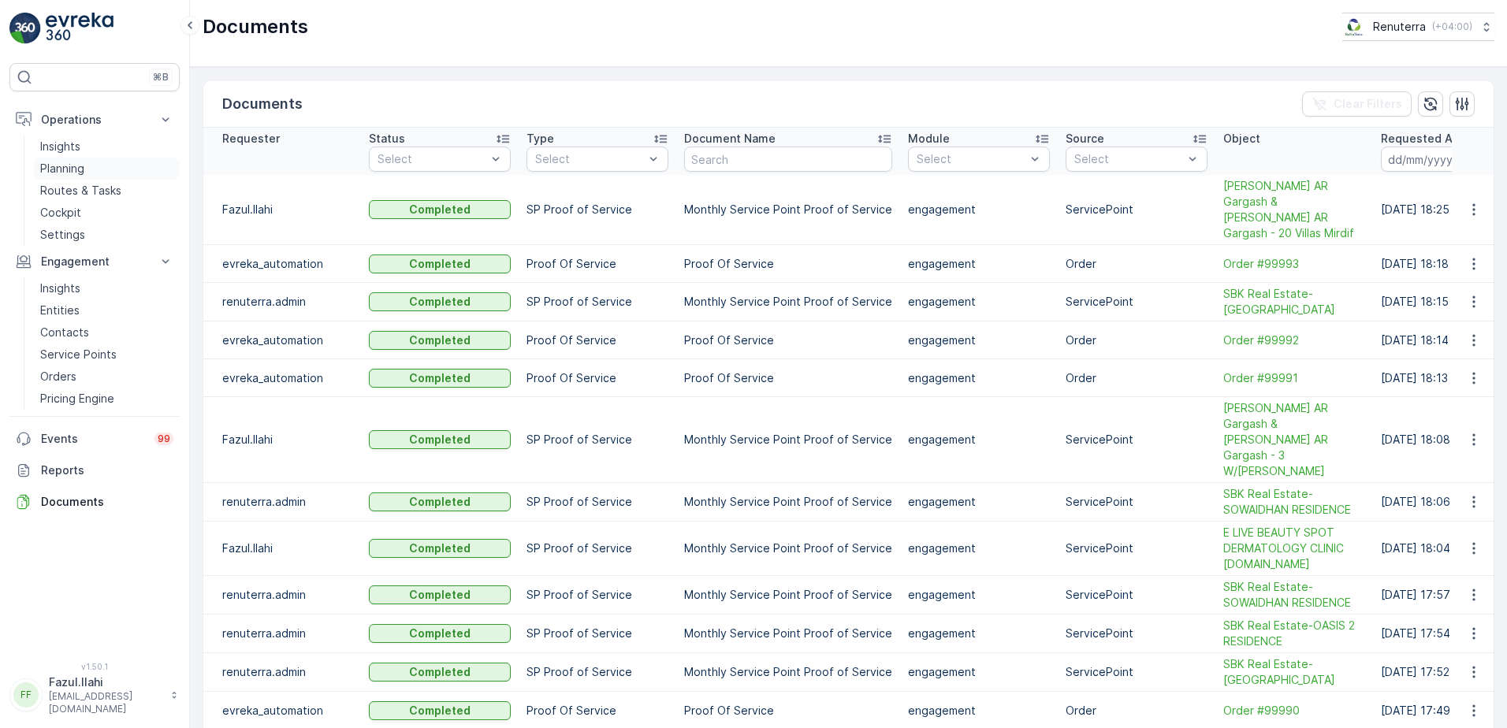
click at [95, 171] on link "Planning" at bounding box center [107, 169] width 146 height 22
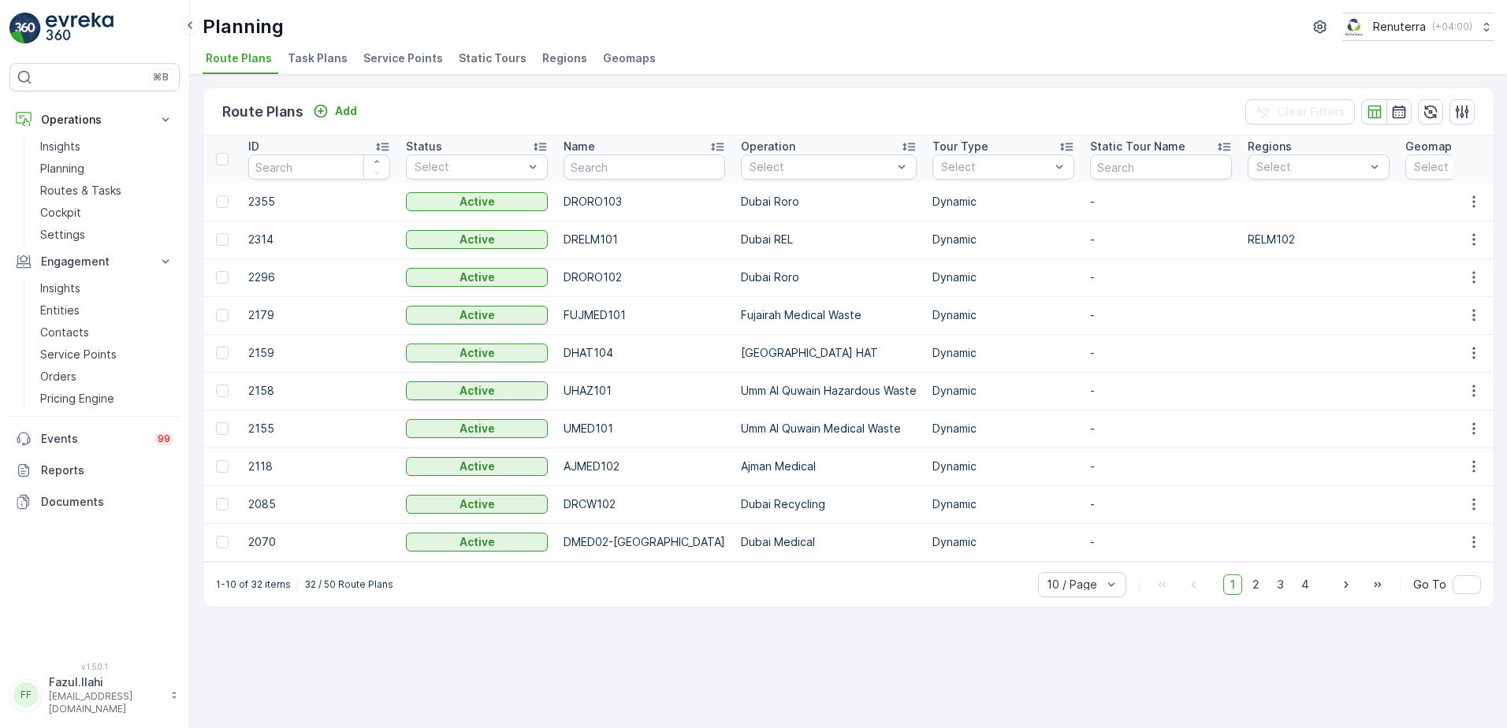
click at [379, 60] on span "Service Points" at bounding box center [403, 58] width 80 height 16
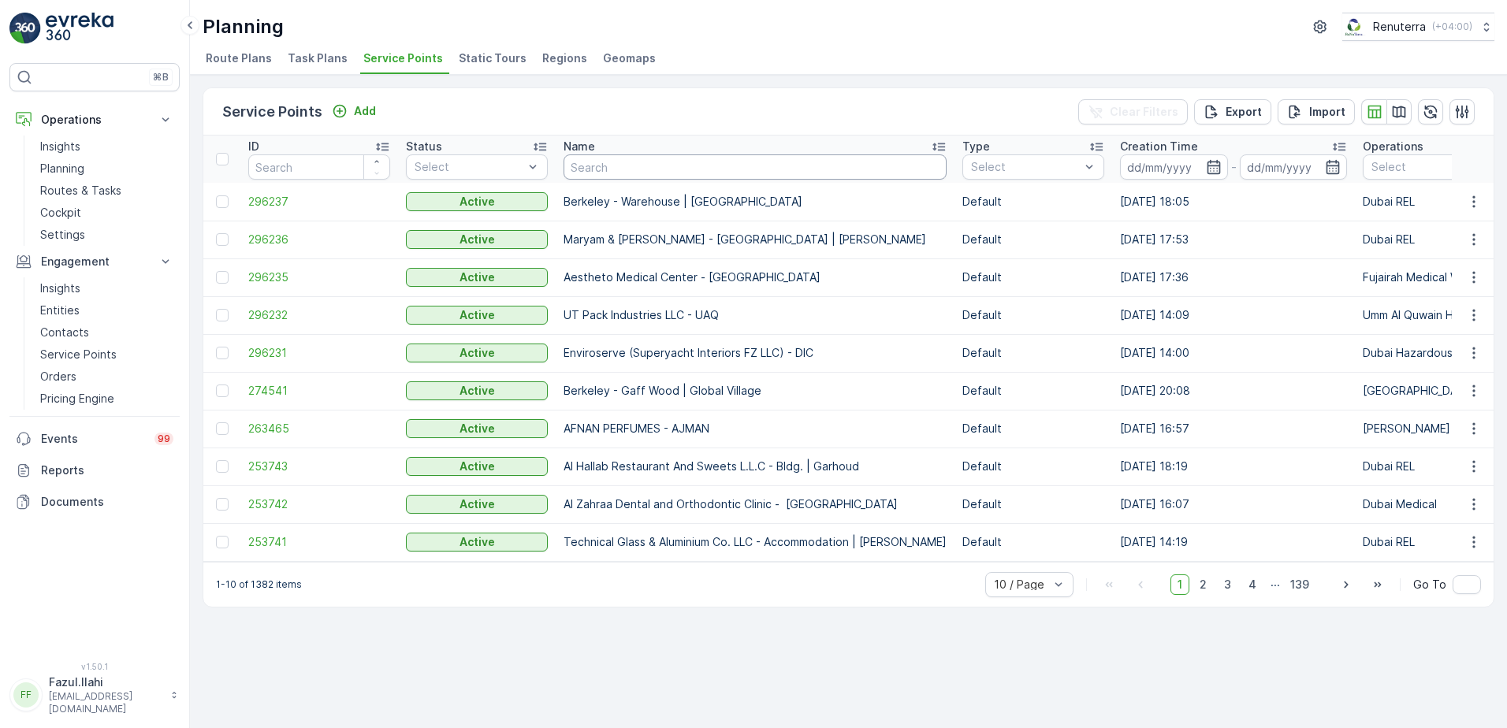
click at [719, 173] on input "text" at bounding box center [755, 166] width 383 height 25
type input "20 villa"
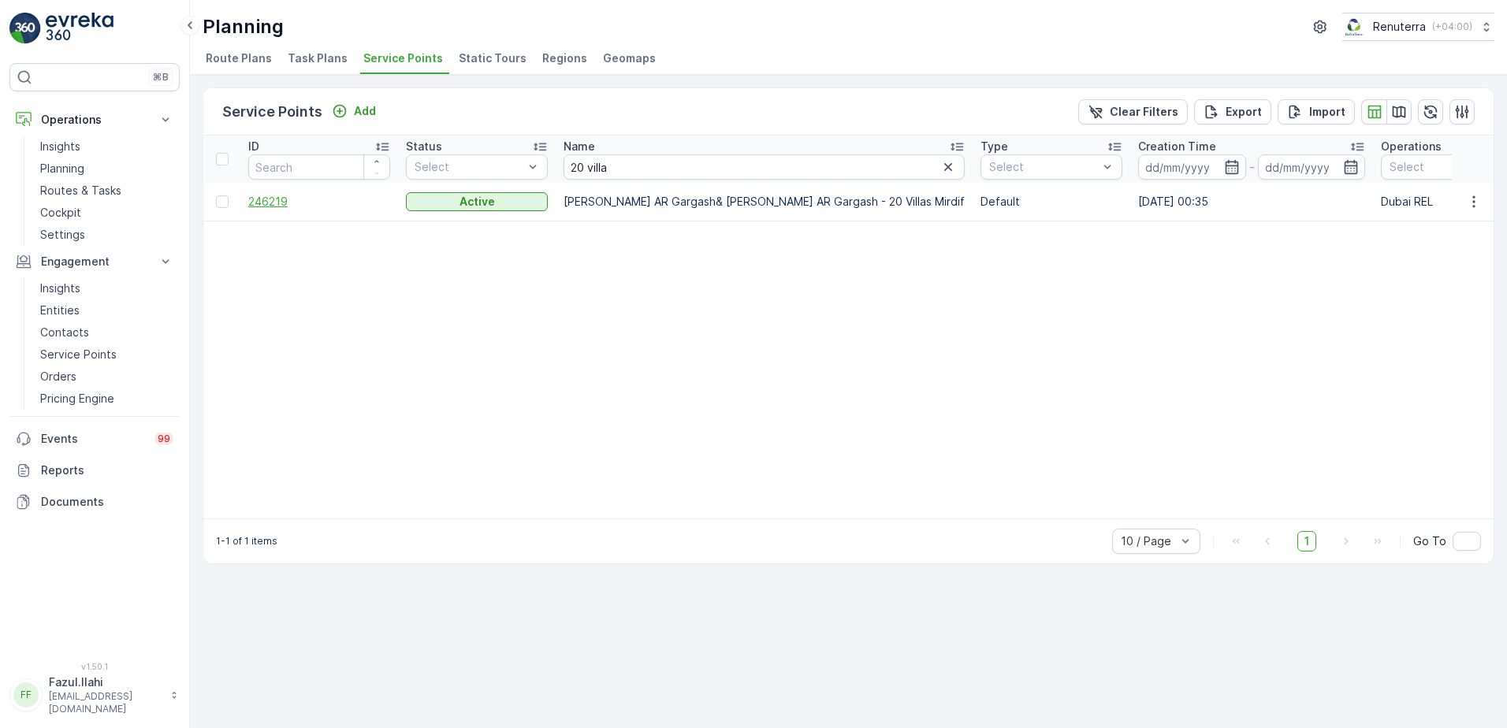
click at [262, 200] on span "246219" at bounding box center [319, 202] width 142 height 16
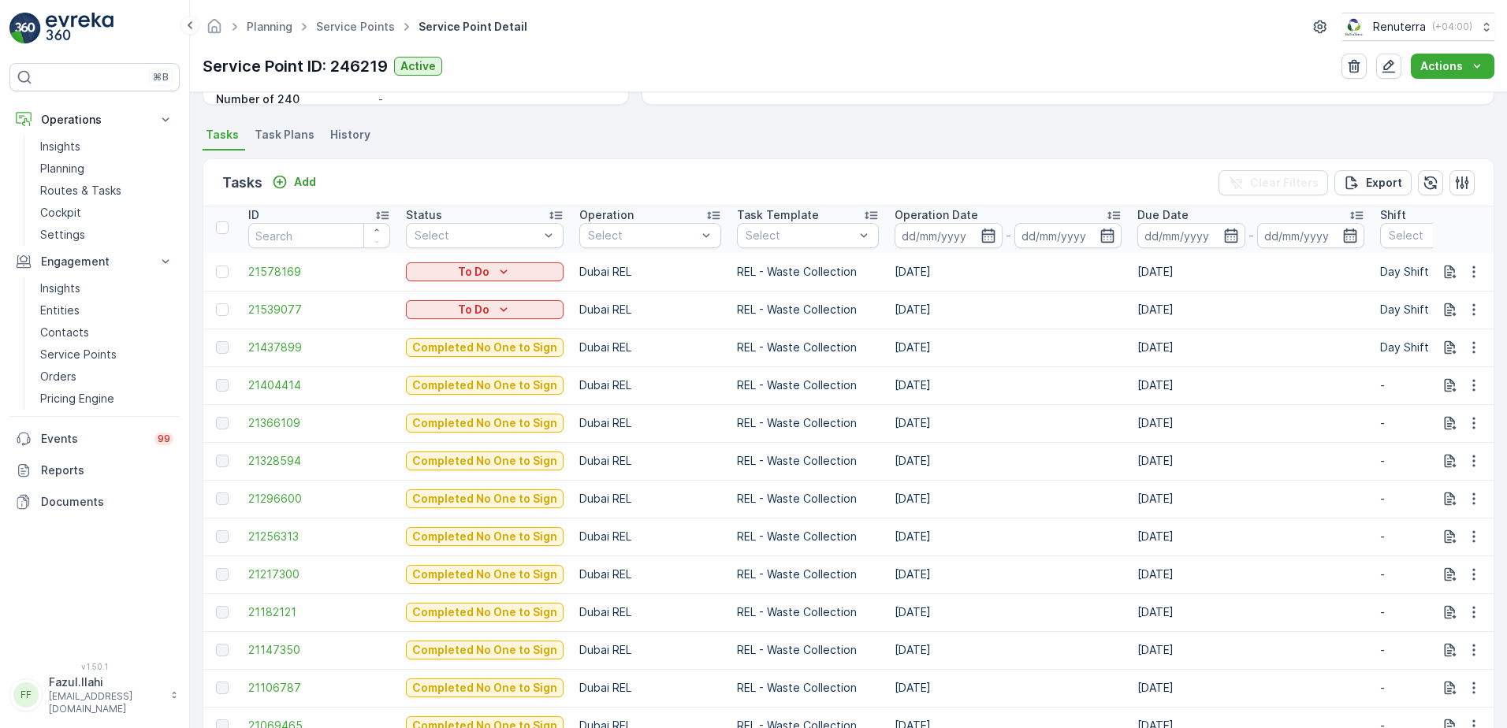
scroll to position [473, 0]
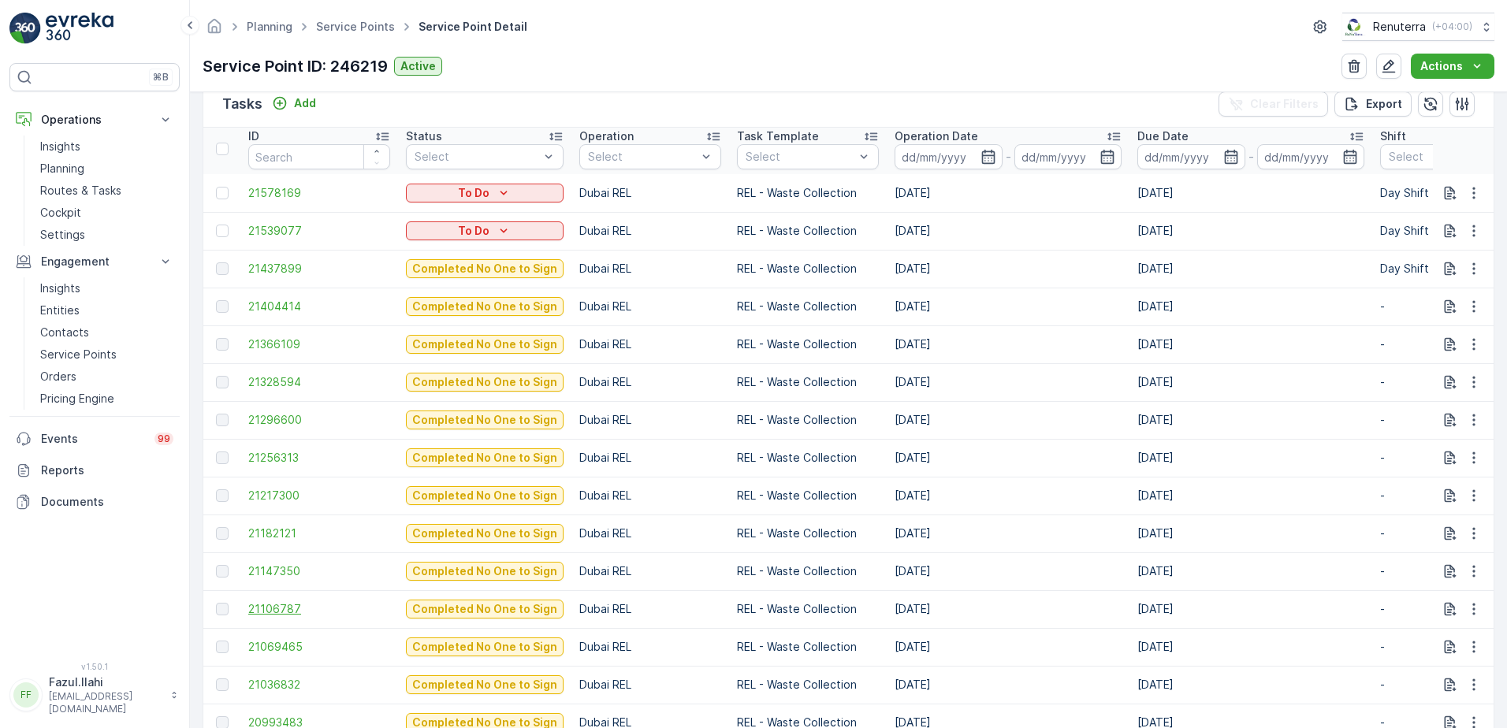
click at [273, 608] on span "21106787" at bounding box center [319, 609] width 142 height 16
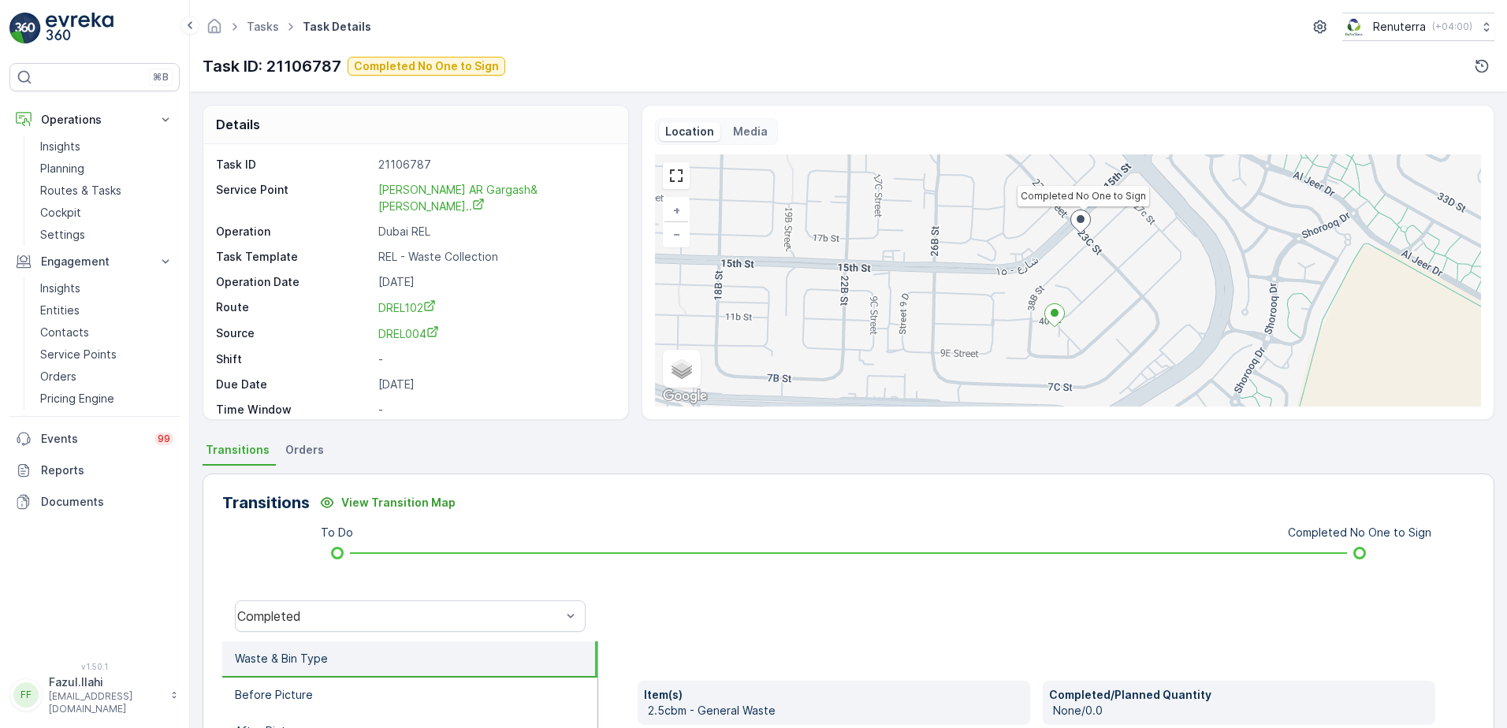
click at [445, 597] on div "Completed" at bounding box center [410, 616] width 376 height 50
click at [456, 604] on div "Completed" at bounding box center [410, 617] width 351 height 32
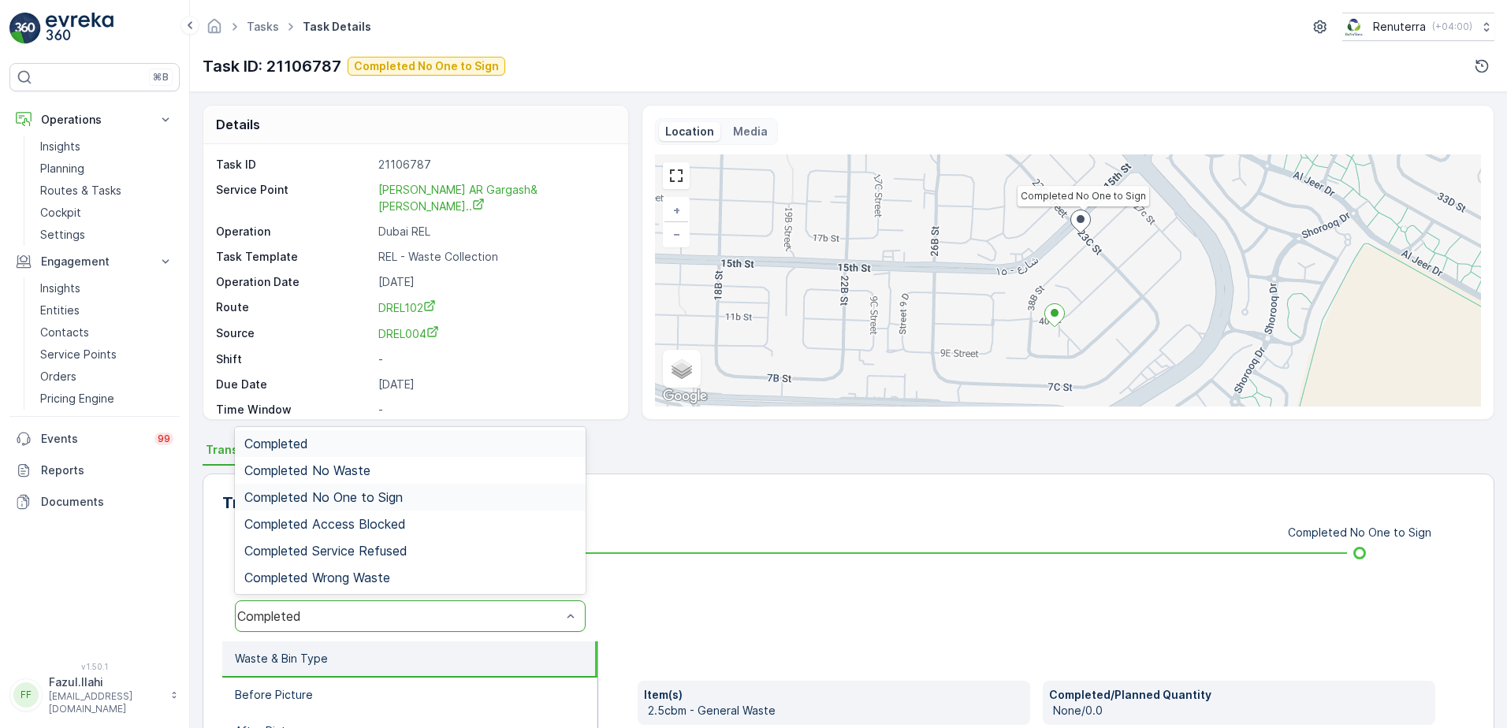
click at [354, 494] on span "Completed No One to Sign" at bounding box center [323, 497] width 158 height 14
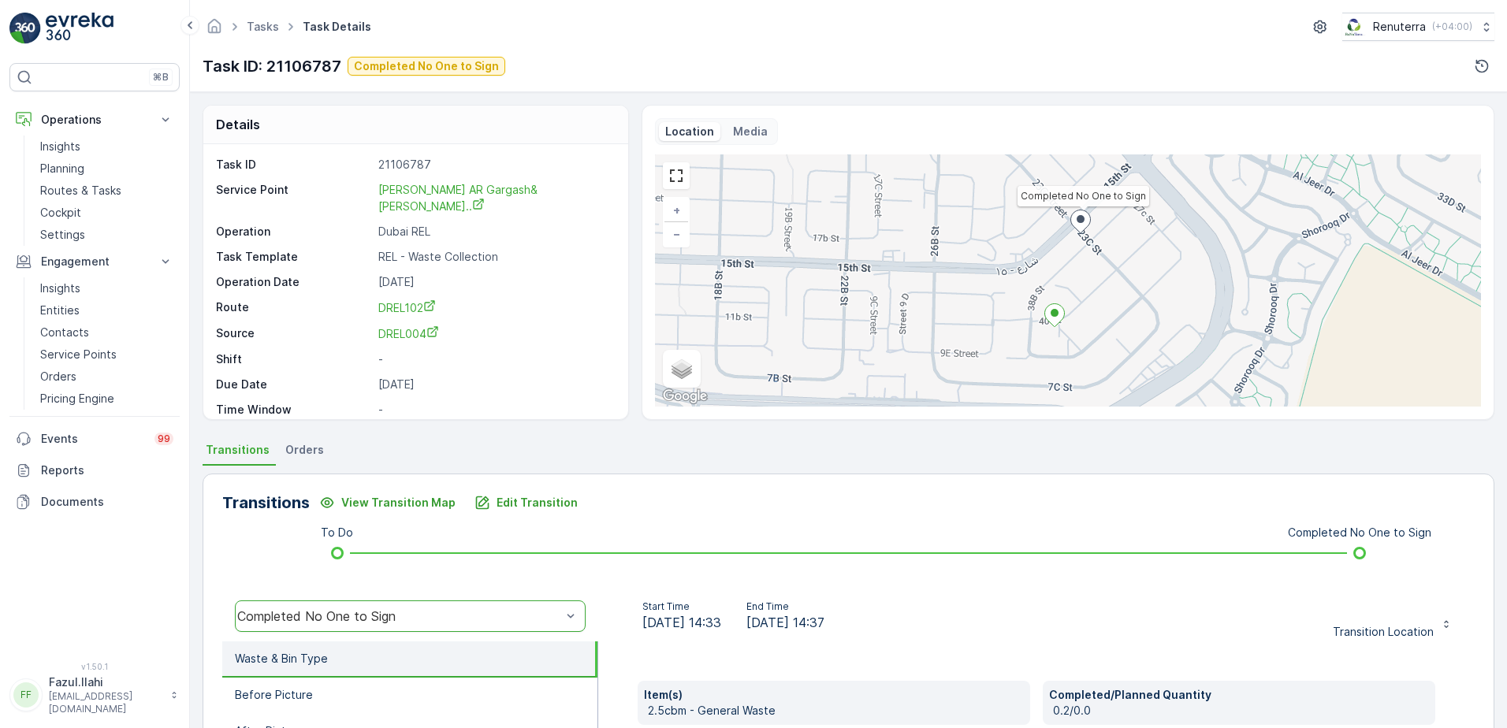
scroll to position [158, 0]
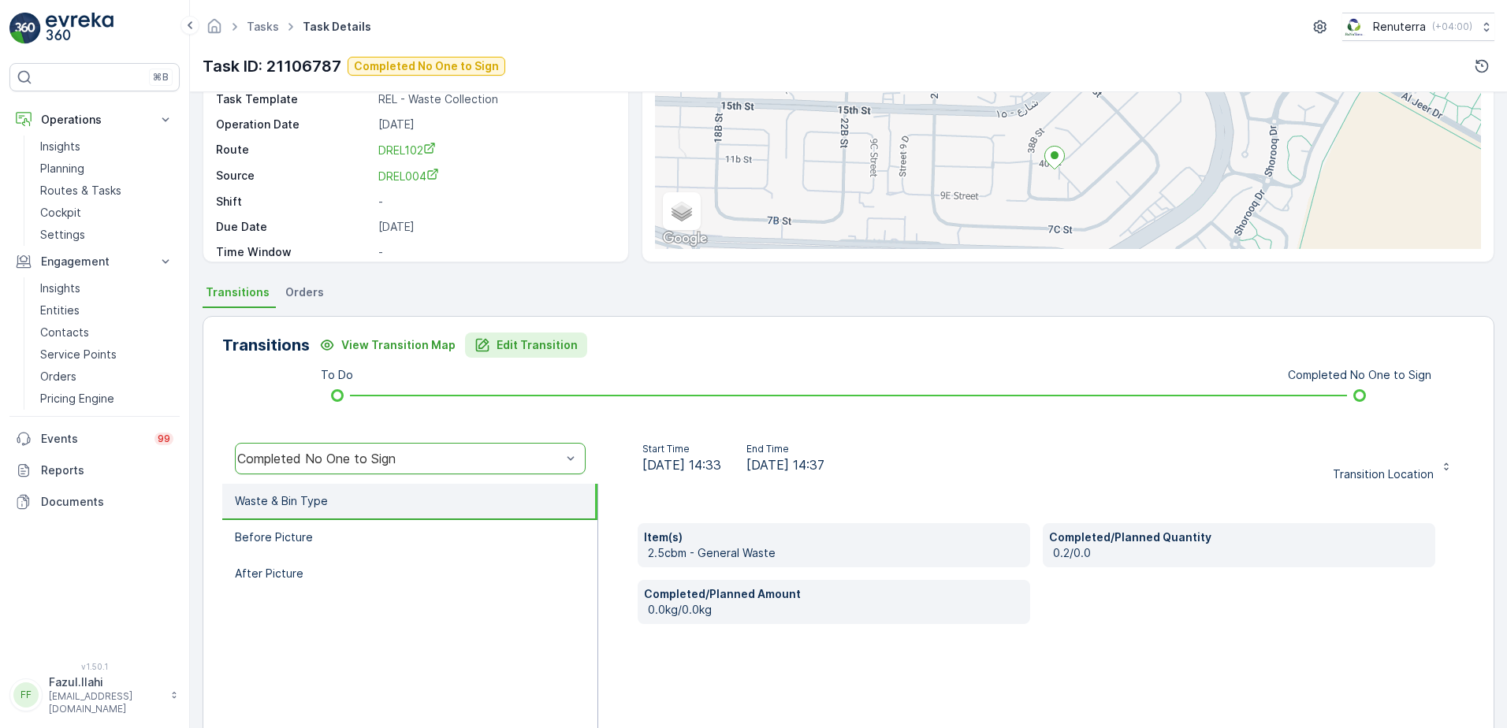
click at [529, 348] on p "Edit Transition" at bounding box center [537, 345] width 81 height 16
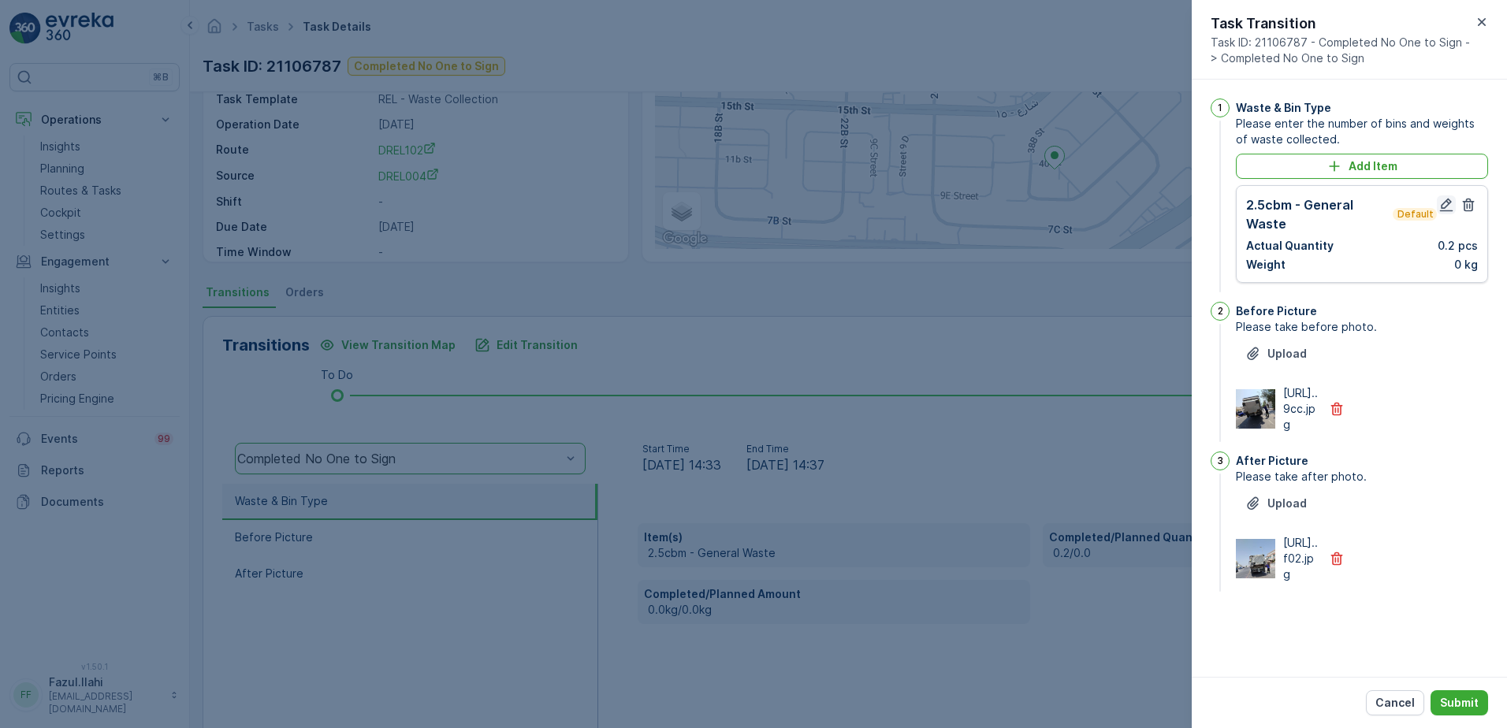
drag, startPoint x: 1446, startPoint y: 184, endPoint x: 1445, endPoint y: 203, distance: 18.2
click at [1446, 186] on div "Add Item 2.5cbm - General Waste Default Actual Quantity 0.2 pcs Weight 0 kg" at bounding box center [1362, 218] width 252 height 129
click at [1445, 203] on icon "button" at bounding box center [1446, 205] width 13 height 13
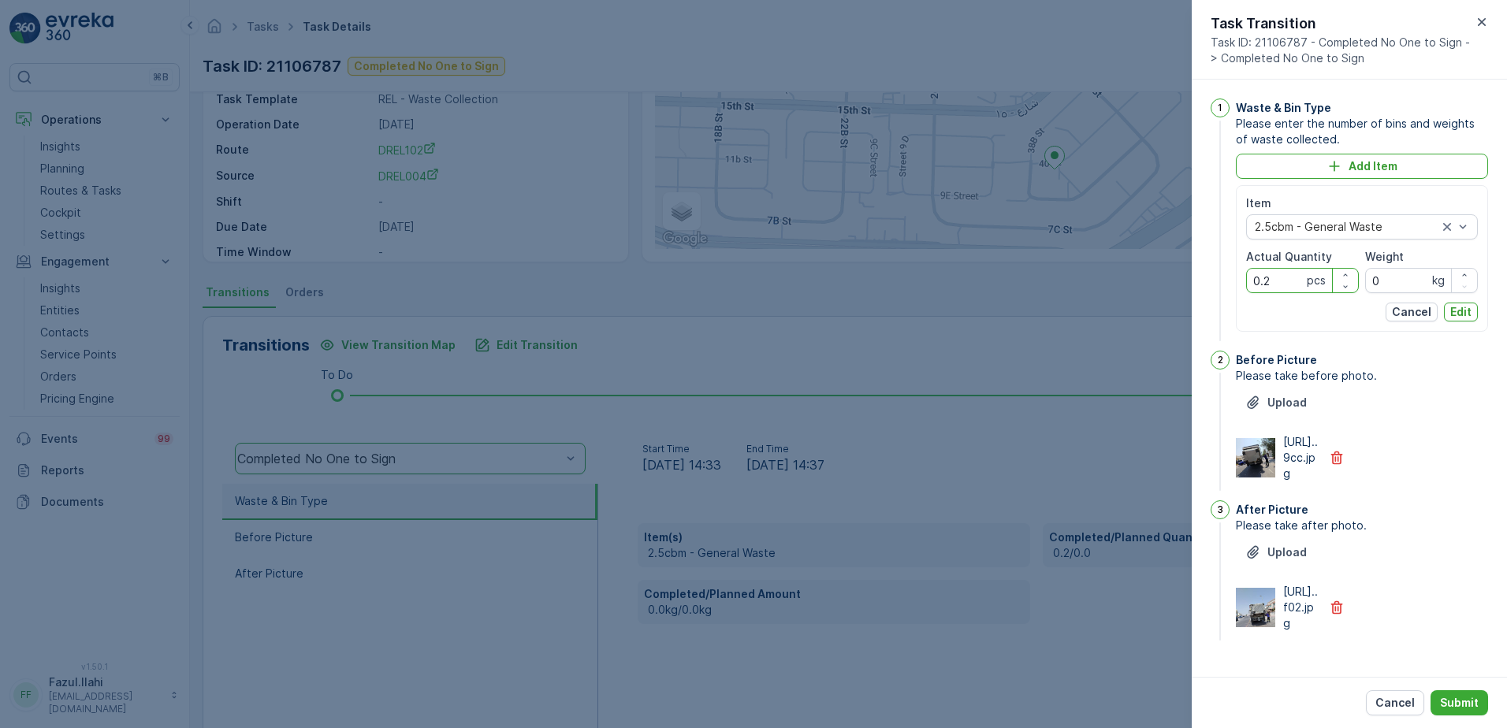
click at [1285, 277] on Quantity "0.2" at bounding box center [1302, 280] width 113 height 25
type Quantity "2"
click at [1467, 311] on p "Edit" at bounding box center [1460, 312] width 21 height 16
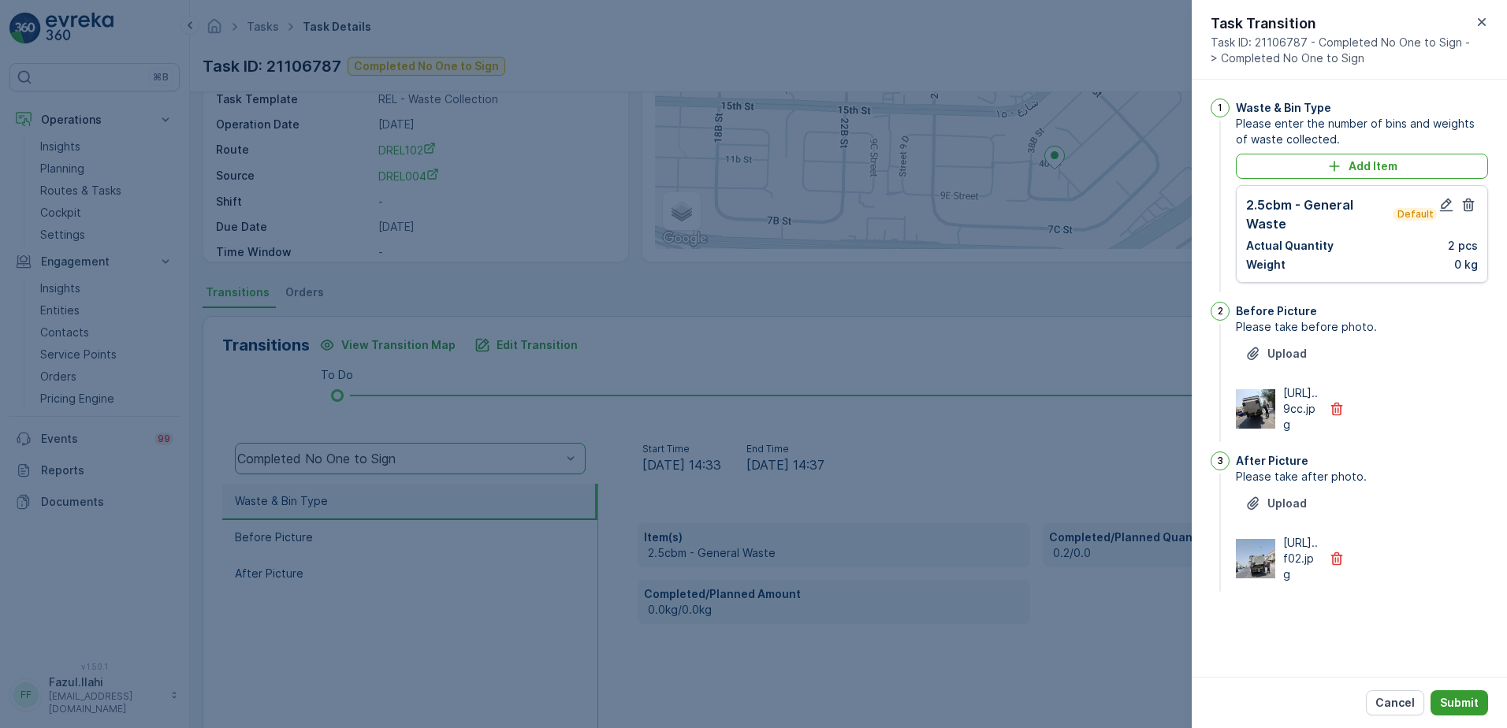
click at [1464, 701] on p "Submit" at bounding box center [1459, 703] width 39 height 16
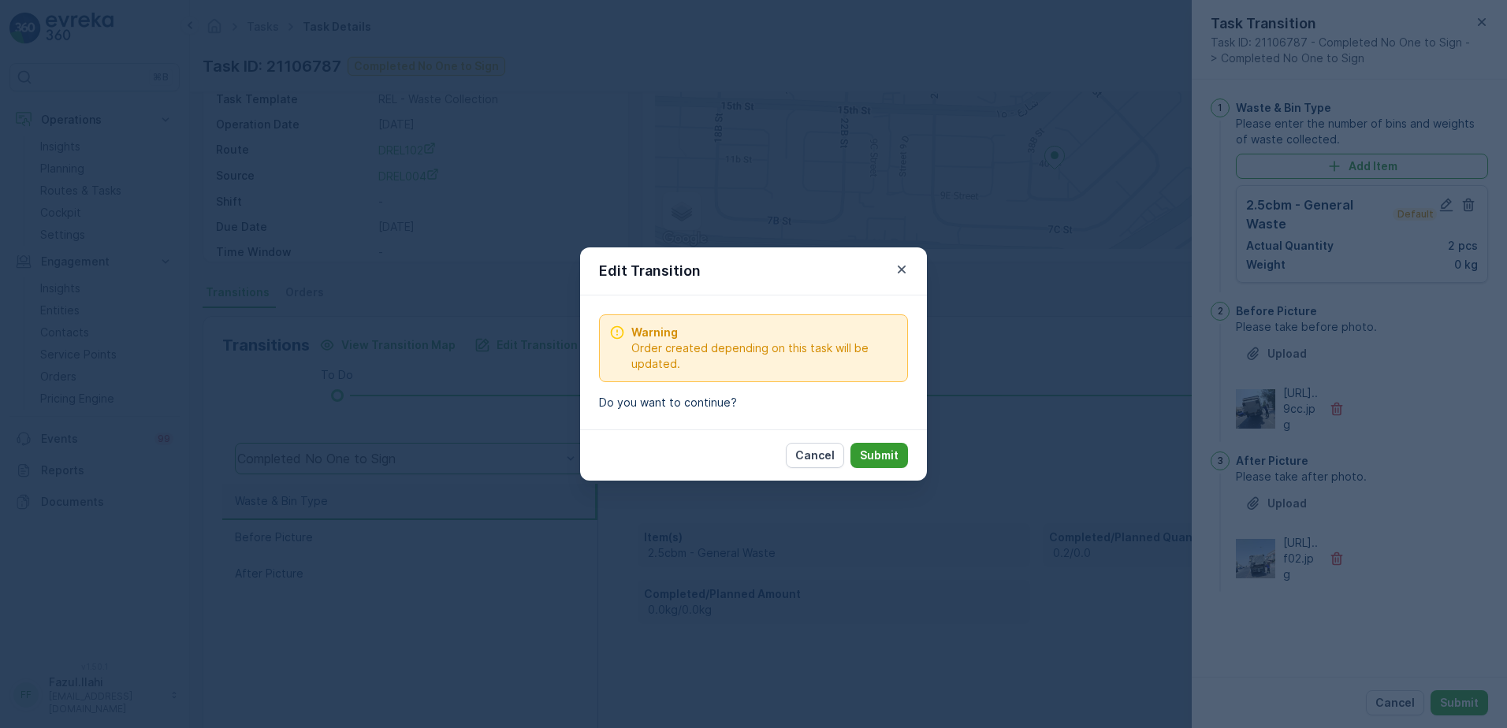
click at [876, 456] on p "Submit" at bounding box center [879, 456] width 39 height 16
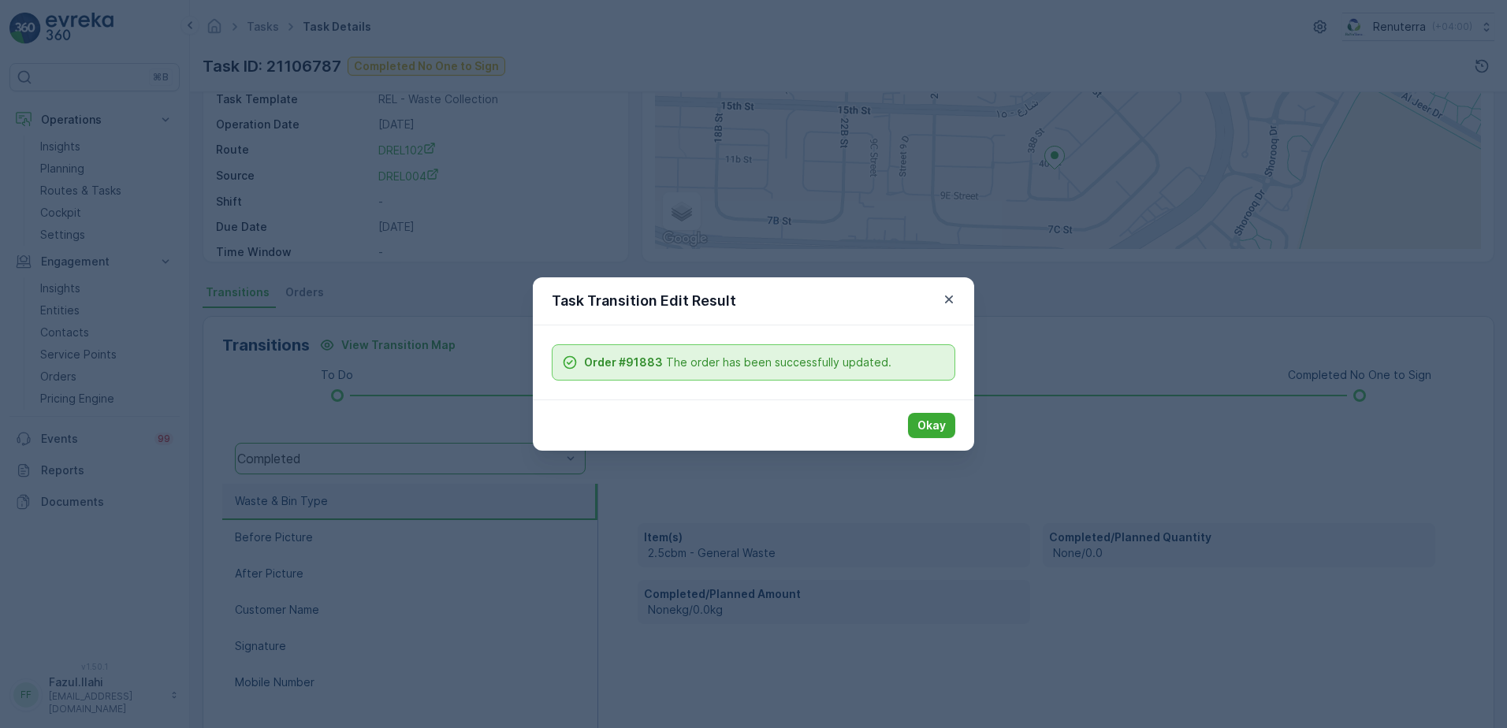
click at [922, 422] on p "Okay" at bounding box center [931, 426] width 28 height 16
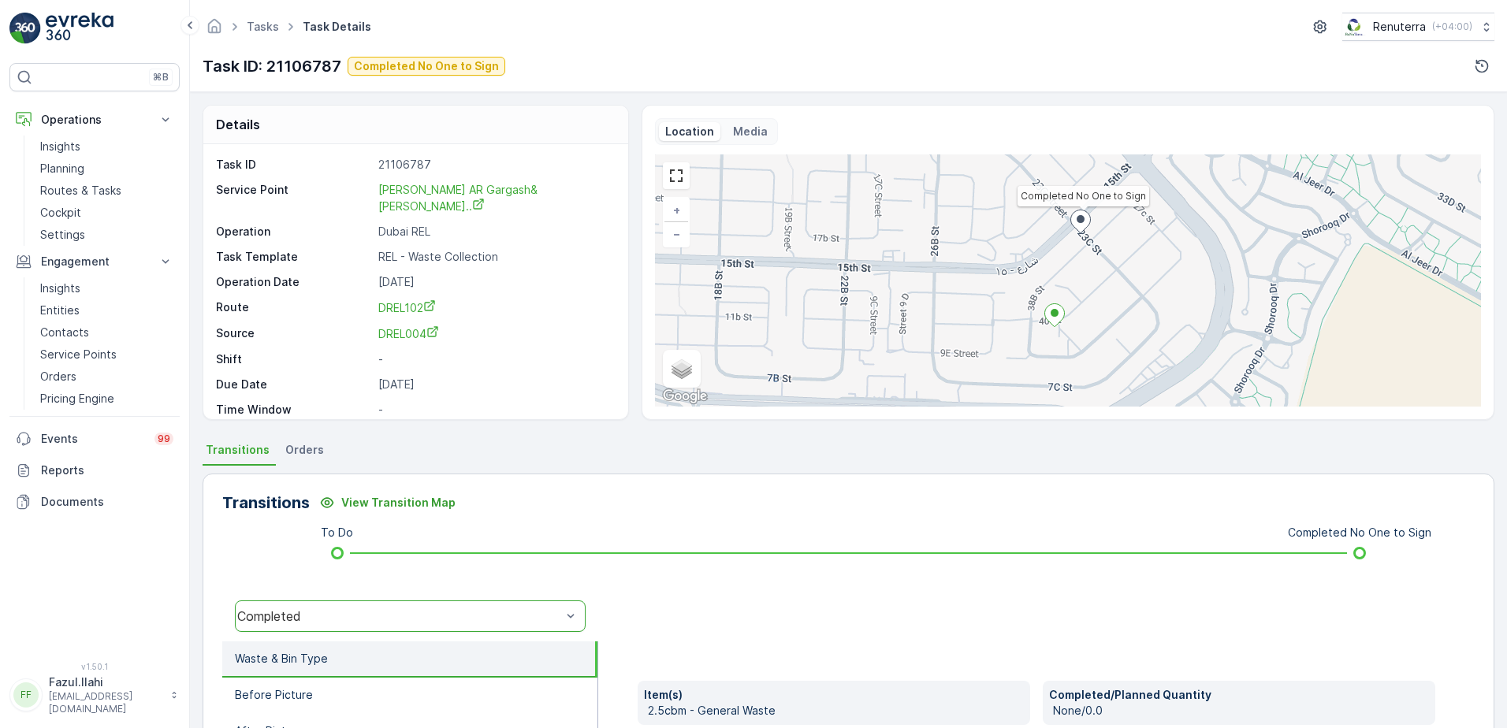
scroll to position [79, 0]
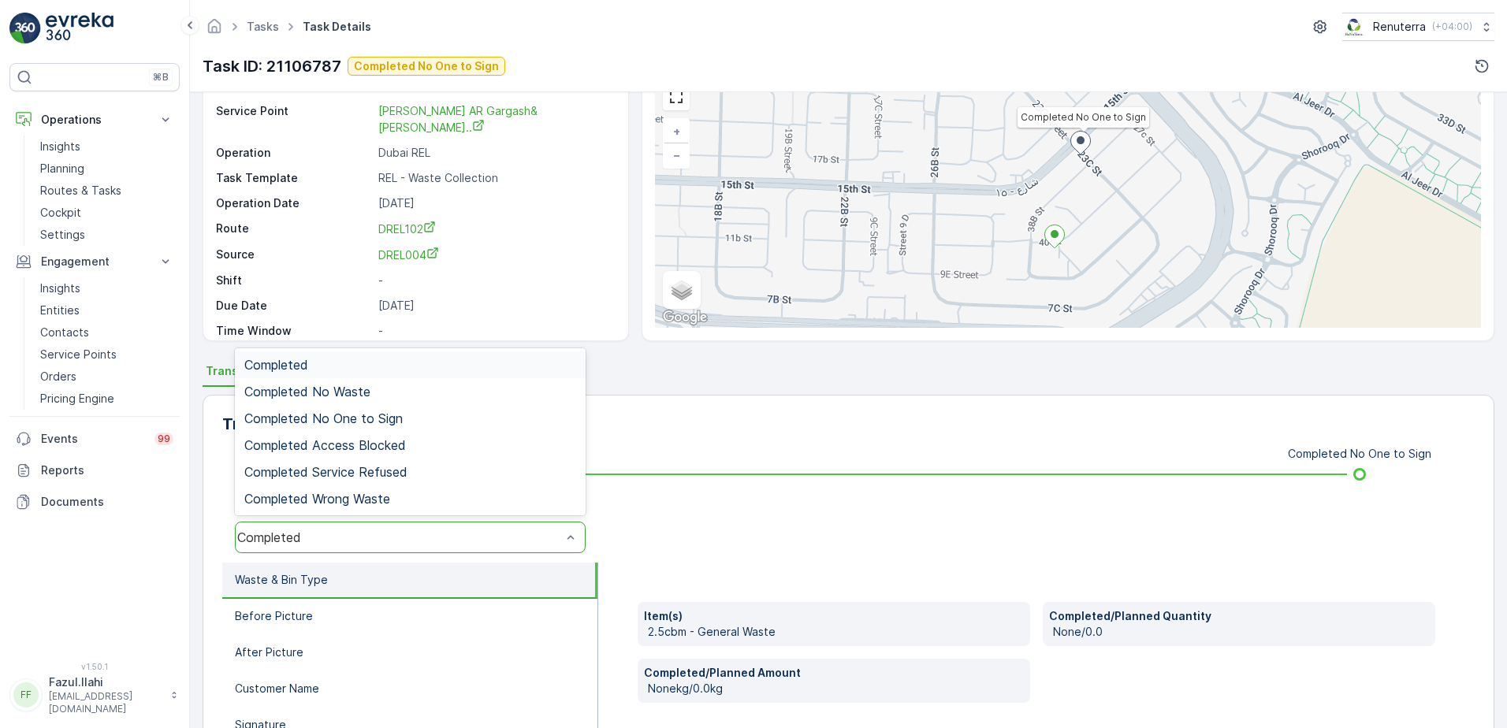
click at [507, 534] on div "Completed" at bounding box center [399, 537] width 324 height 14
click at [407, 416] on div "Completed No One to Sign" at bounding box center [410, 418] width 332 height 14
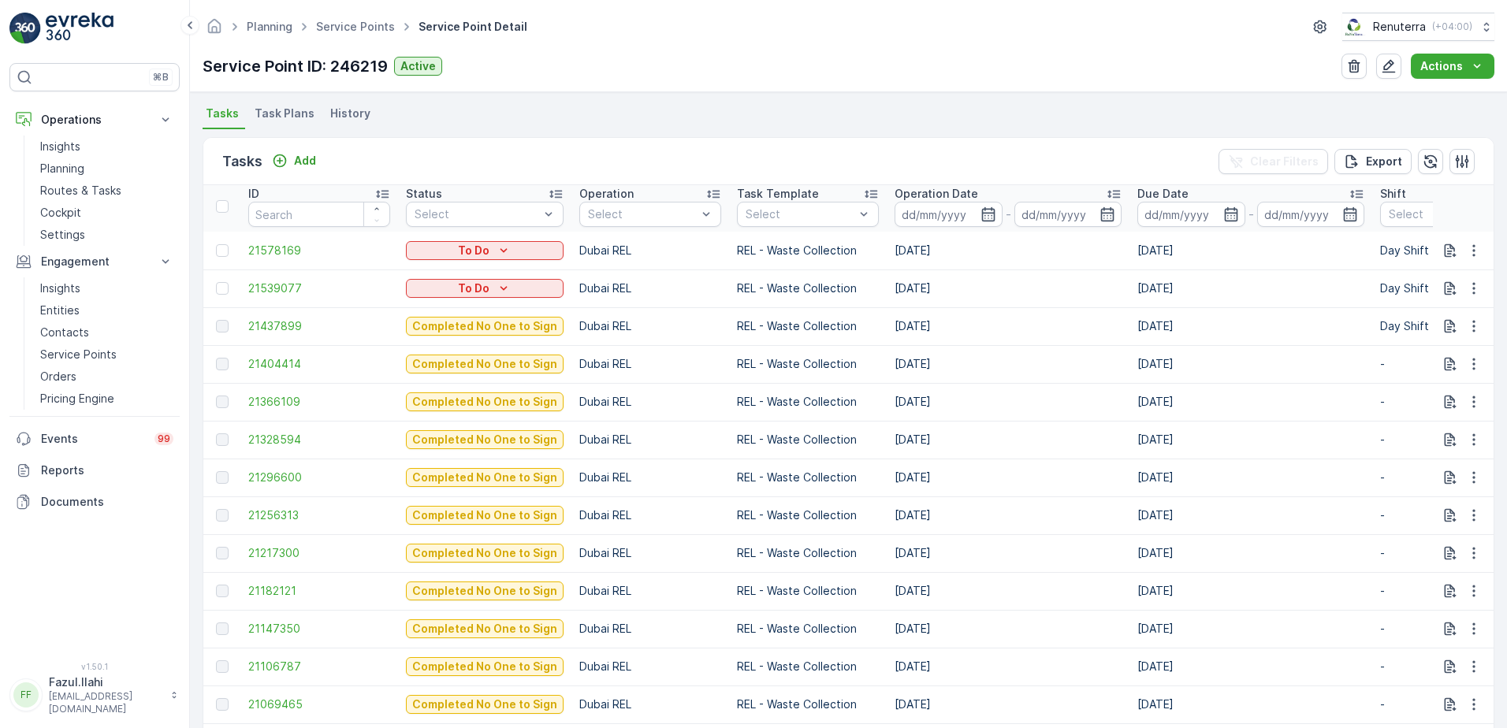
scroll to position [473, 0]
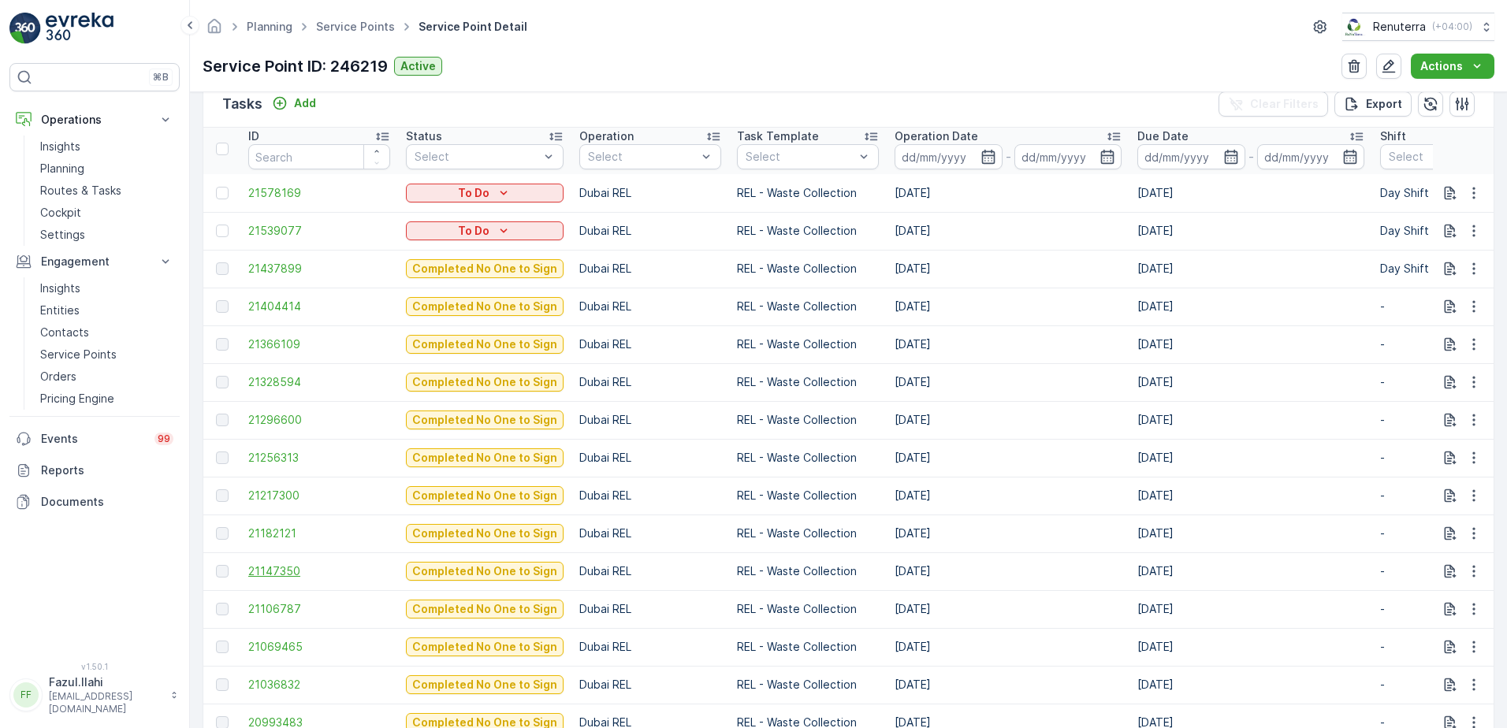
click at [274, 567] on span "21147350" at bounding box center [319, 572] width 142 height 16
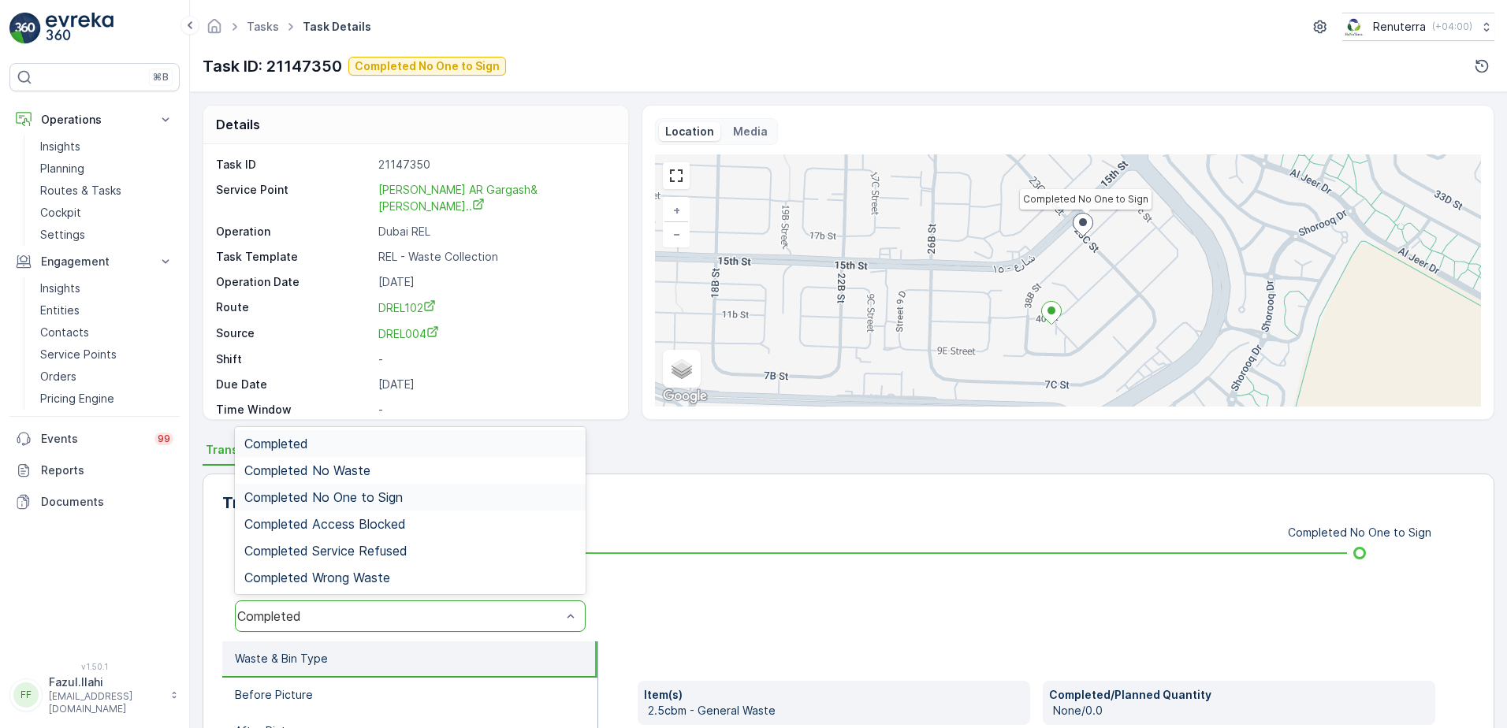
click at [391, 502] on span "Completed No One to Sign" at bounding box center [323, 497] width 158 height 14
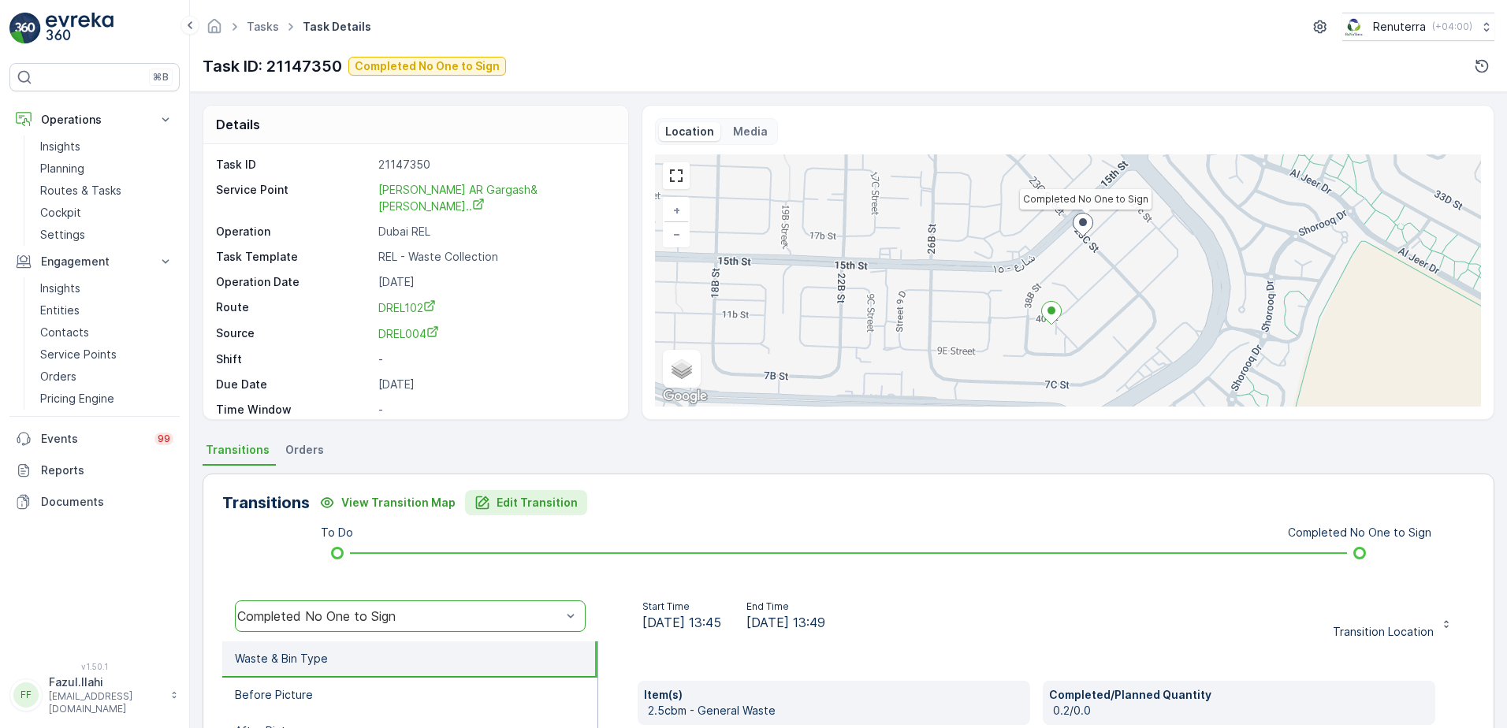
click at [500, 507] on p "Edit Transition" at bounding box center [537, 503] width 81 height 16
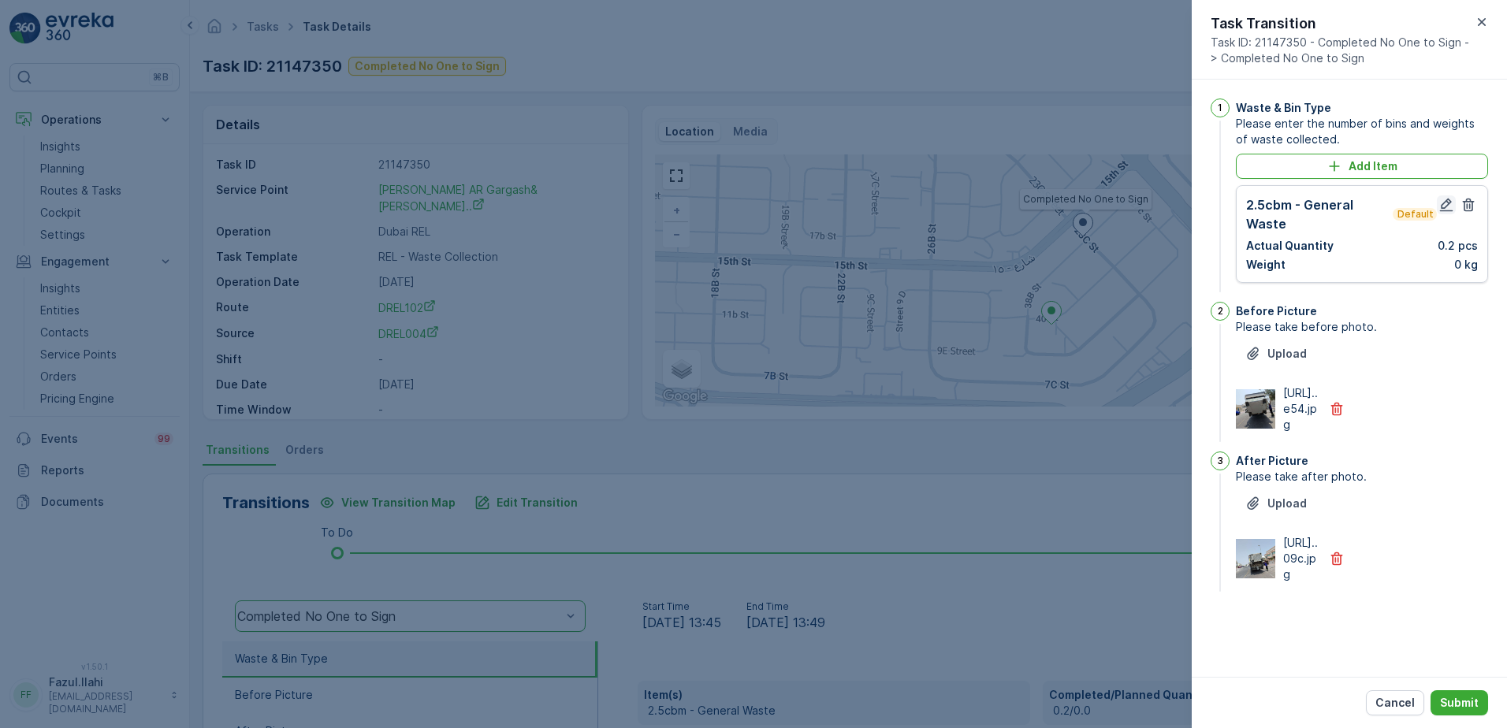
click at [1446, 204] on icon "button" at bounding box center [1446, 205] width 16 height 16
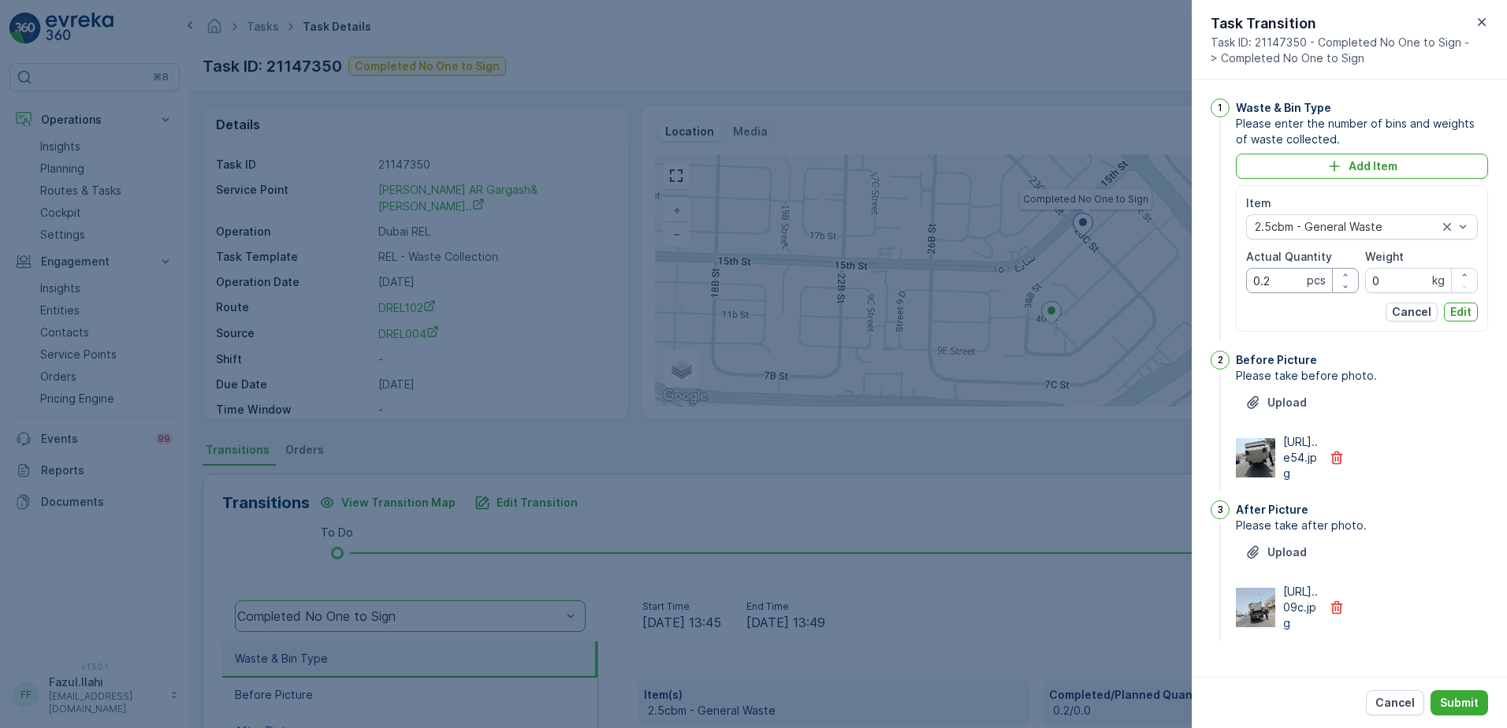
click at [1278, 280] on Quantity "0.2" at bounding box center [1302, 280] width 113 height 25
type Quantity "2"
click at [1465, 314] on p "Edit" at bounding box center [1460, 312] width 21 height 16
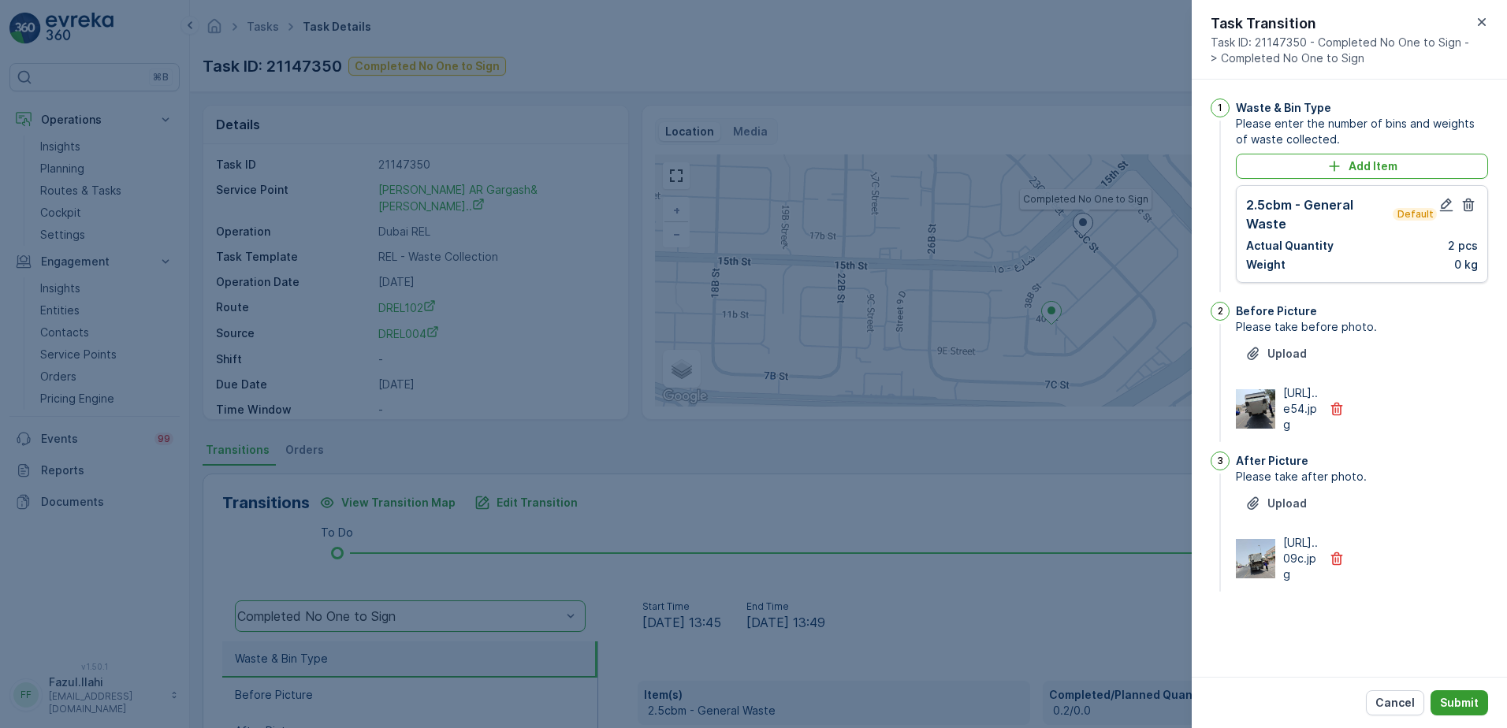
click at [1444, 701] on p "Submit" at bounding box center [1459, 703] width 39 height 16
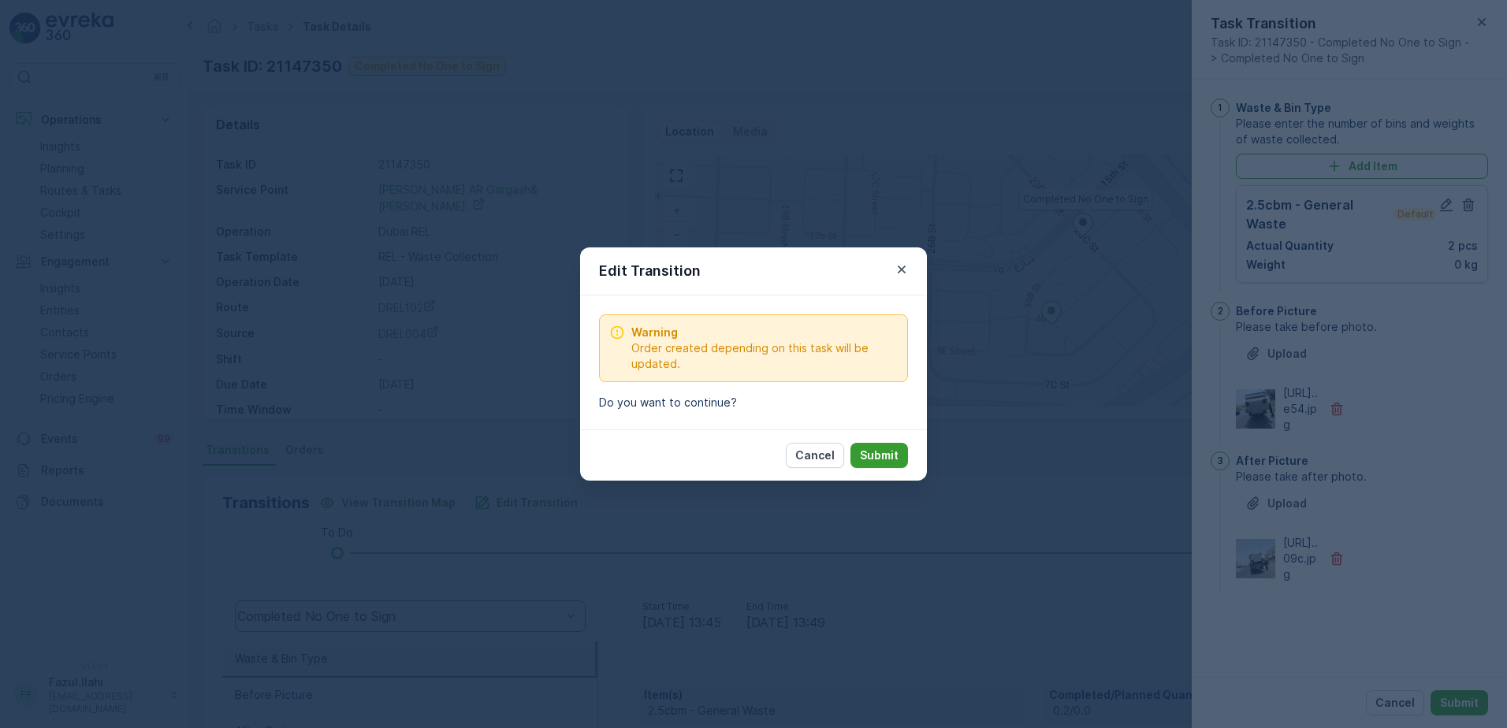
click at [878, 449] on p "Submit" at bounding box center [879, 456] width 39 height 16
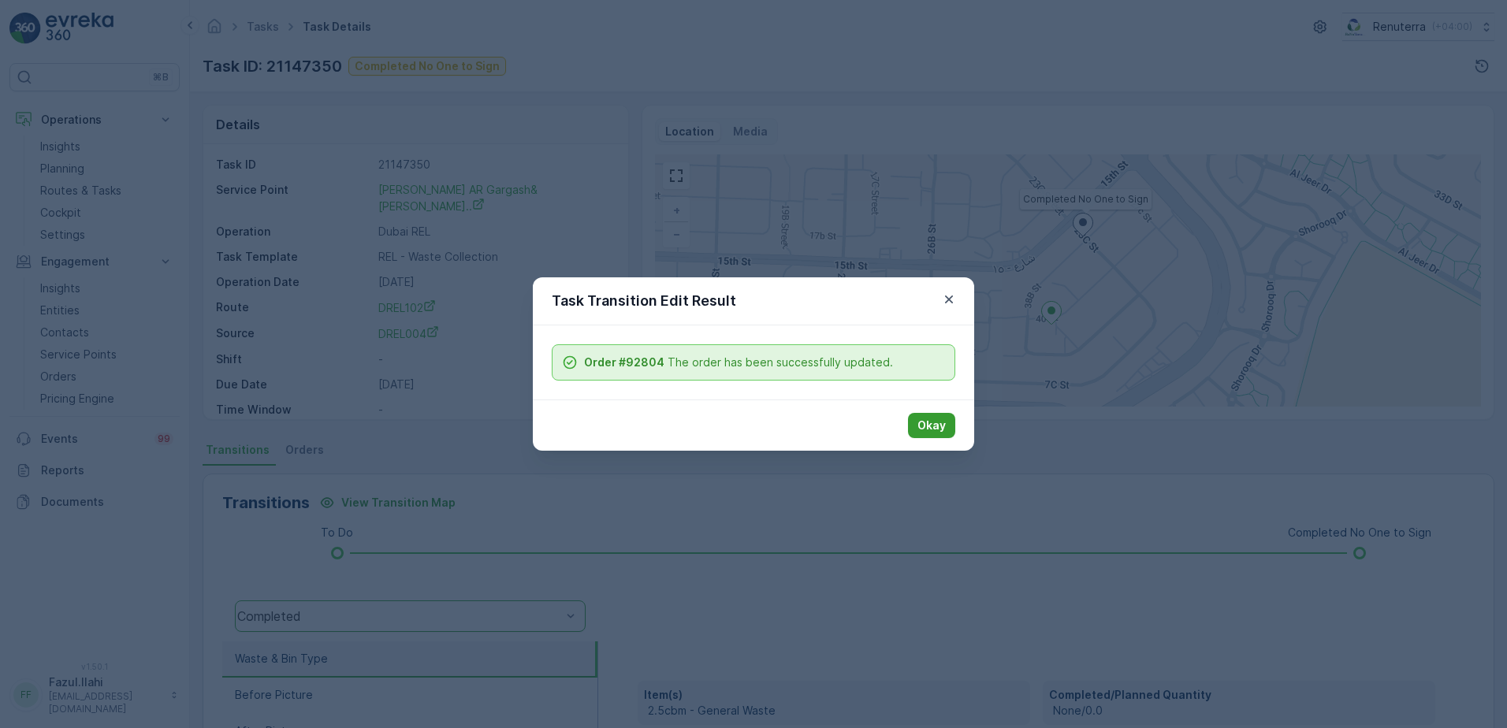
click at [919, 414] on button "Okay" at bounding box center [931, 425] width 47 height 25
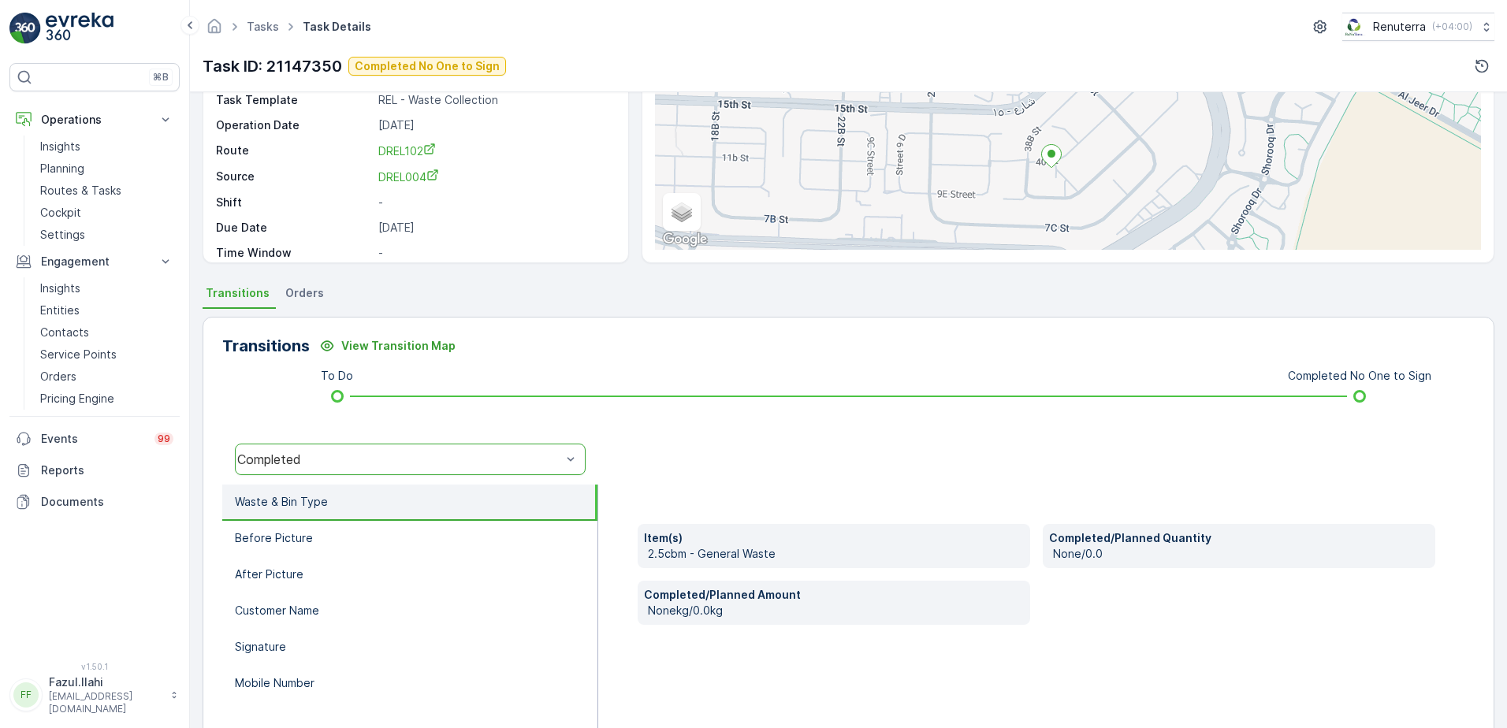
scroll to position [158, 0]
click at [462, 459] on div "Completed" at bounding box center [399, 459] width 324 height 14
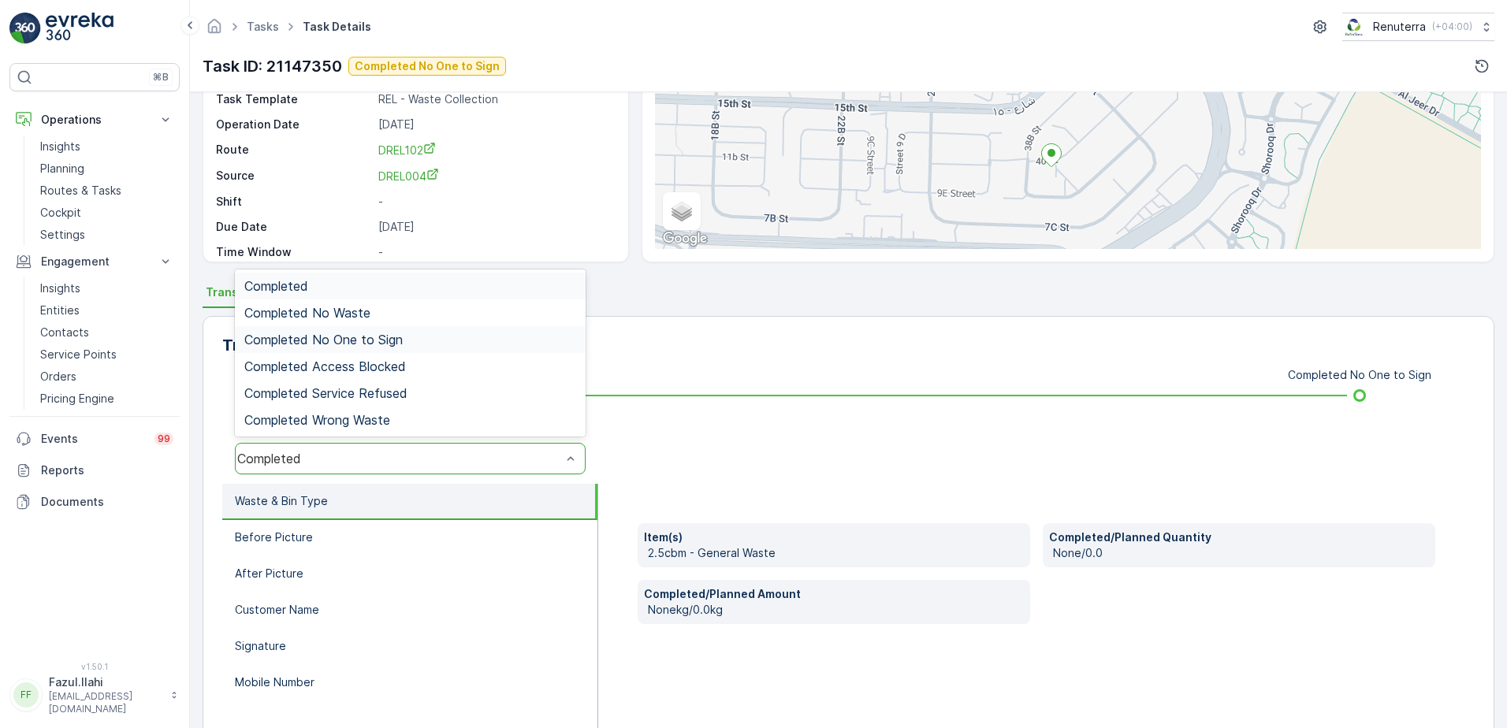
click at [413, 339] on div "Completed No One to Sign" at bounding box center [410, 340] width 332 height 14
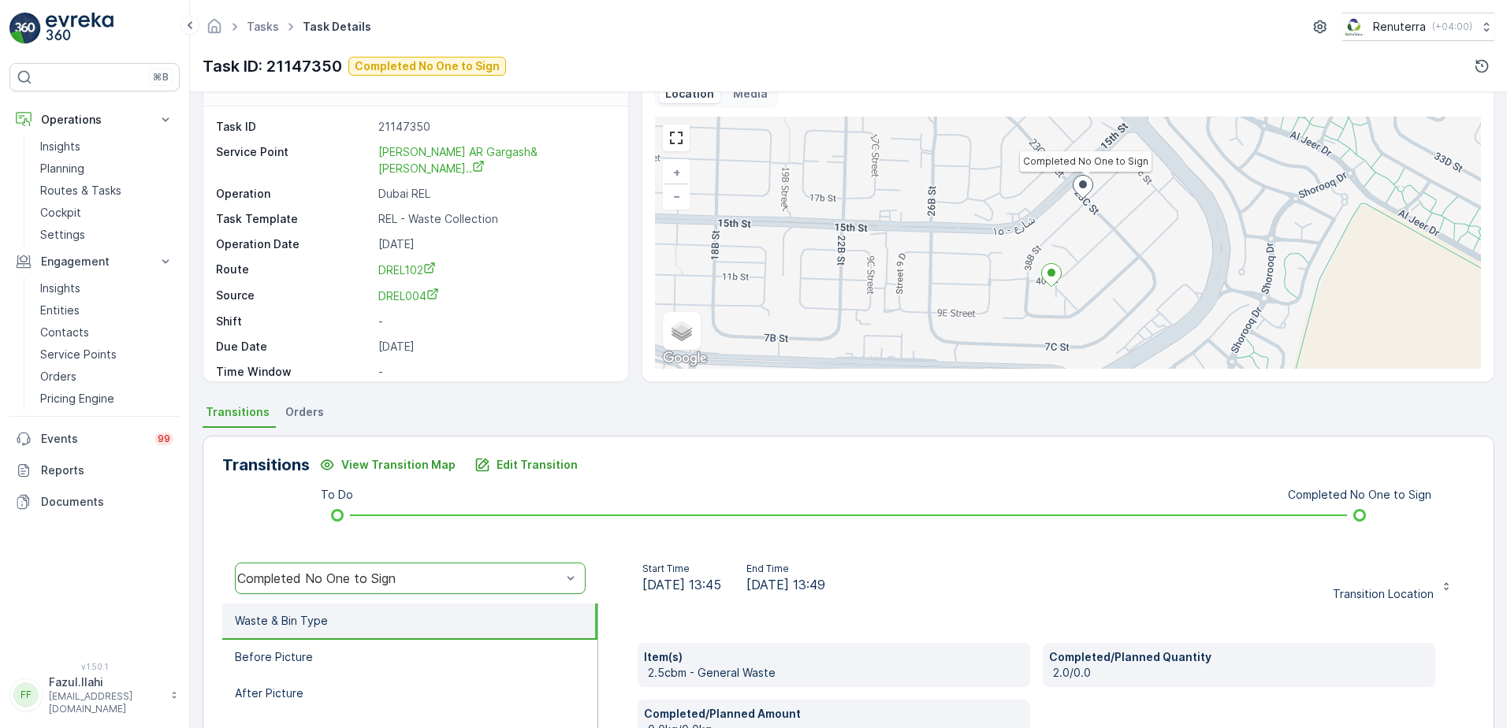
scroll to position [29, 0]
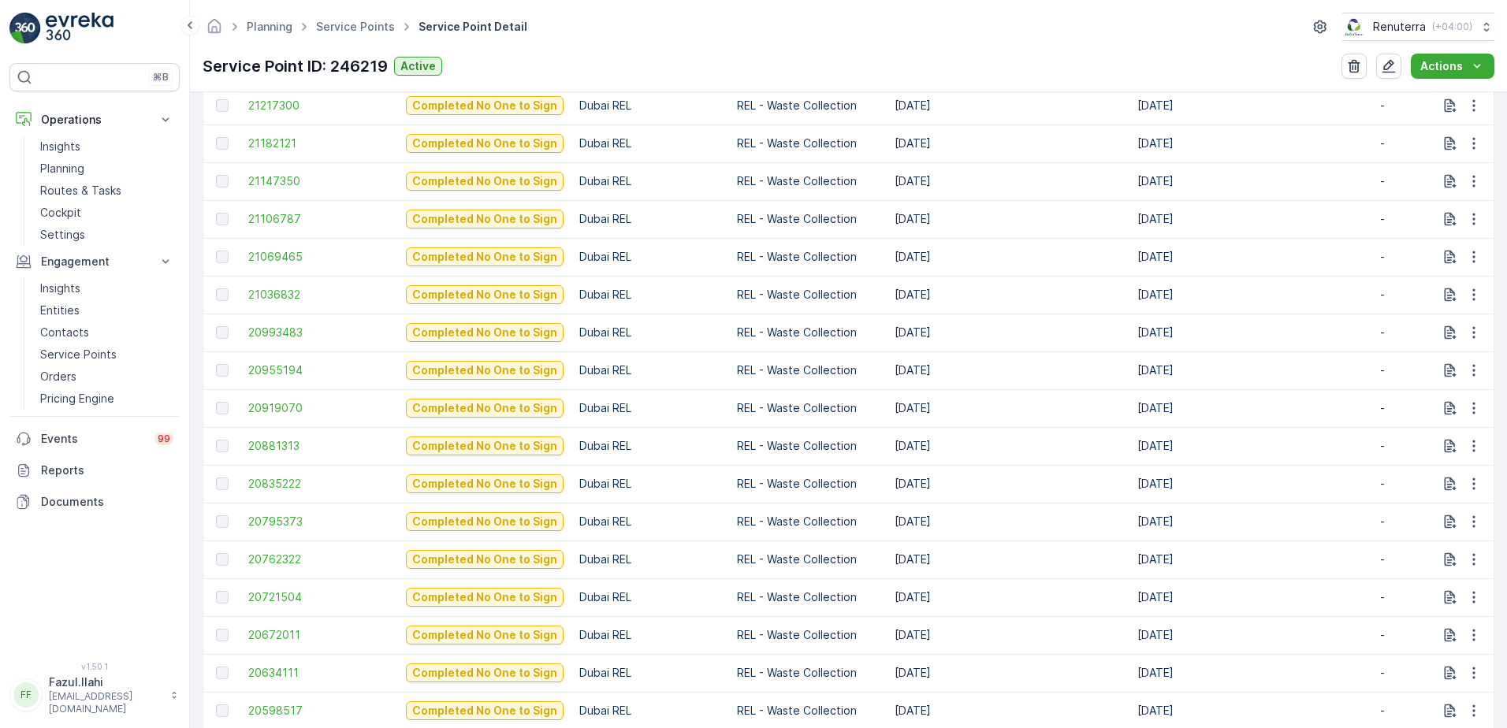
scroll to position [788, 0]
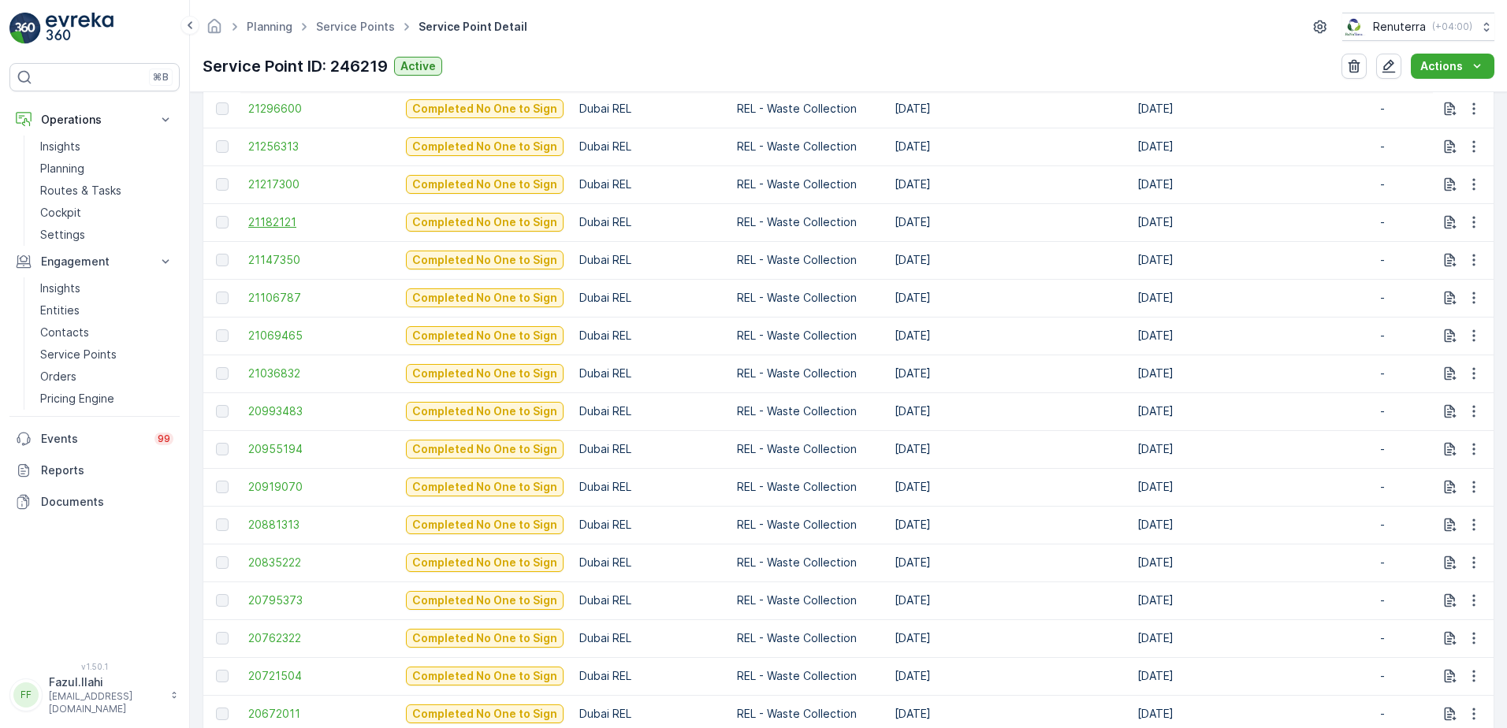
click at [273, 224] on span "21182121" at bounding box center [319, 222] width 142 height 16
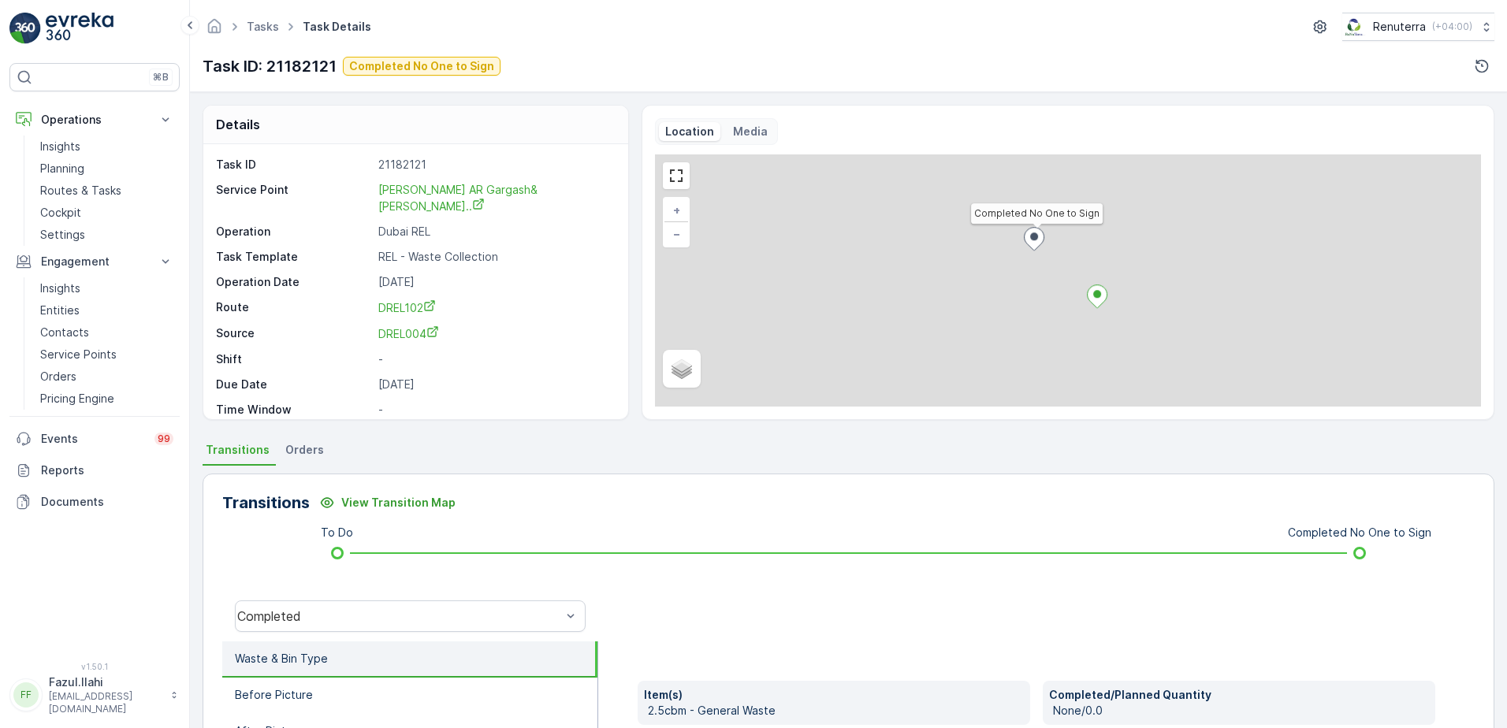
scroll to position [20, 0]
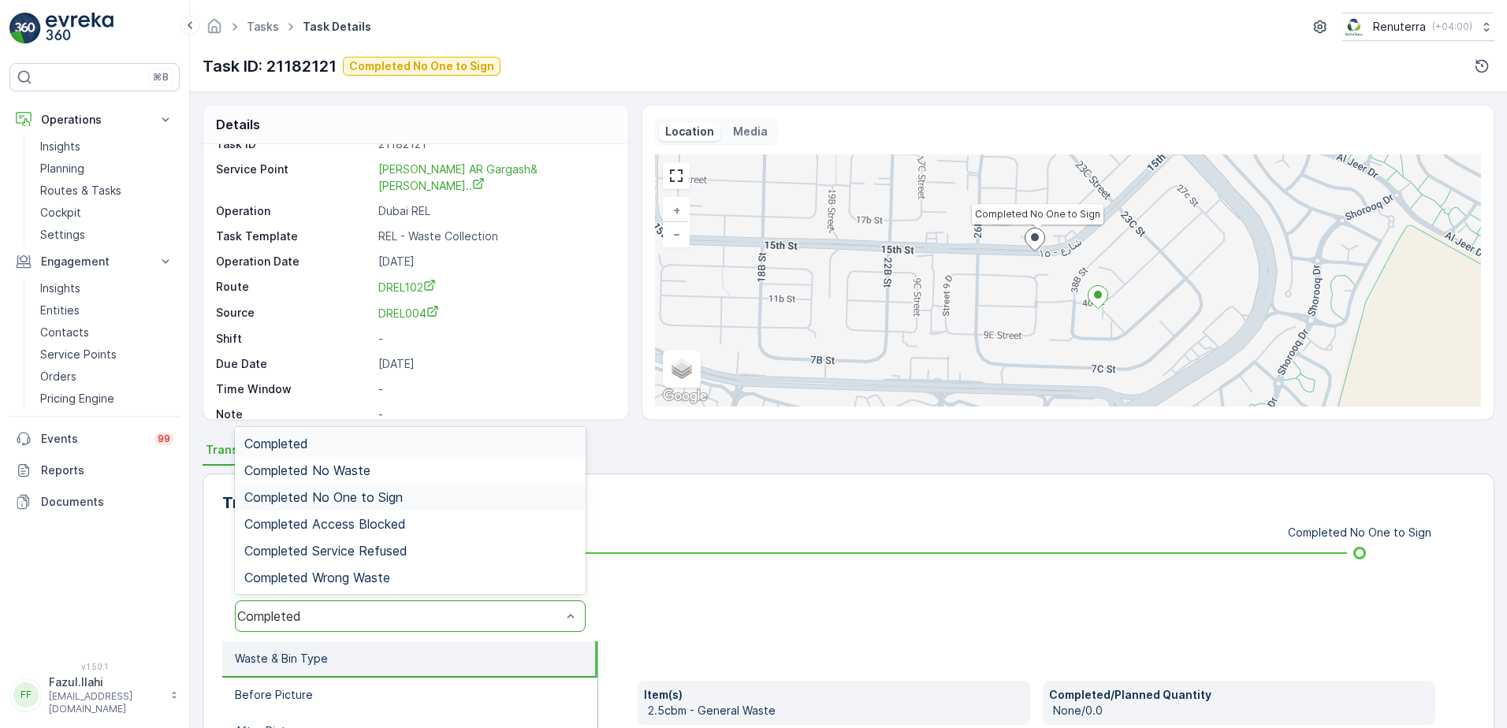
click at [412, 498] on div "Completed No One to Sign" at bounding box center [410, 497] width 332 height 14
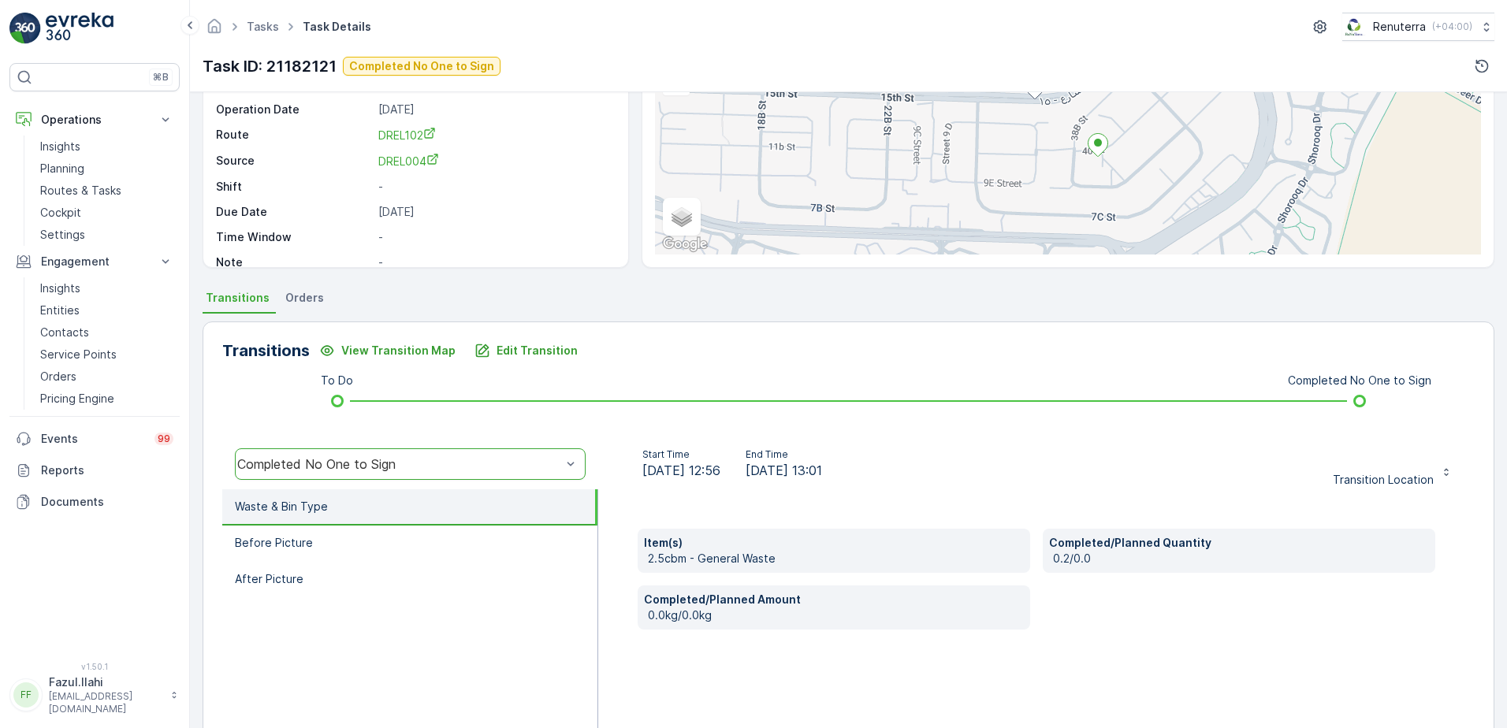
scroll to position [158, 0]
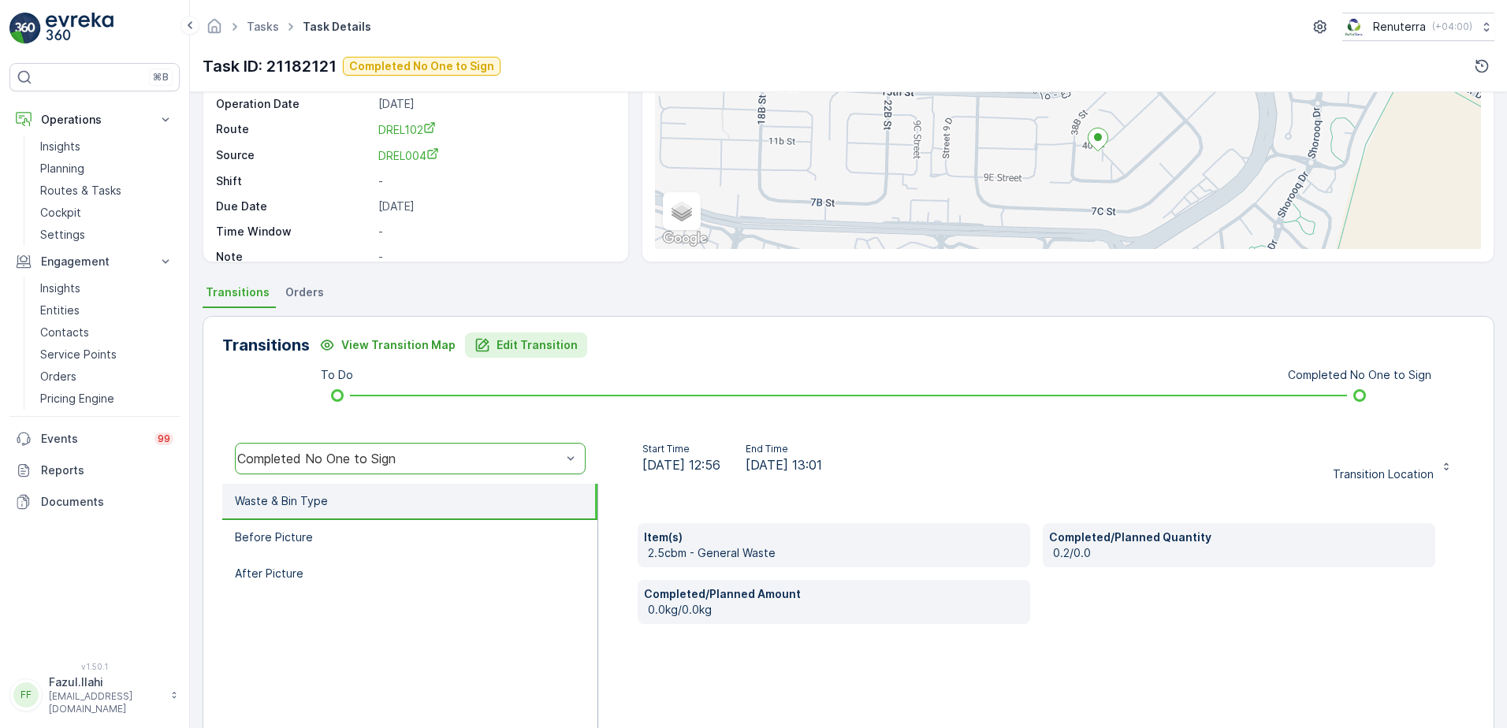
click at [509, 349] on p "Edit Transition" at bounding box center [537, 345] width 81 height 16
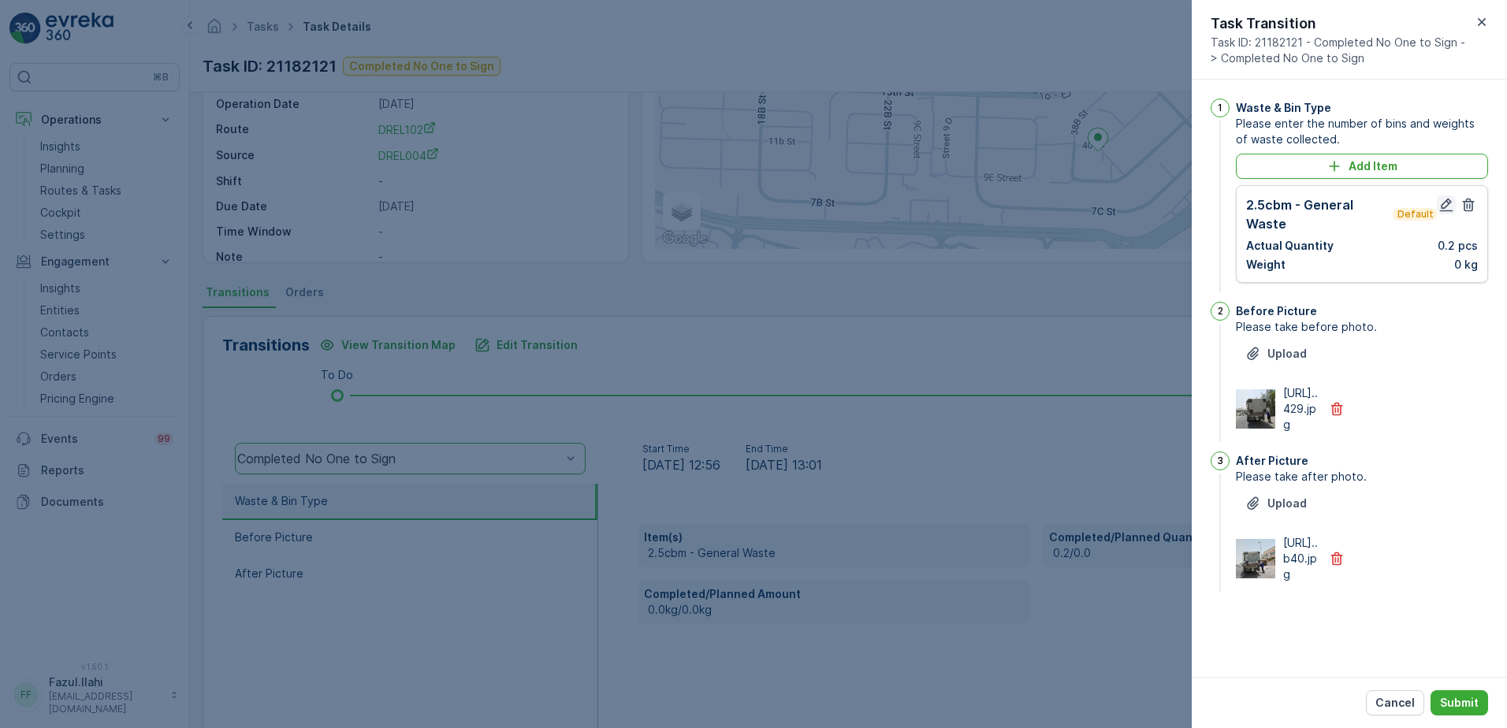
click at [1445, 203] on icon "button" at bounding box center [1446, 205] width 16 height 16
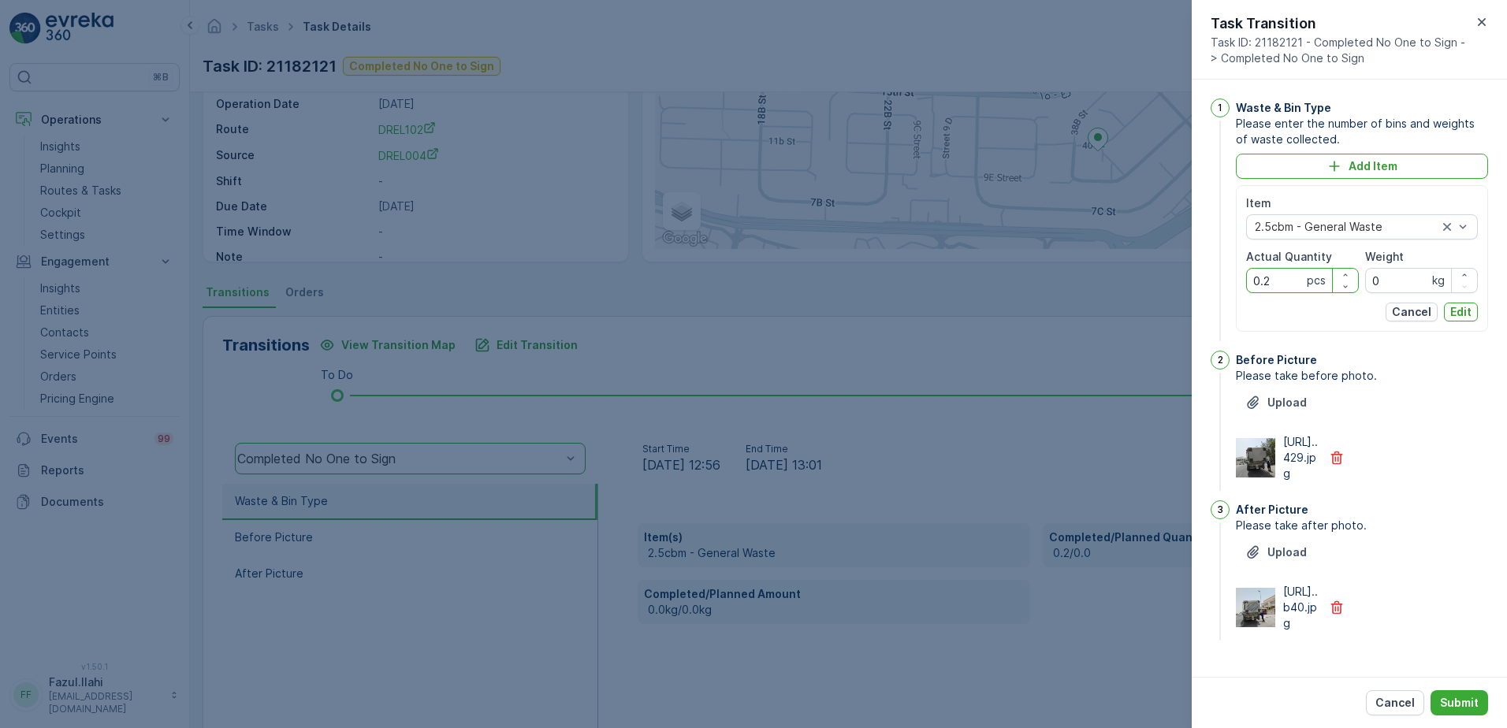
click at [1277, 274] on Quantity "0.2" at bounding box center [1302, 280] width 113 height 25
type Quantity "2"
click at [1460, 317] on p "Edit" at bounding box center [1460, 312] width 21 height 16
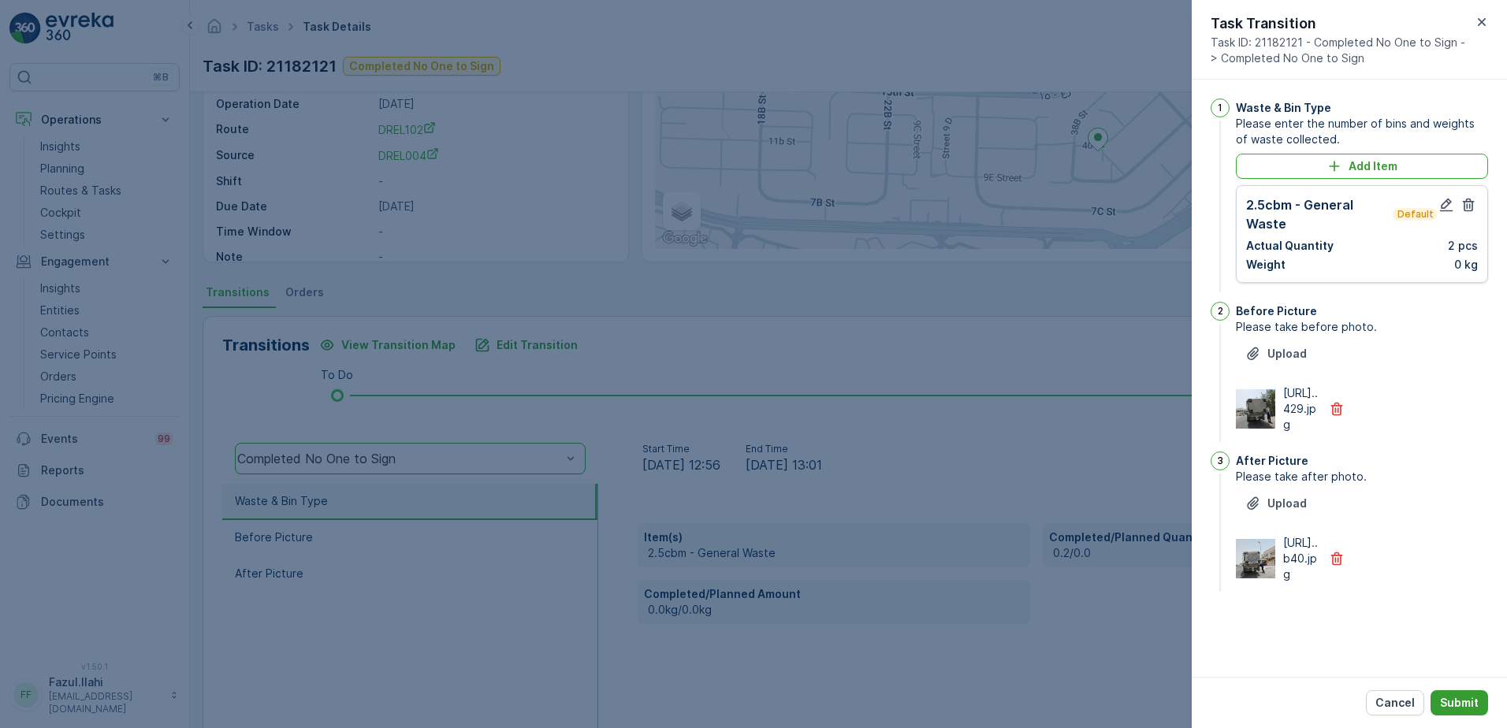
click at [1468, 701] on p "Submit" at bounding box center [1459, 703] width 39 height 16
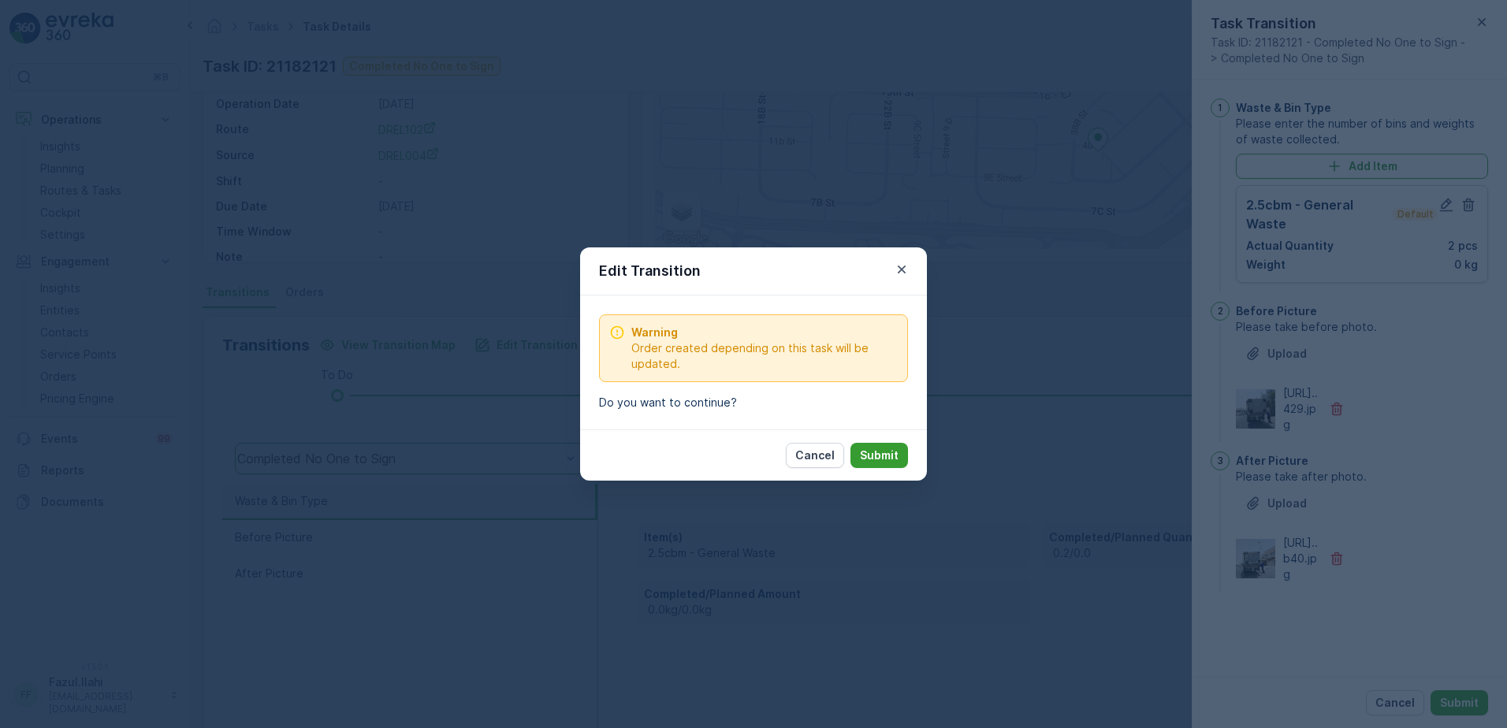
click at [888, 456] on p "Submit" at bounding box center [879, 456] width 39 height 16
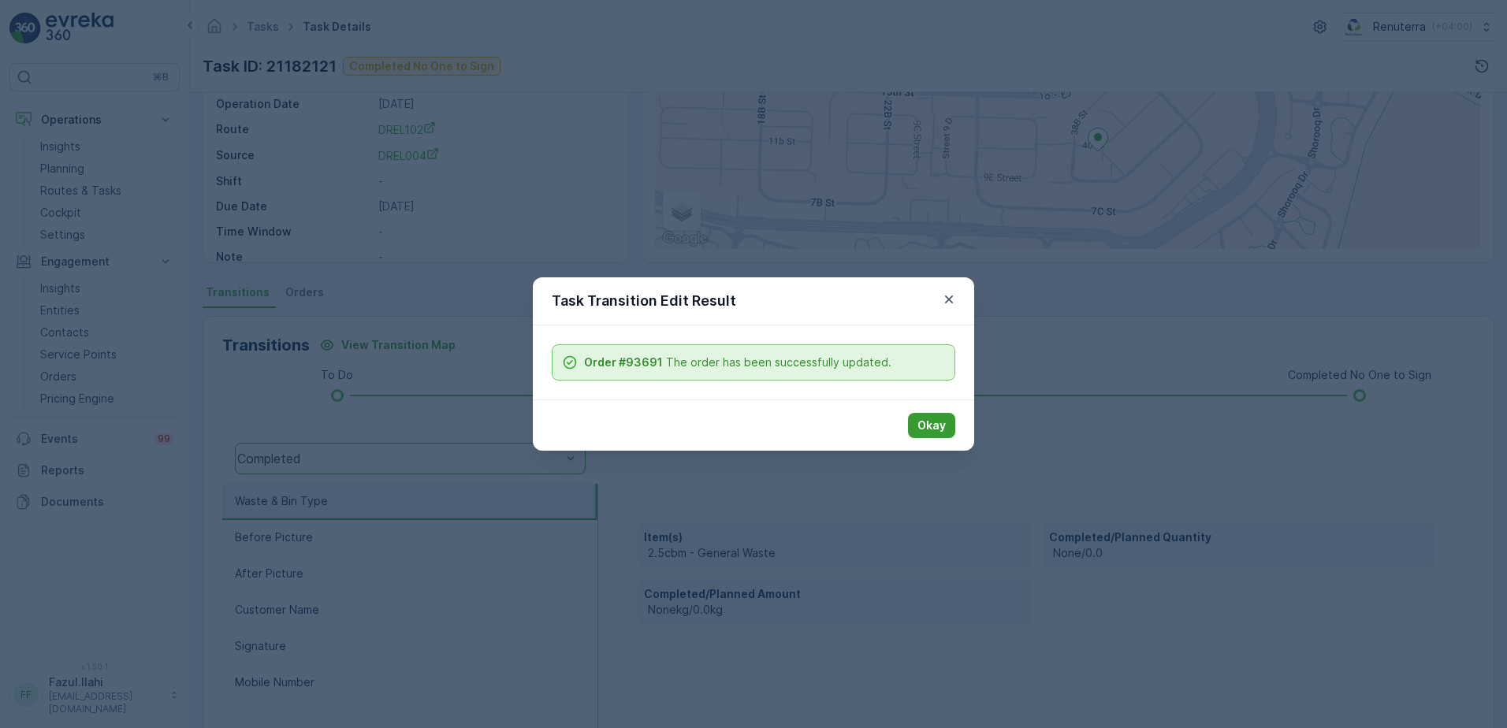
click at [925, 425] on p "Okay" at bounding box center [931, 426] width 28 height 16
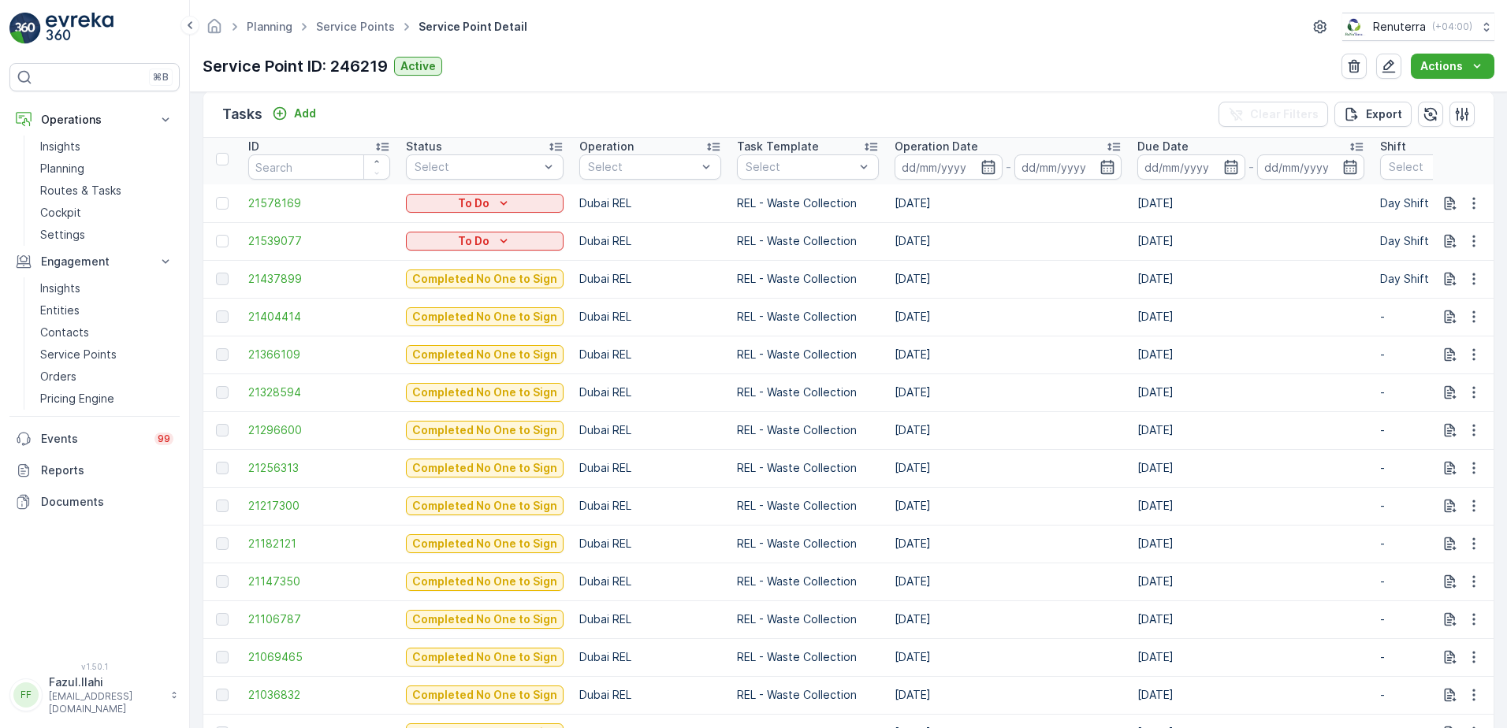
scroll to position [598, 0]
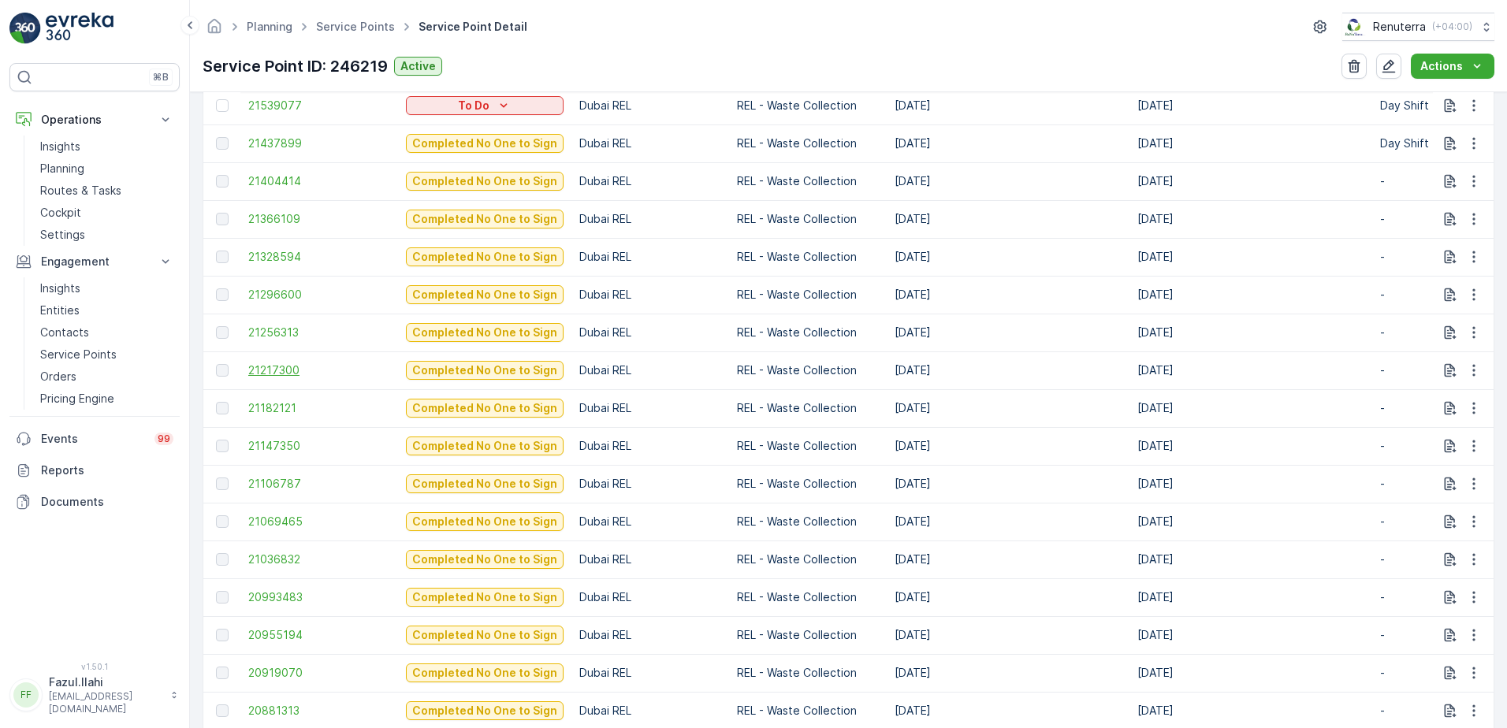
click at [259, 371] on span "21217300" at bounding box center [319, 371] width 142 height 16
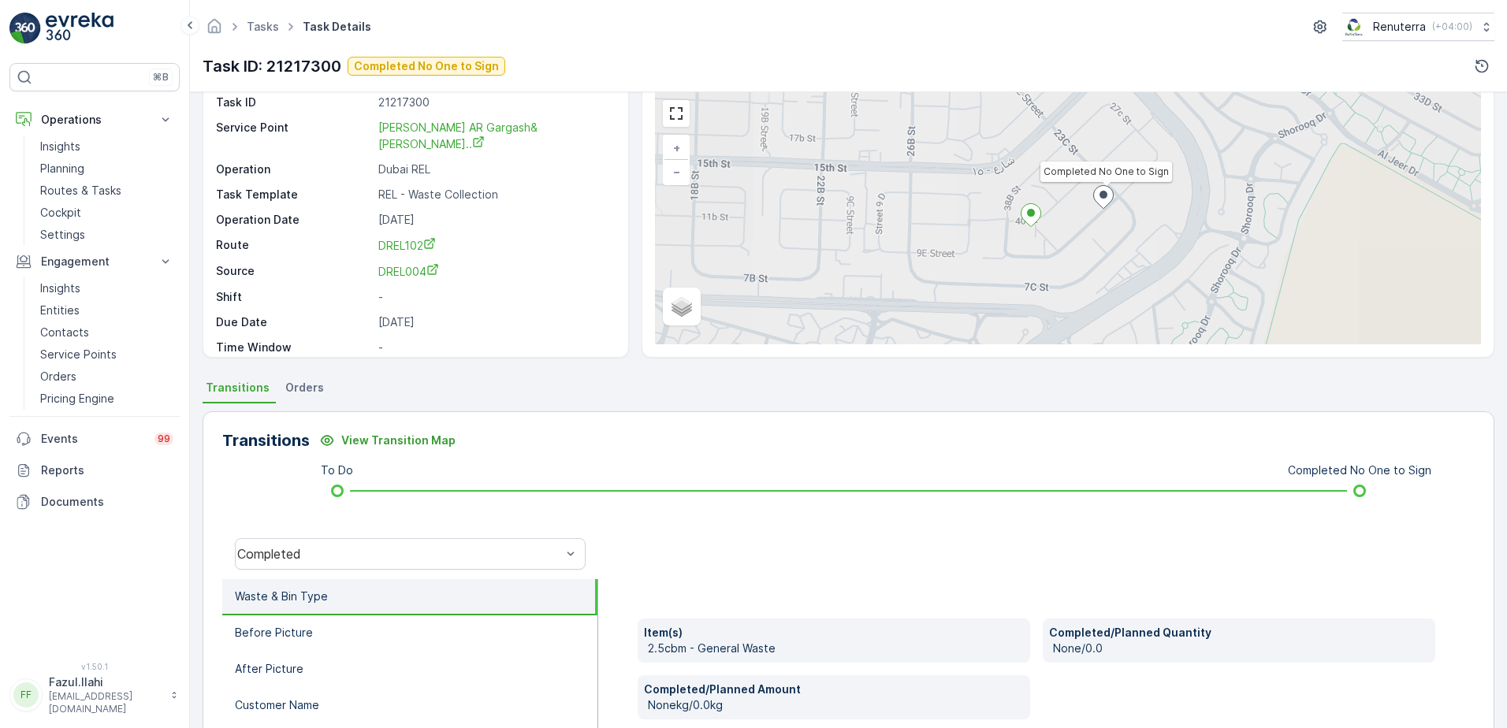
scroll to position [79, 0]
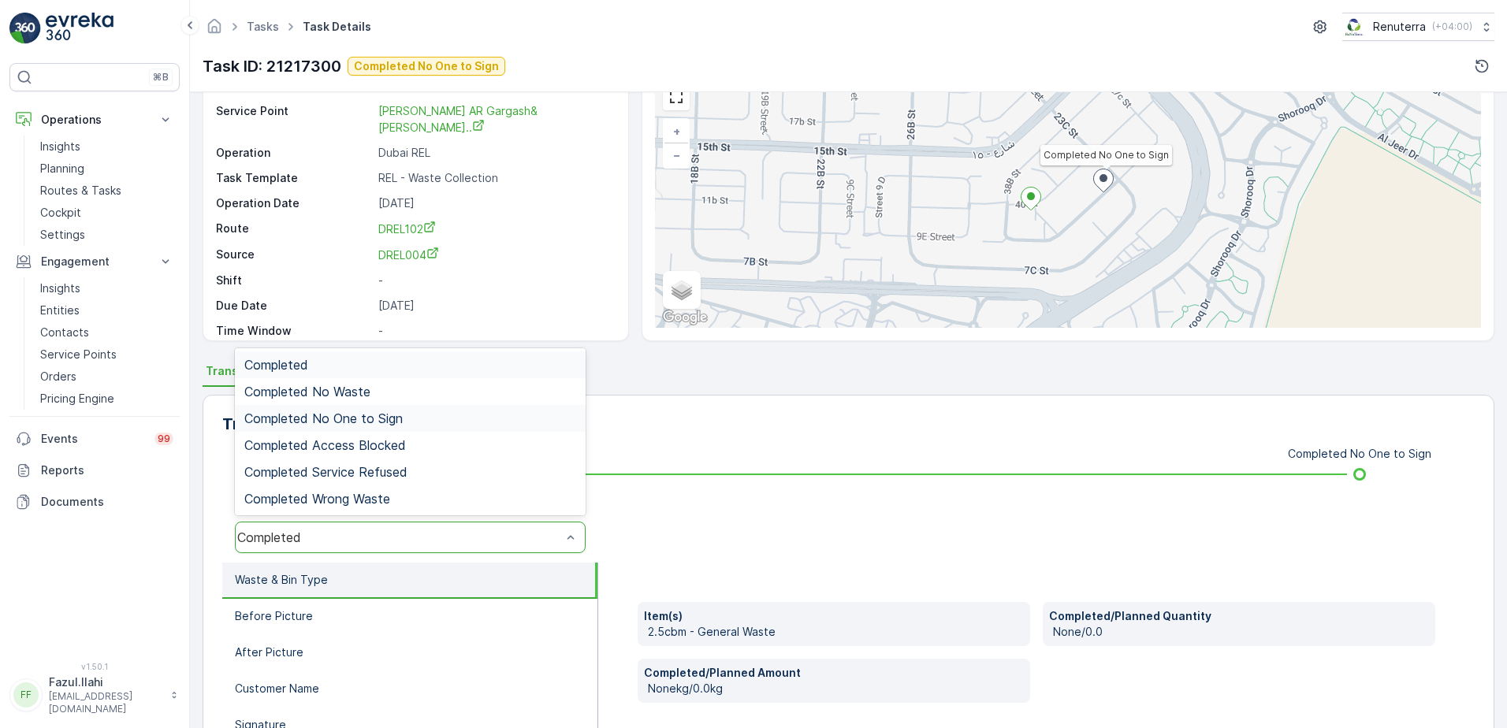
click at [392, 421] on span "Completed No One to Sign" at bounding box center [323, 418] width 158 height 14
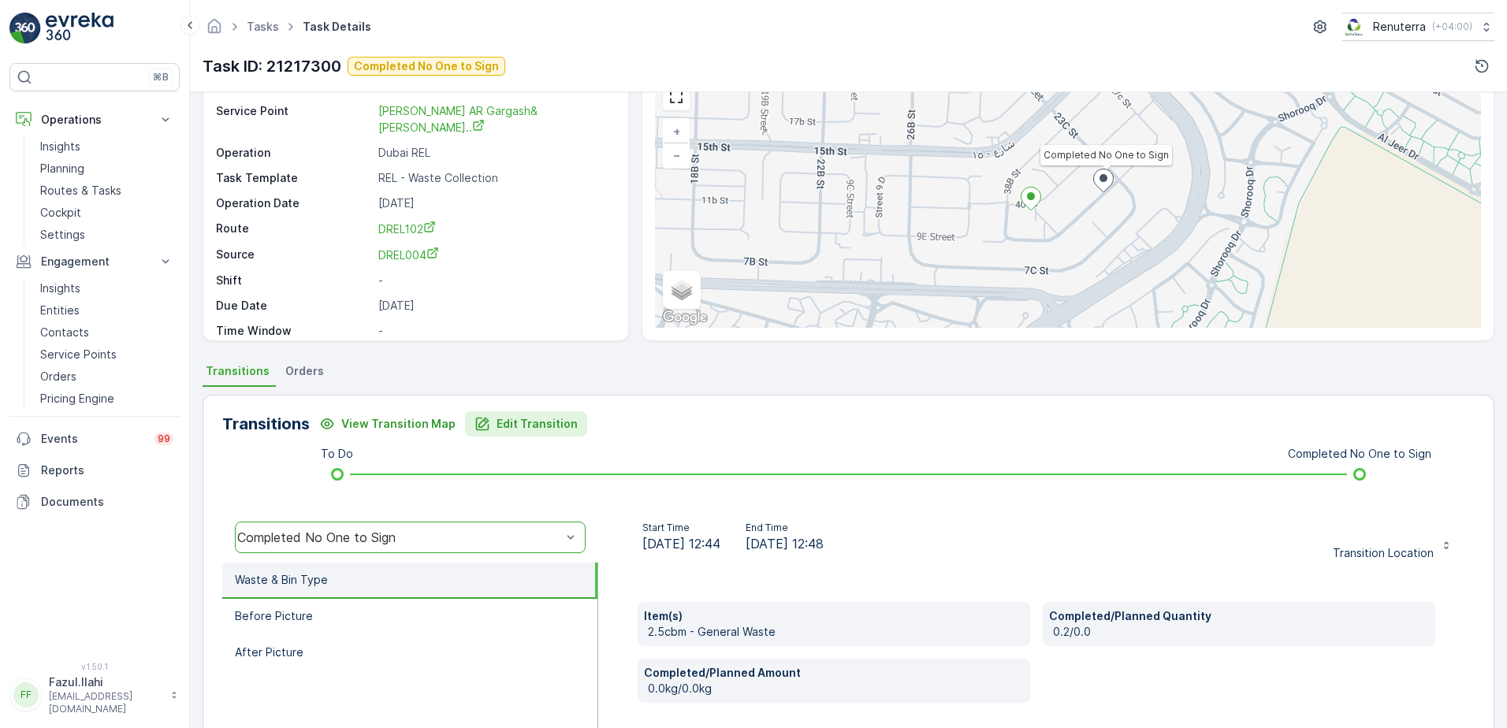
click at [539, 427] on p "Edit Transition" at bounding box center [537, 424] width 81 height 16
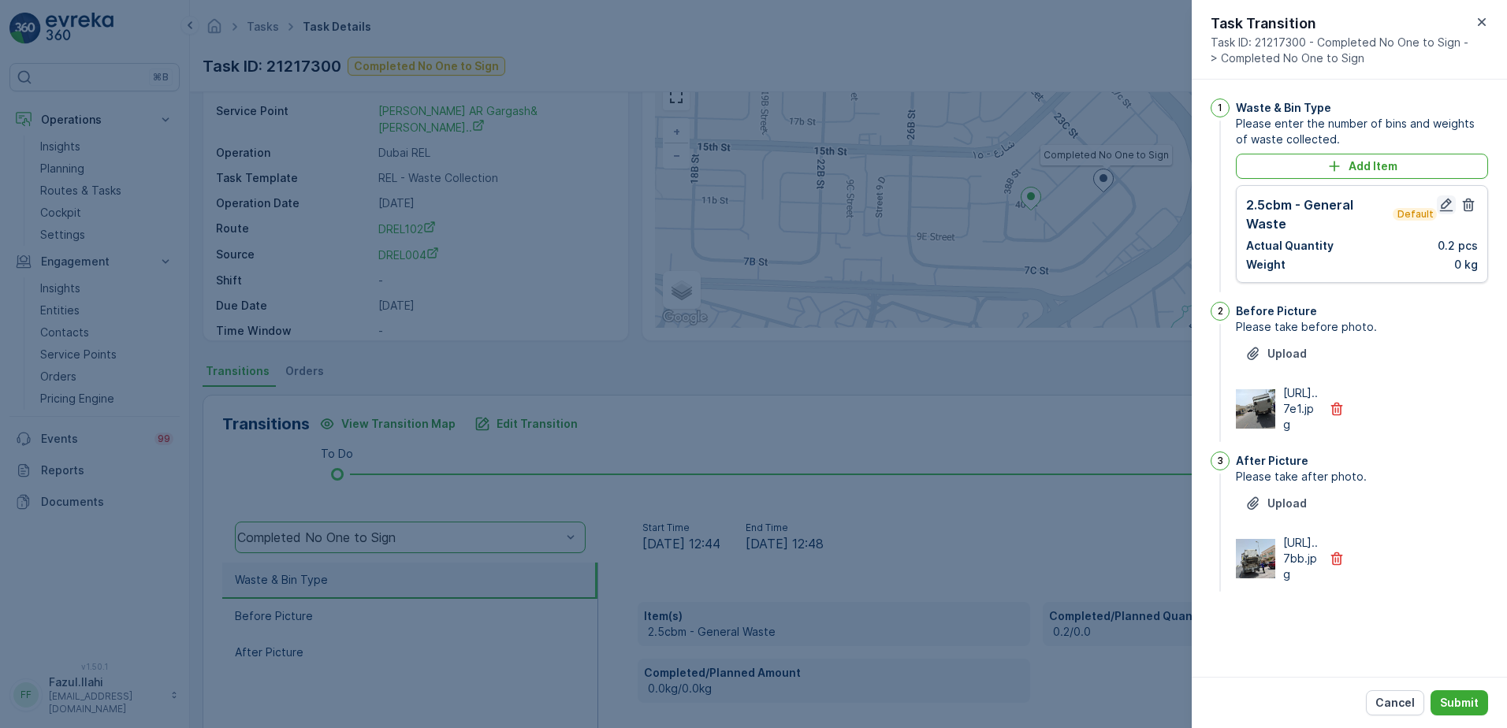
click at [1446, 195] on button "button" at bounding box center [1446, 204] width 19 height 19
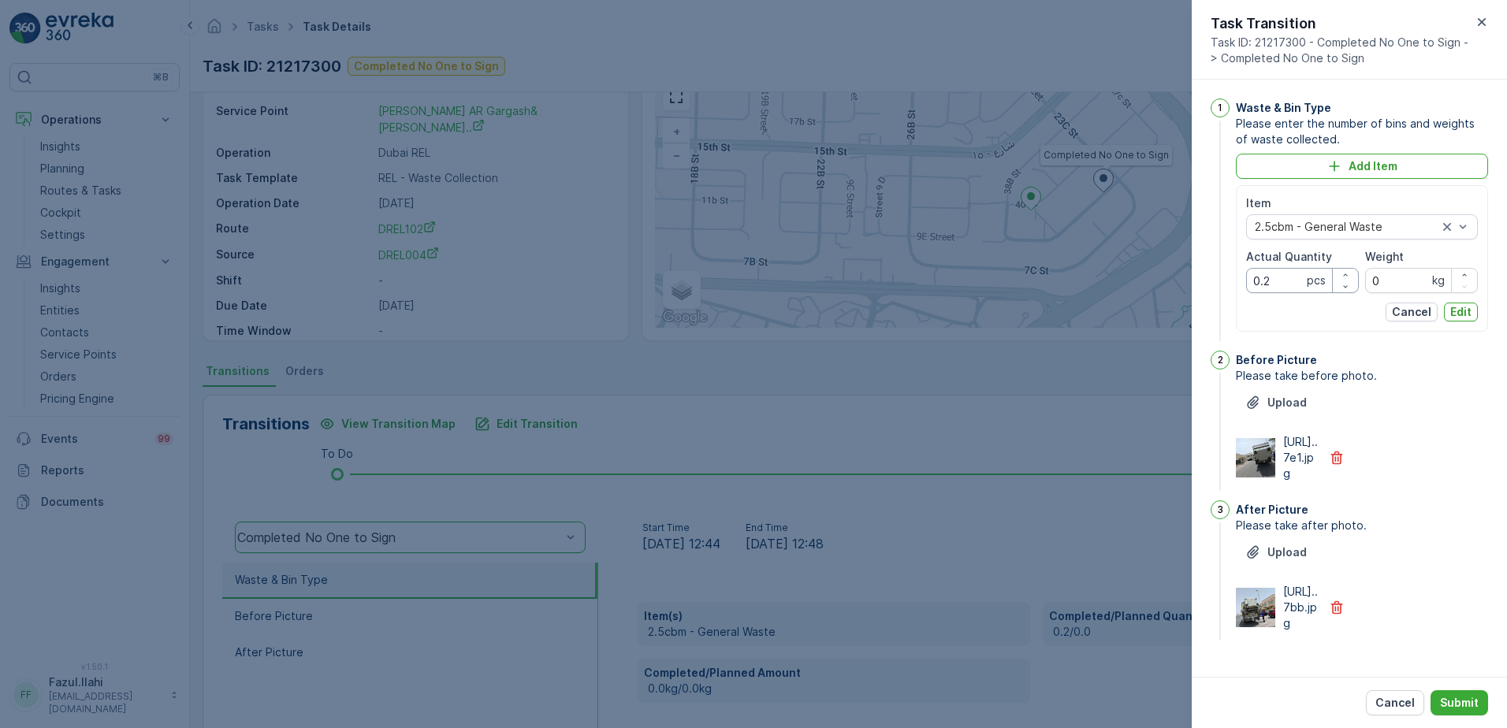
click at [1283, 282] on Quantity "0.2" at bounding box center [1302, 280] width 113 height 25
type Quantity "0"
type Quantity "2"
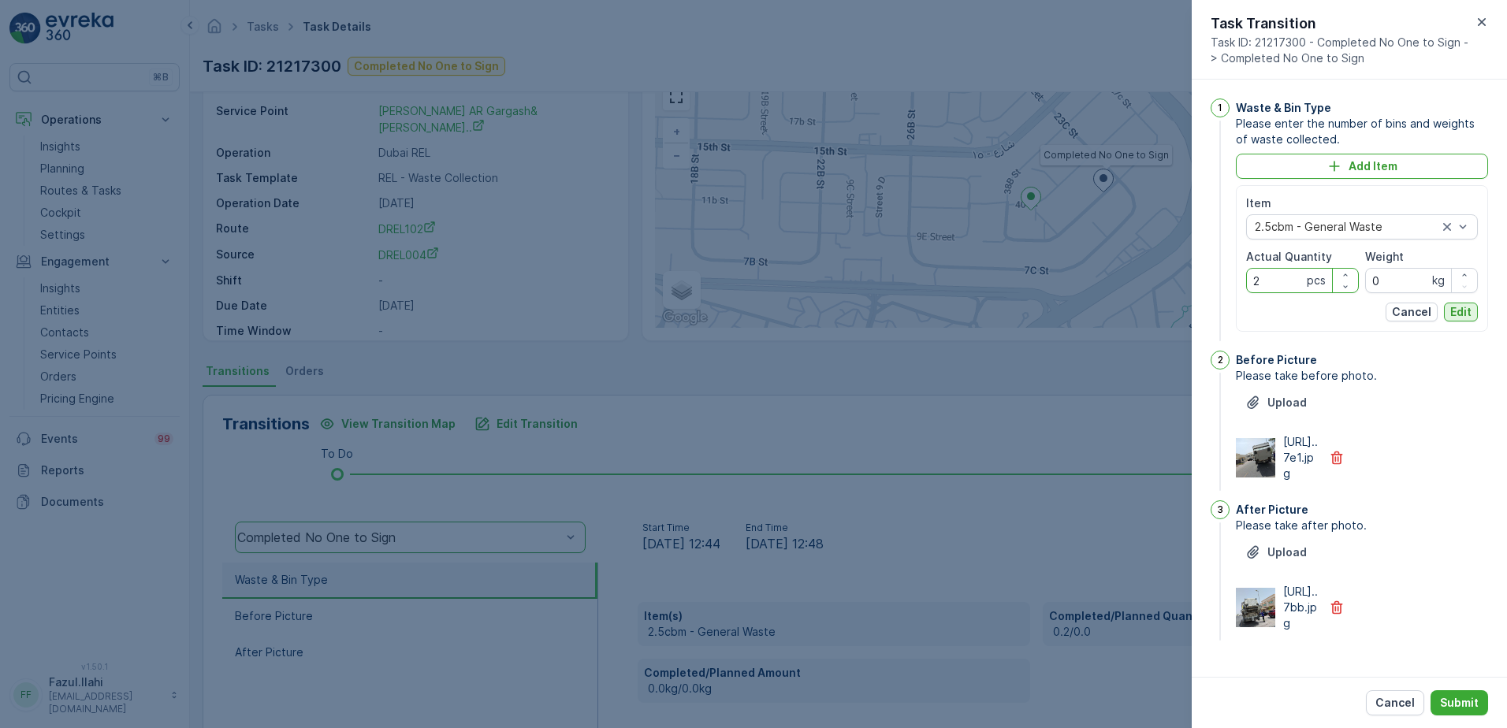
click at [1469, 310] on button "Edit" at bounding box center [1461, 312] width 34 height 19
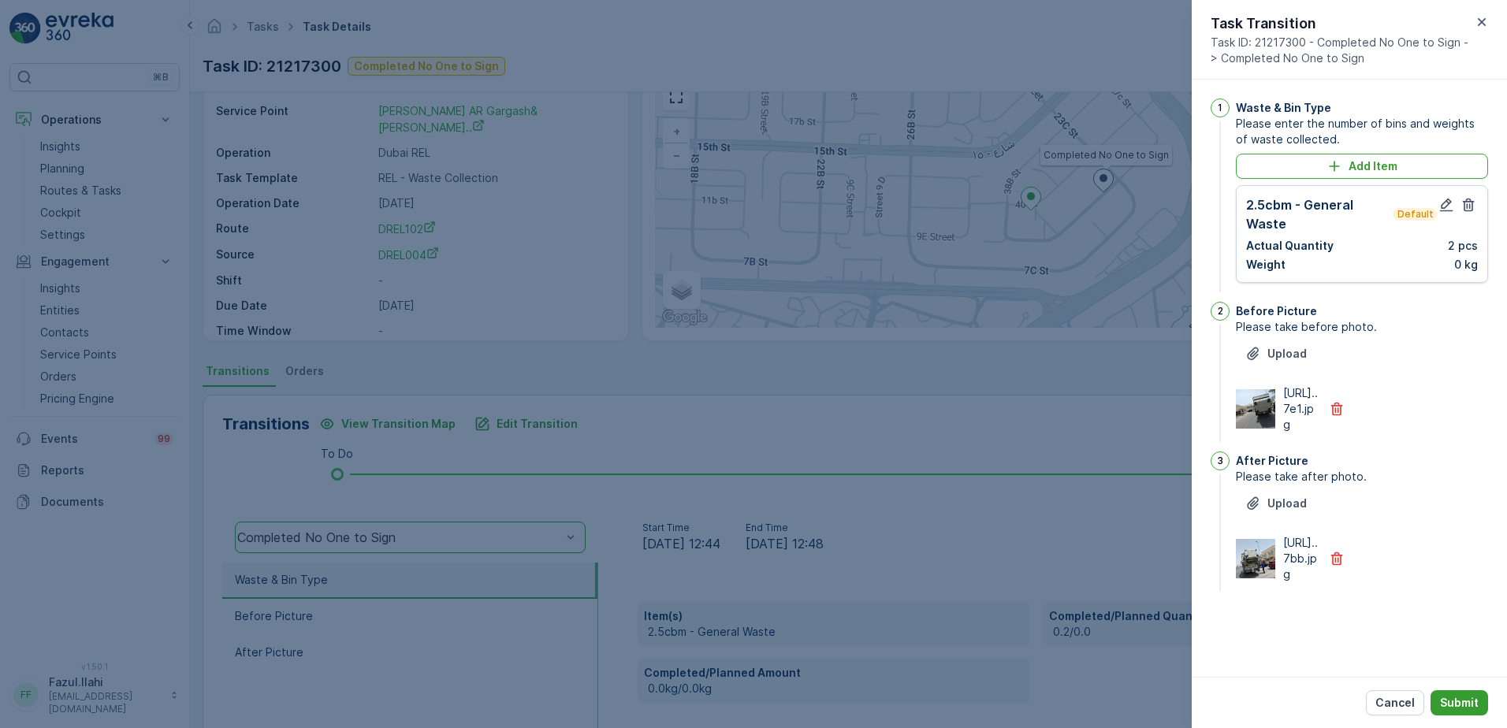
click at [1454, 702] on p "Submit" at bounding box center [1459, 703] width 39 height 16
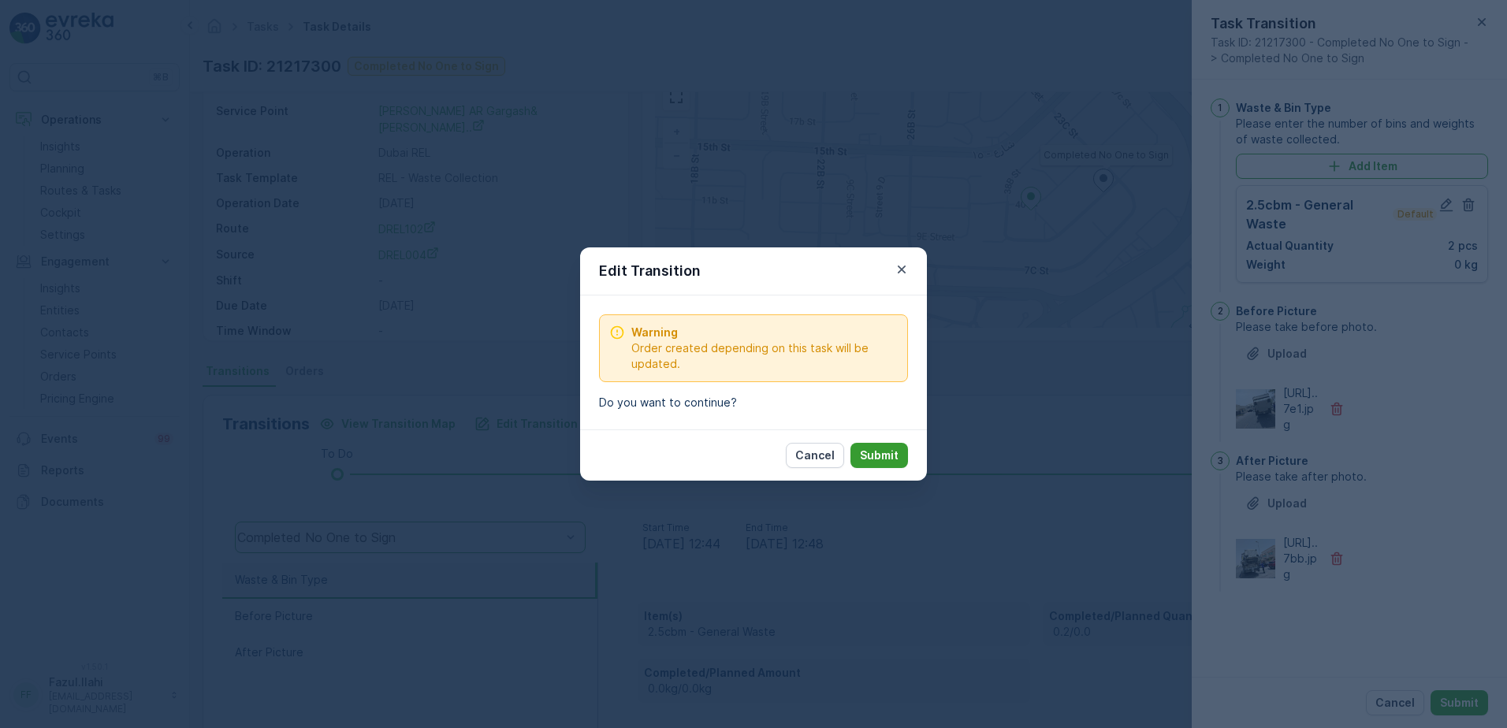
click at [888, 453] on p "Submit" at bounding box center [879, 456] width 39 height 16
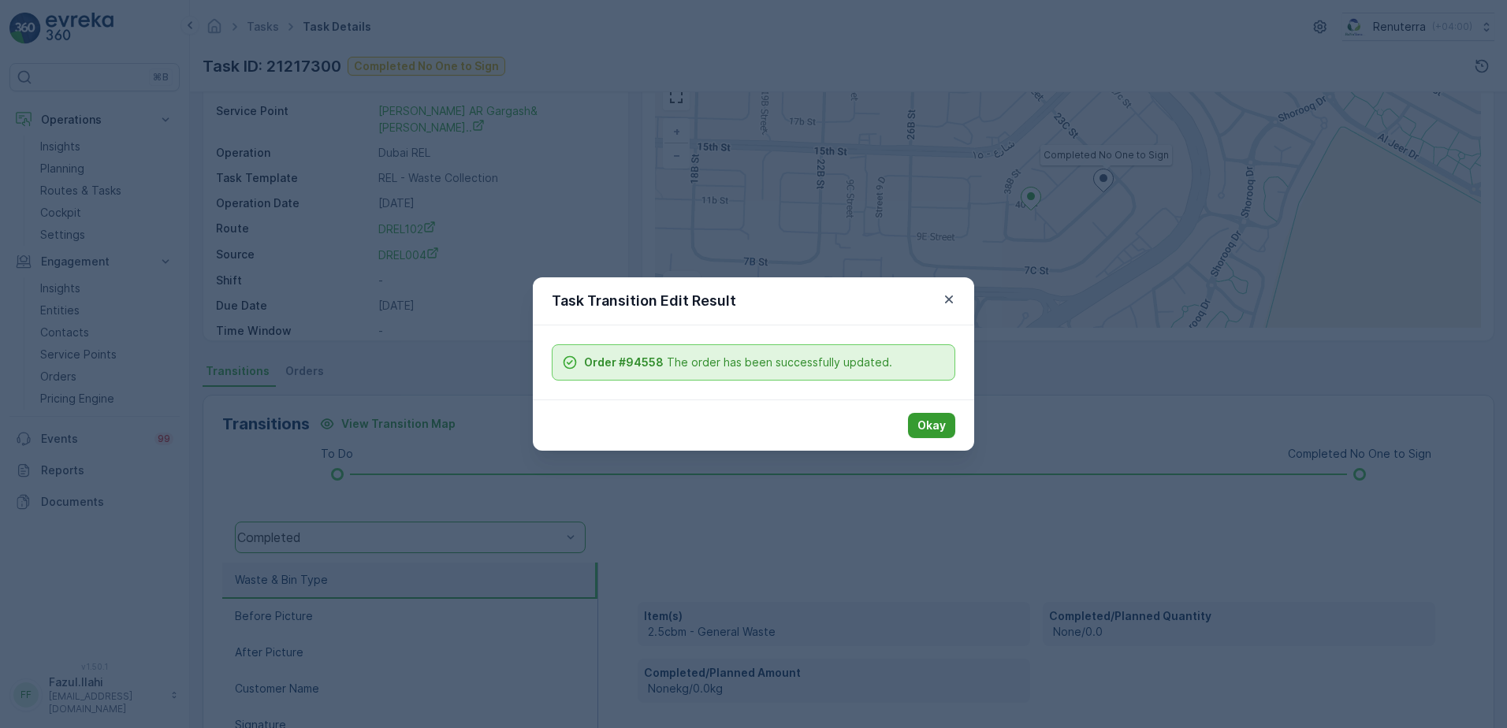
click at [928, 425] on p "Okay" at bounding box center [931, 426] width 28 height 16
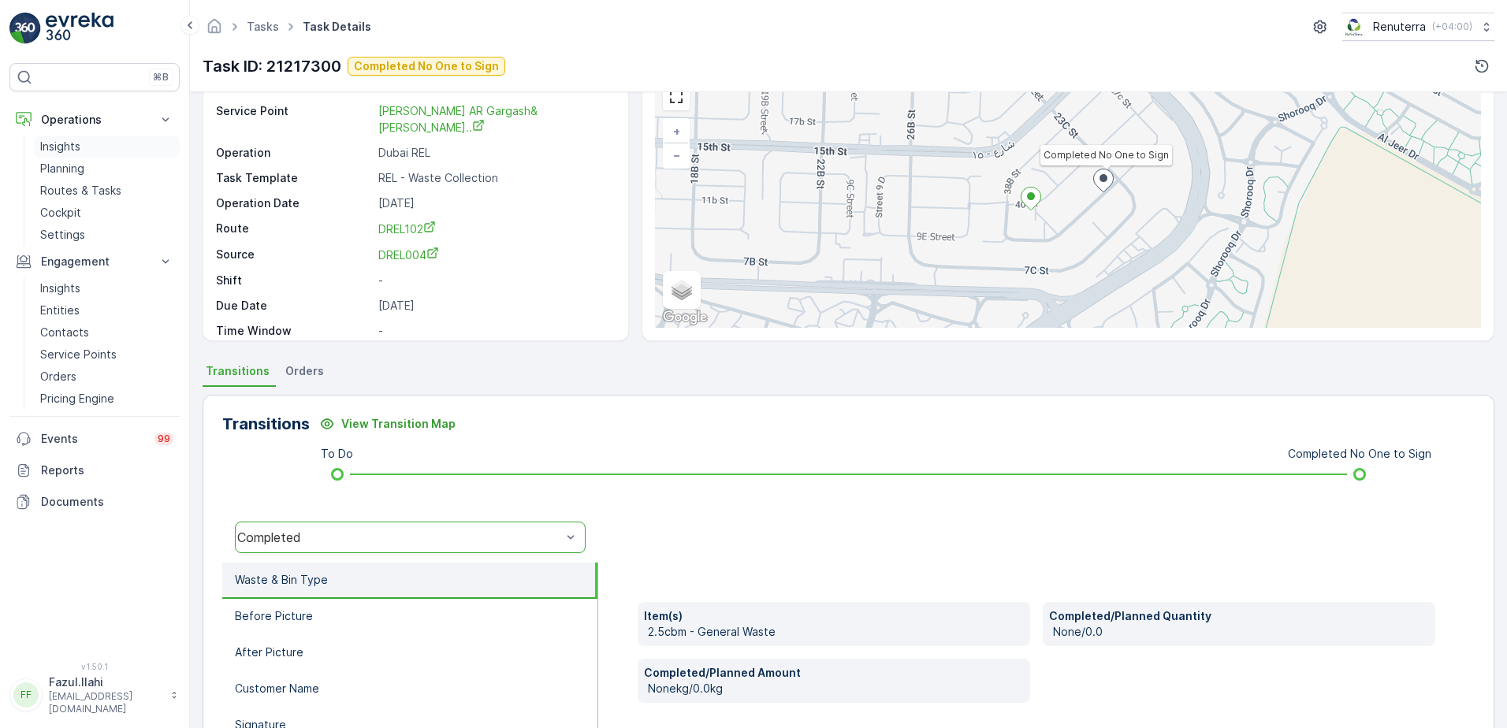
drag, startPoint x: 83, startPoint y: 163, endPoint x: 133, endPoint y: 156, distance: 50.9
click at [83, 163] on p "Planning" at bounding box center [62, 169] width 44 height 16
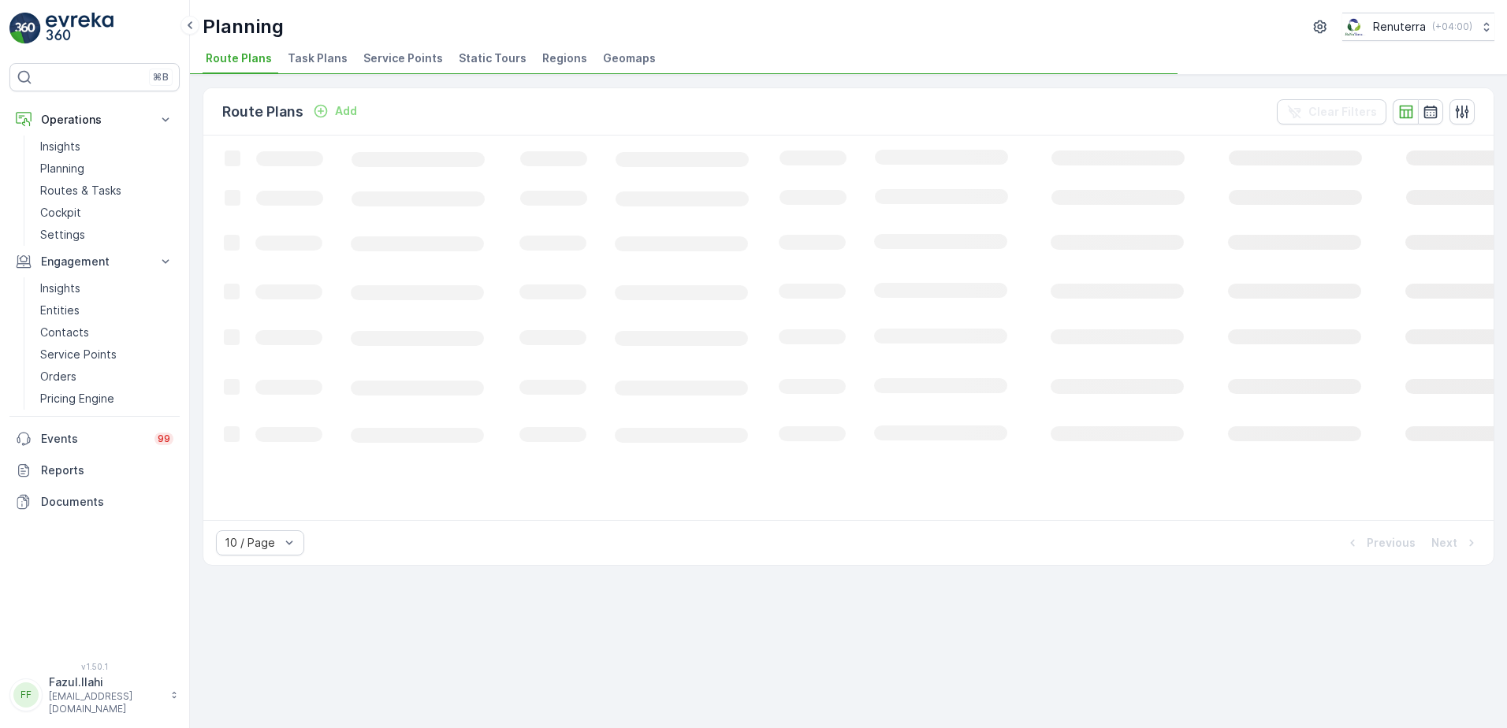
click at [398, 60] on span "Service Points" at bounding box center [403, 58] width 80 height 16
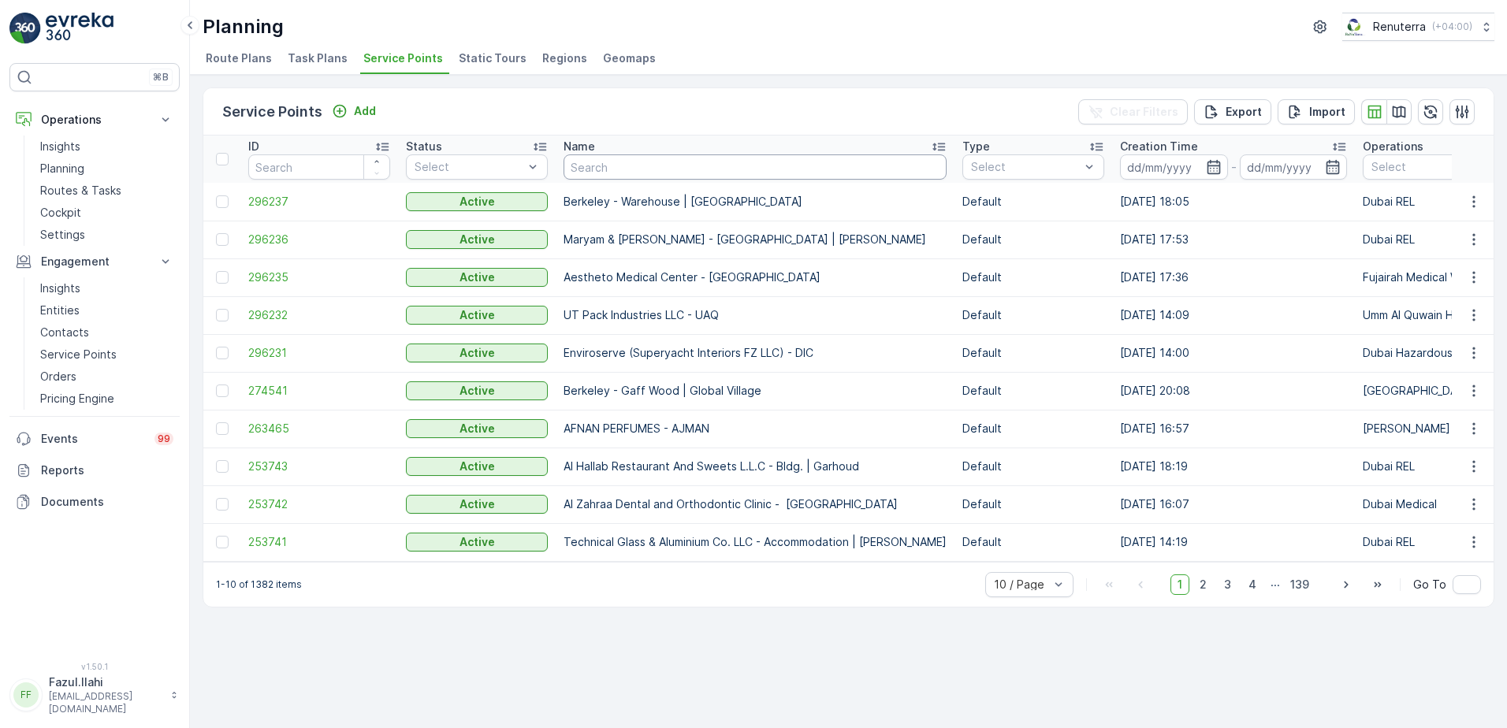
click at [764, 177] on input "text" at bounding box center [755, 166] width 383 height 25
type input "22 villa"
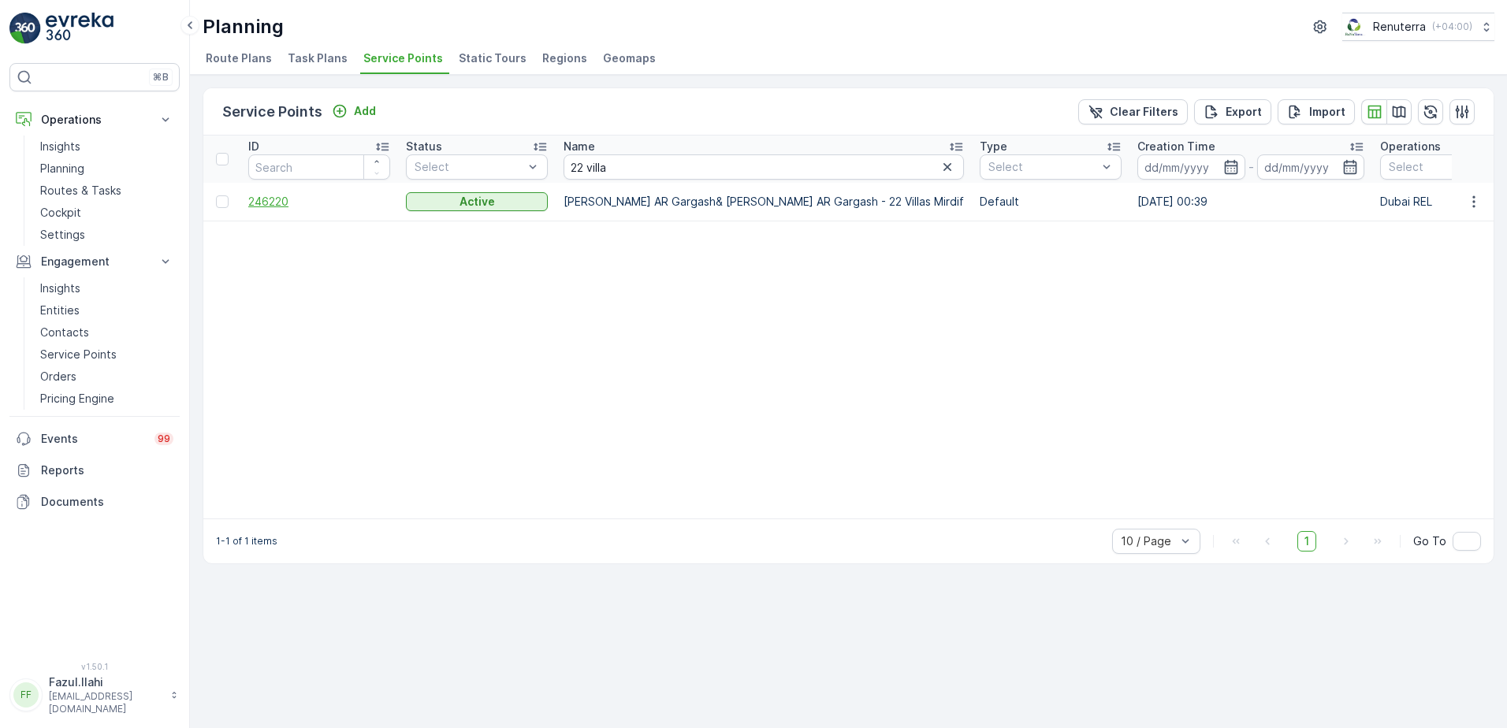
click at [278, 196] on span "246220" at bounding box center [319, 202] width 142 height 16
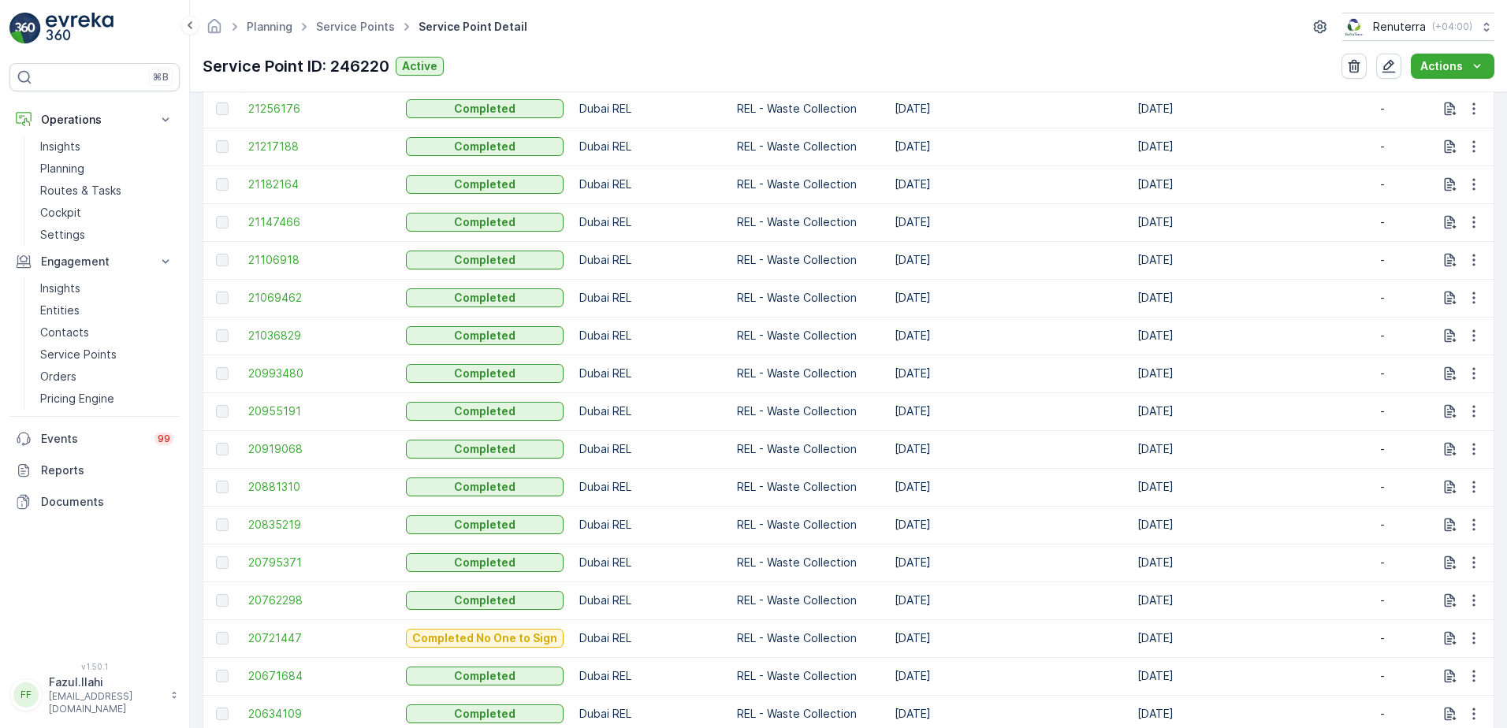
scroll to position [788, 0]
click at [290, 302] on span "21106918" at bounding box center [319, 298] width 142 height 16
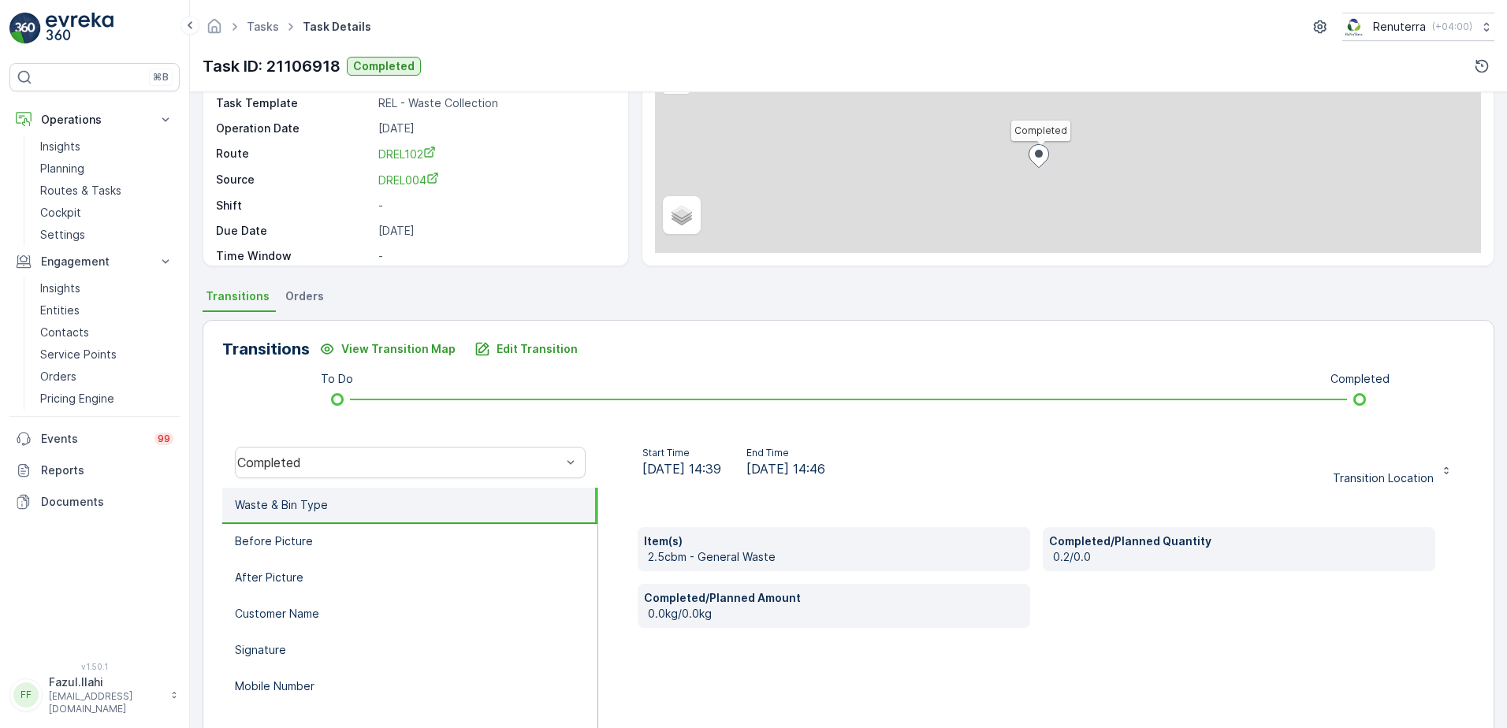
scroll to position [158, 0]
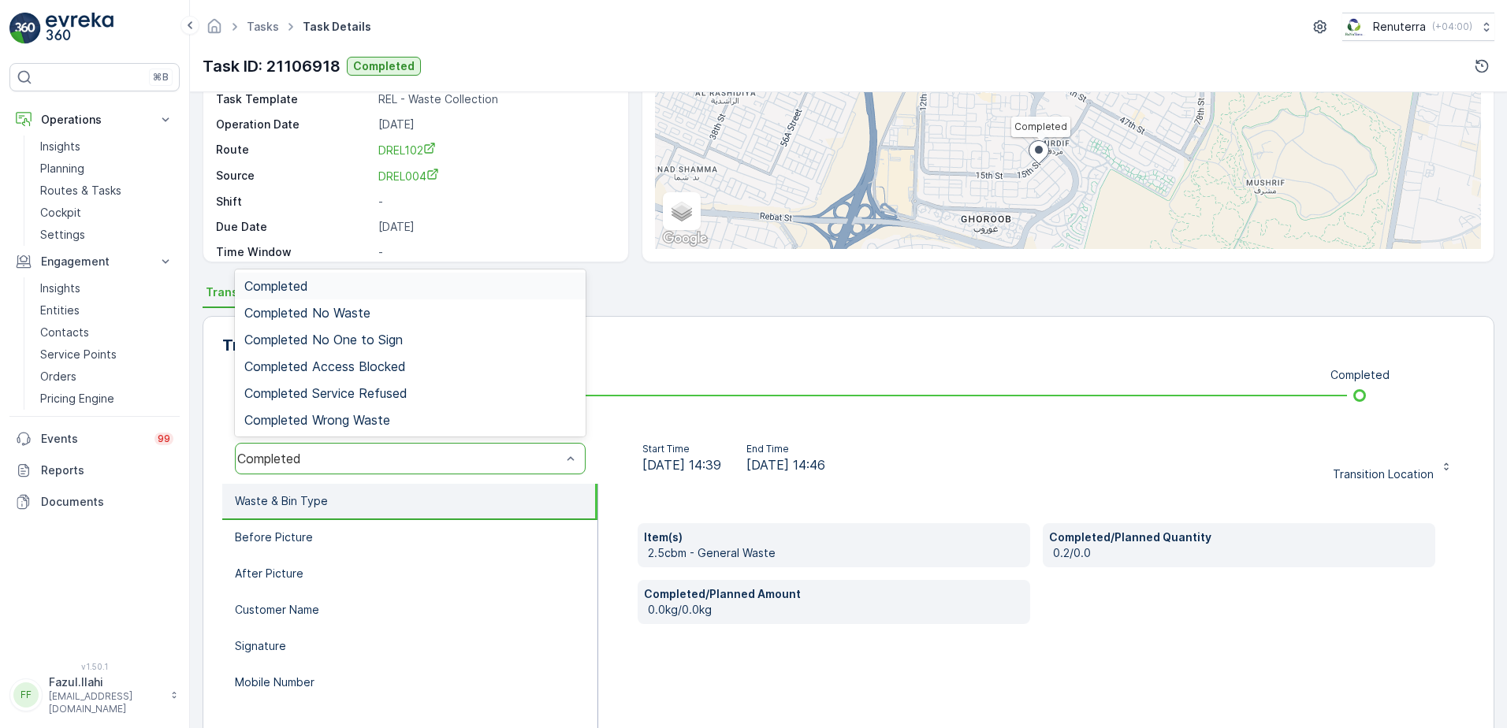
click at [332, 284] on div "Completed" at bounding box center [410, 286] width 332 height 14
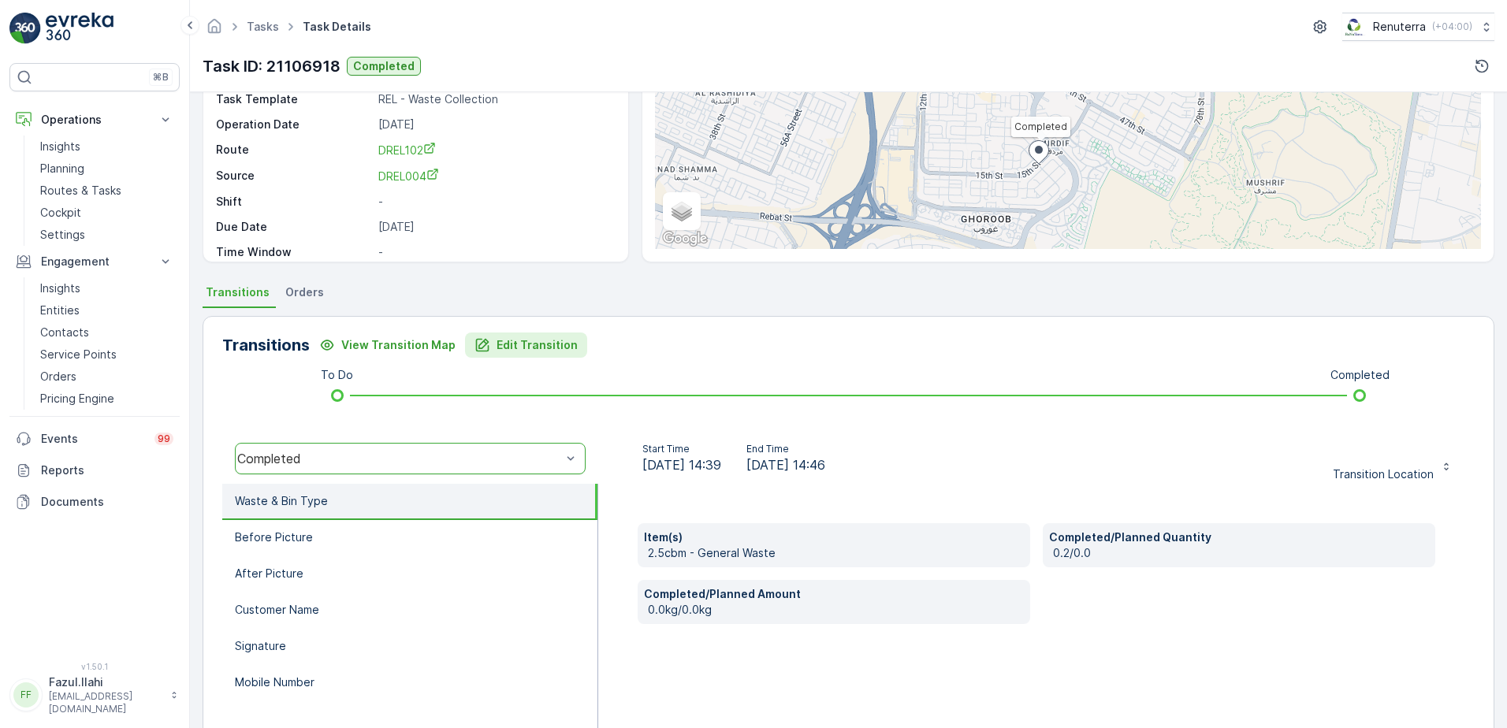
click at [520, 343] on p "Edit Transition" at bounding box center [537, 345] width 81 height 16
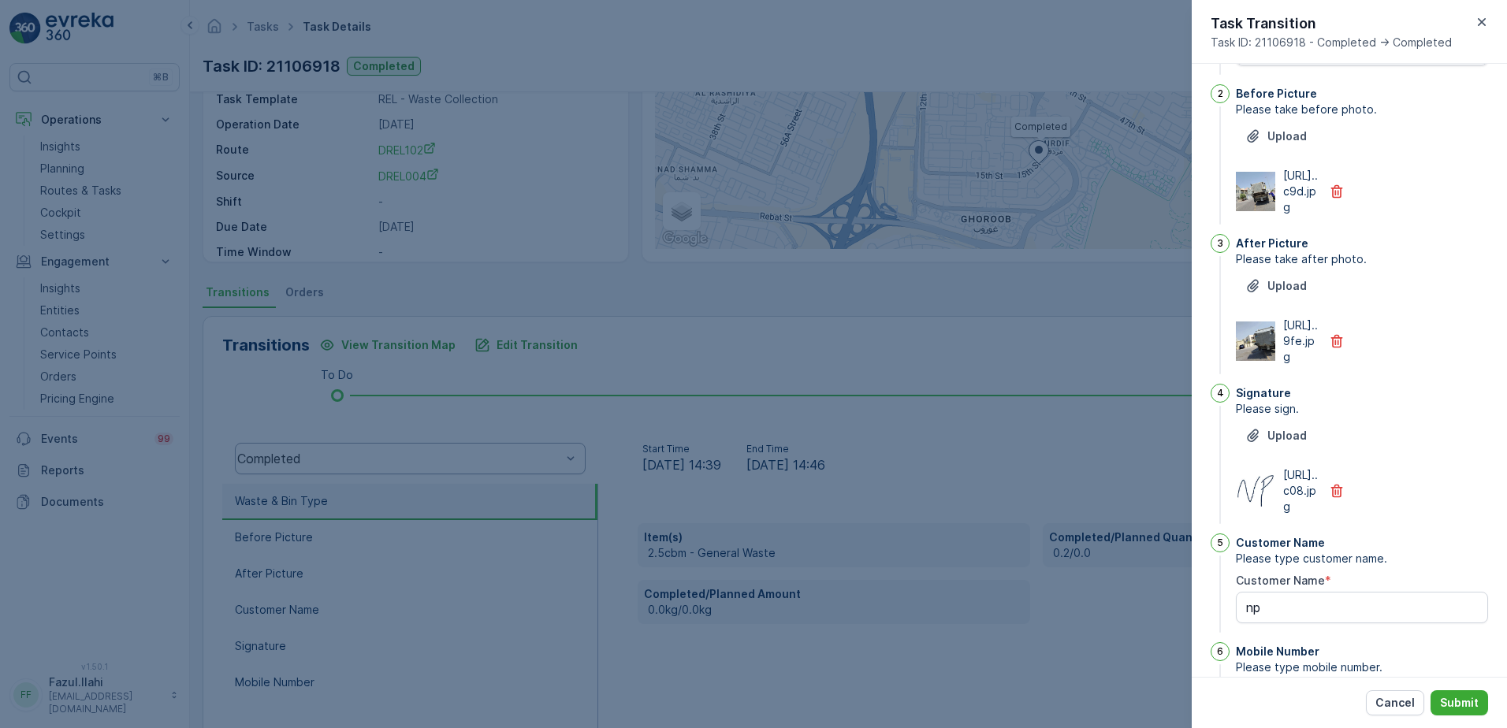
scroll to position [0, 0]
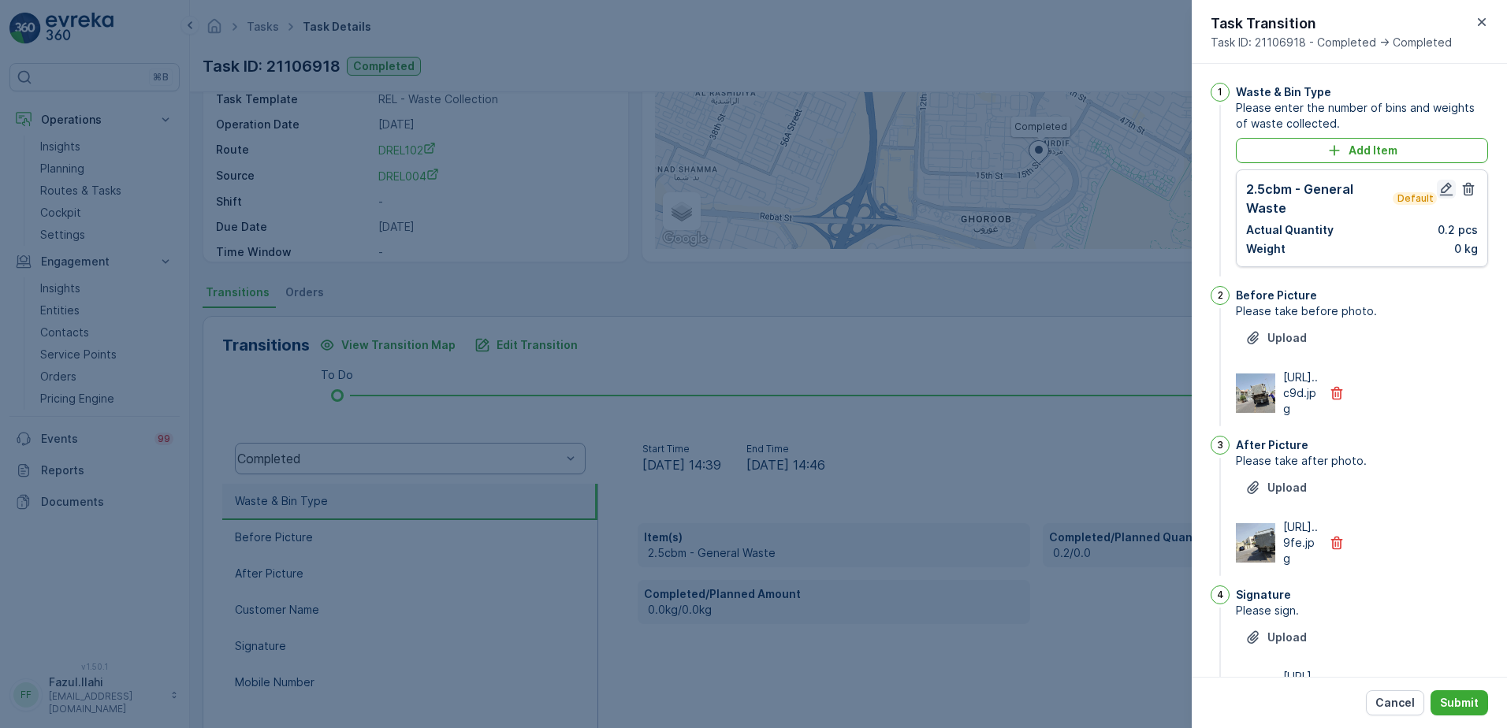
click at [1449, 185] on icon "button" at bounding box center [1446, 189] width 16 height 16
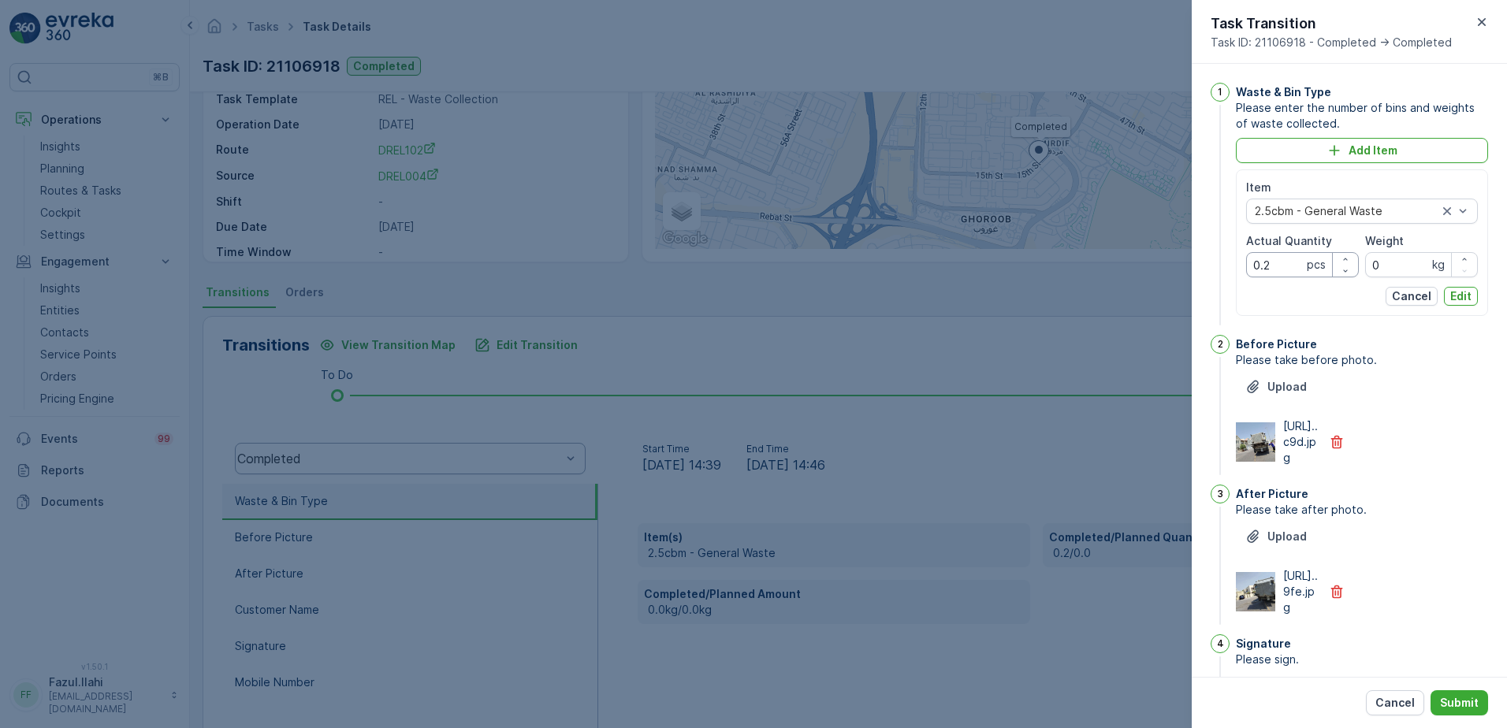
click at [1285, 257] on Quantity "0.2" at bounding box center [1302, 264] width 113 height 25
type Quantity "2"
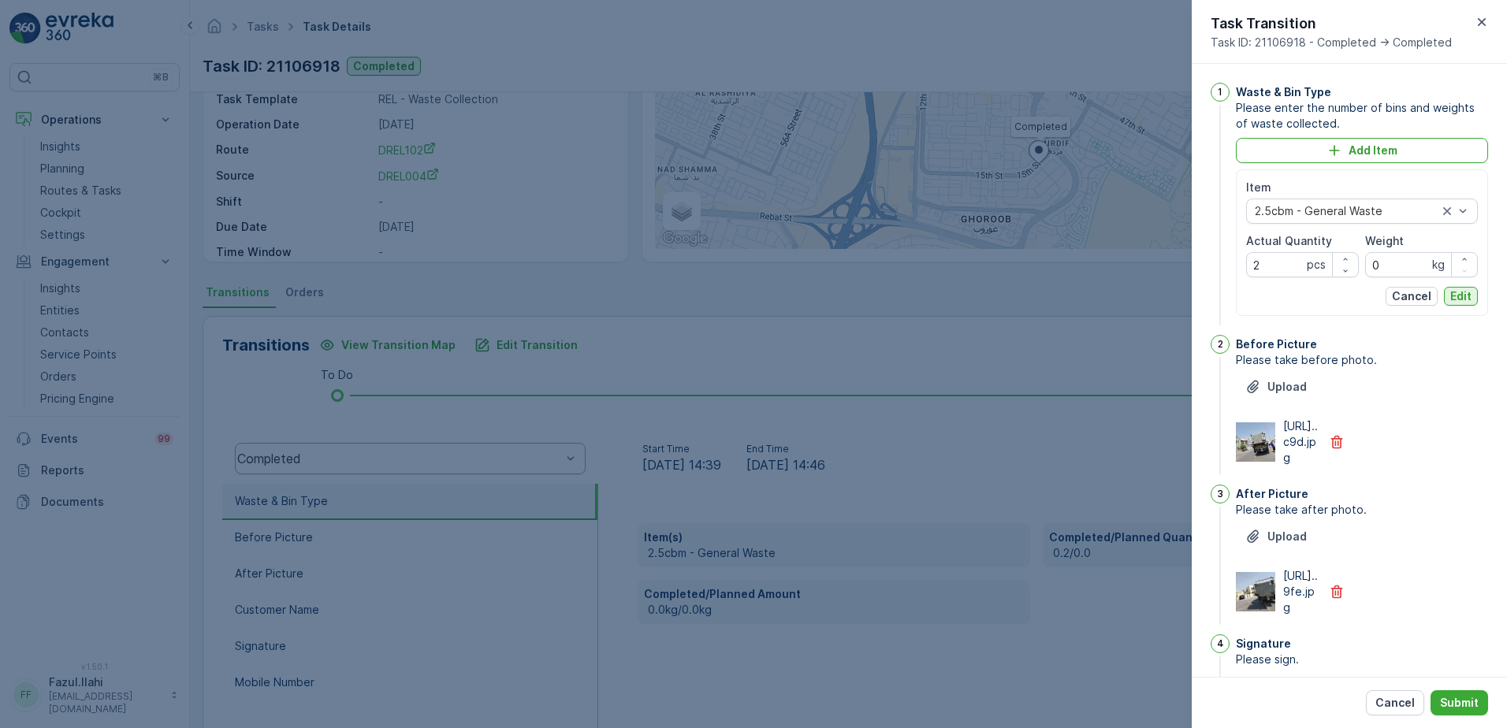
click at [1455, 292] on p "Edit" at bounding box center [1460, 296] width 21 height 16
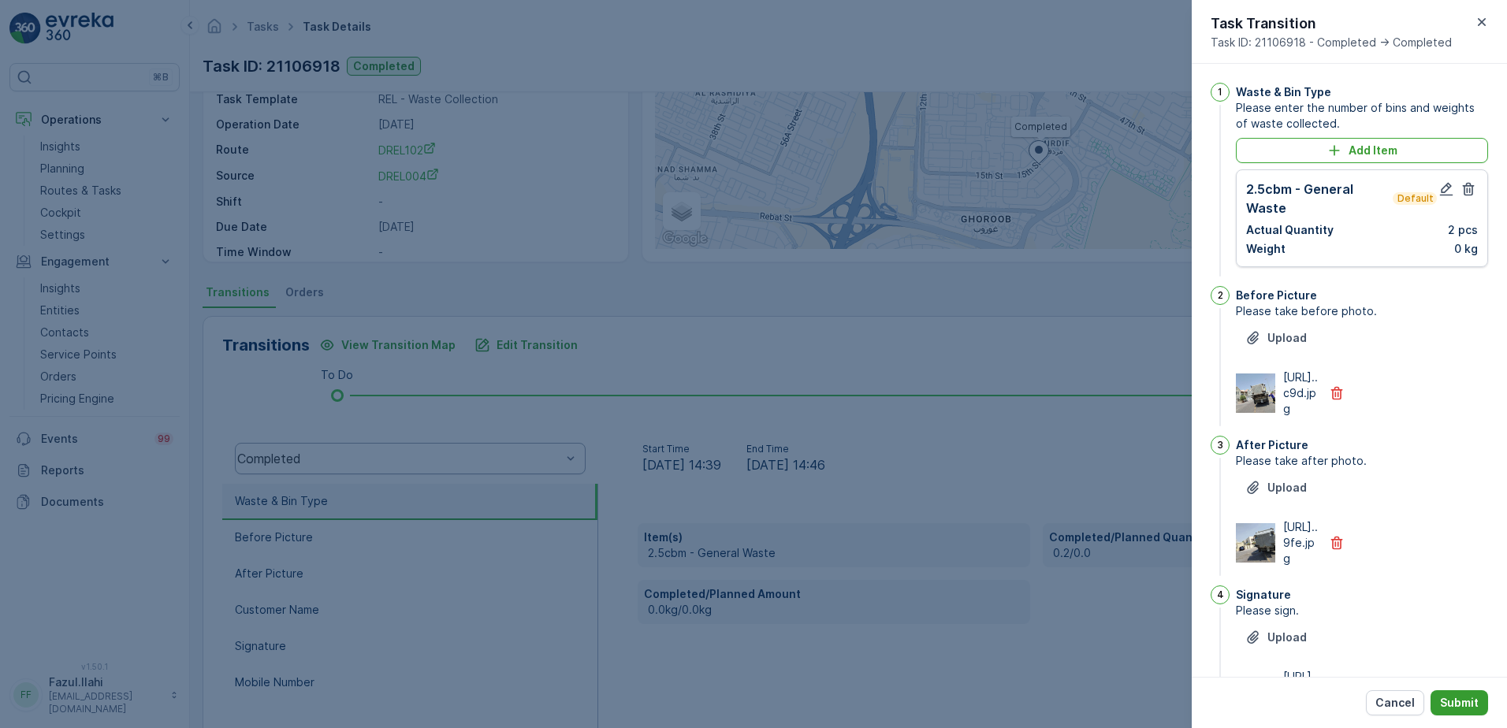
click at [1458, 704] on p "Submit" at bounding box center [1459, 703] width 39 height 16
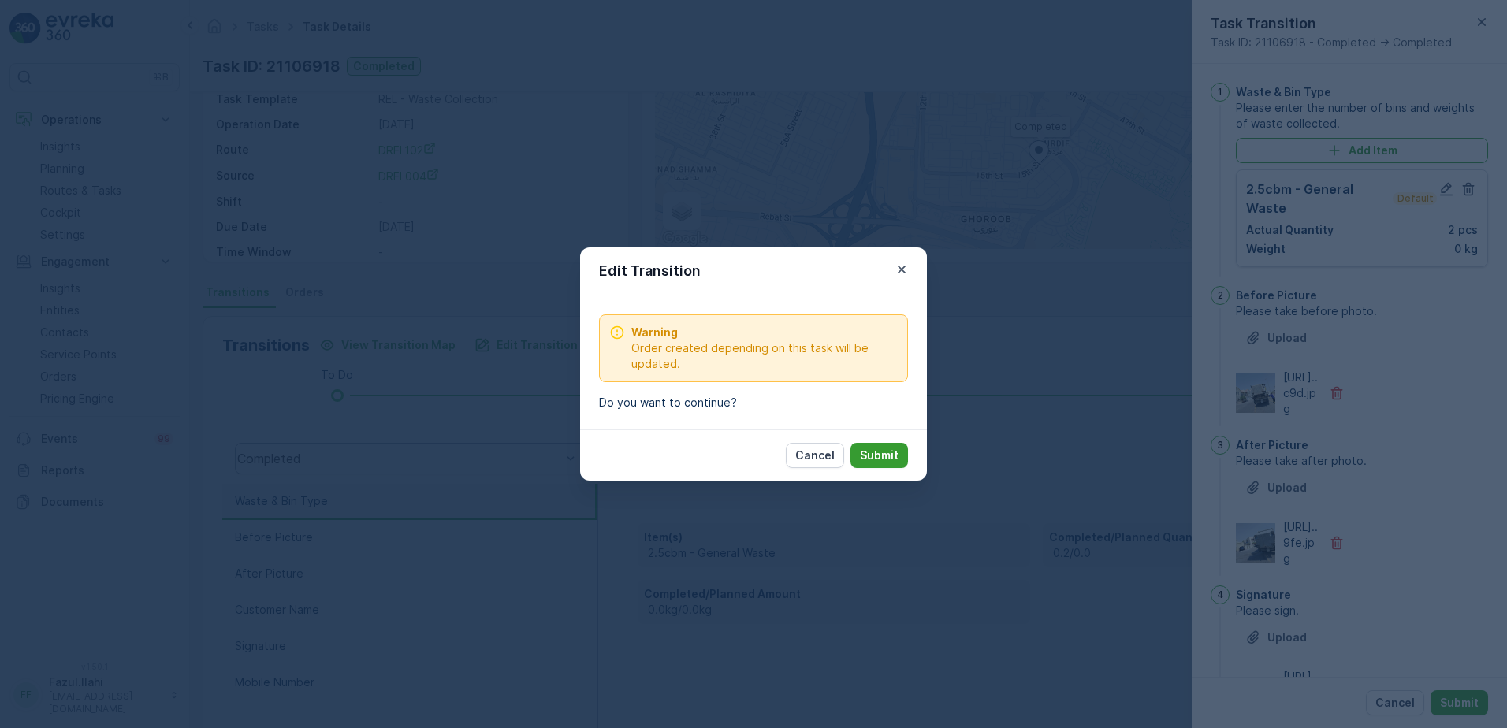
click at [886, 456] on p "Submit" at bounding box center [879, 456] width 39 height 16
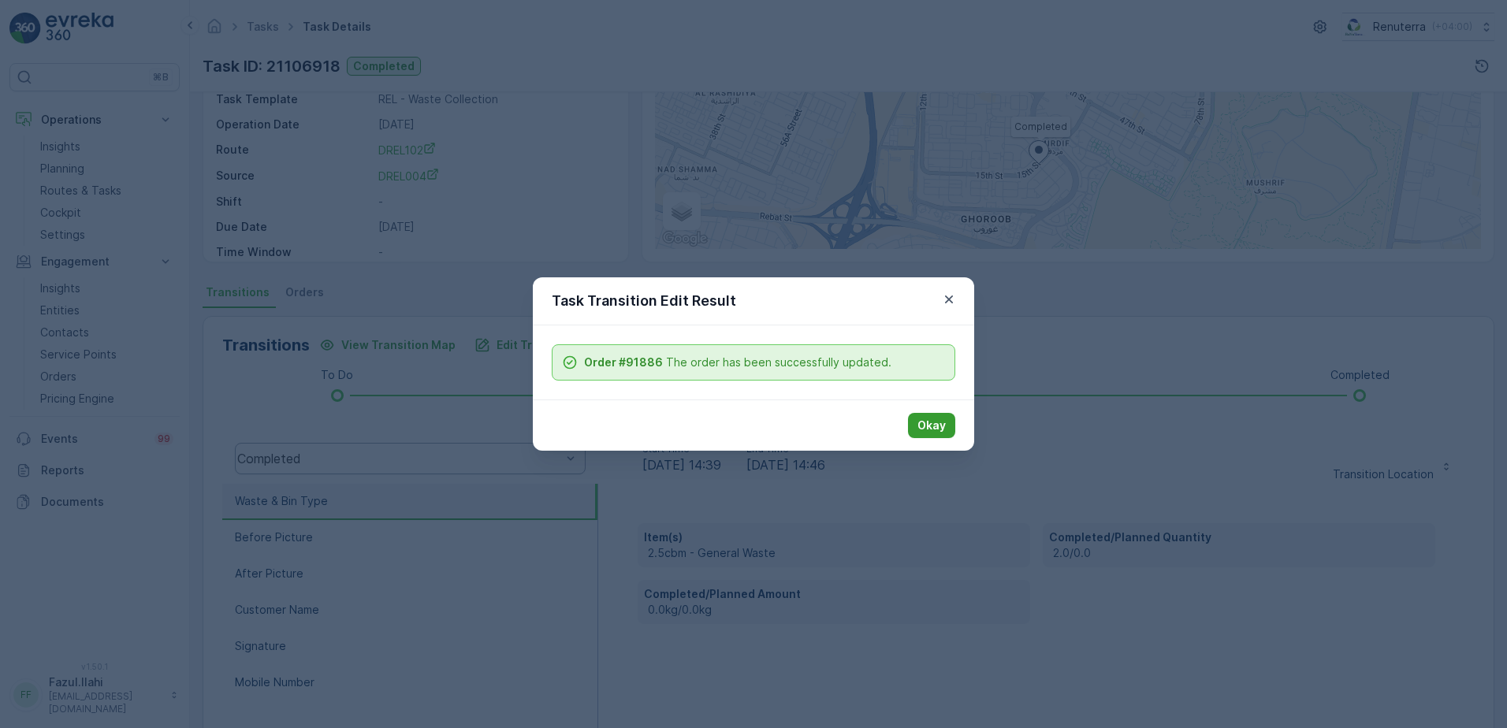
click at [940, 419] on p "Okay" at bounding box center [931, 426] width 28 height 16
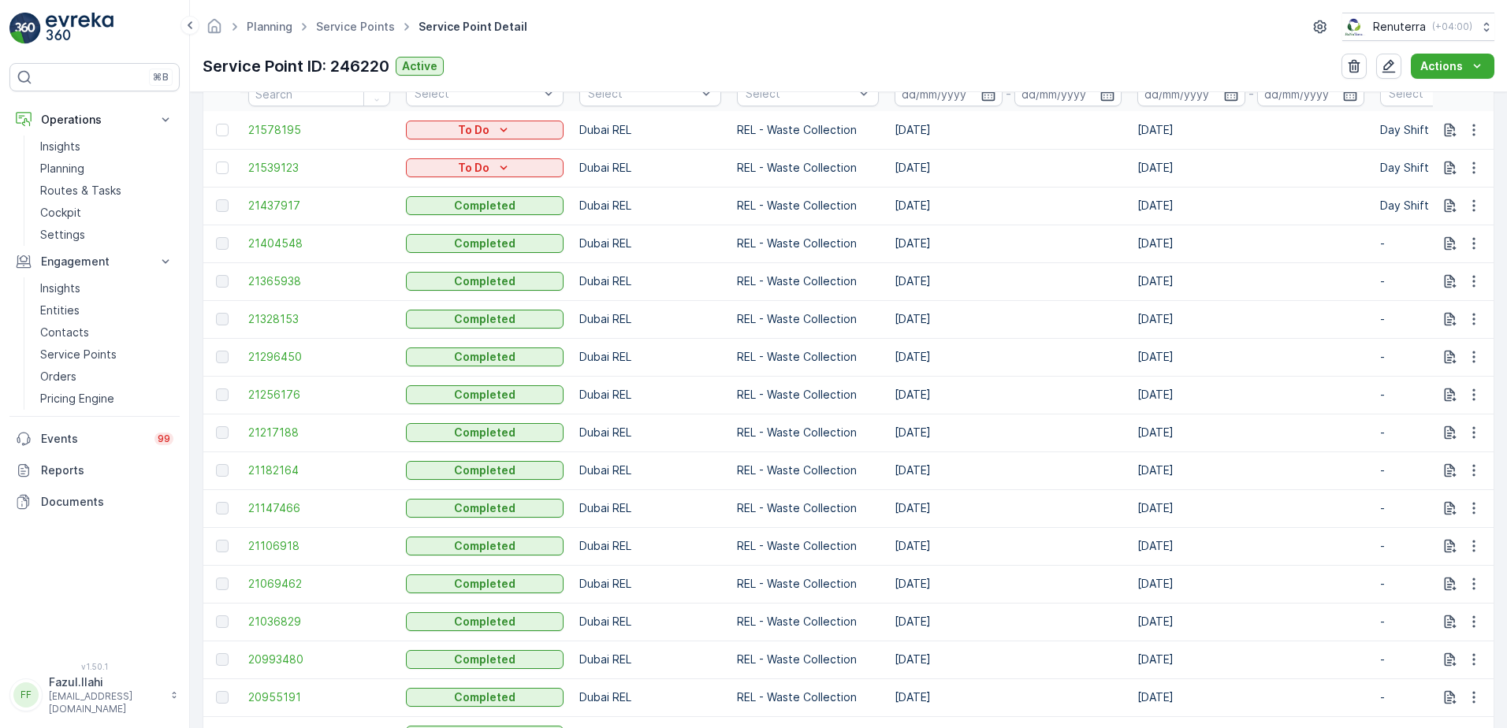
scroll to position [631, 0]
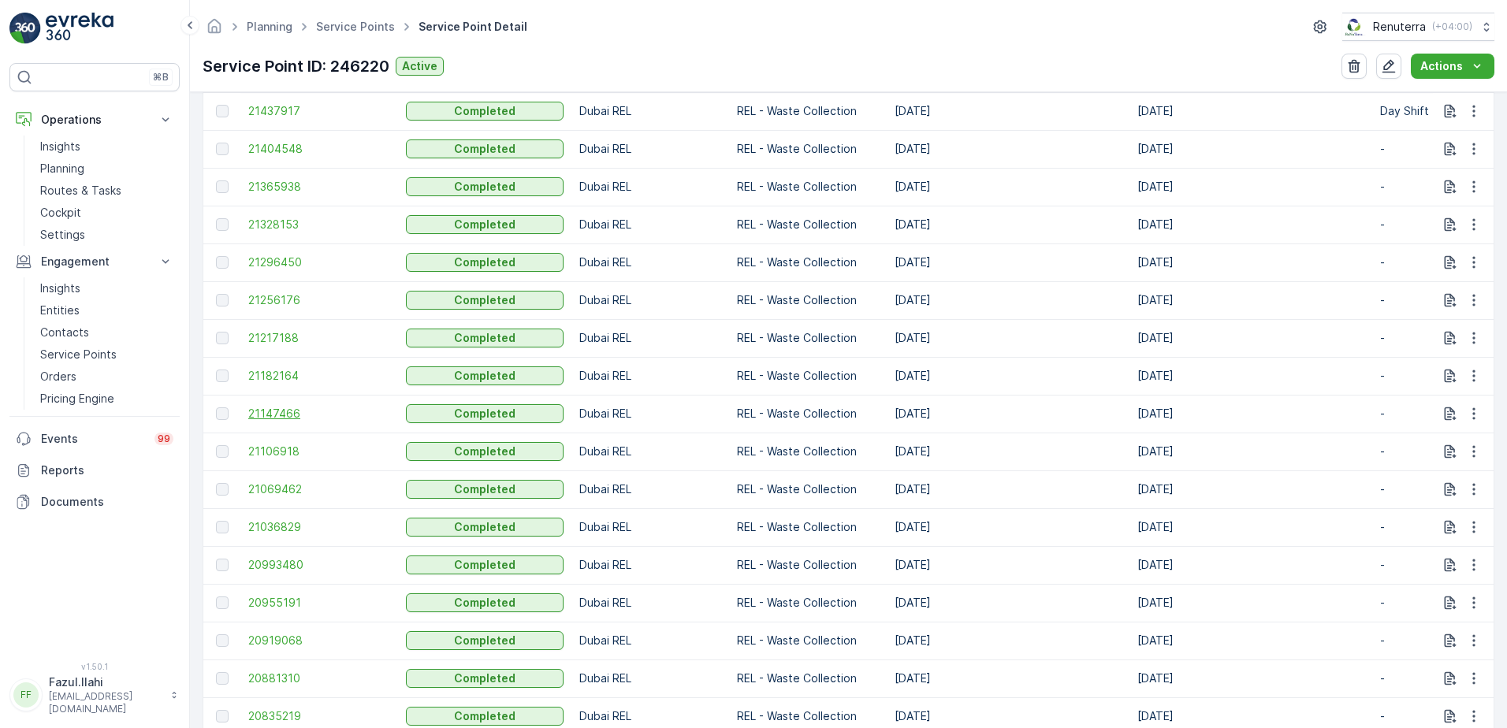
click at [277, 415] on span "21147466" at bounding box center [319, 414] width 142 height 16
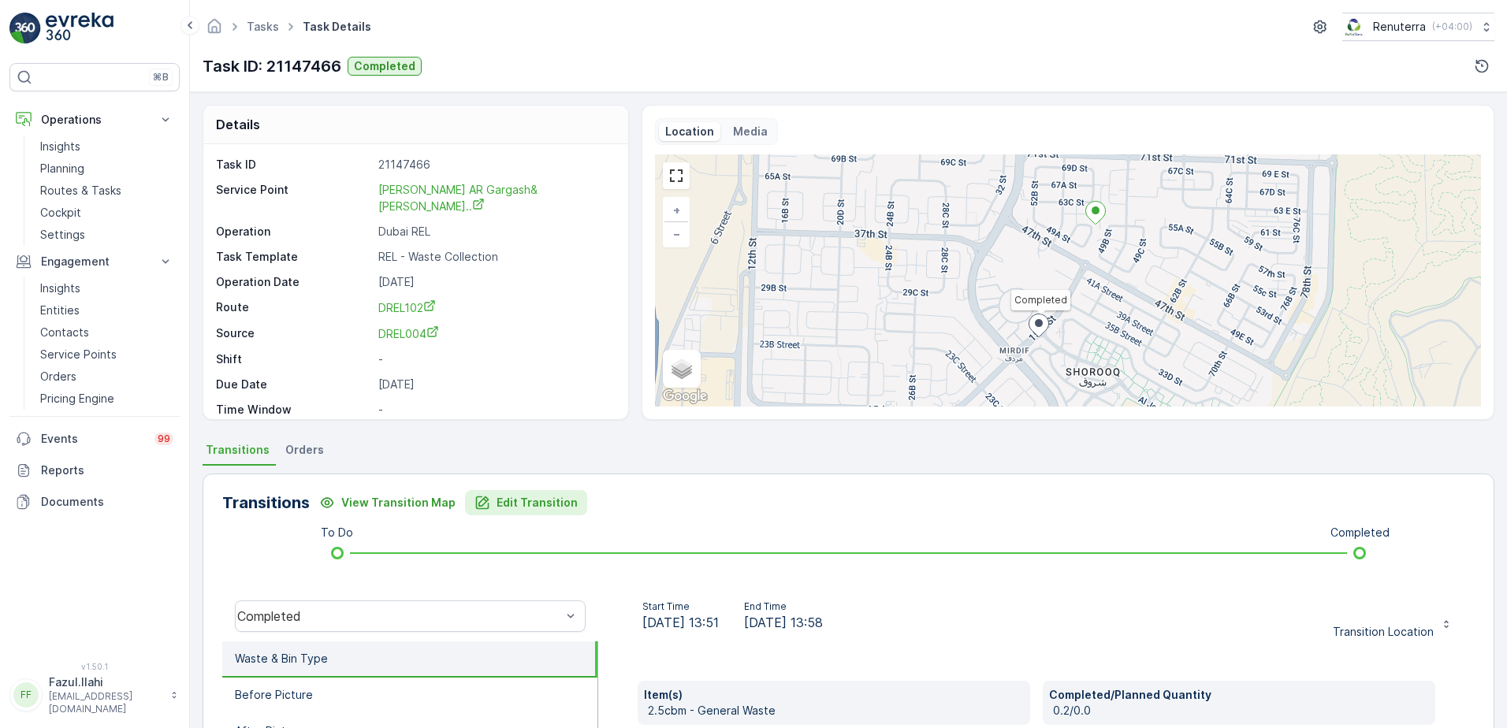
click at [534, 501] on p "Edit Transition" at bounding box center [537, 503] width 81 height 16
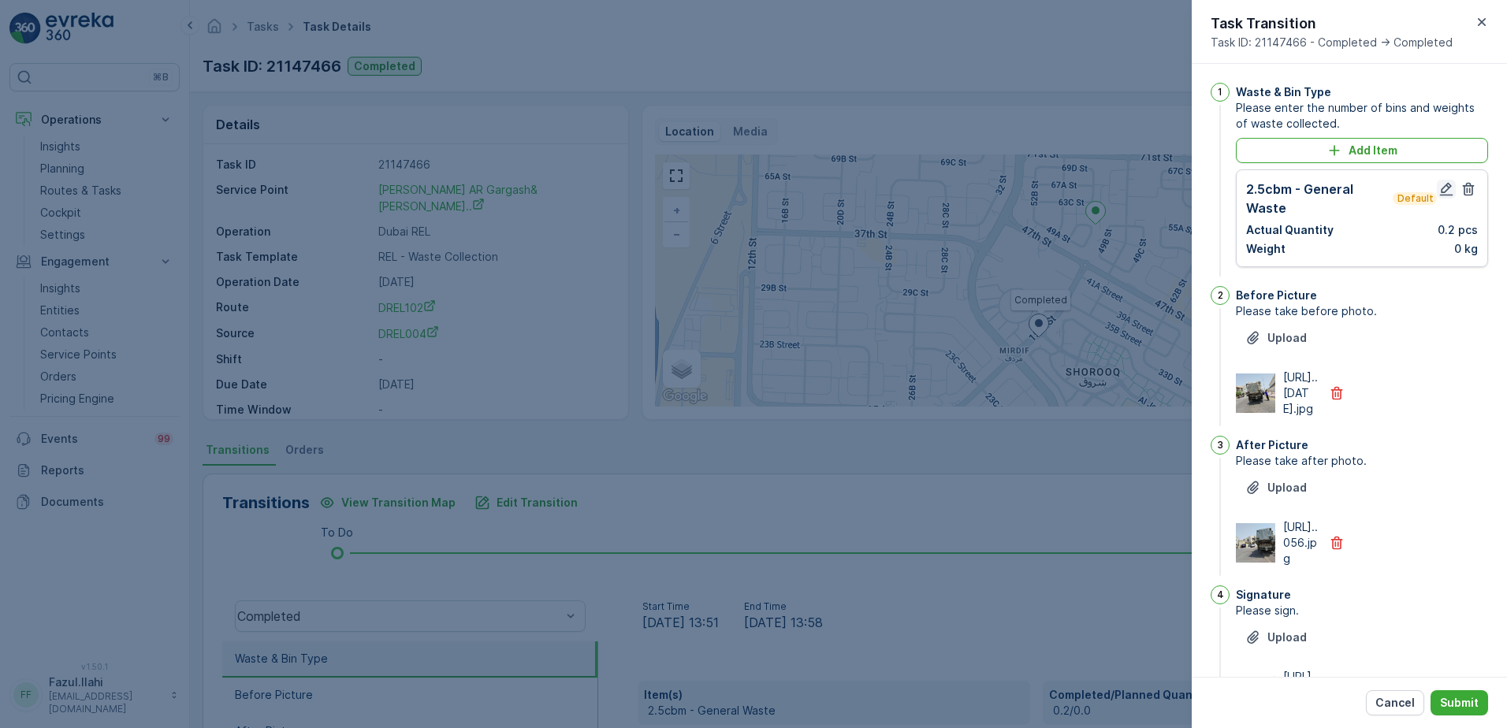
click at [1438, 184] on icon "button" at bounding box center [1446, 189] width 16 height 16
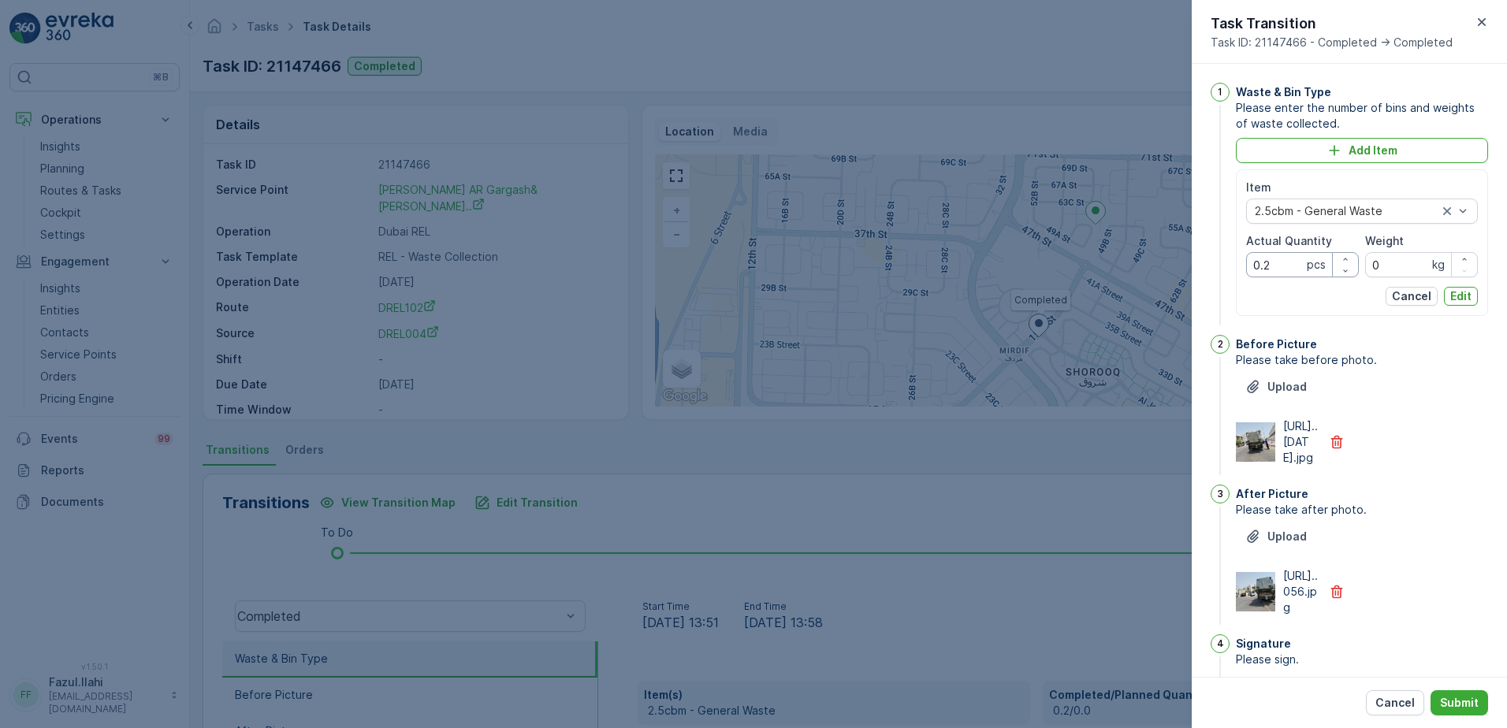
click at [1280, 270] on Quantity "0.2" at bounding box center [1302, 264] width 113 height 25
type Quantity "2"
click at [1464, 293] on p "Edit" at bounding box center [1460, 296] width 21 height 16
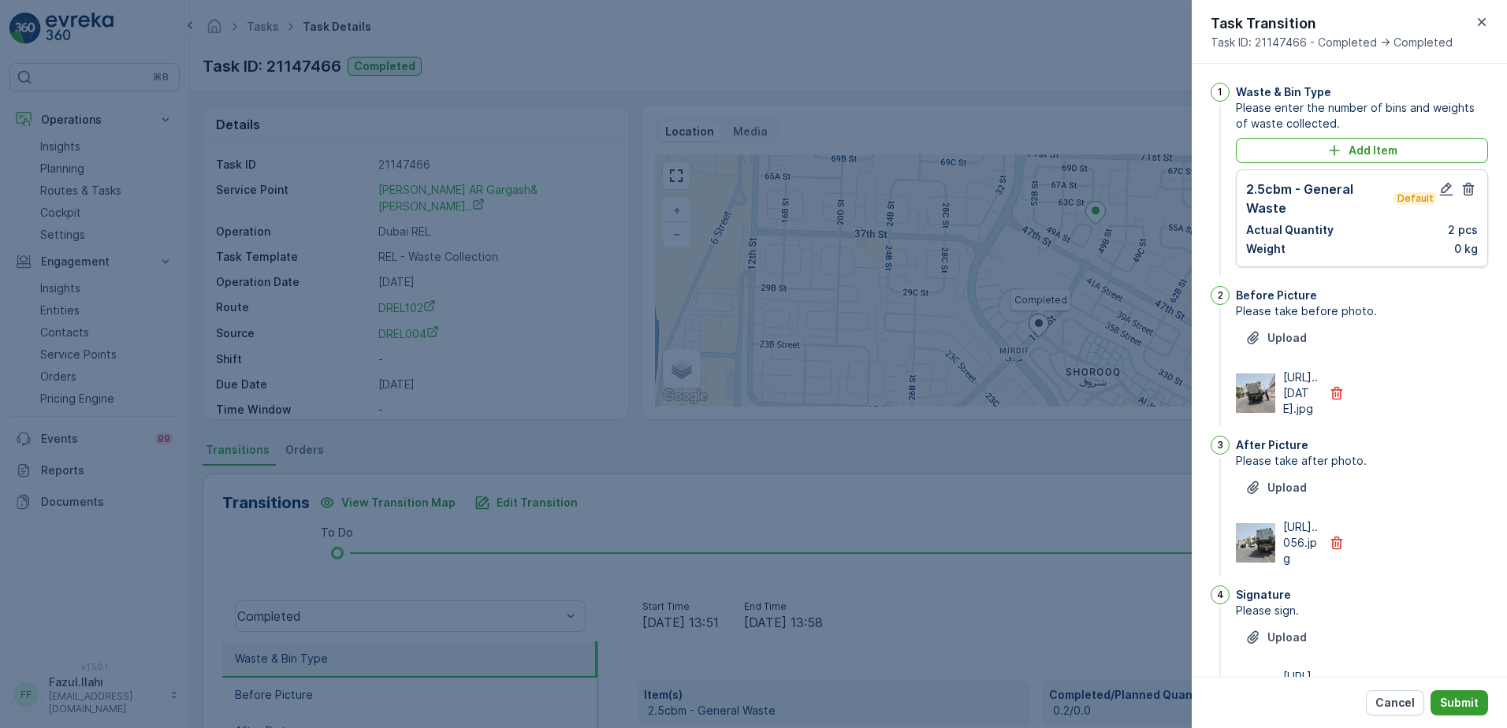
click at [1473, 704] on p "Submit" at bounding box center [1459, 703] width 39 height 16
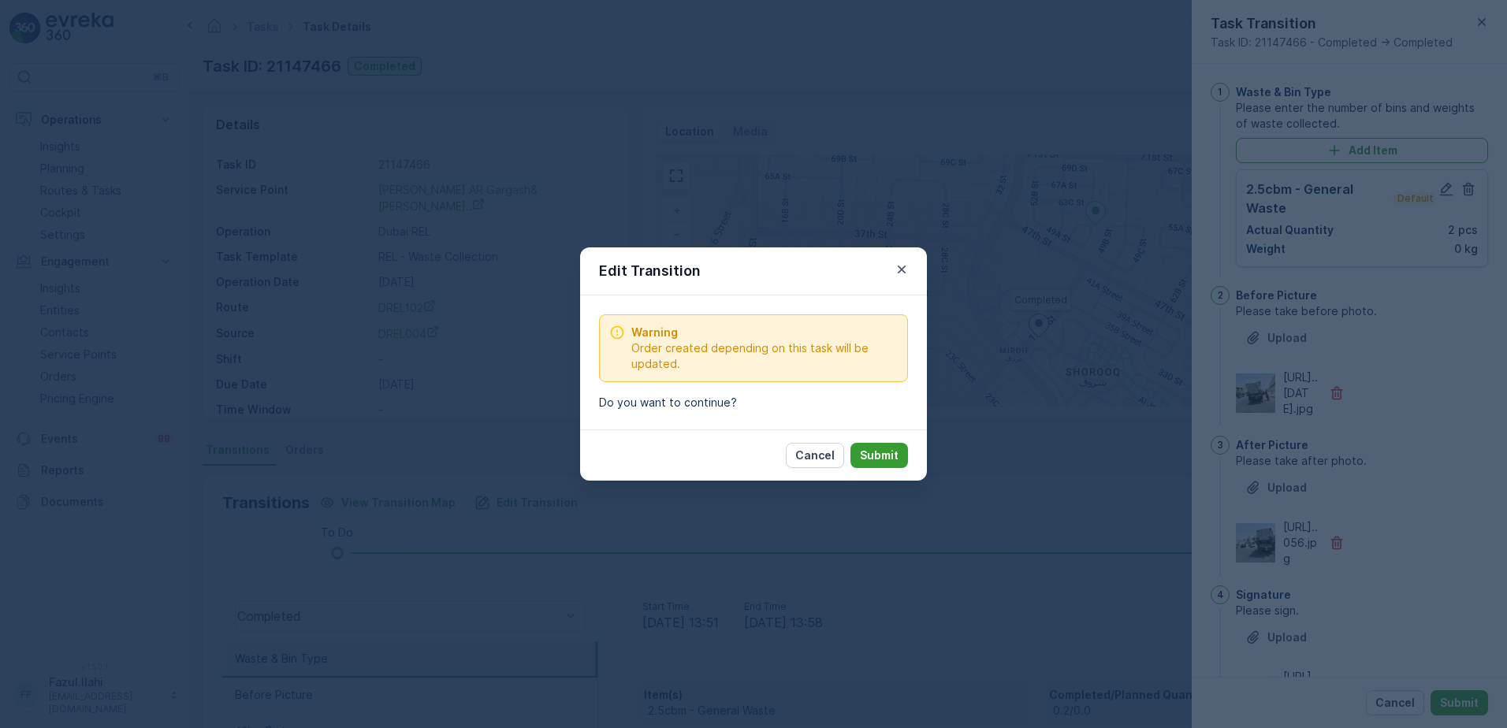
click at [875, 454] on p "Submit" at bounding box center [879, 456] width 39 height 16
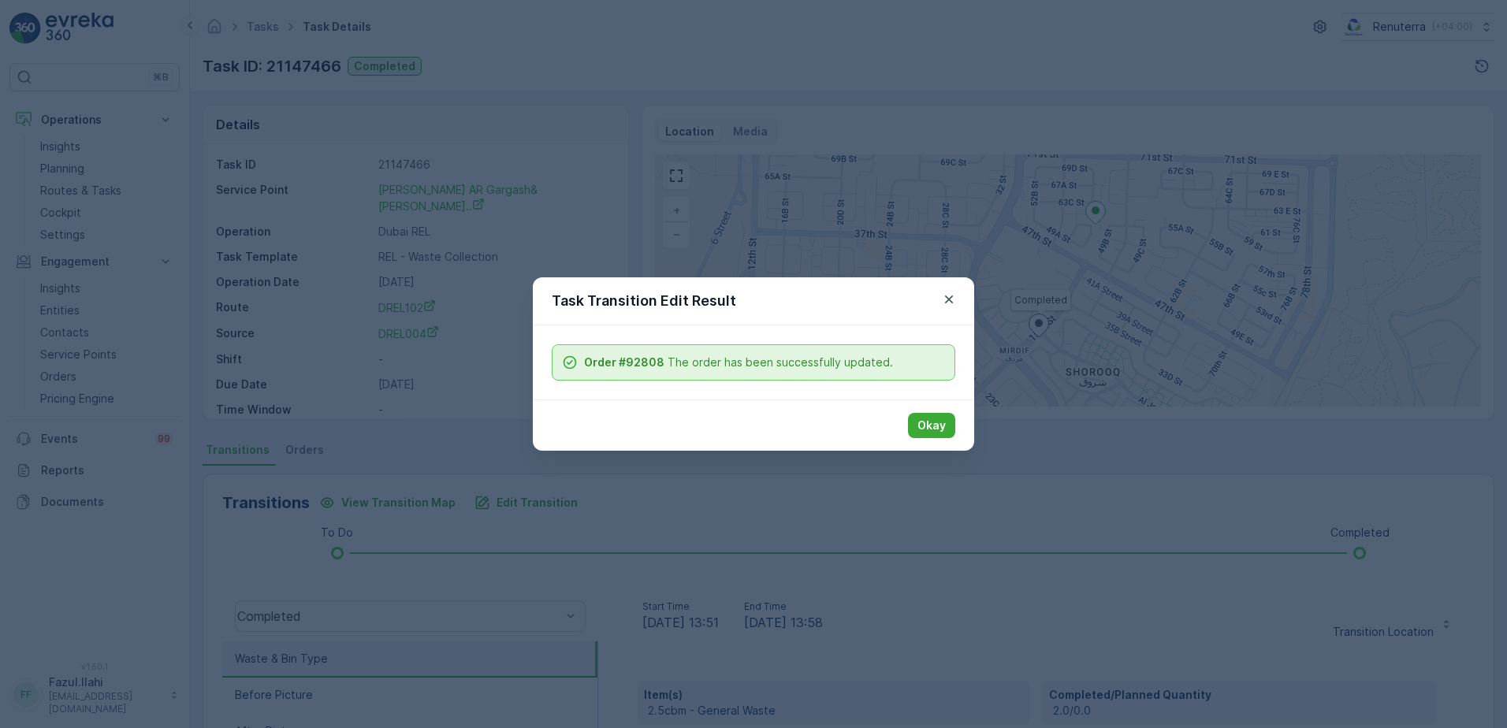
click at [912, 431] on button "Okay" at bounding box center [931, 425] width 47 height 25
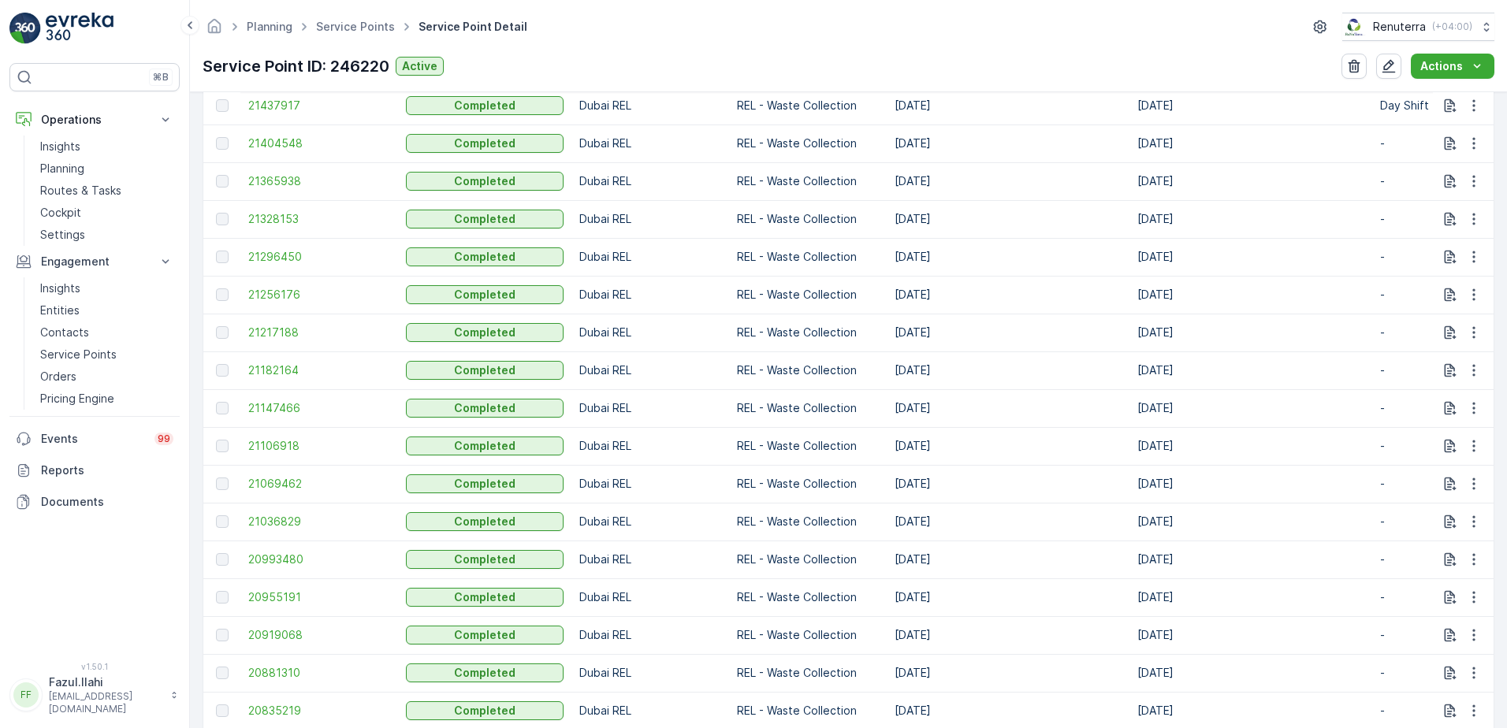
scroll to position [473, 0]
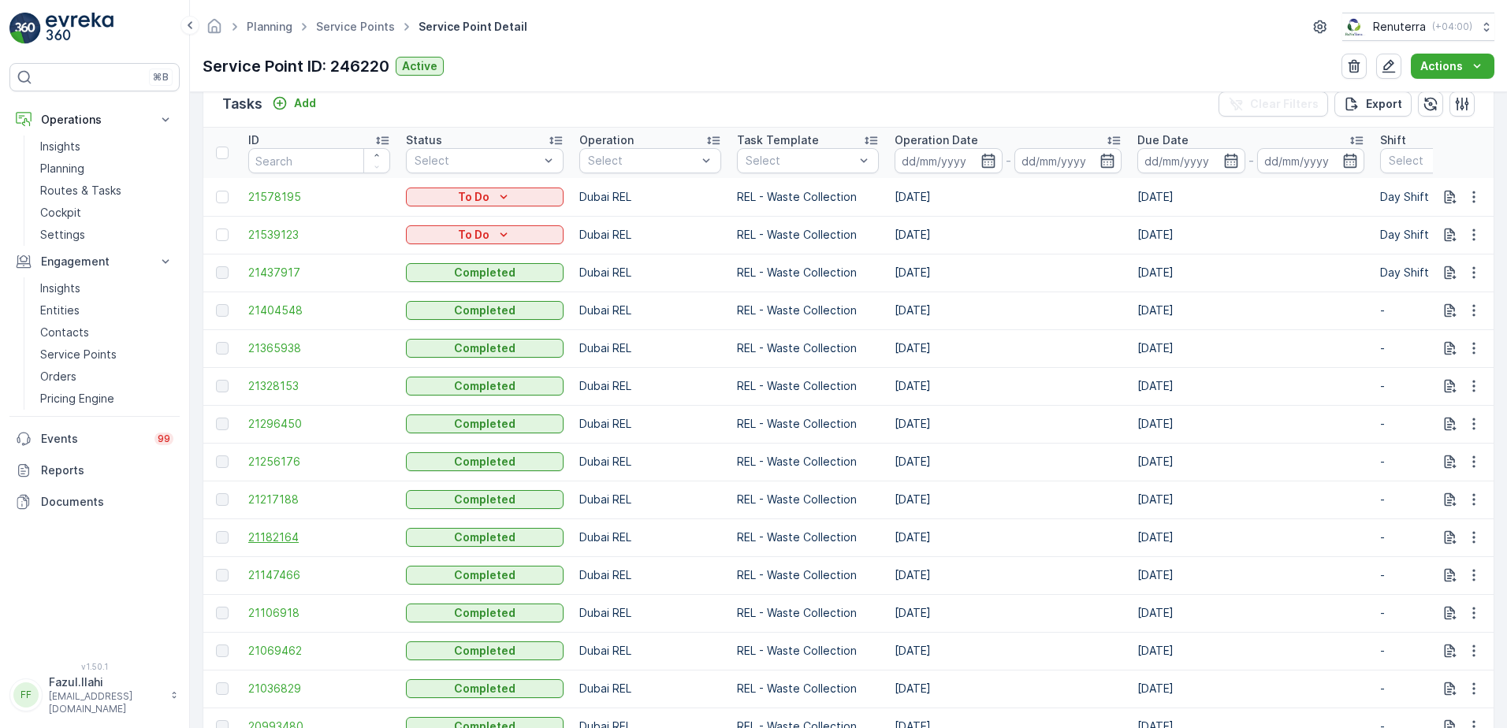
click at [267, 539] on span "21182164" at bounding box center [319, 538] width 142 height 16
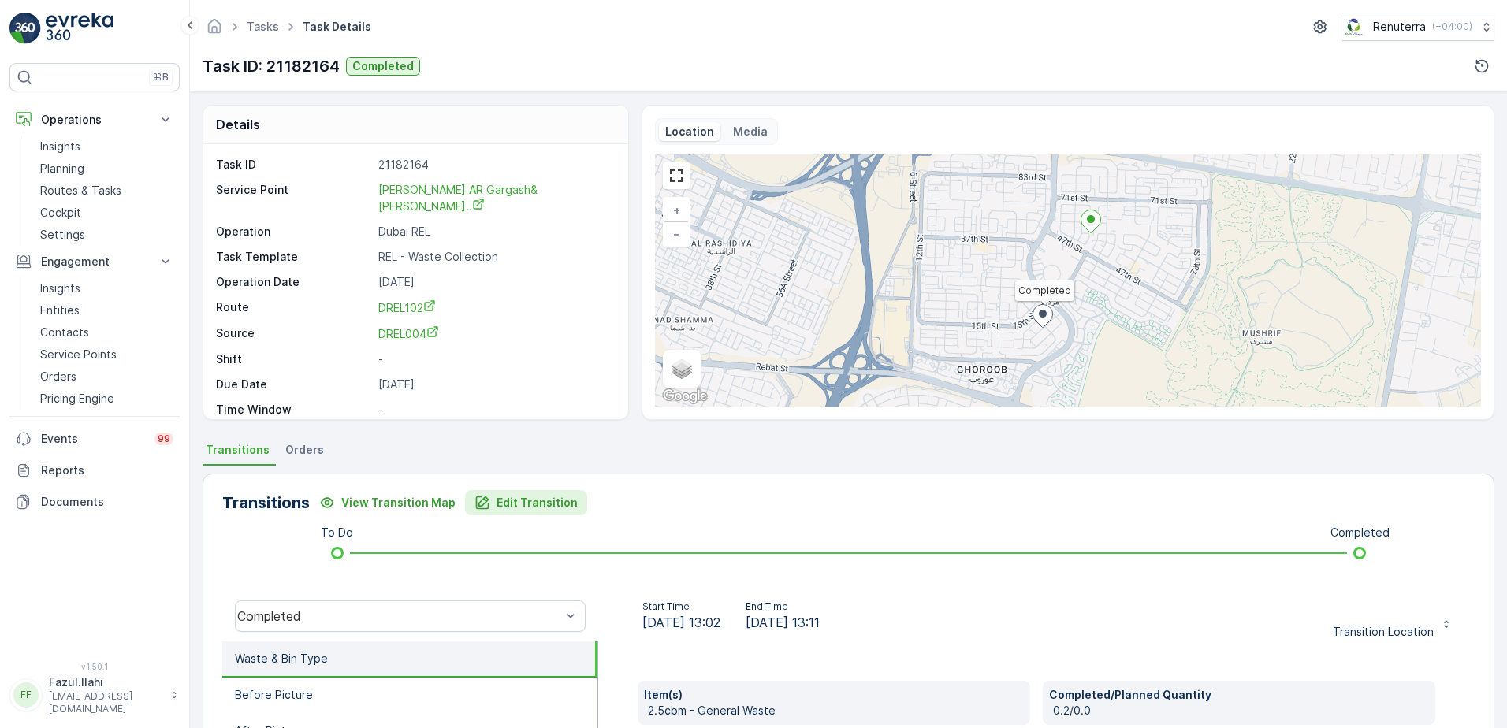
click at [505, 499] on p "Edit Transition" at bounding box center [537, 503] width 81 height 16
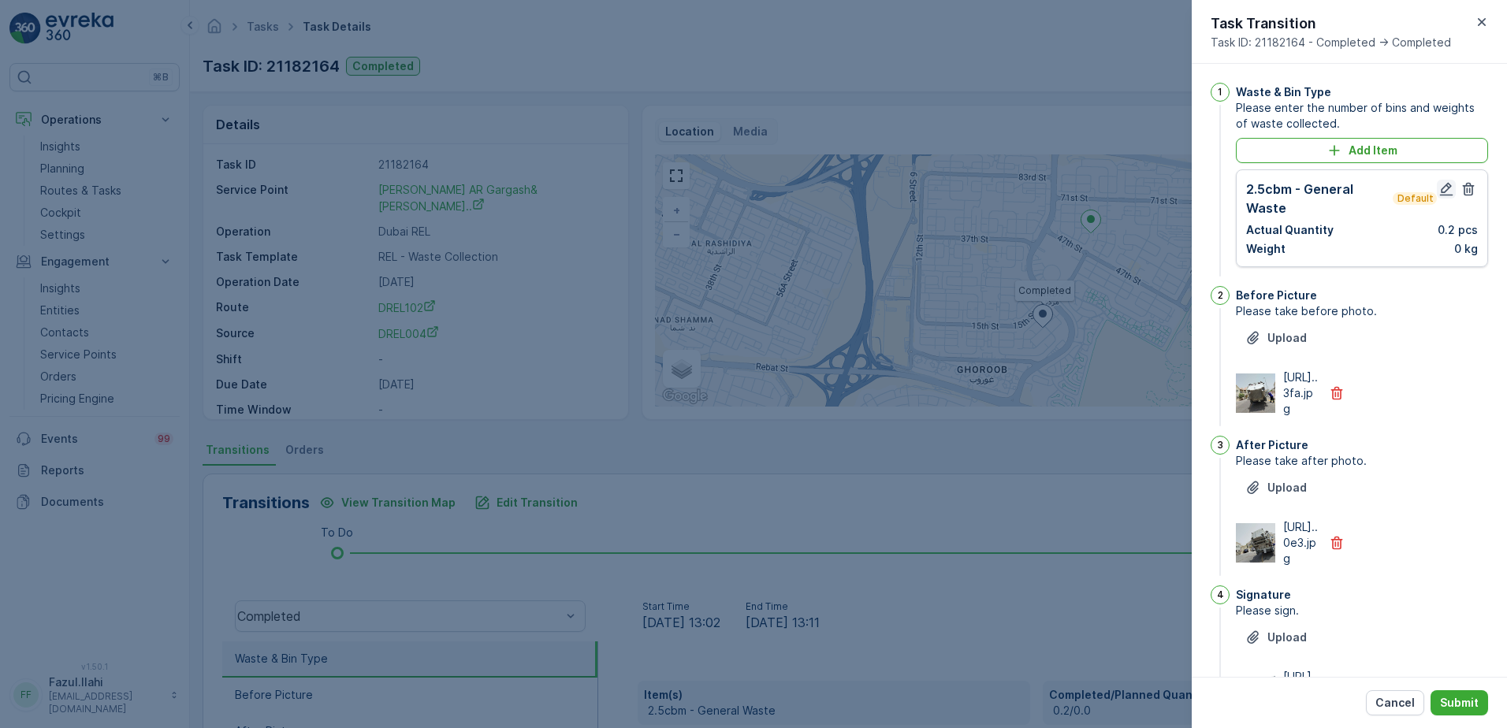
click at [1445, 188] on icon "button" at bounding box center [1446, 189] width 13 height 13
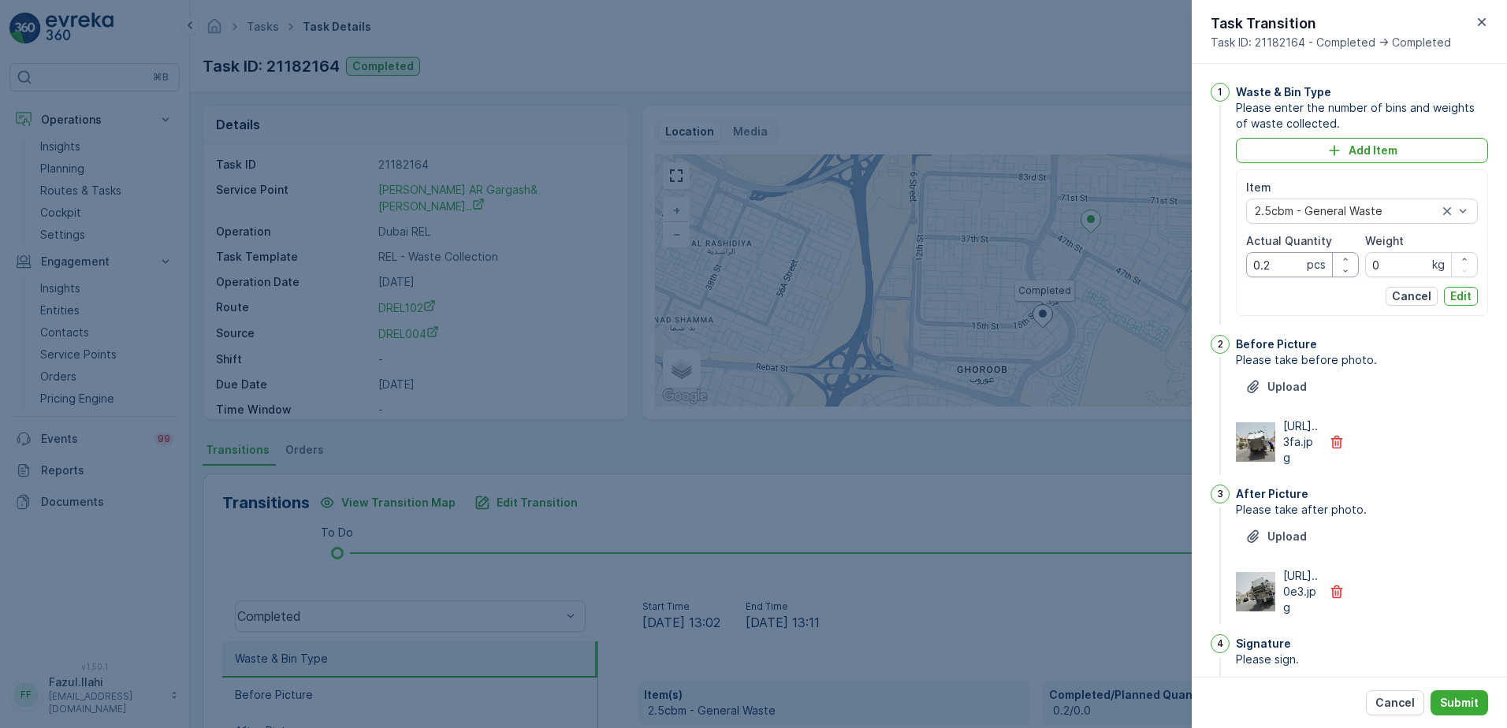
click at [1282, 260] on Quantity "0.2" at bounding box center [1302, 264] width 113 height 25
type Quantity "2"
drag, startPoint x: 1460, startPoint y: 299, endPoint x: 1460, endPoint y: 314, distance: 15.0
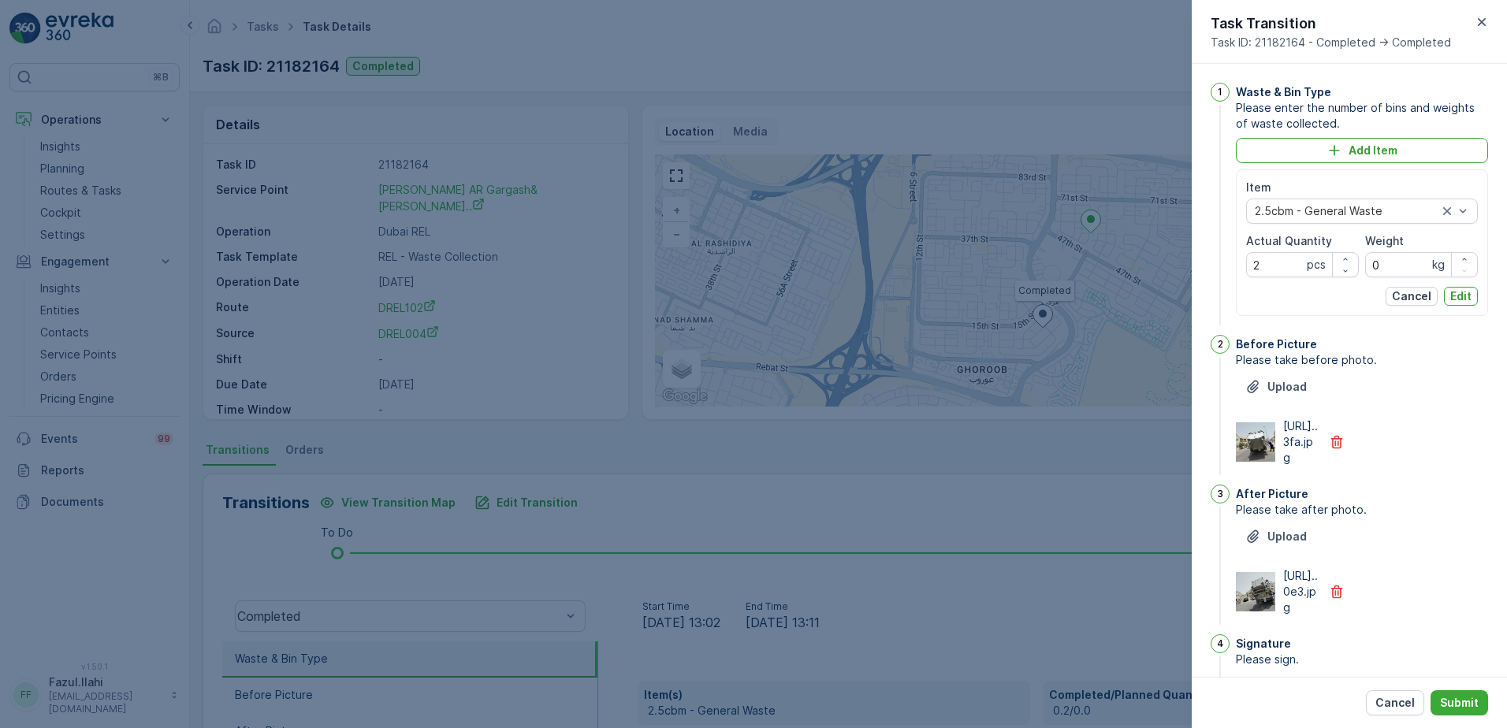
click at [1459, 302] on p "Edit" at bounding box center [1460, 296] width 21 height 16
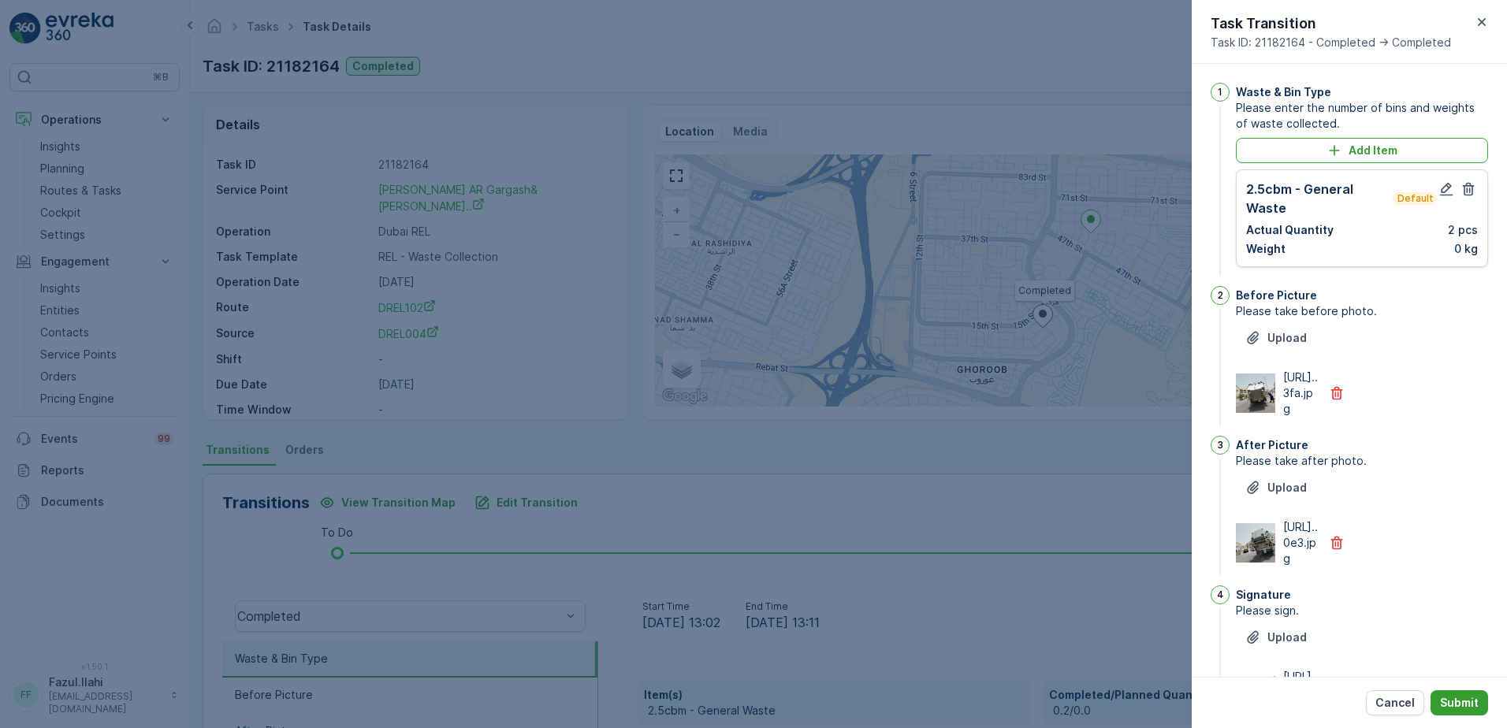
click at [1462, 699] on p "Submit" at bounding box center [1459, 703] width 39 height 16
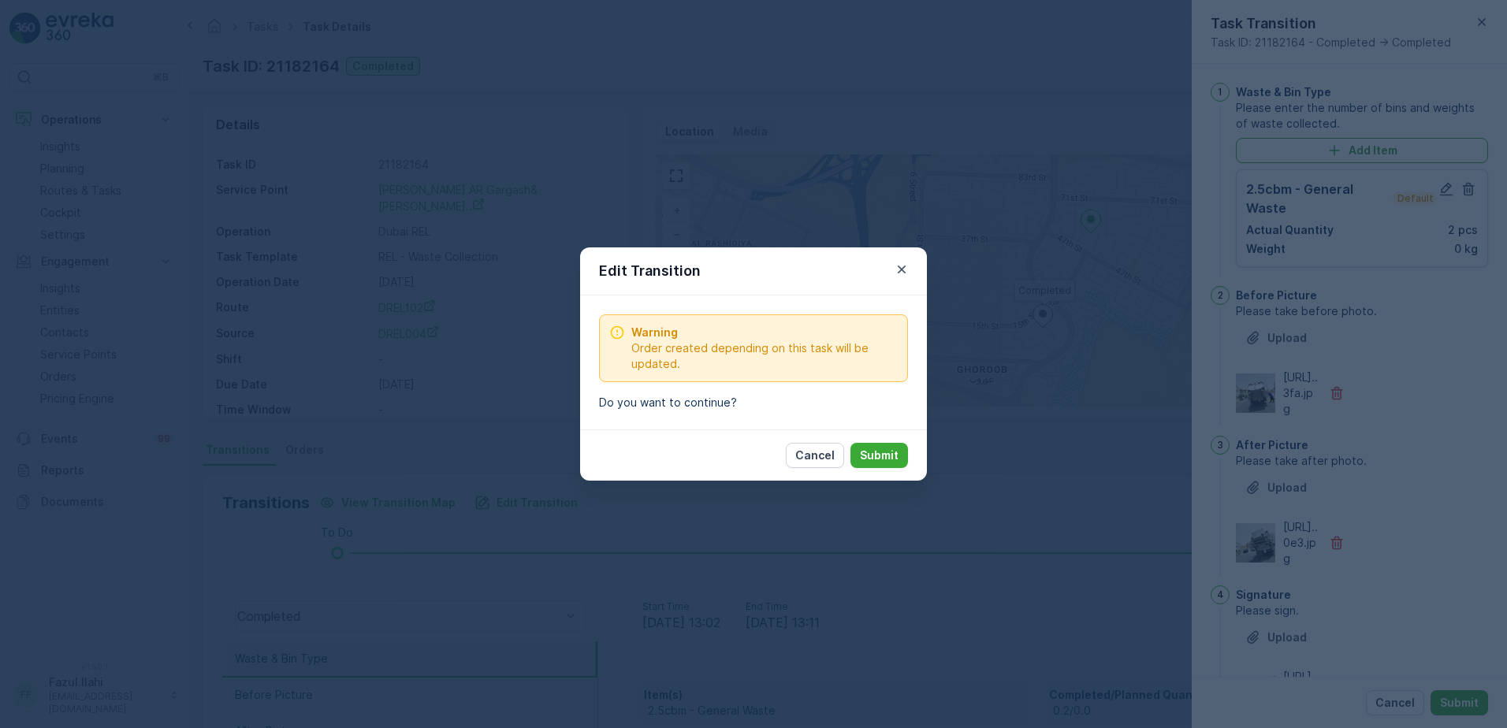
click at [879, 440] on div "Cancel Submit" at bounding box center [753, 455] width 347 height 51
click at [879, 448] on p "Submit" at bounding box center [879, 456] width 39 height 16
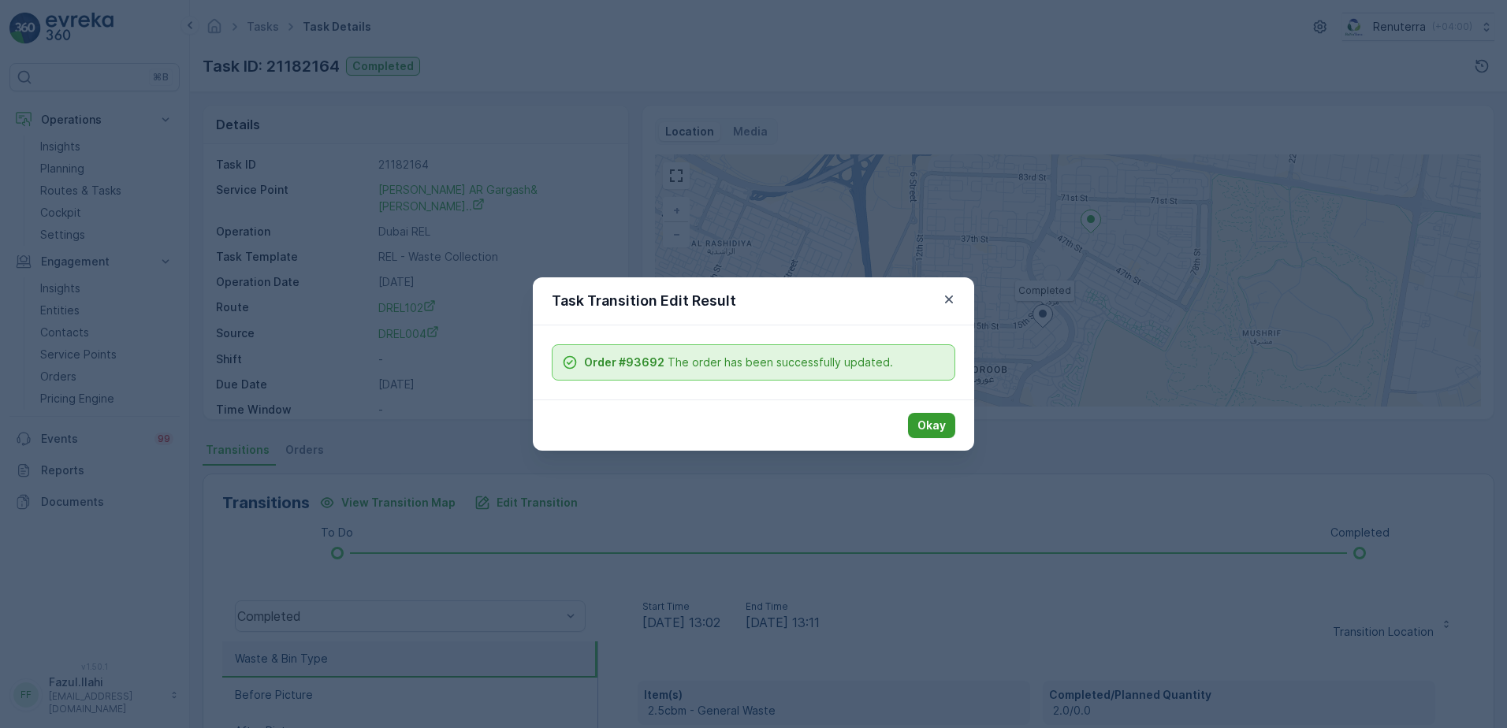
click at [928, 426] on p "Okay" at bounding box center [931, 426] width 28 height 16
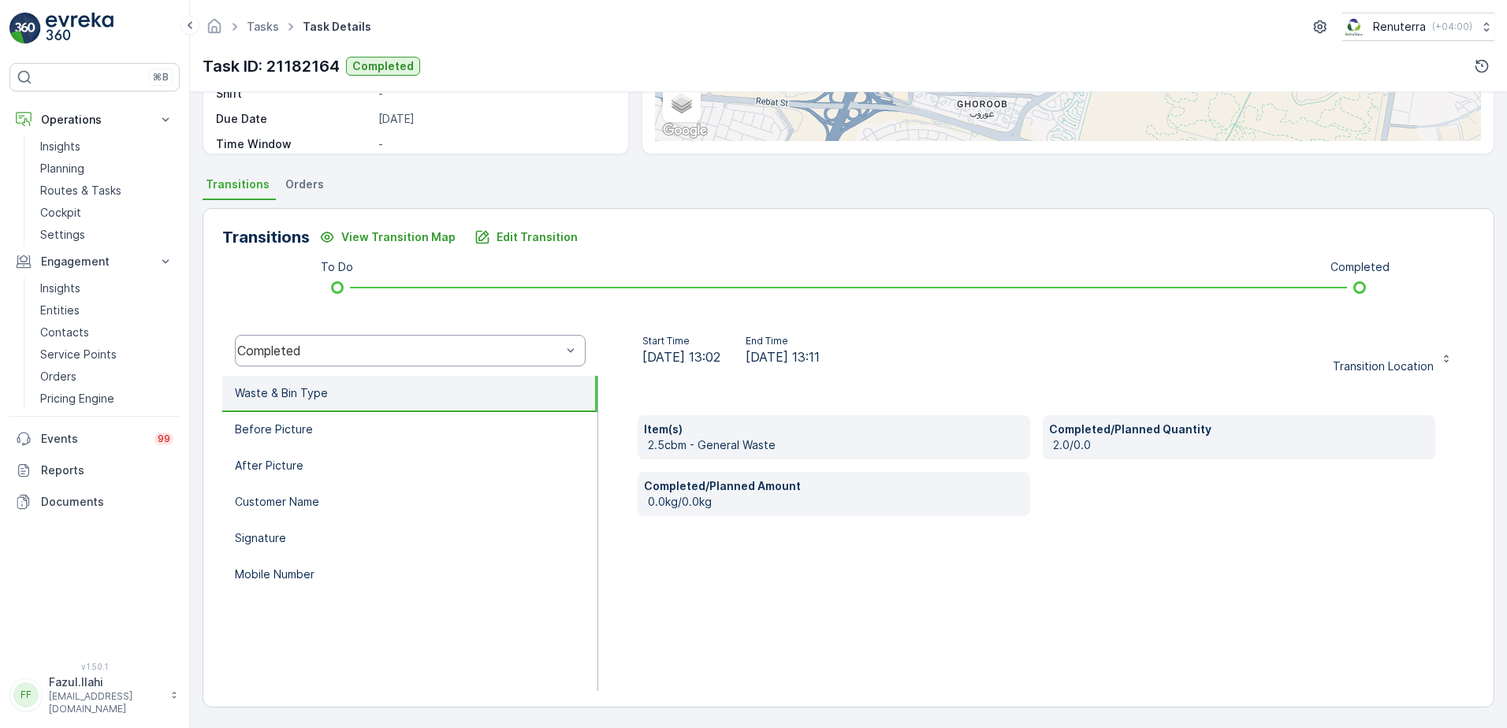
scroll to position [29, 0]
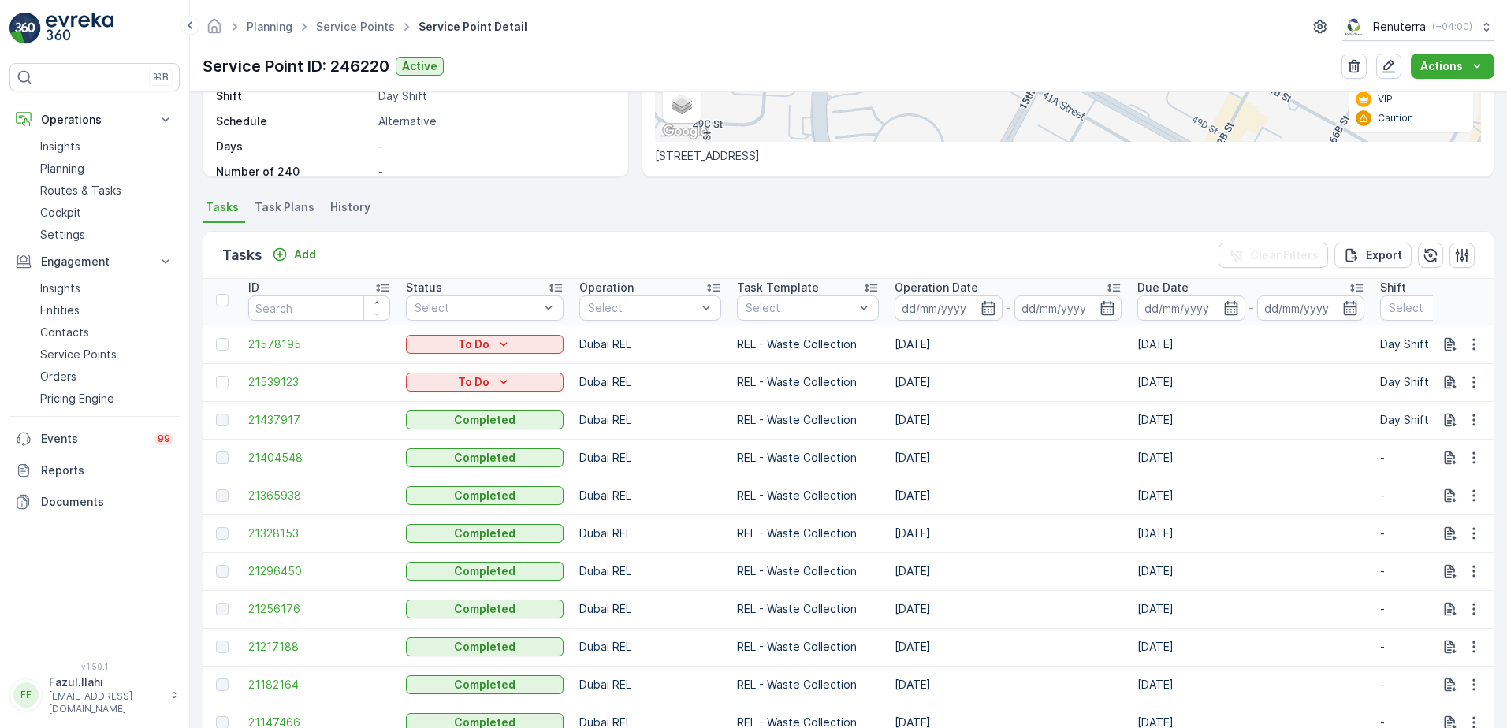
scroll to position [479, 0]
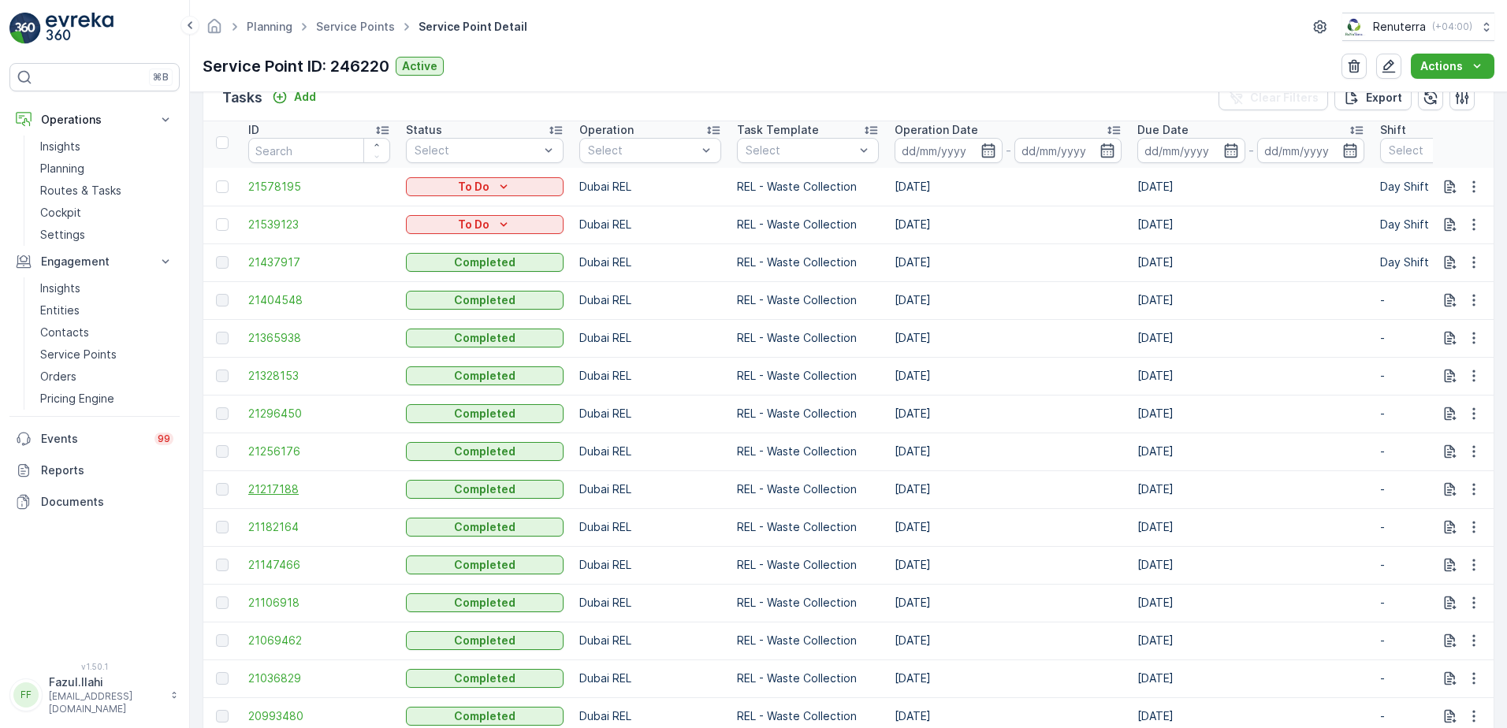
click at [281, 493] on span "21217188" at bounding box center [319, 490] width 142 height 16
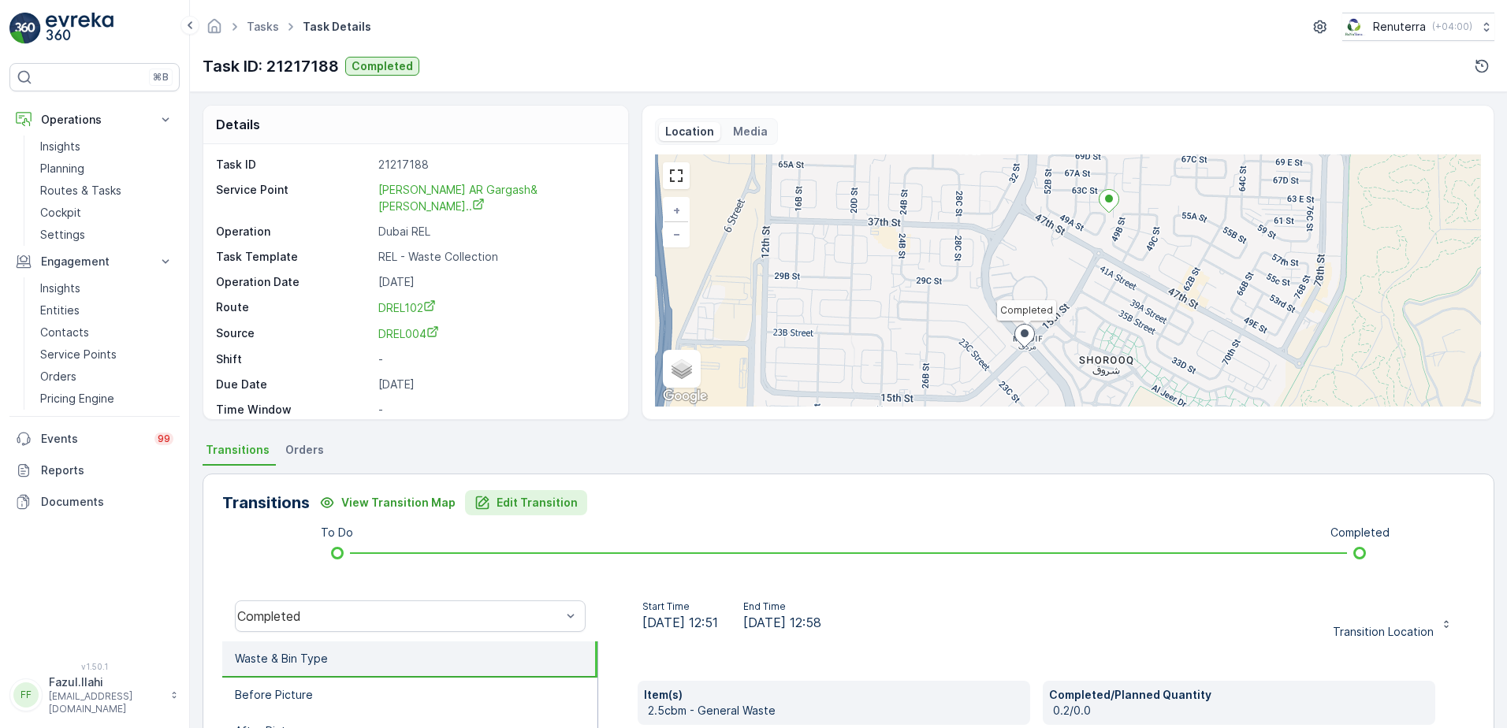
click at [539, 500] on p "Edit Transition" at bounding box center [537, 503] width 81 height 16
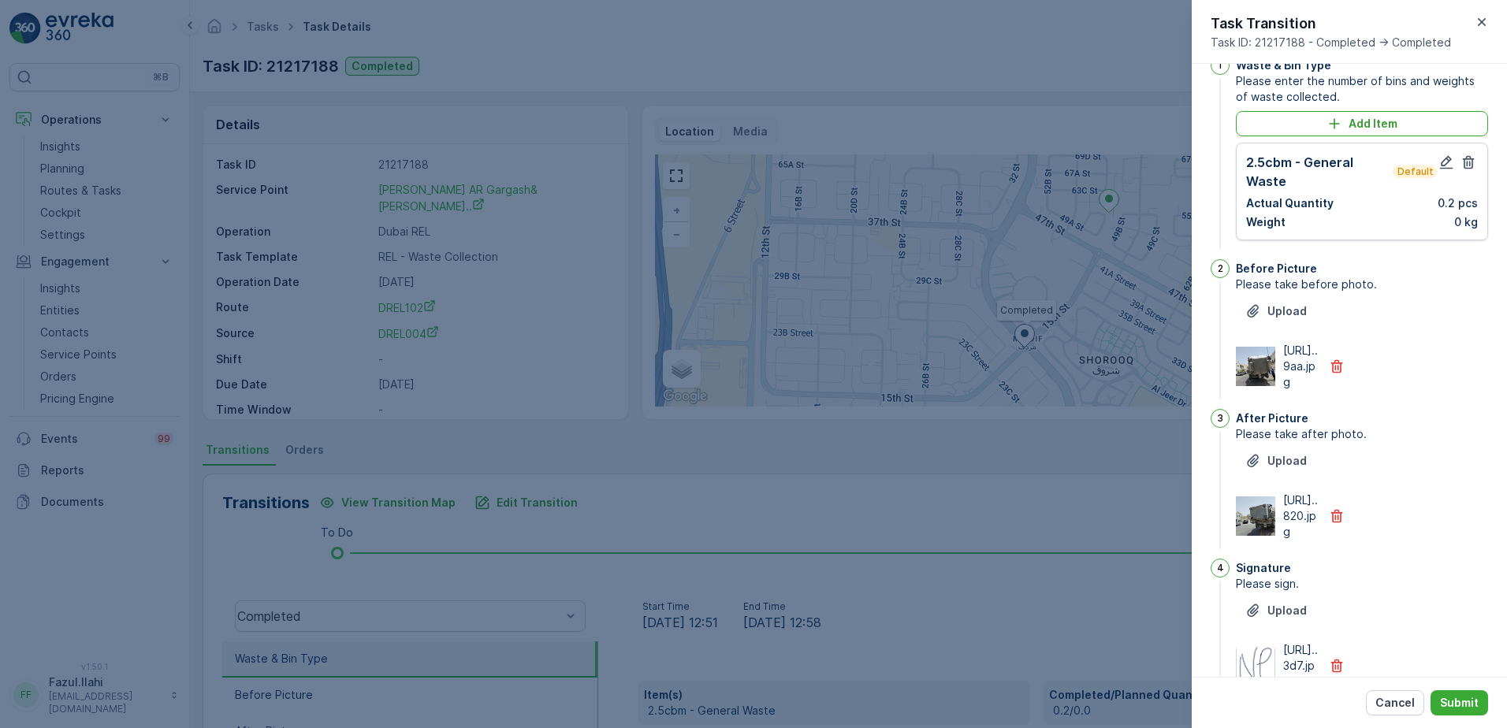
scroll to position [2, 0]
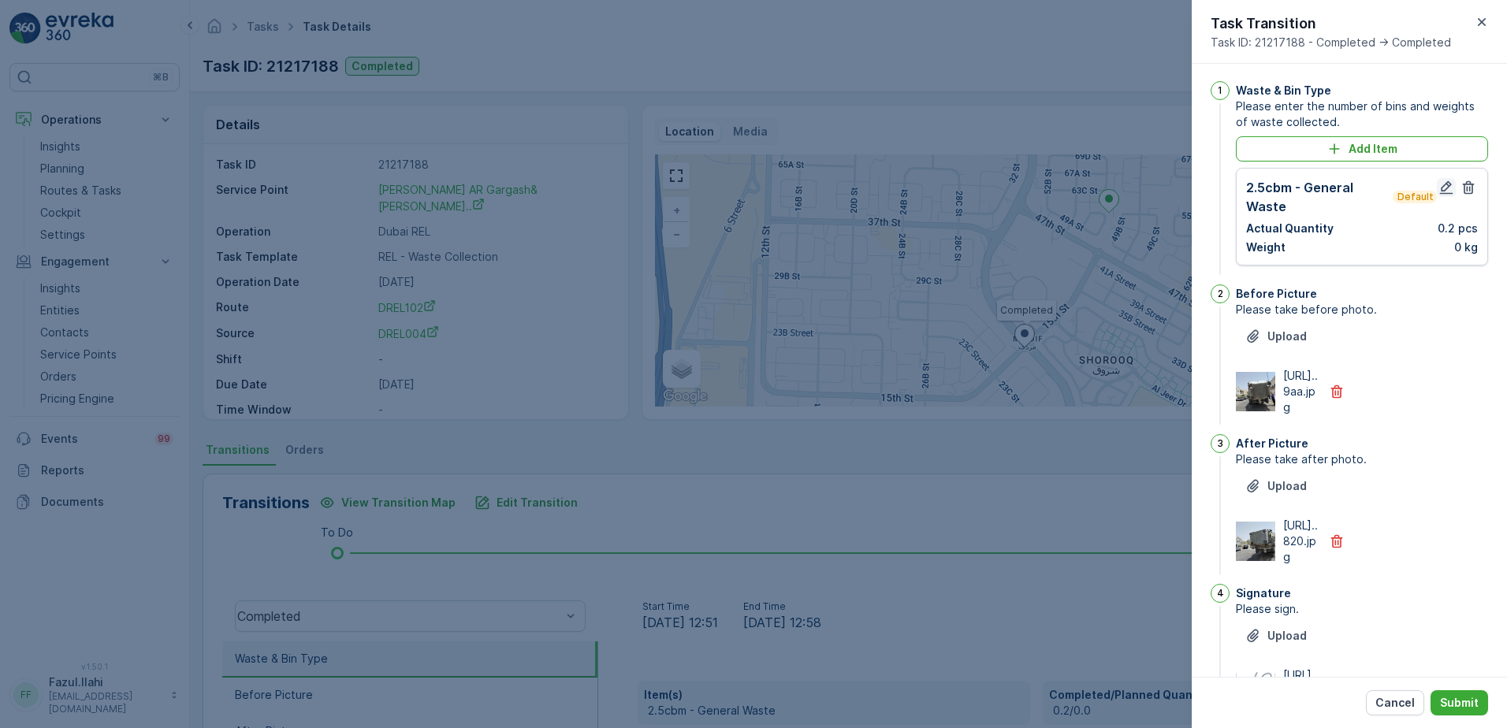
click at [1444, 188] on icon "button" at bounding box center [1446, 187] width 13 height 13
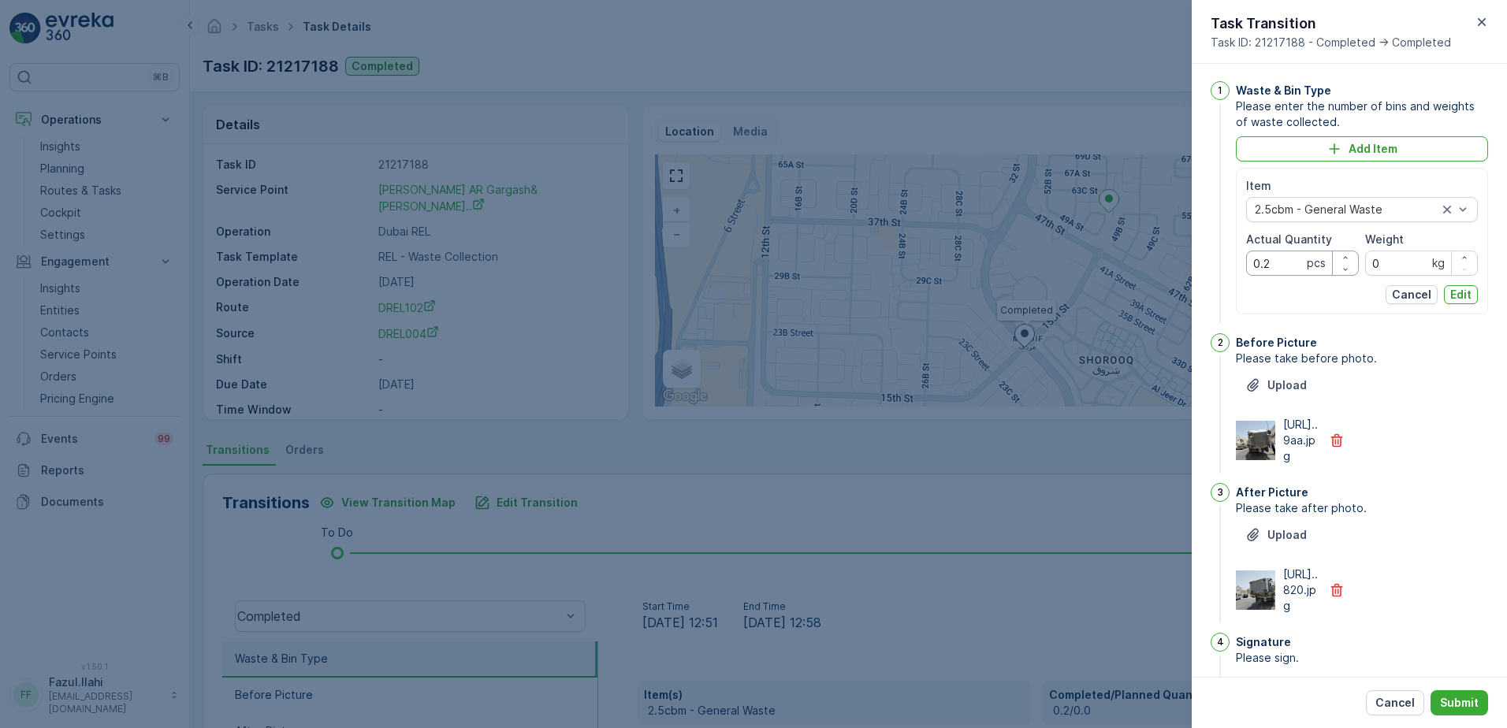
click at [1291, 263] on Quantity "0.2" at bounding box center [1302, 263] width 113 height 25
type Quantity "2"
click at [1459, 292] on div "Item 2.5cbm - General Waste Actual Quantity 2 pcs Weight 0 kg Cancel Edit" at bounding box center [1362, 241] width 232 height 126
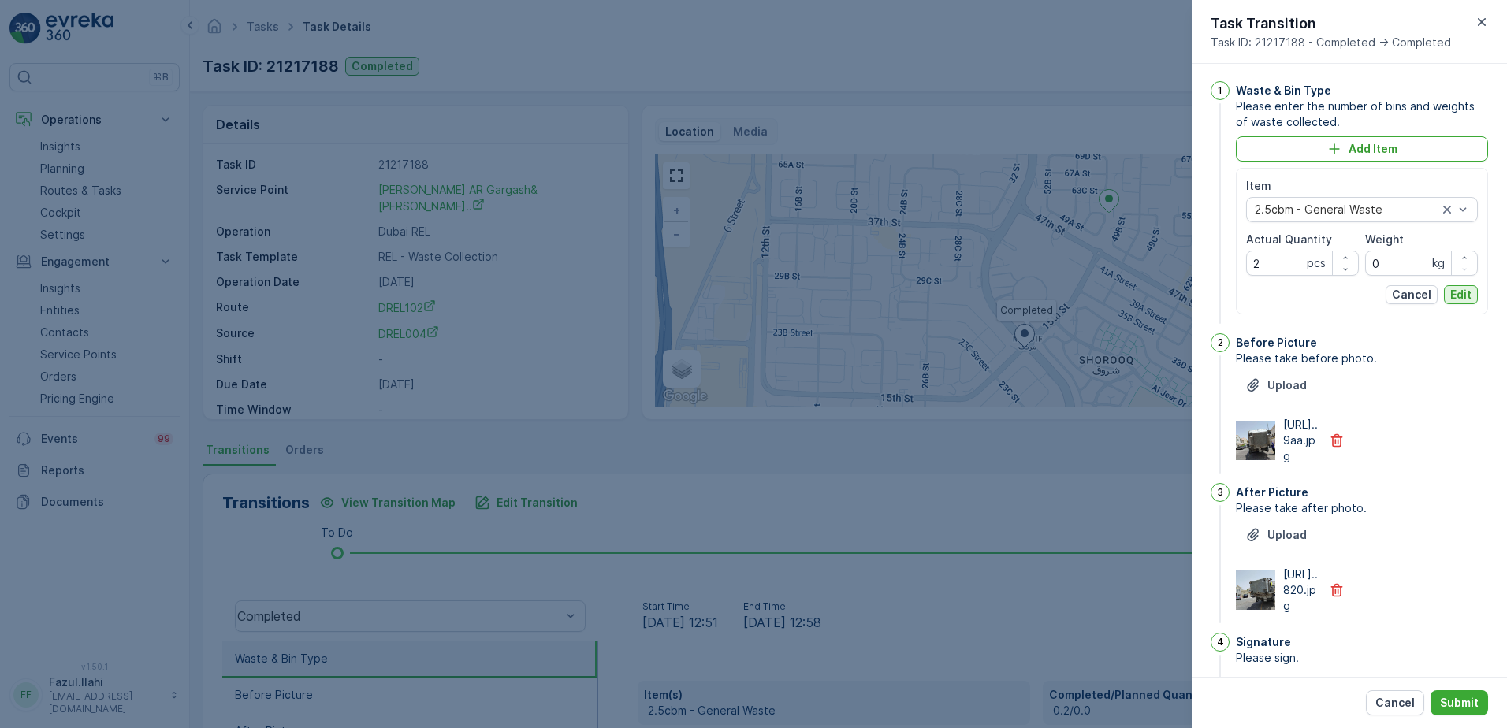
click at [1457, 293] on p "Edit" at bounding box center [1460, 295] width 21 height 16
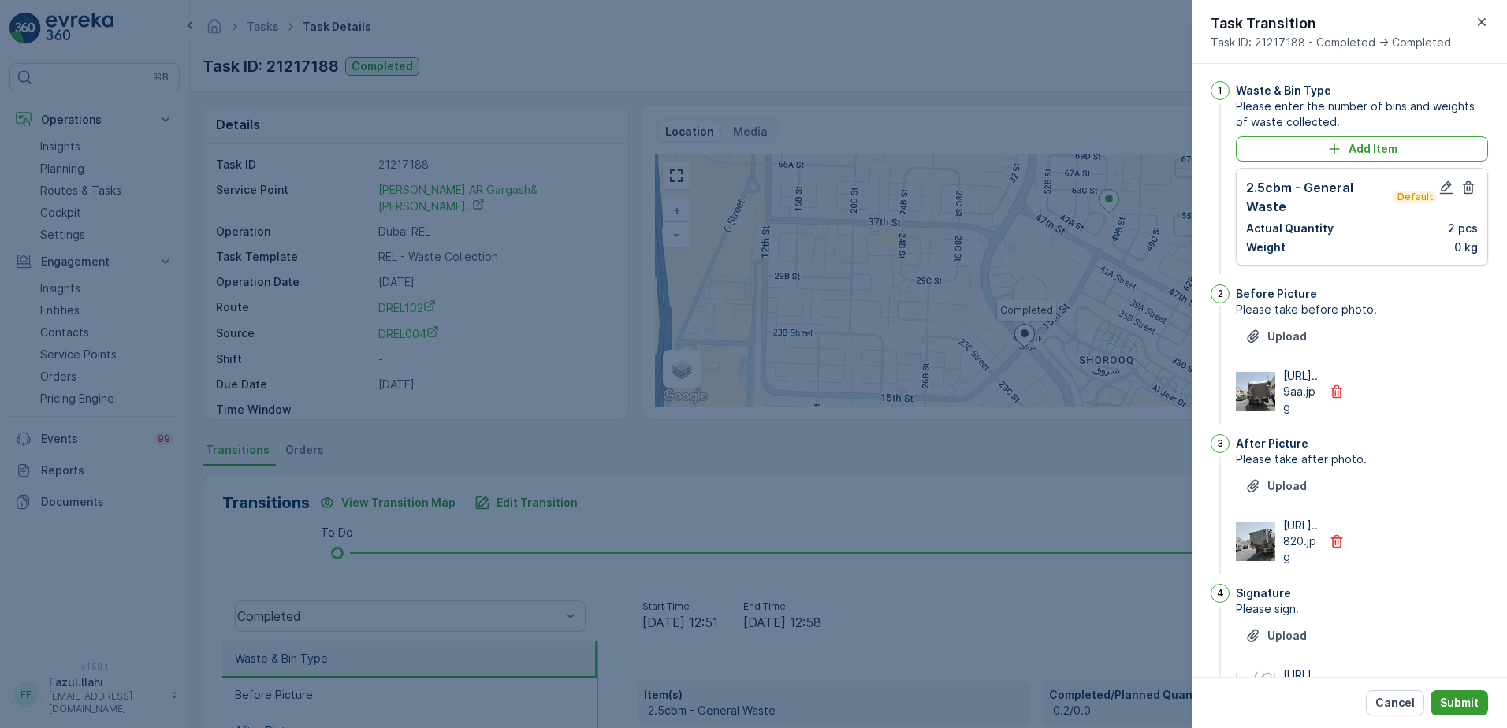
click at [1464, 700] on p "Submit" at bounding box center [1459, 703] width 39 height 16
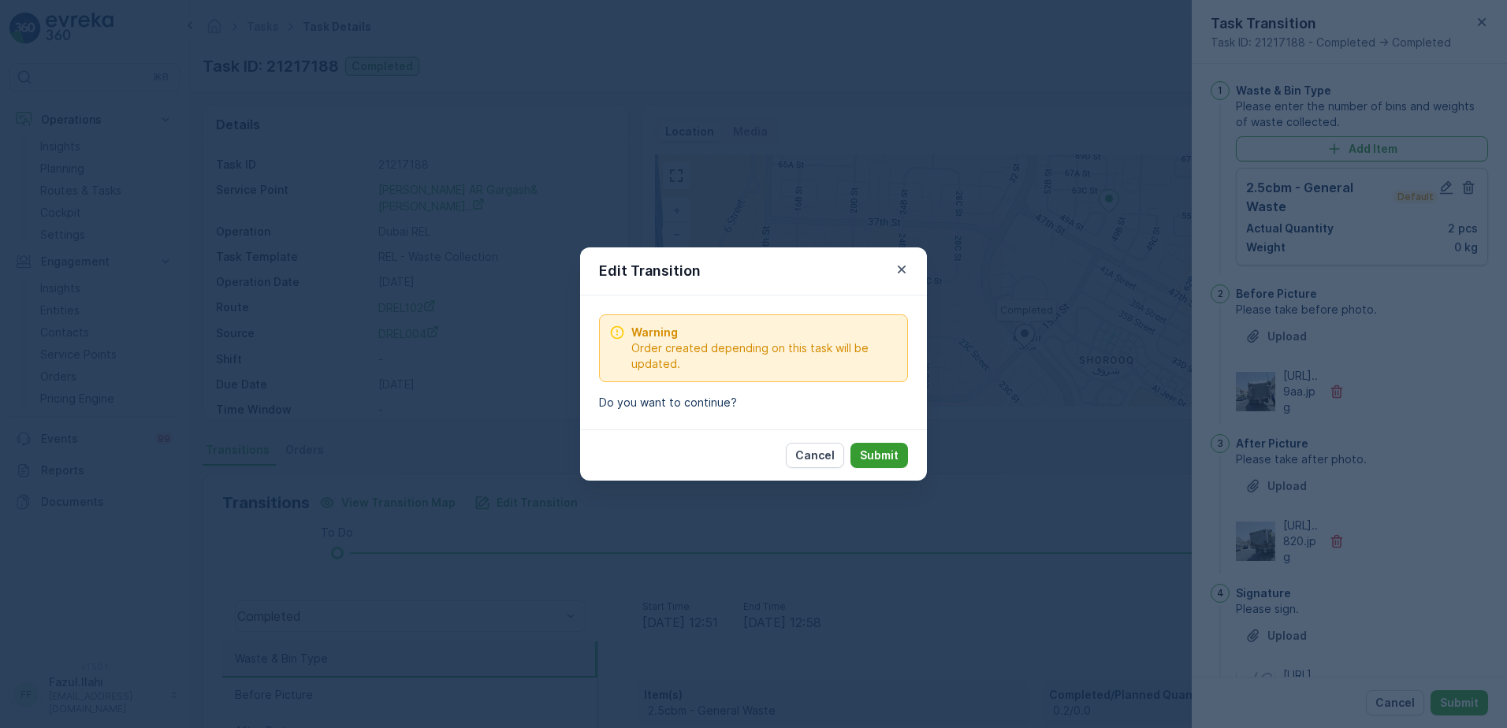
click at [877, 459] on p "Submit" at bounding box center [879, 456] width 39 height 16
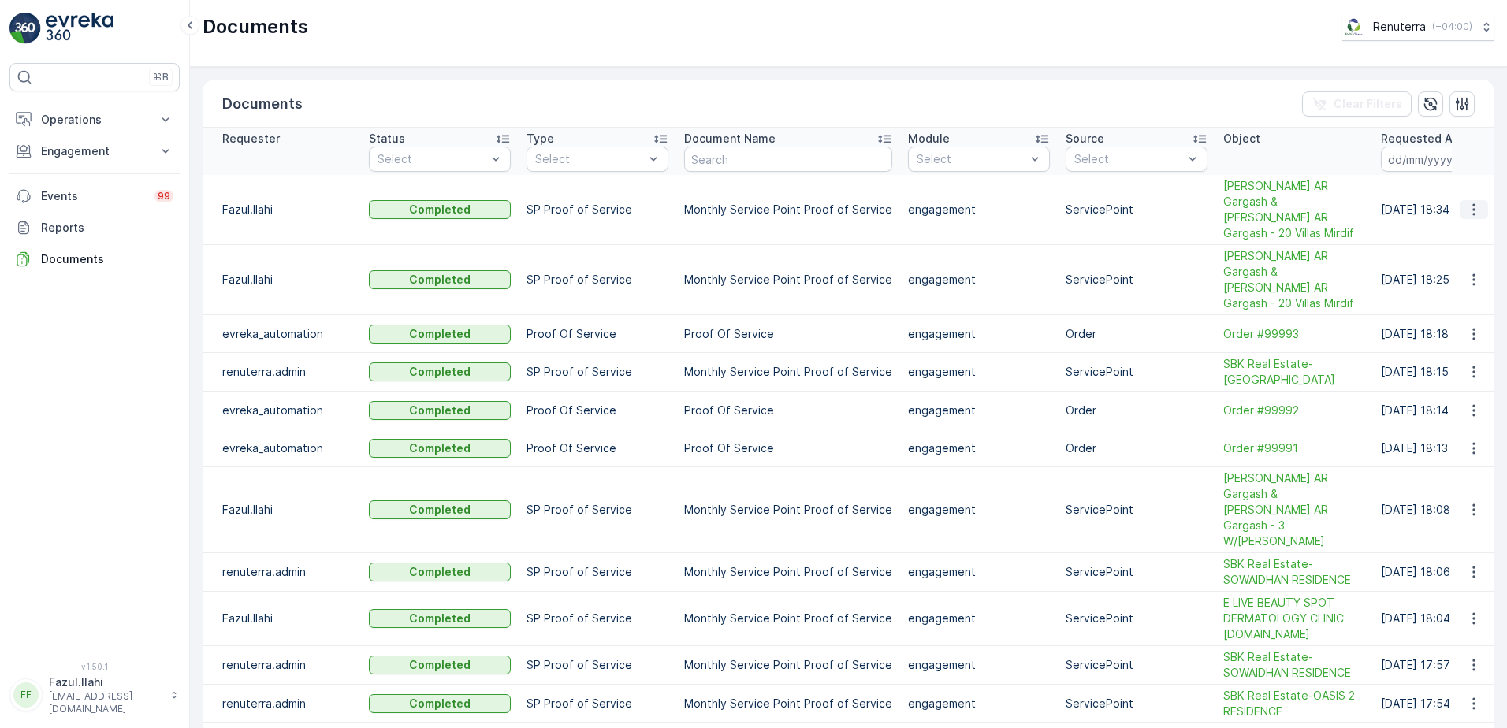
click at [1466, 202] on icon "button" at bounding box center [1474, 210] width 16 height 16
click at [1452, 224] on span "See Details" at bounding box center [1469, 226] width 61 height 16
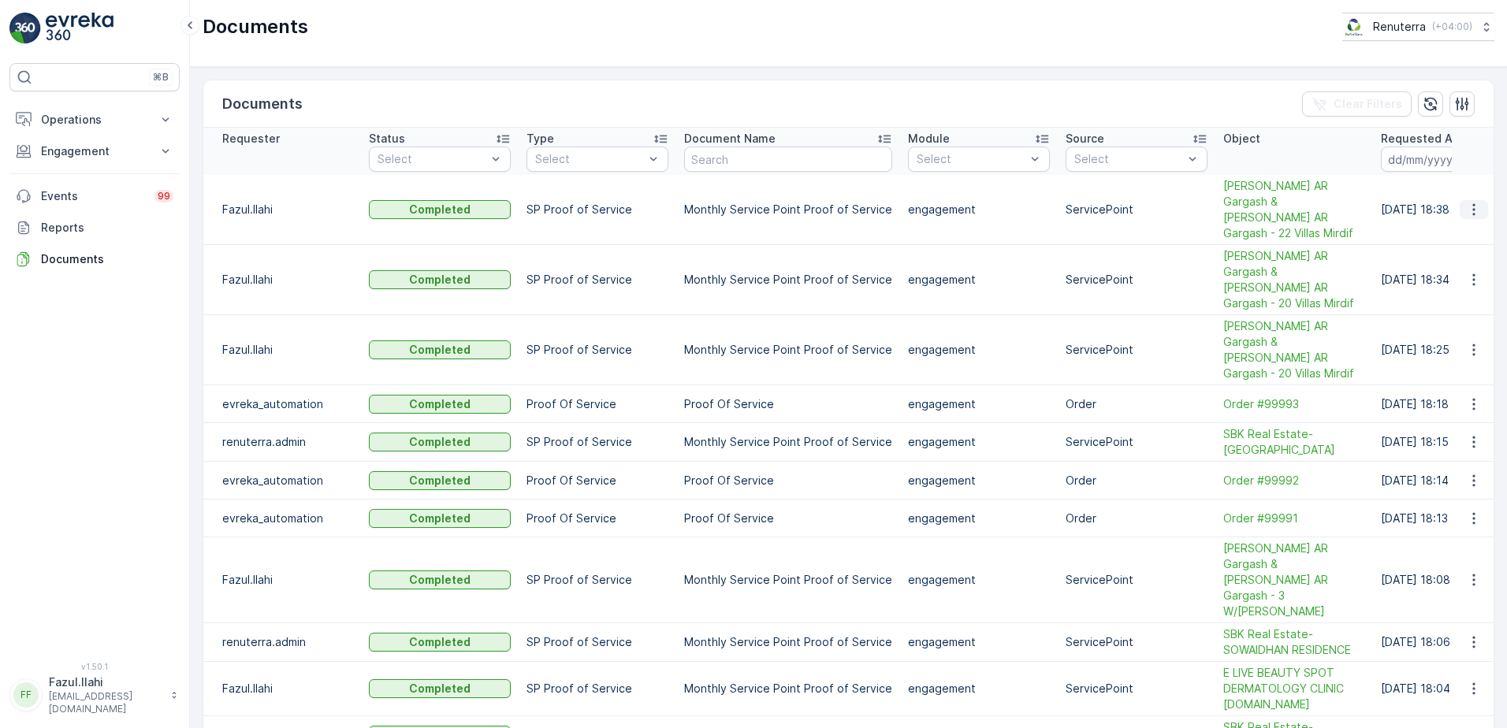
click at [1466, 207] on icon "button" at bounding box center [1474, 210] width 16 height 16
click at [1450, 229] on span "See Details" at bounding box center [1469, 226] width 61 height 16
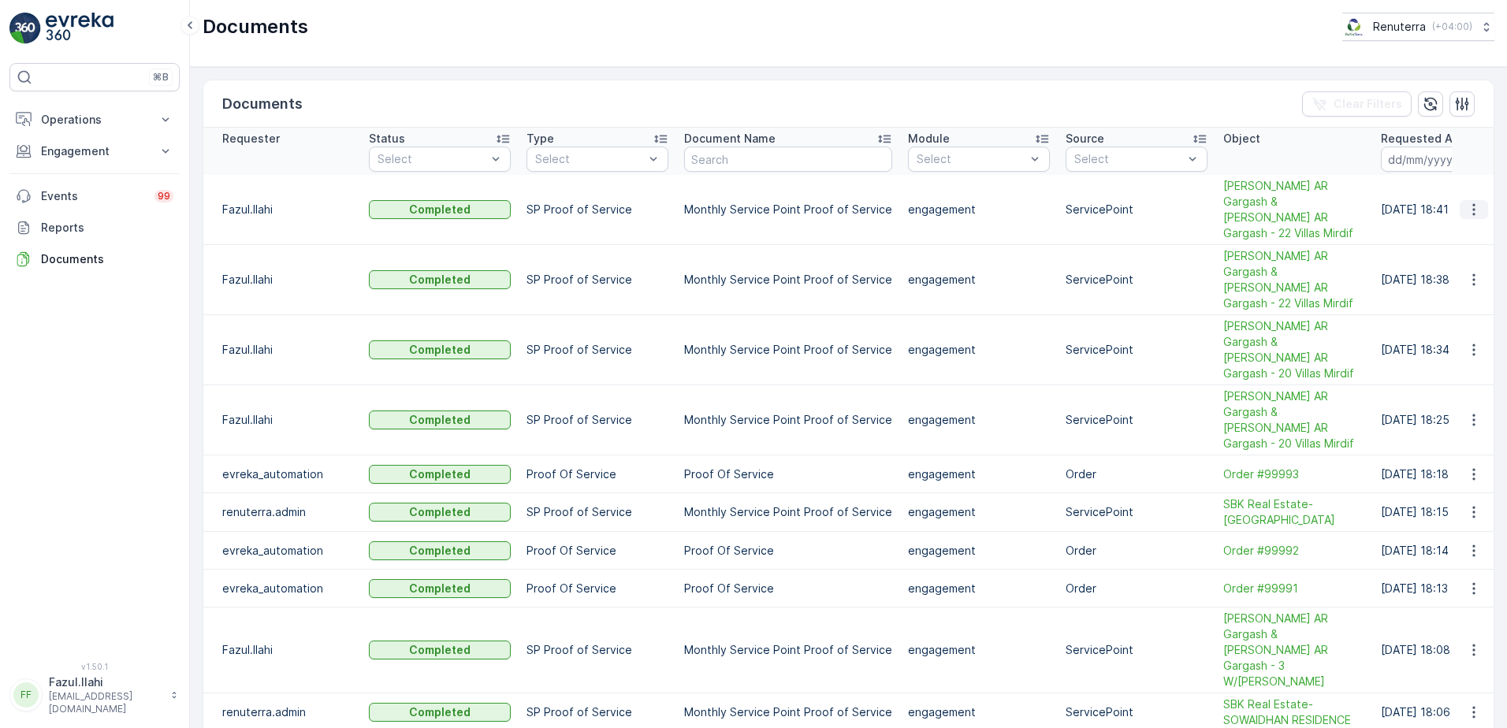
click at [1468, 204] on icon "button" at bounding box center [1474, 210] width 16 height 16
click at [1459, 221] on span "See Details" at bounding box center [1469, 226] width 61 height 16
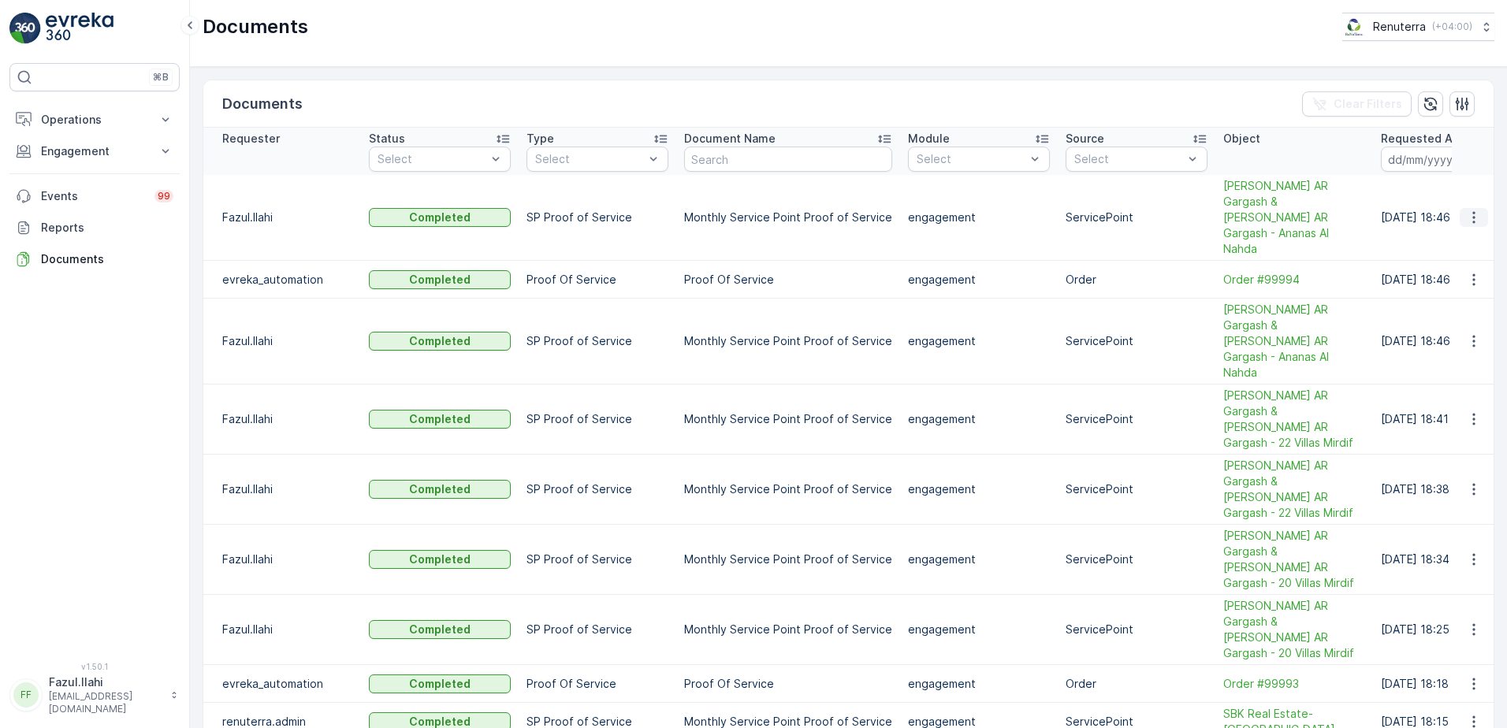
click at [1466, 210] on icon "button" at bounding box center [1474, 218] width 16 height 16
click at [1449, 224] on span "See Details" at bounding box center [1469, 226] width 61 height 16
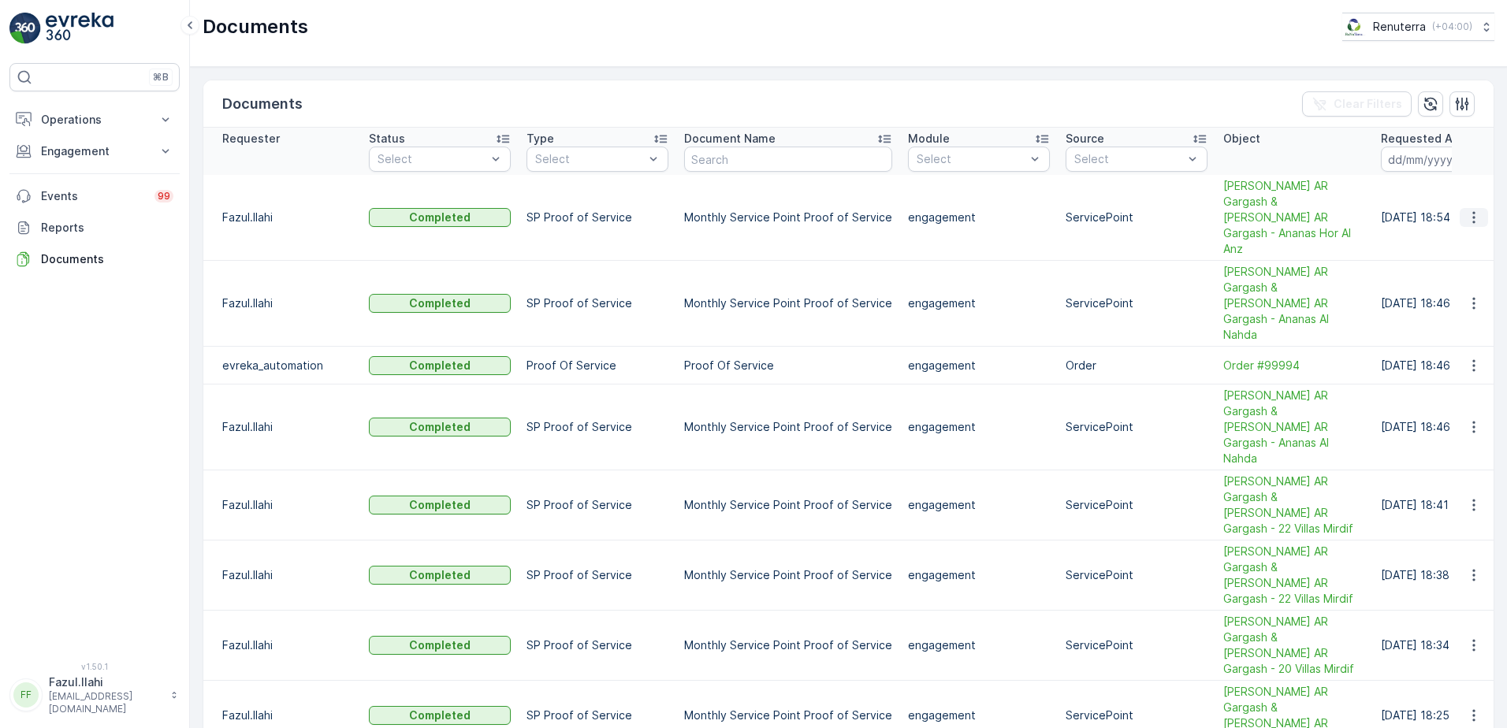
click at [1471, 210] on icon "button" at bounding box center [1474, 218] width 16 height 16
click at [1448, 225] on span "See Details" at bounding box center [1469, 226] width 61 height 16
